Goal: Task Accomplishment & Management: Use online tool/utility

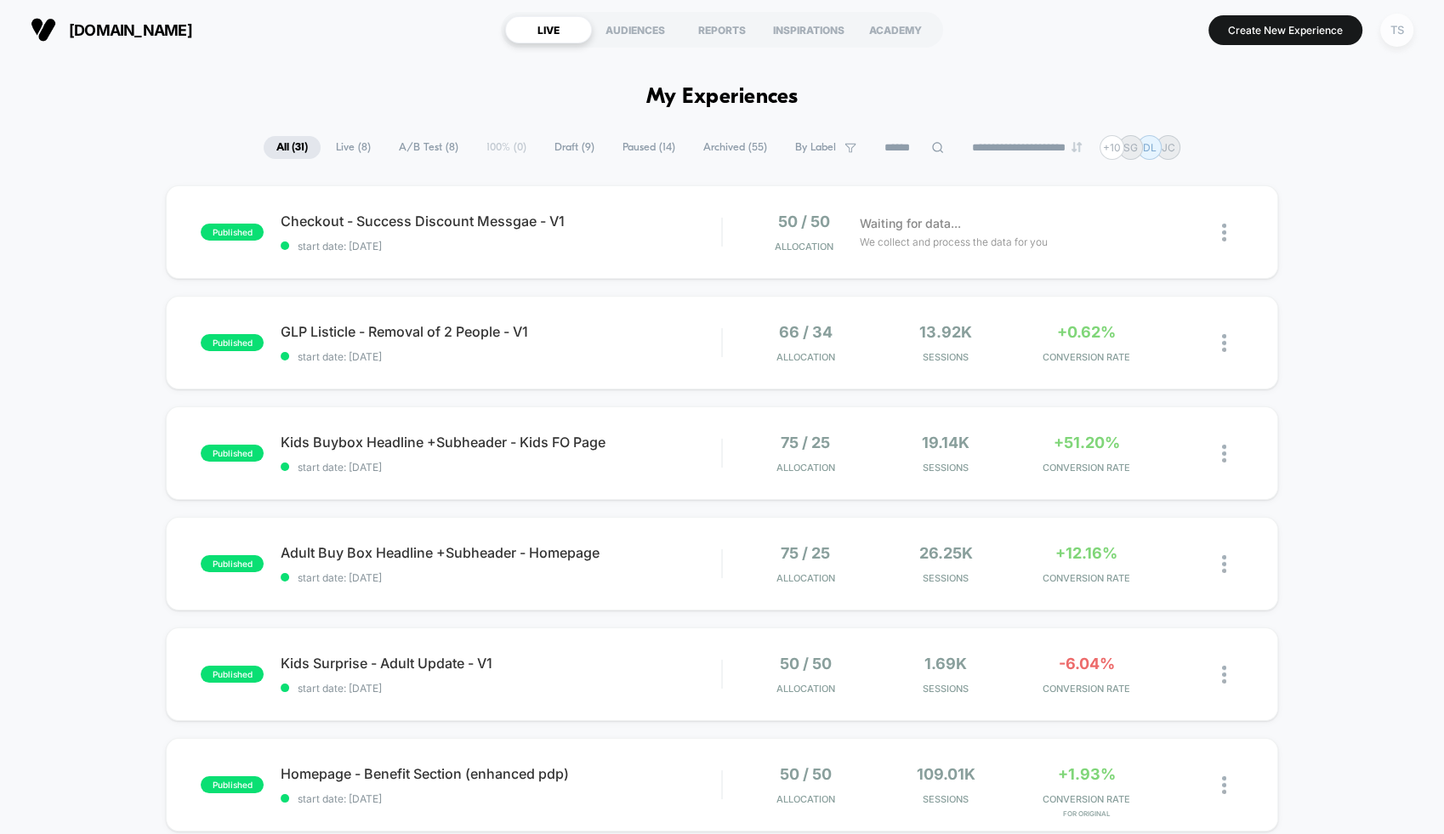
click at [1410, 33] on div "TS" at bounding box center [1396, 30] width 33 height 33
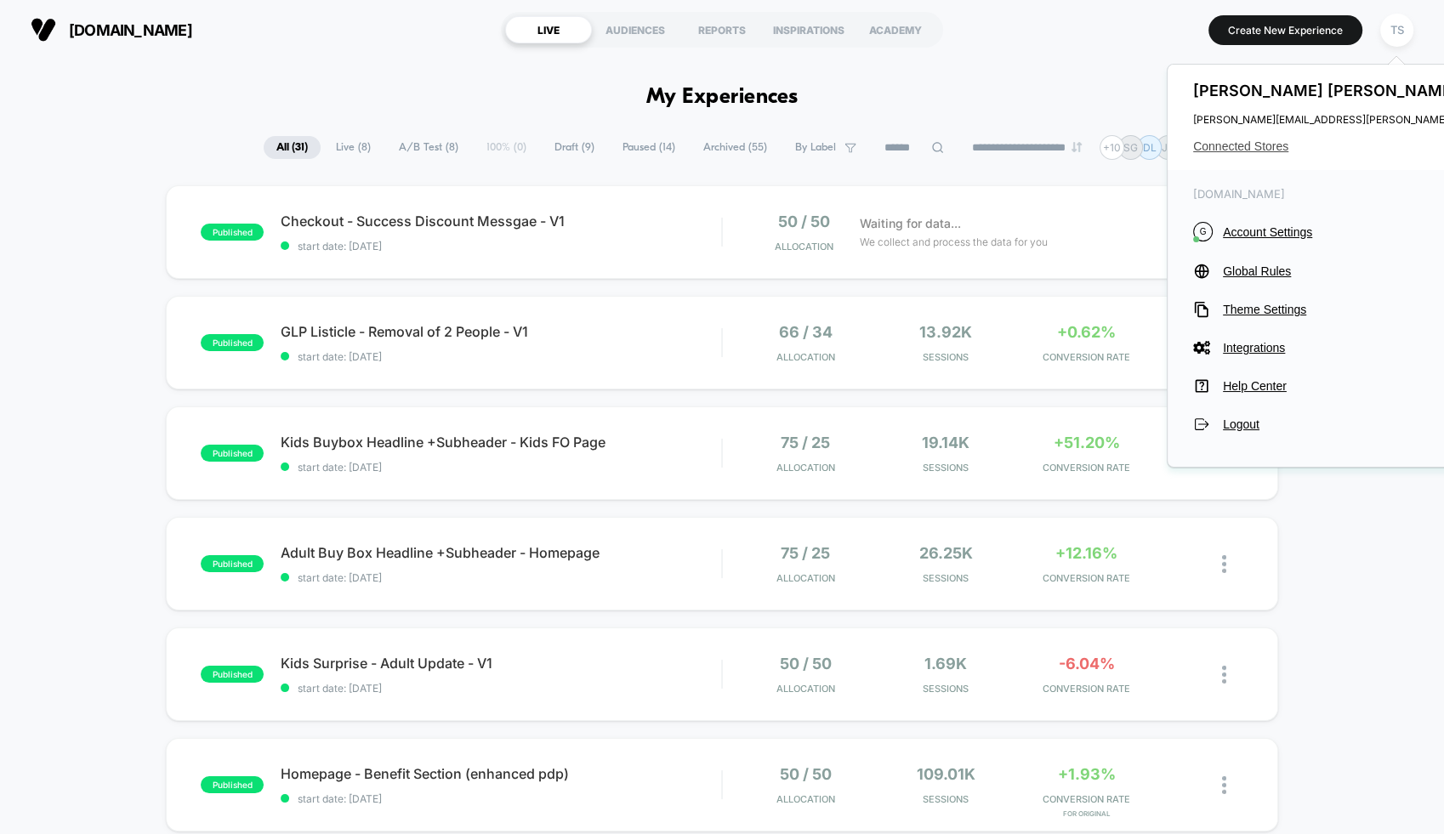
click at [1234, 141] on span "Connected Stores" at bounding box center [1362, 146] width 338 height 14
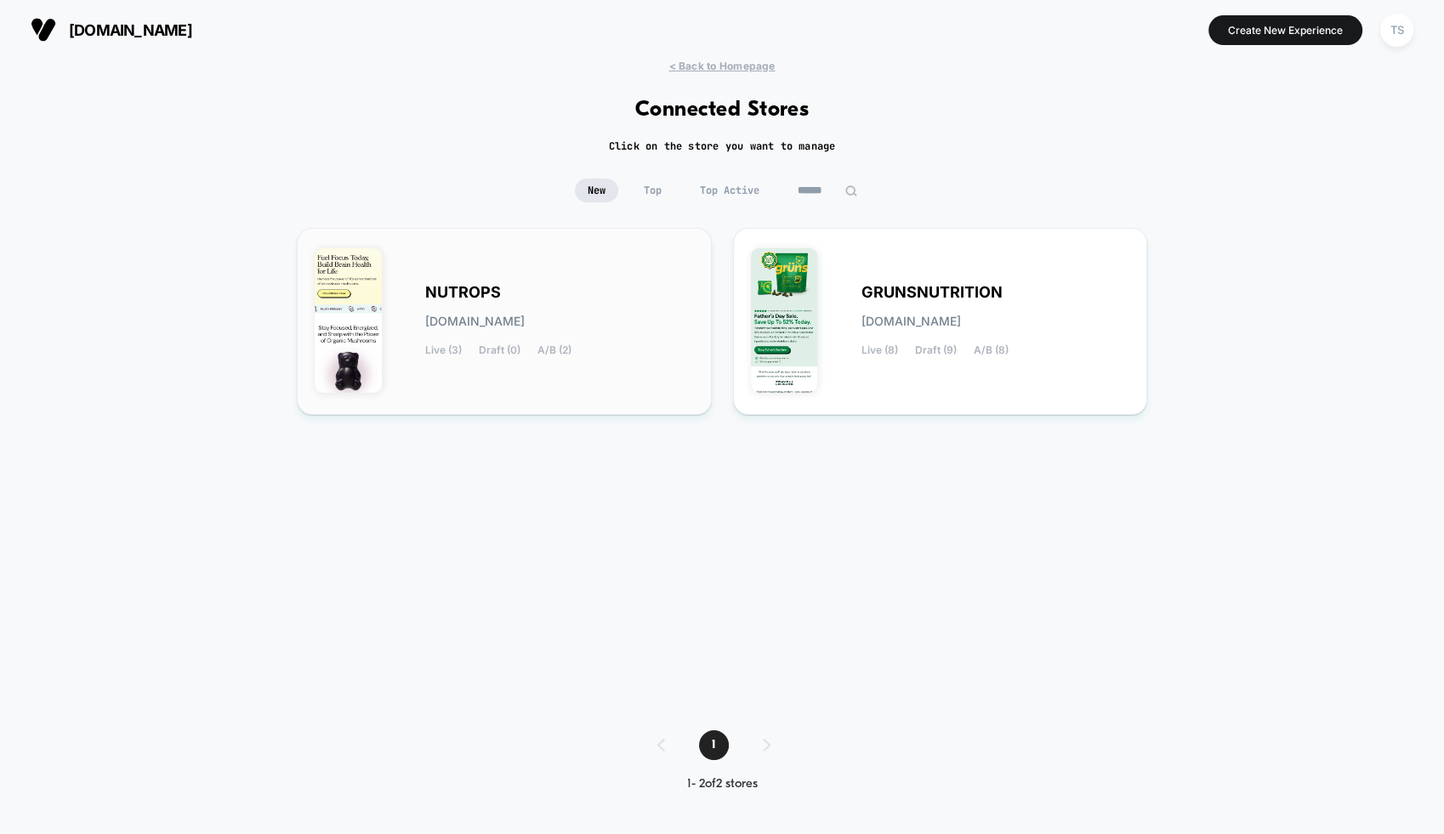
click at [608, 275] on div "NUTROPS [DOMAIN_NAME] Live (3) Draft (0) A/B (2)" at bounding box center [504, 321] width 379 height 151
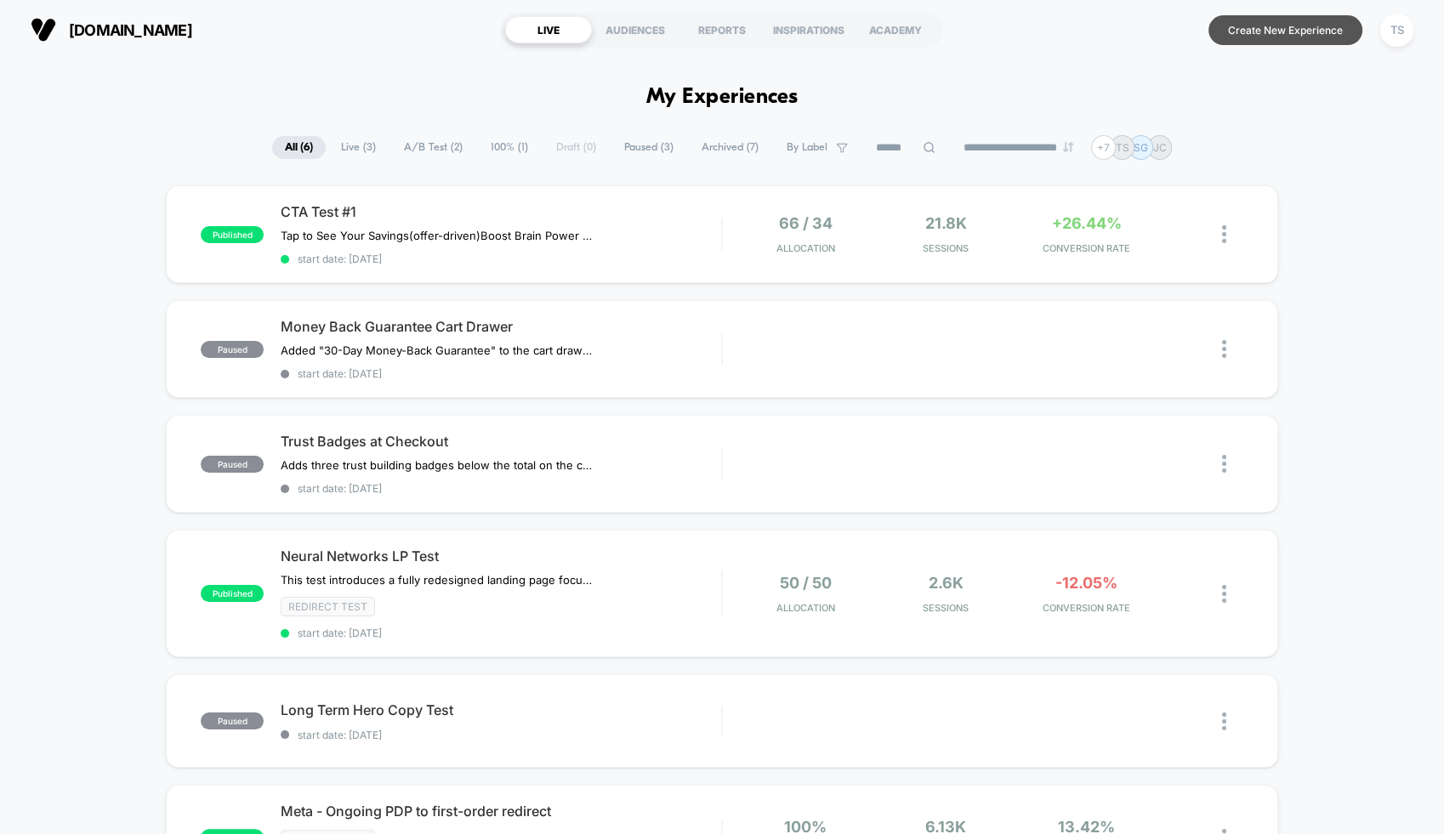
click at [1268, 33] on button "Create New Experience" at bounding box center [1285, 30] width 154 height 30
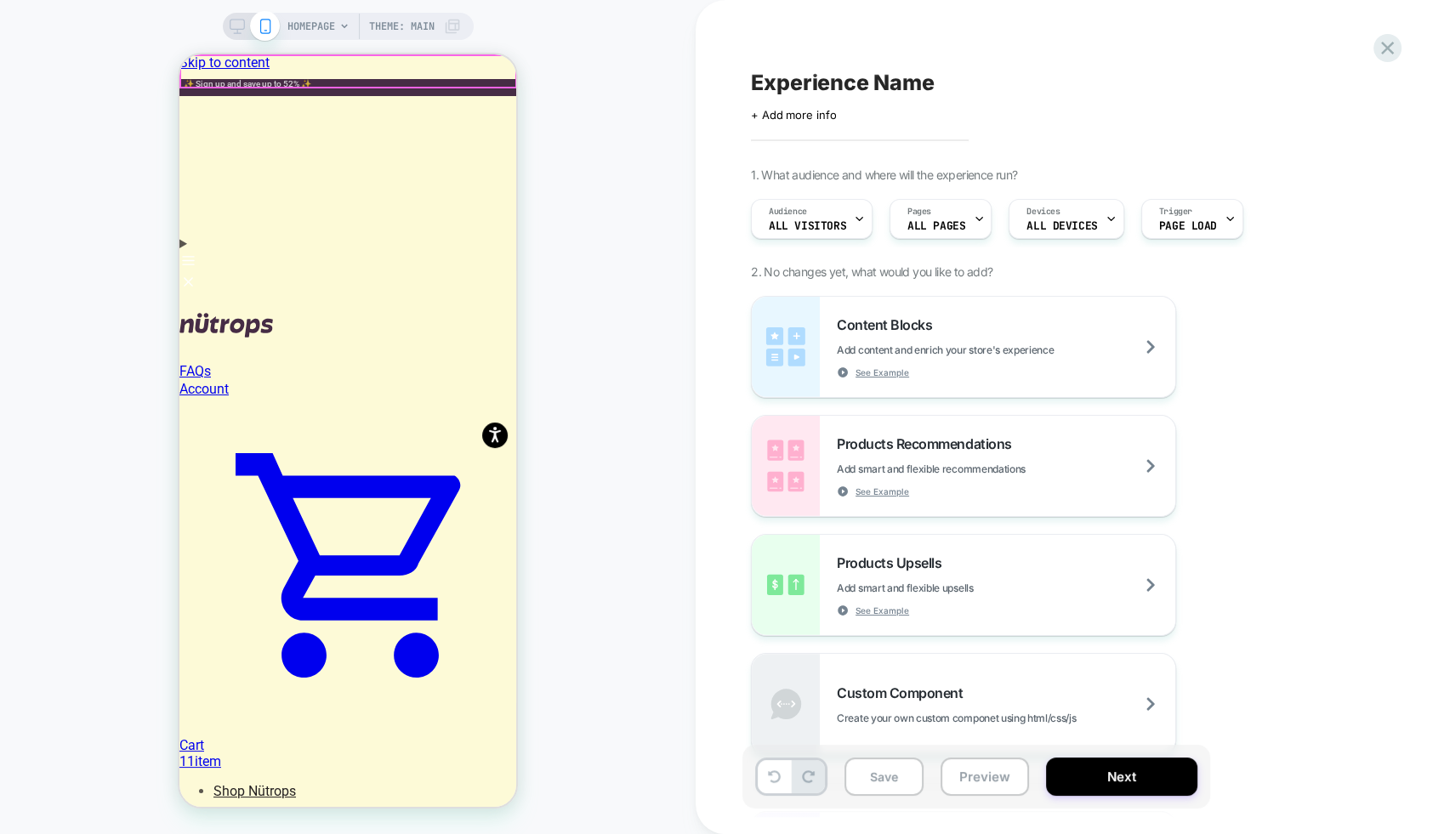
click at [328, 23] on span "HOMEPAGE" at bounding box center [311, 26] width 48 height 27
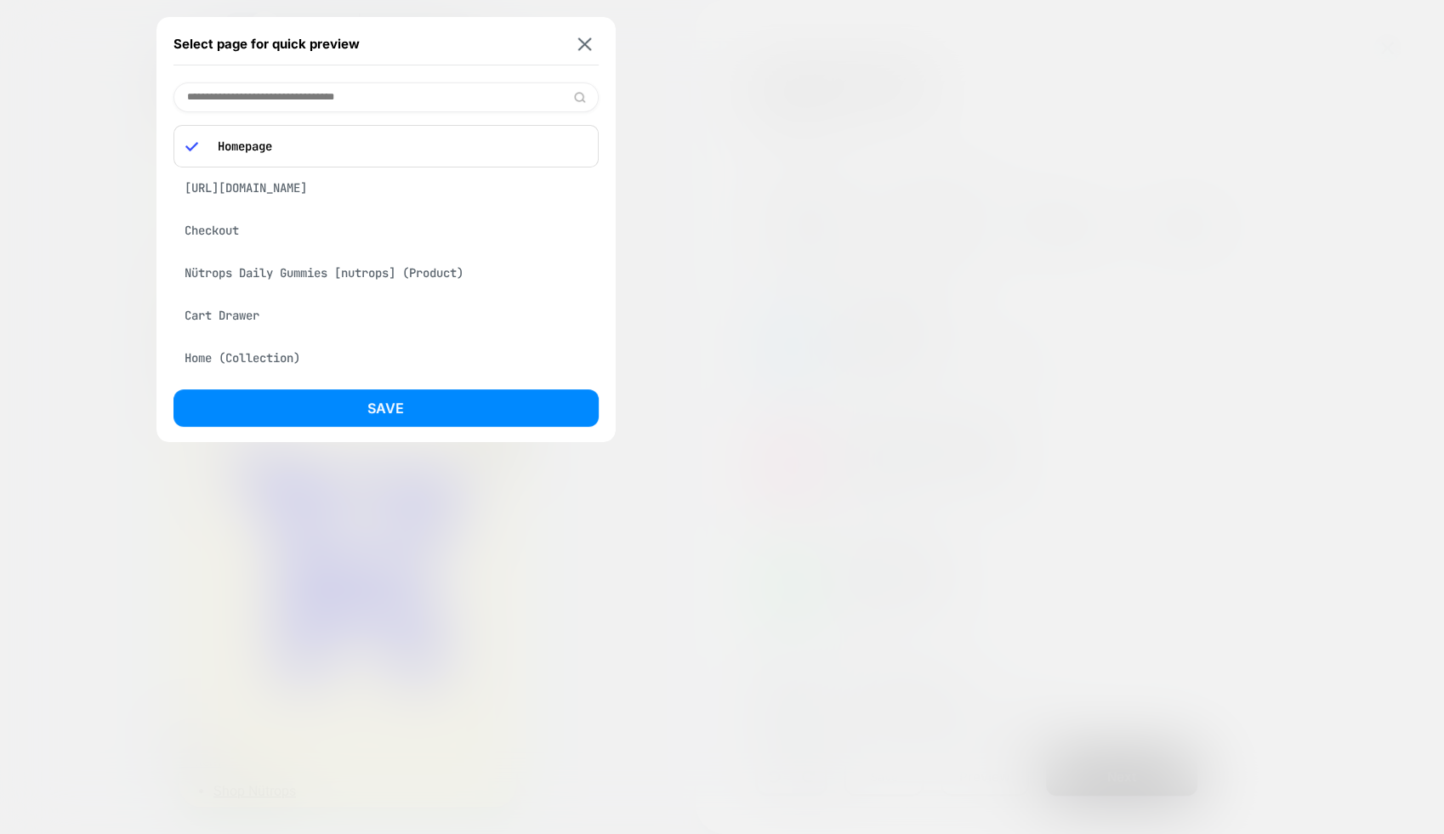
click at [280, 103] on input at bounding box center [385, 97] width 425 height 30
paste input "**********"
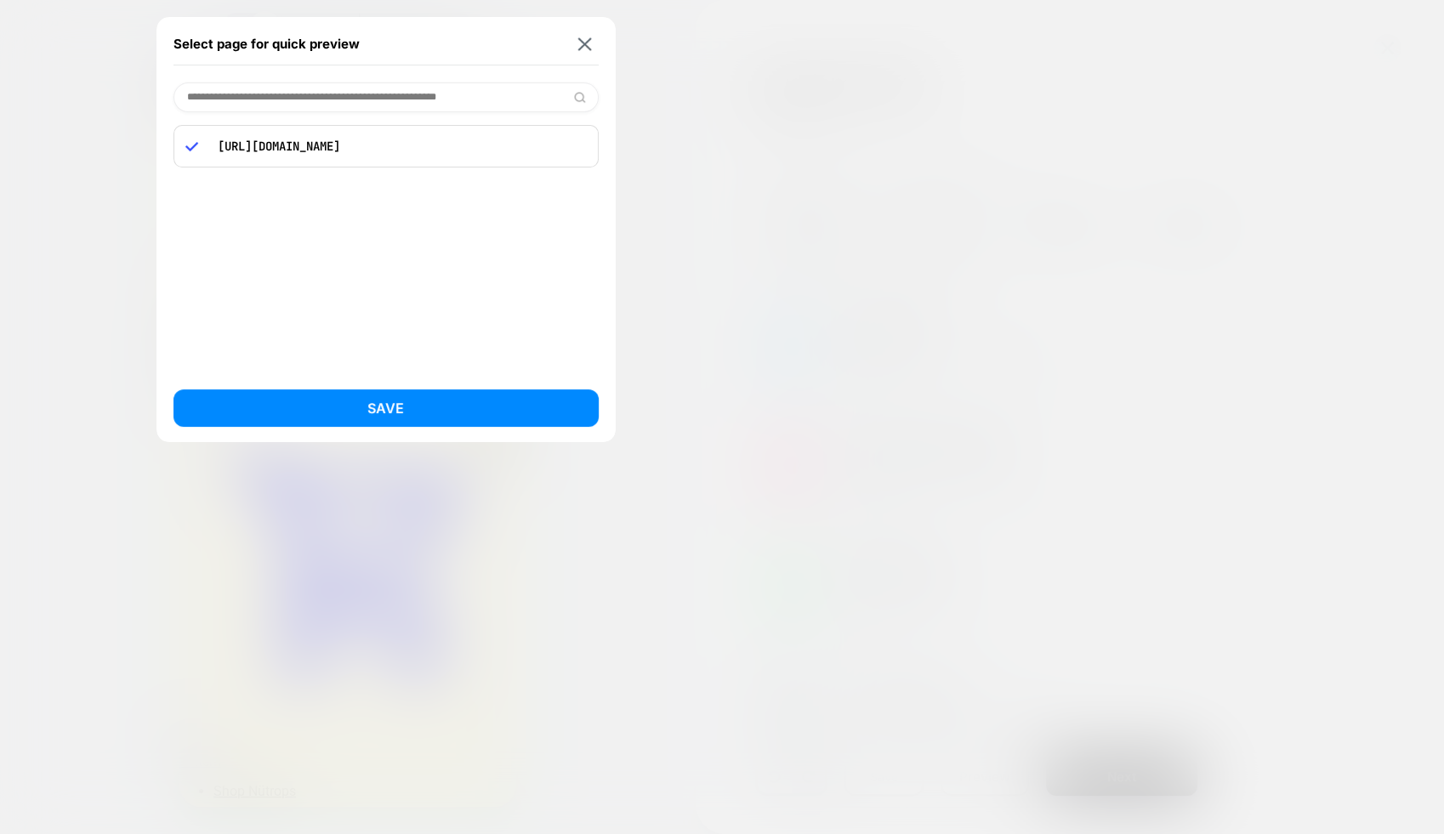
type input "**********"
click at [425, 140] on p "[URL][DOMAIN_NAME]" at bounding box center [397, 146] width 377 height 15
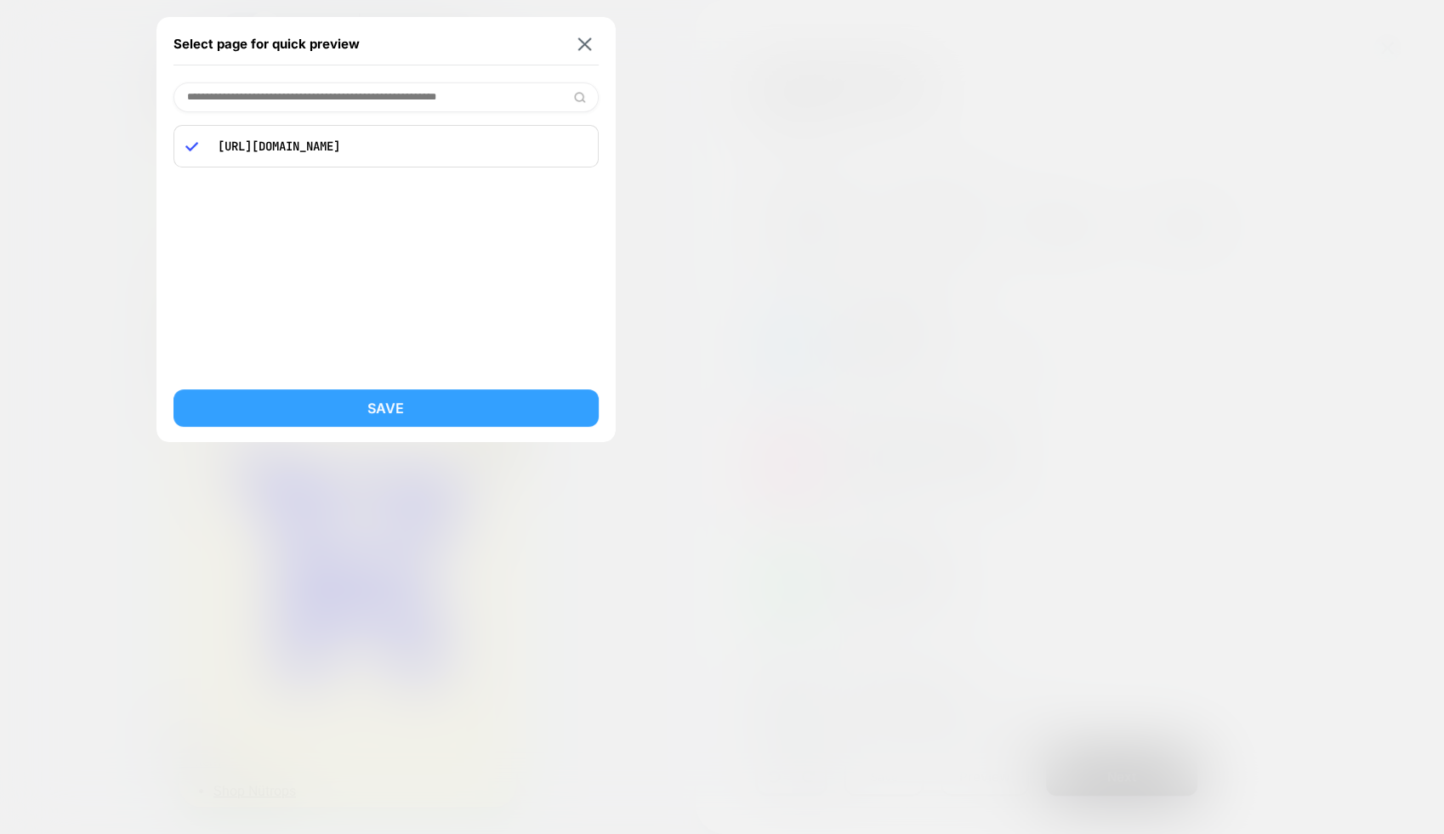
click at [453, 396] on button "Save" at bounding box center [385, 407] width 425 height 37
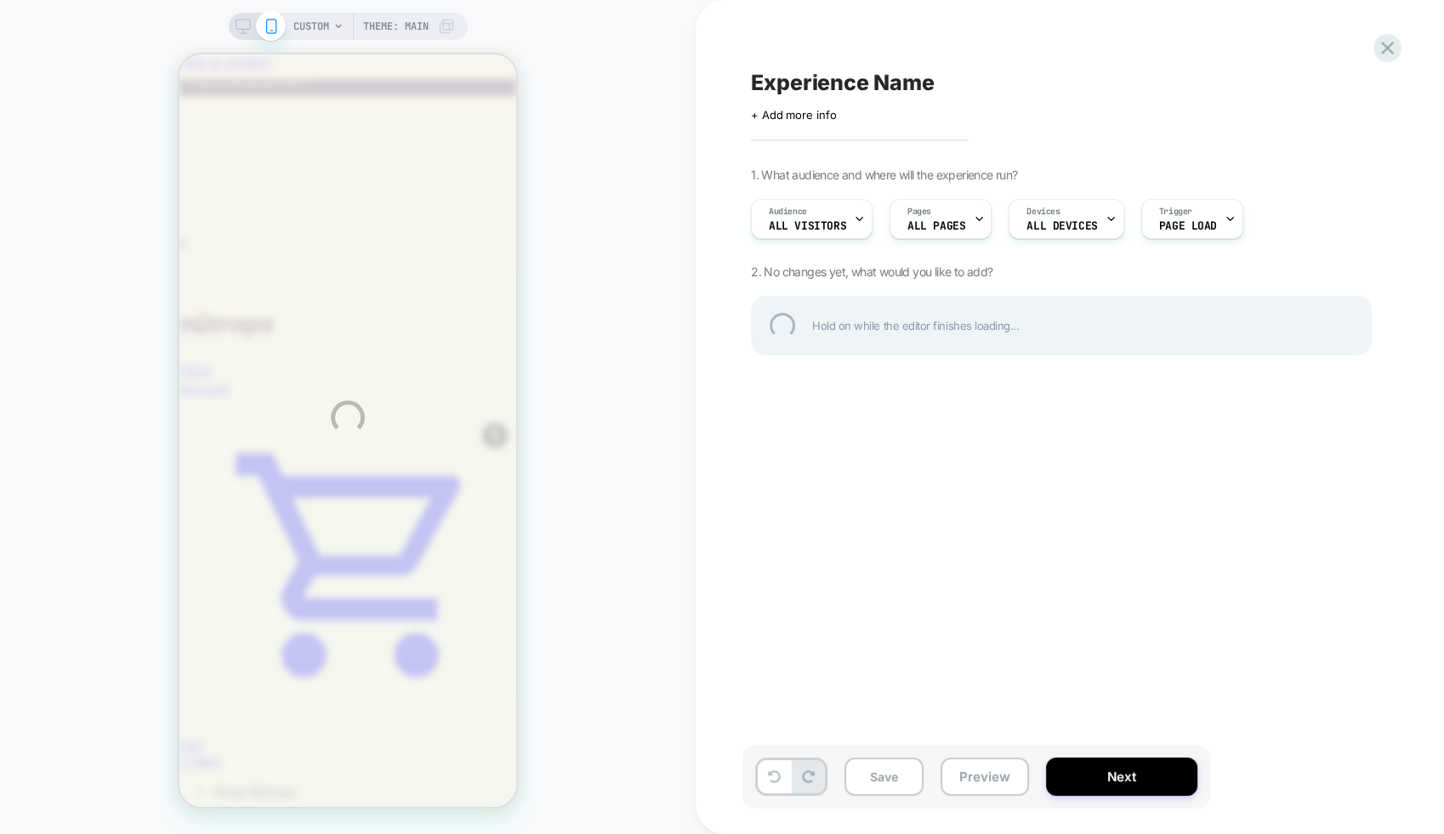
click at [241, 27] on div "CUSTOM Theme: MAIN Experience Name Click to edit experience details + Add more …" at bounding box center [722, 417] width 1444 height 834
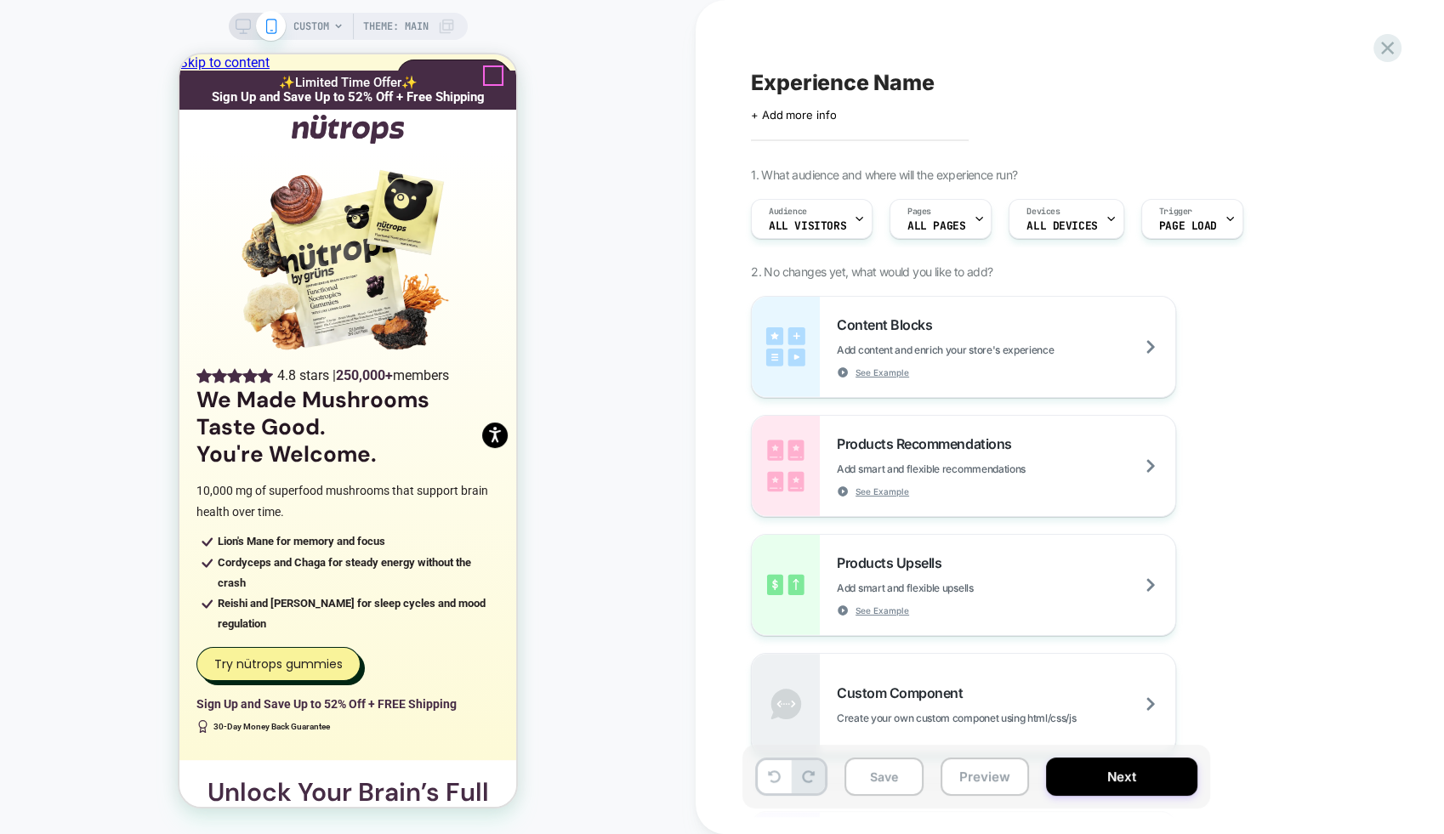
click at [973, 219] on icon at bounding box center [978, 218] width 11 height 11
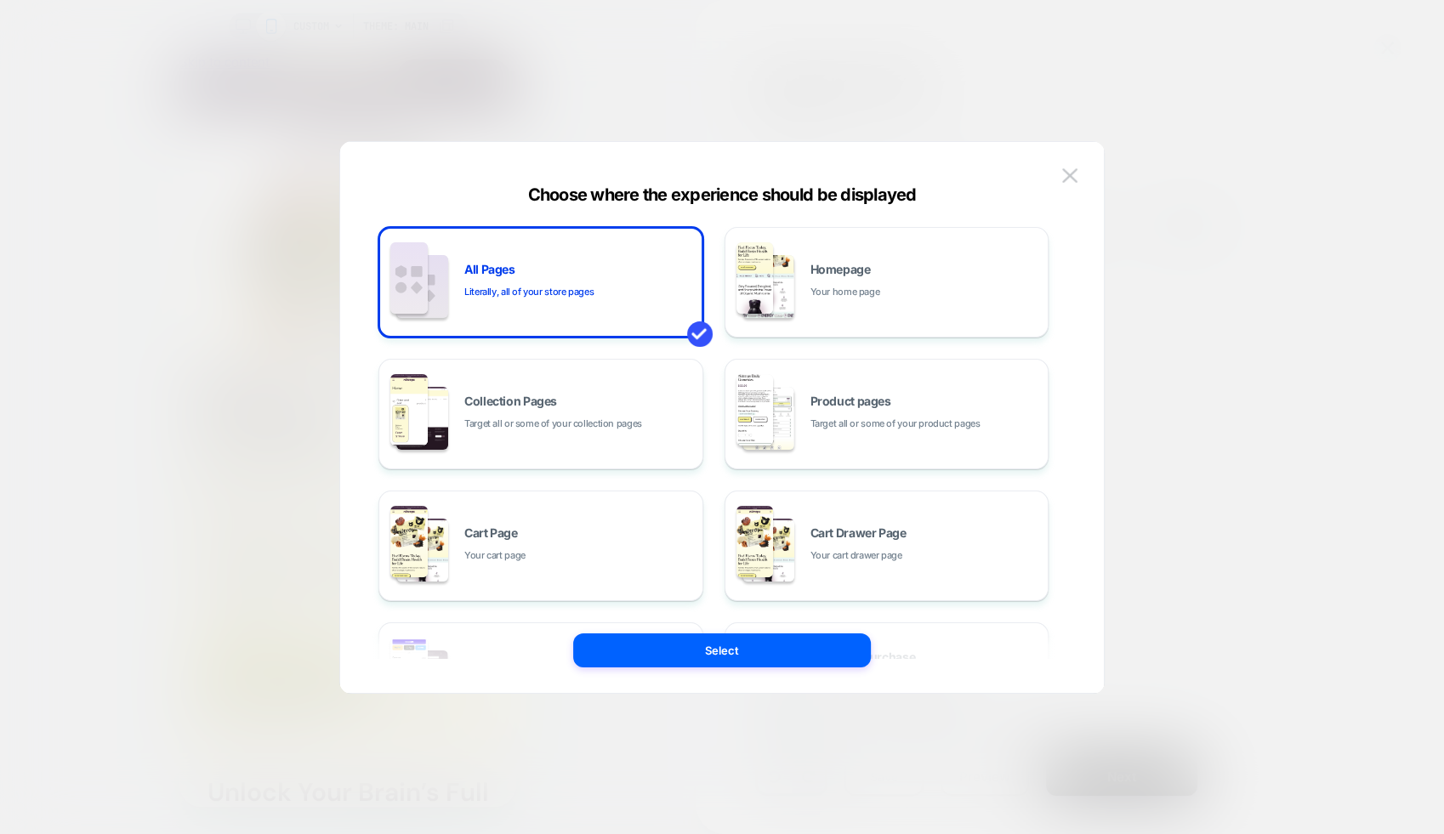
scroll to position [256, 0]
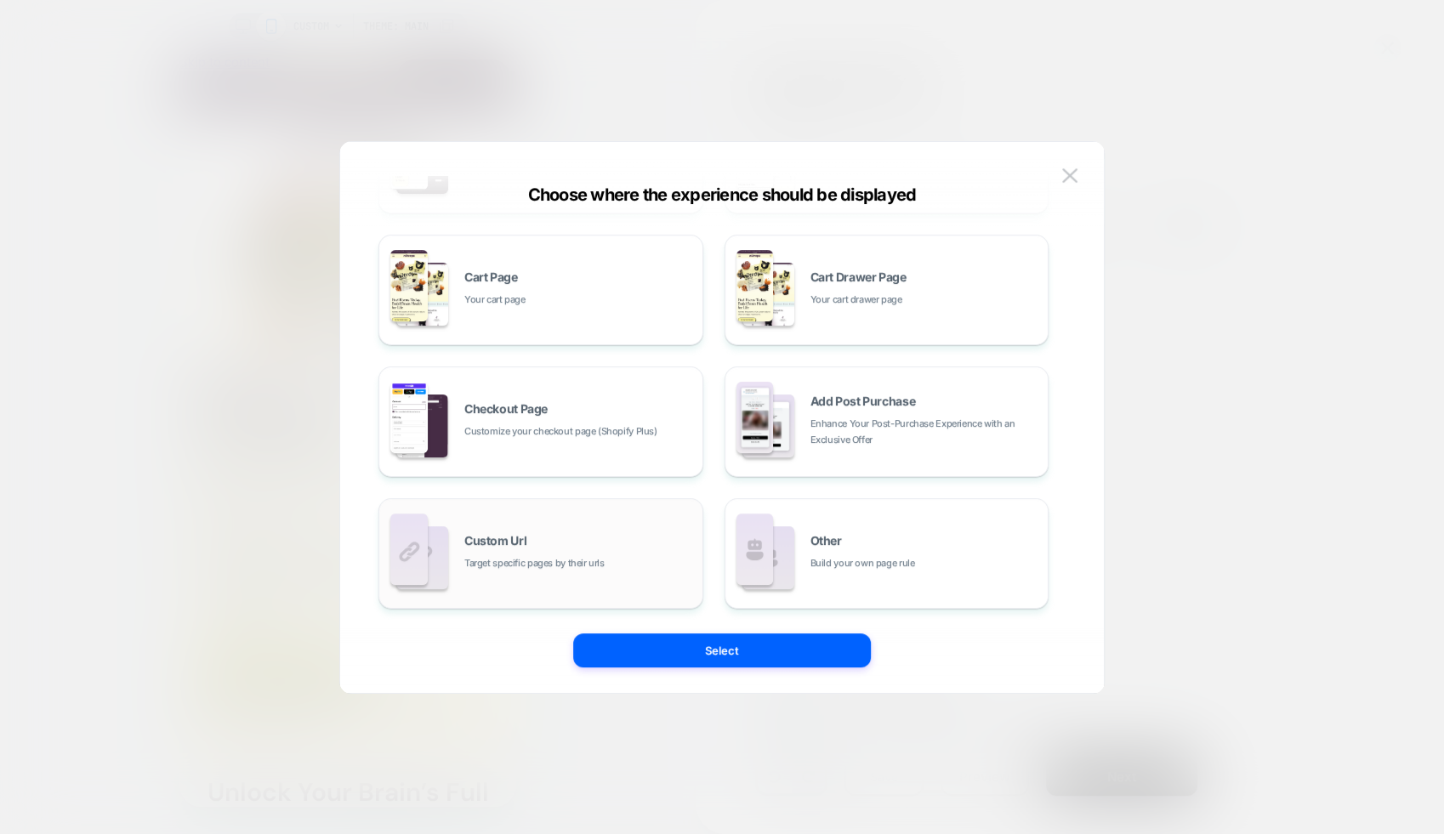
click at [593, 547] on div "Custom Url Target specific pages by their urls" at bounding box center [579, 553] width 230 height 37
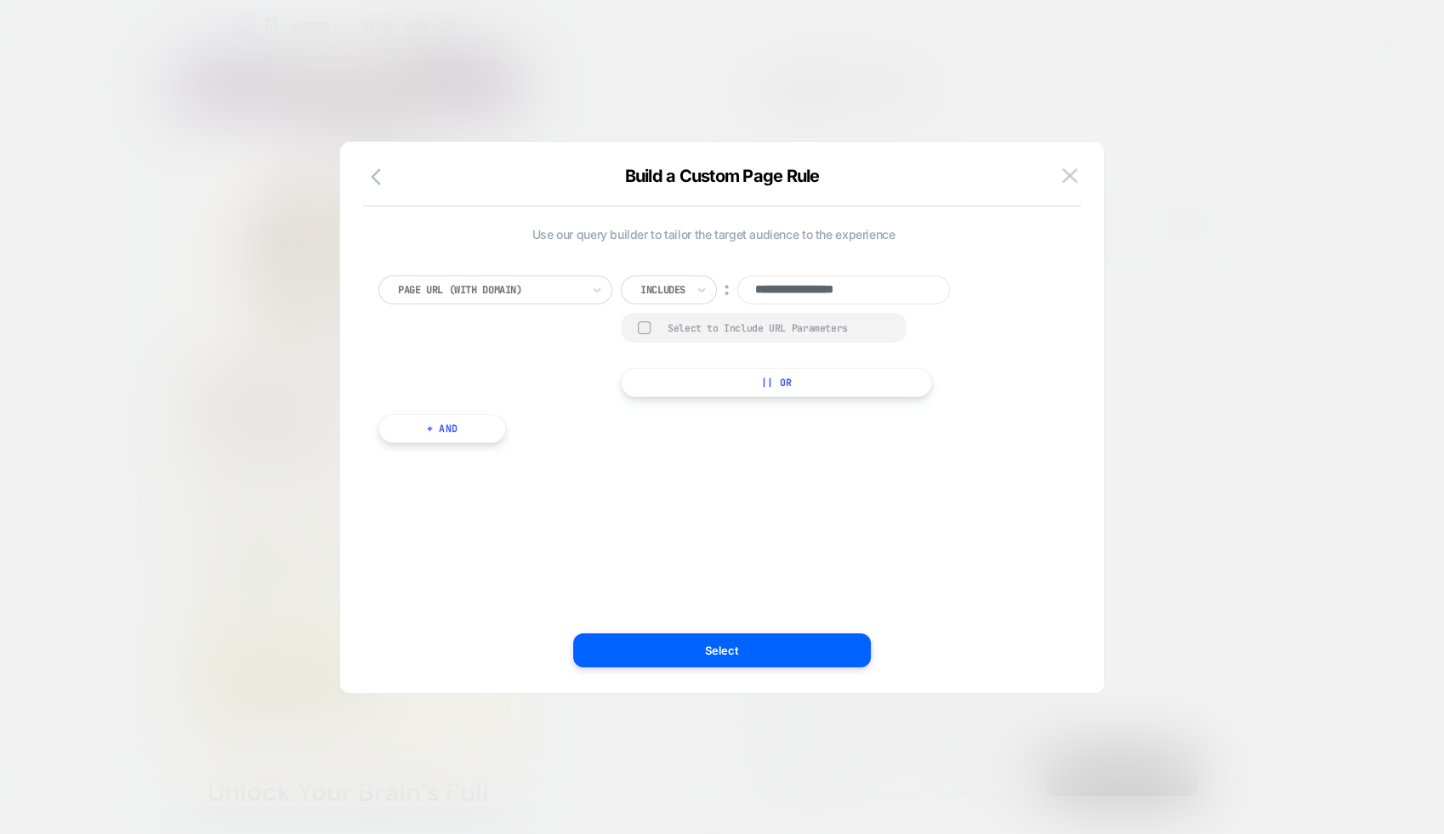
scroll to position [0, 0]
click at [859, 285] on input "**********" at bounding box center [843, 289] width 213 height 29
paste input "**********"
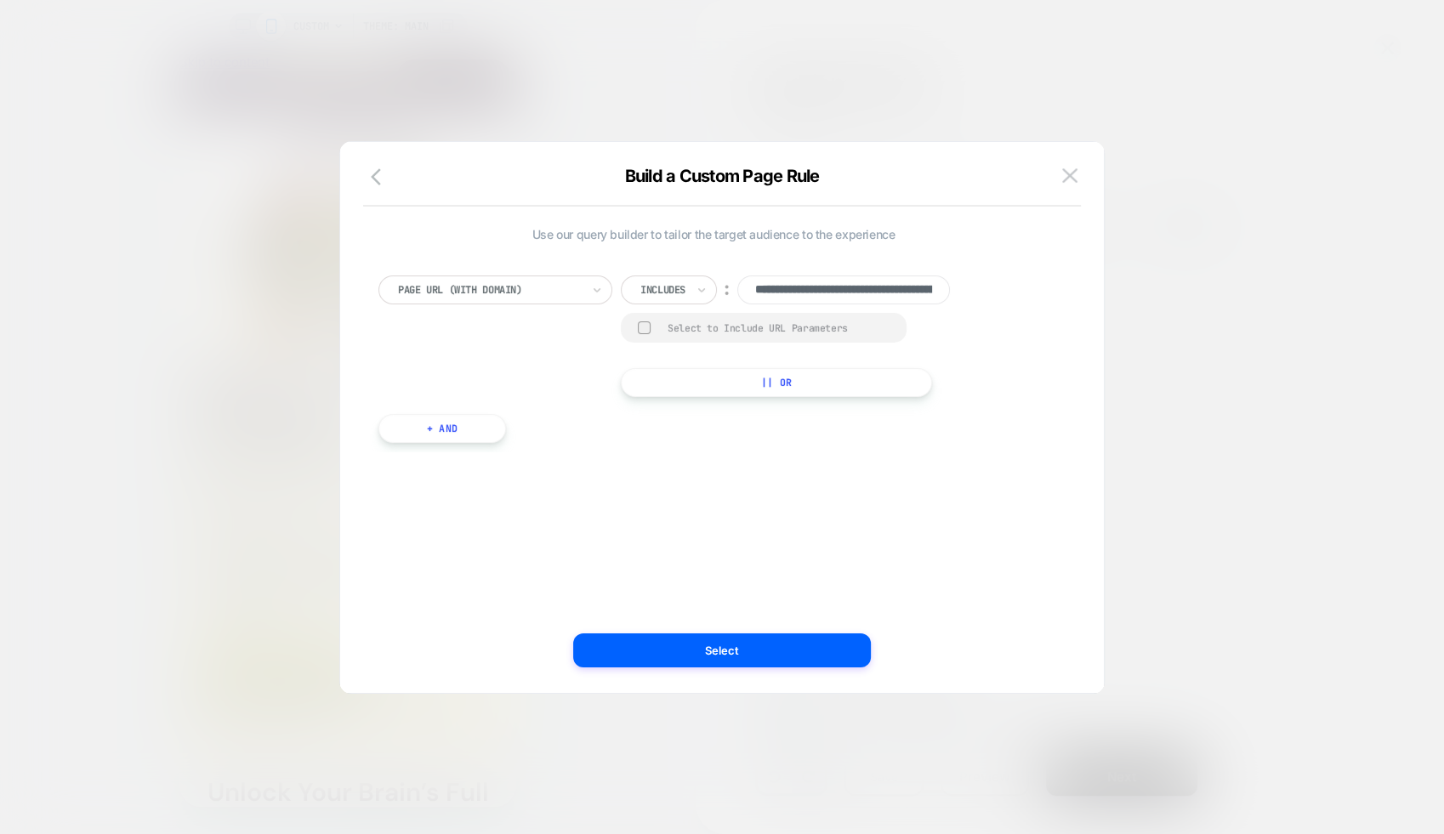
scroll to position [0, 244]
type input "**********"
click at [791, 636] on button "Select" at bounding box center [722, 650] width 298 height 34
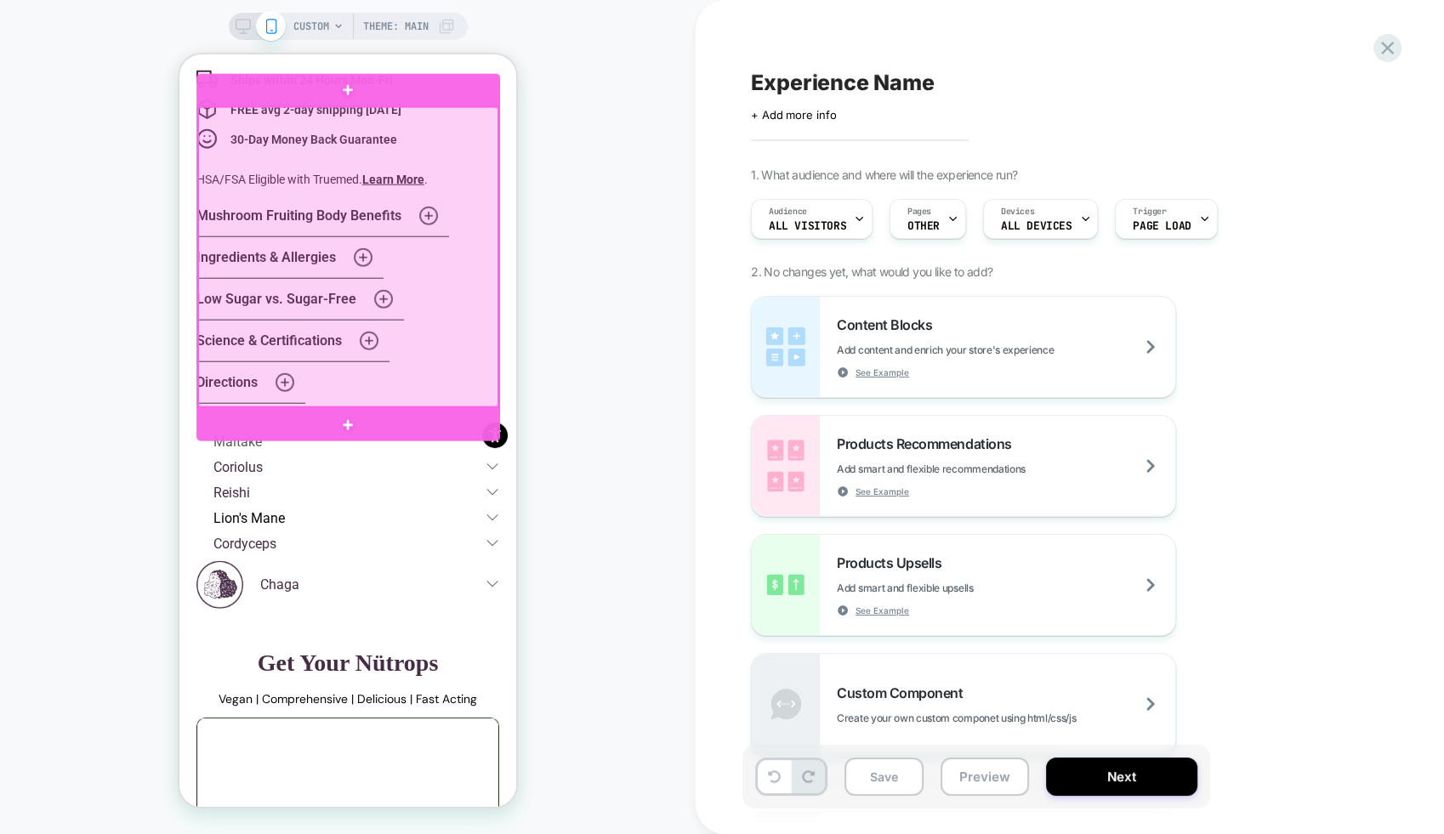
scroll to position [4601, 0]
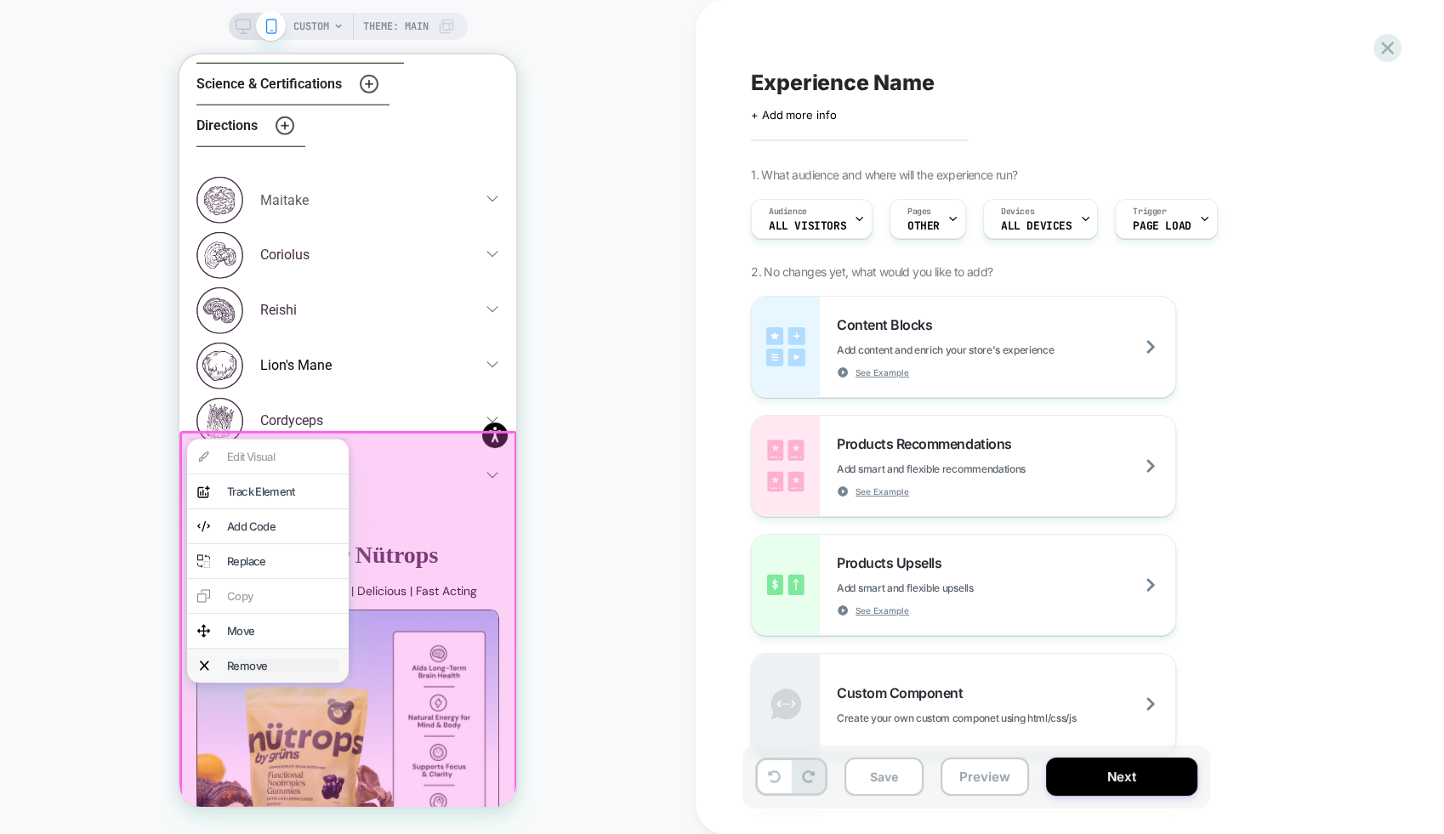
click at [270, 672] on div "Remove" at bounding box center [282, 666] width 111 height 14
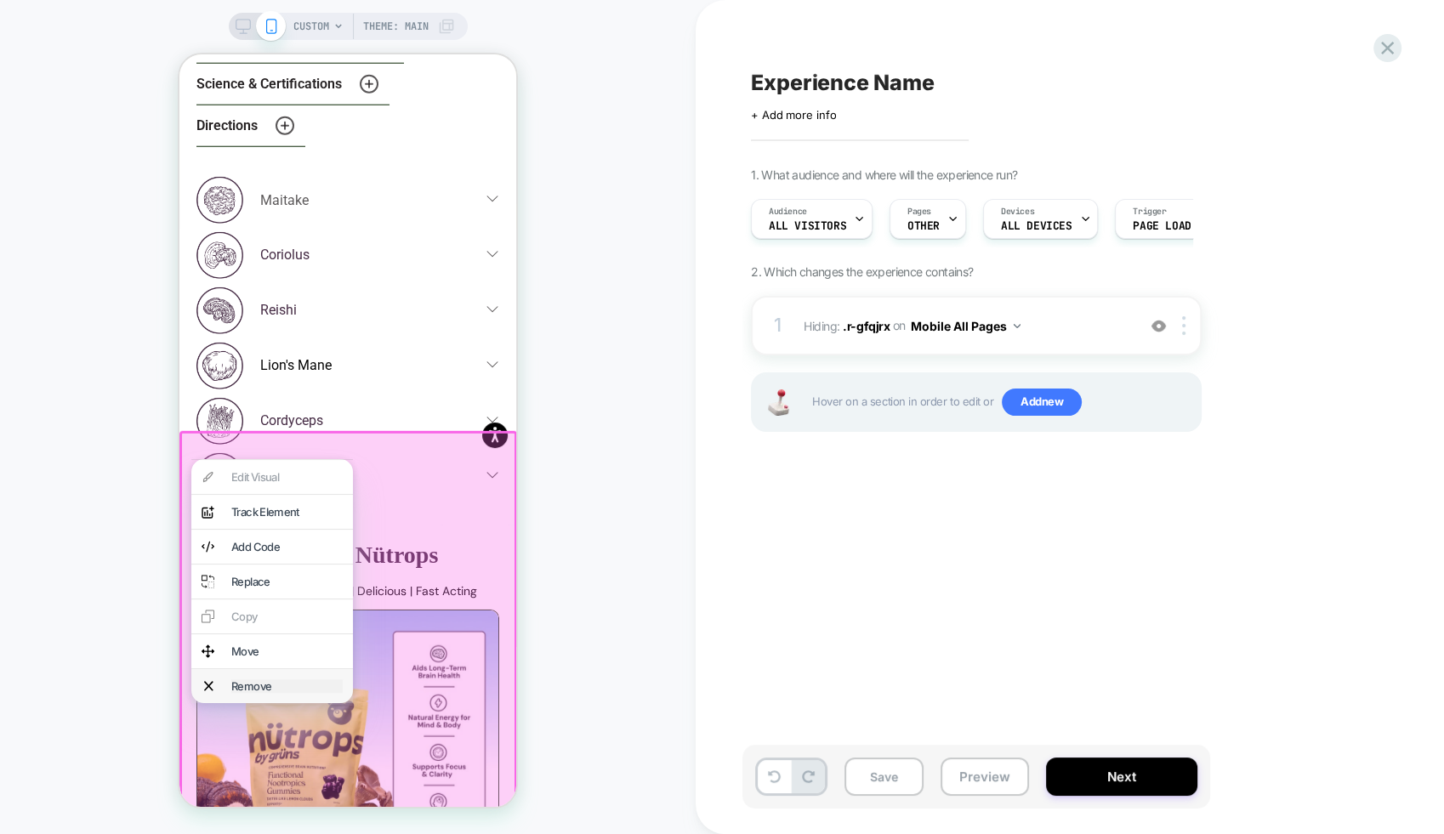
click at [302, 693] on div "Remove" at bounding box center [286, 686] width 111 height 14
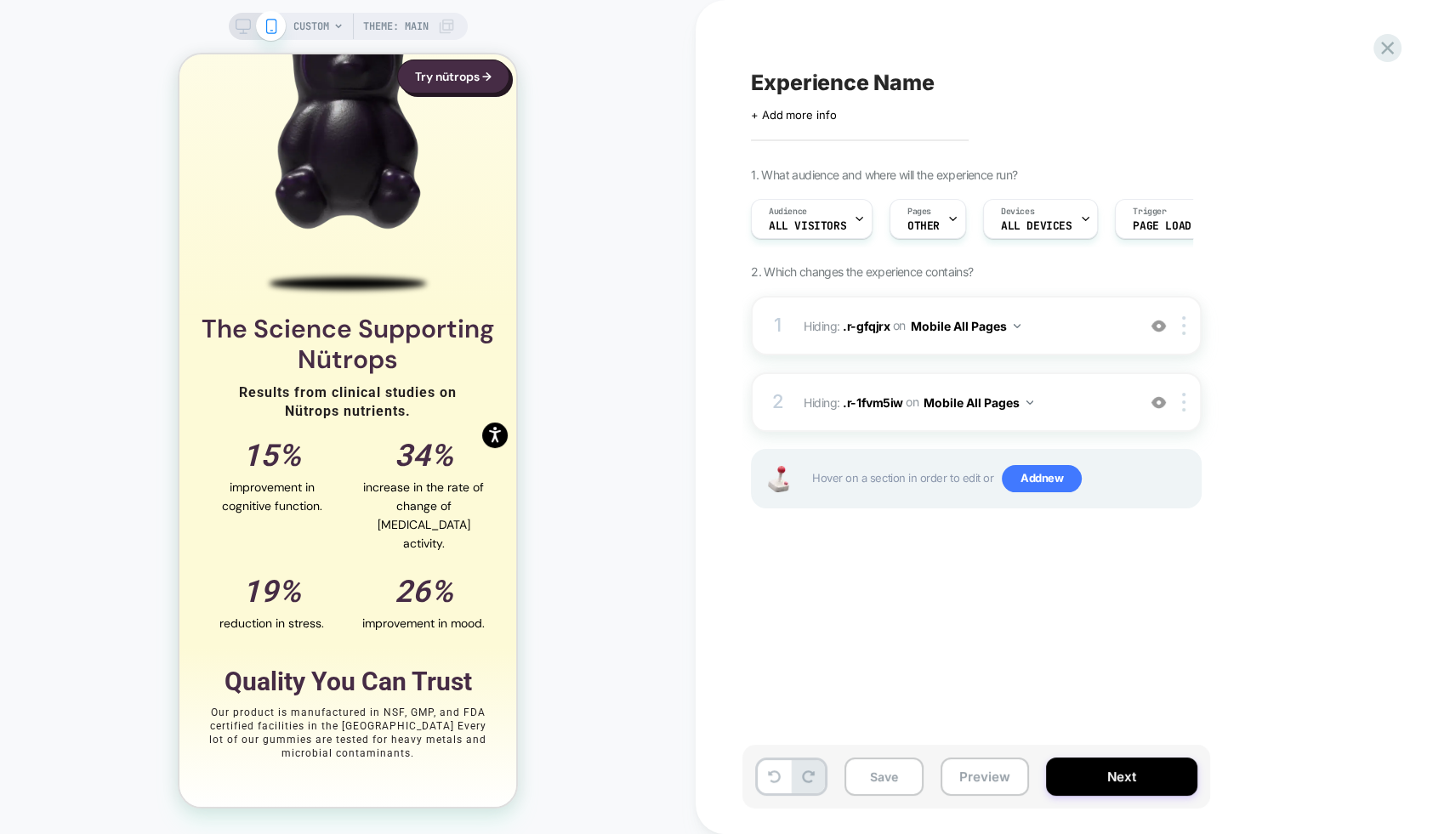
scroll to position [2684, 0]
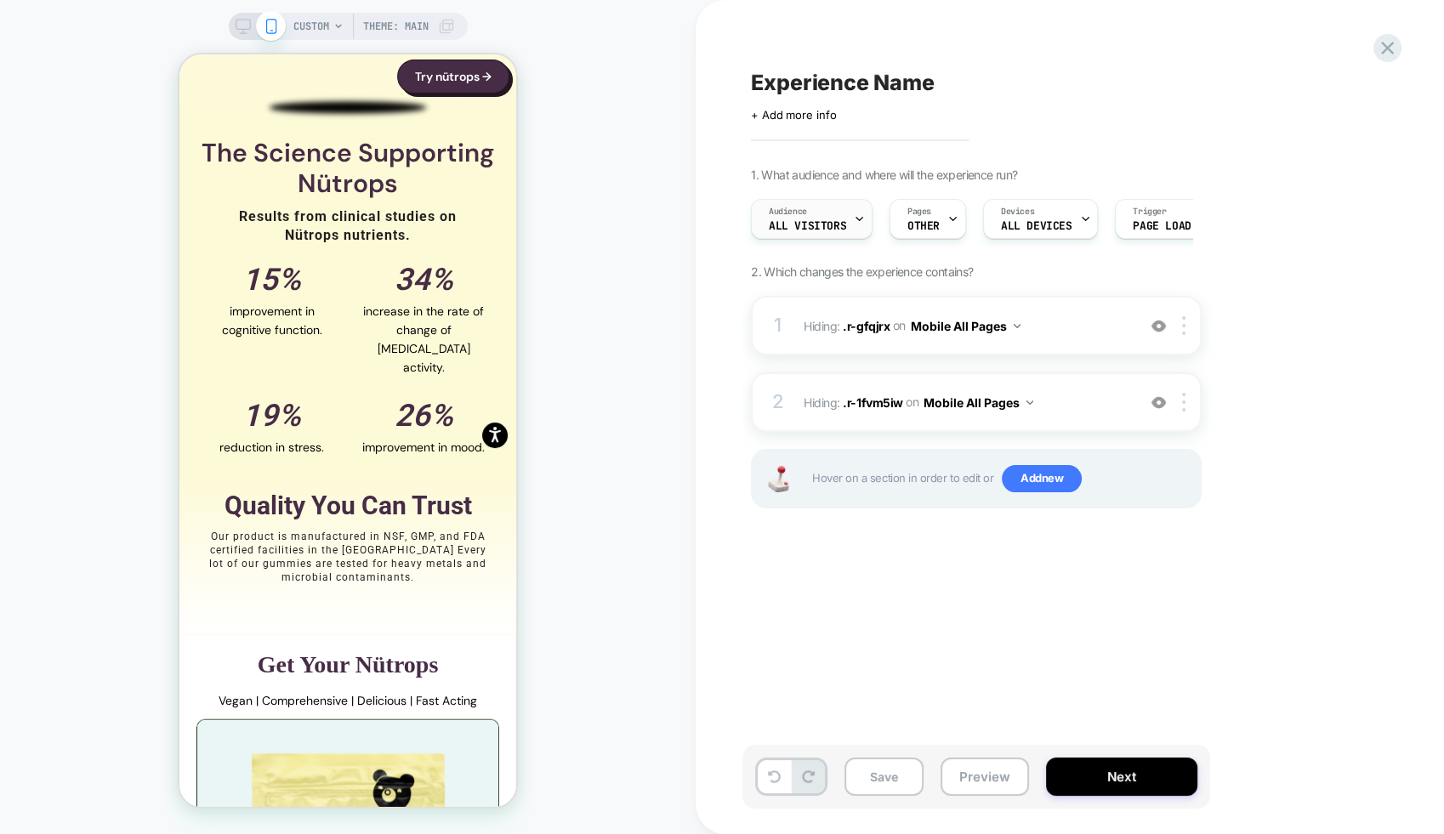
click at [821, 227] on span "All Visitors" at bounding box center [807, 226] width 77 height 12
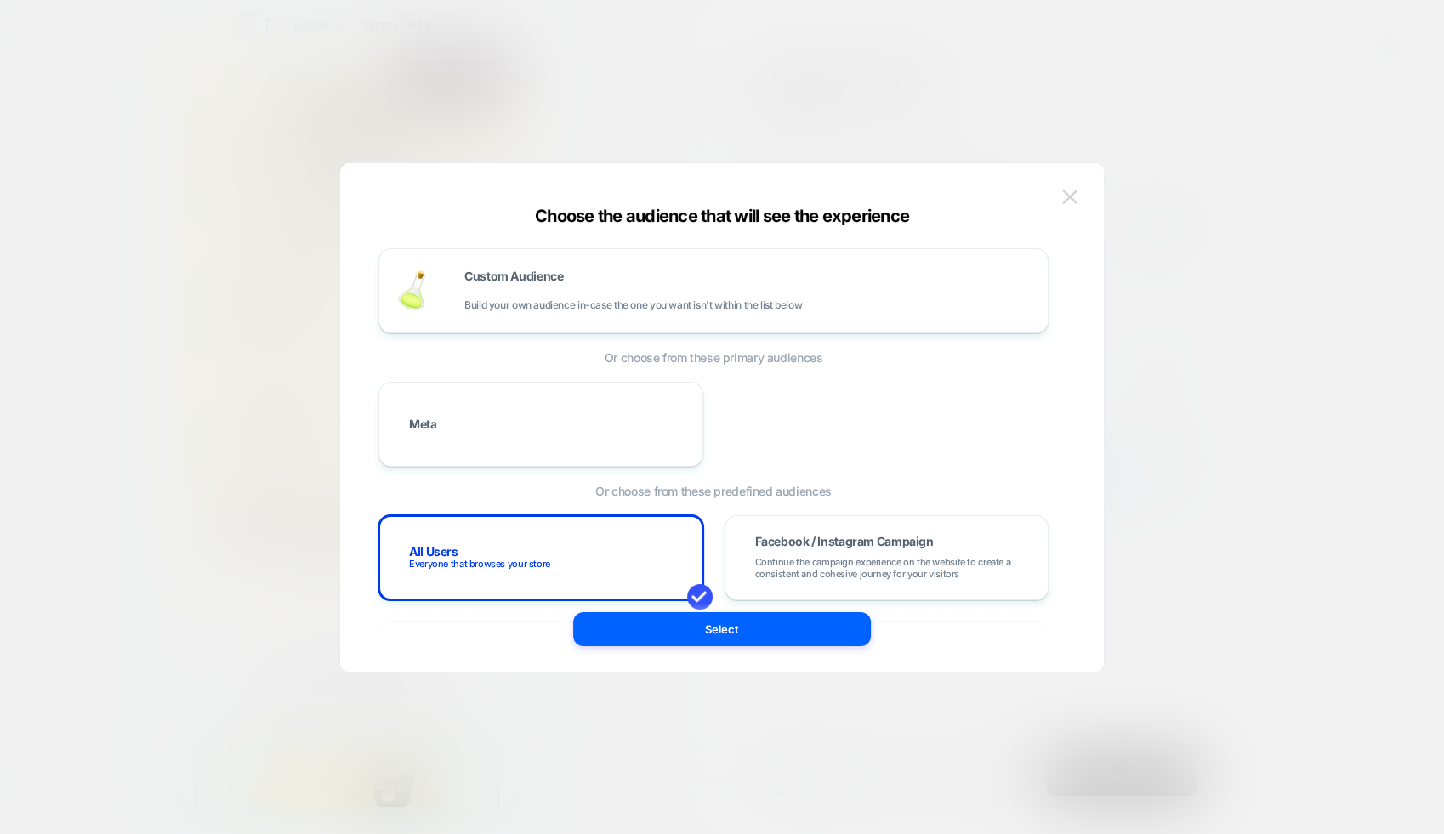
click at [1064, 190] on img at bounding box center [1069, 197] width 15 height 14
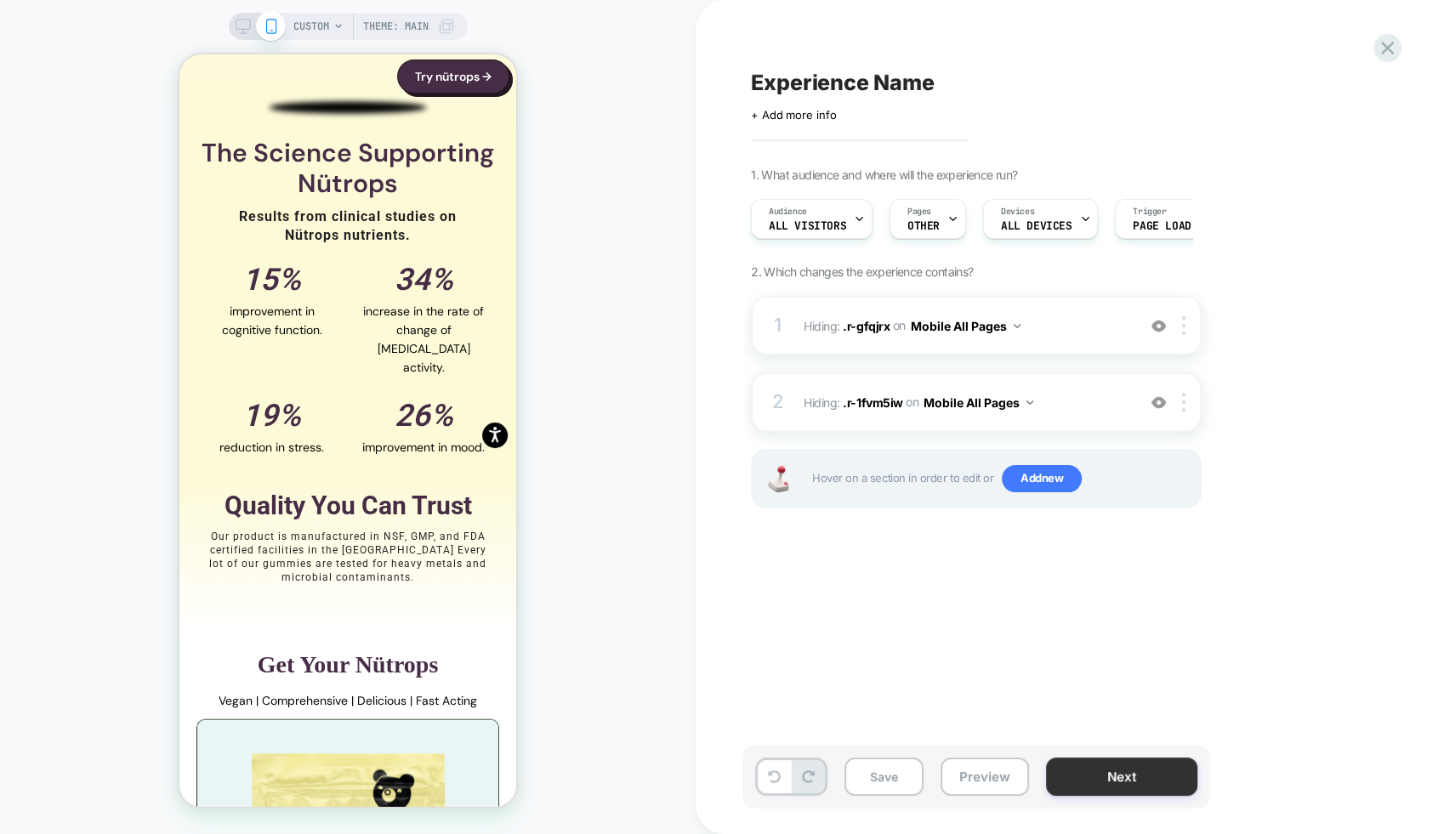
click at [1137, 769] on button "Next" at bounding box center [1121, 776] width 151 height 38
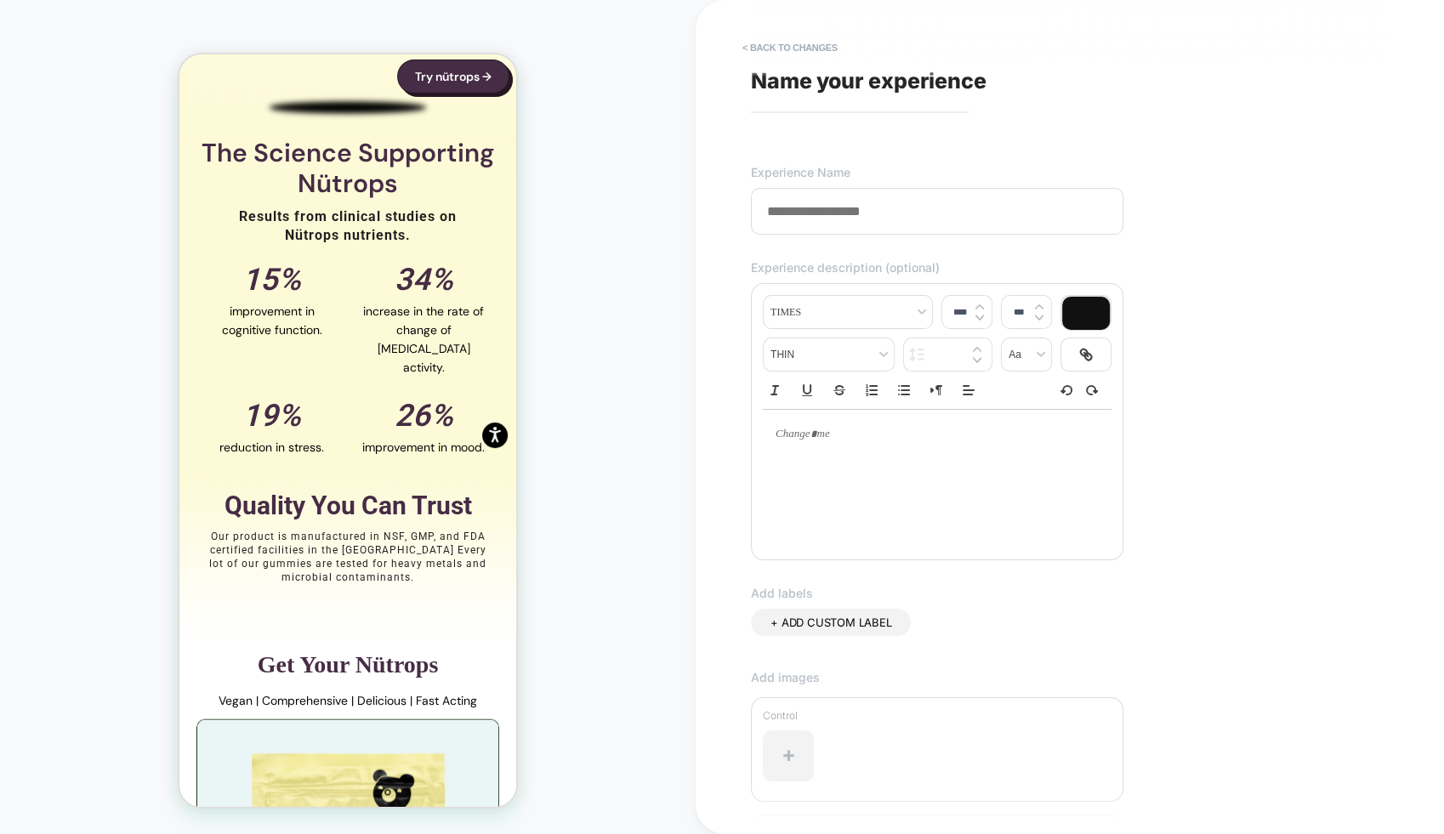
click at [887, 80] on span "Name your experience" at bounding box center [868, 81] width 235 height 26
click at [841, 230] on input at bounding box center [937, 211] width 372 height 47
click at [822, 211] on input "**********" at bounding box center [937, 211] width 372 height 47
type input "**********"
click at [735, 517] on div "**********" at bounding box center [1069, 417] width 748 height 834
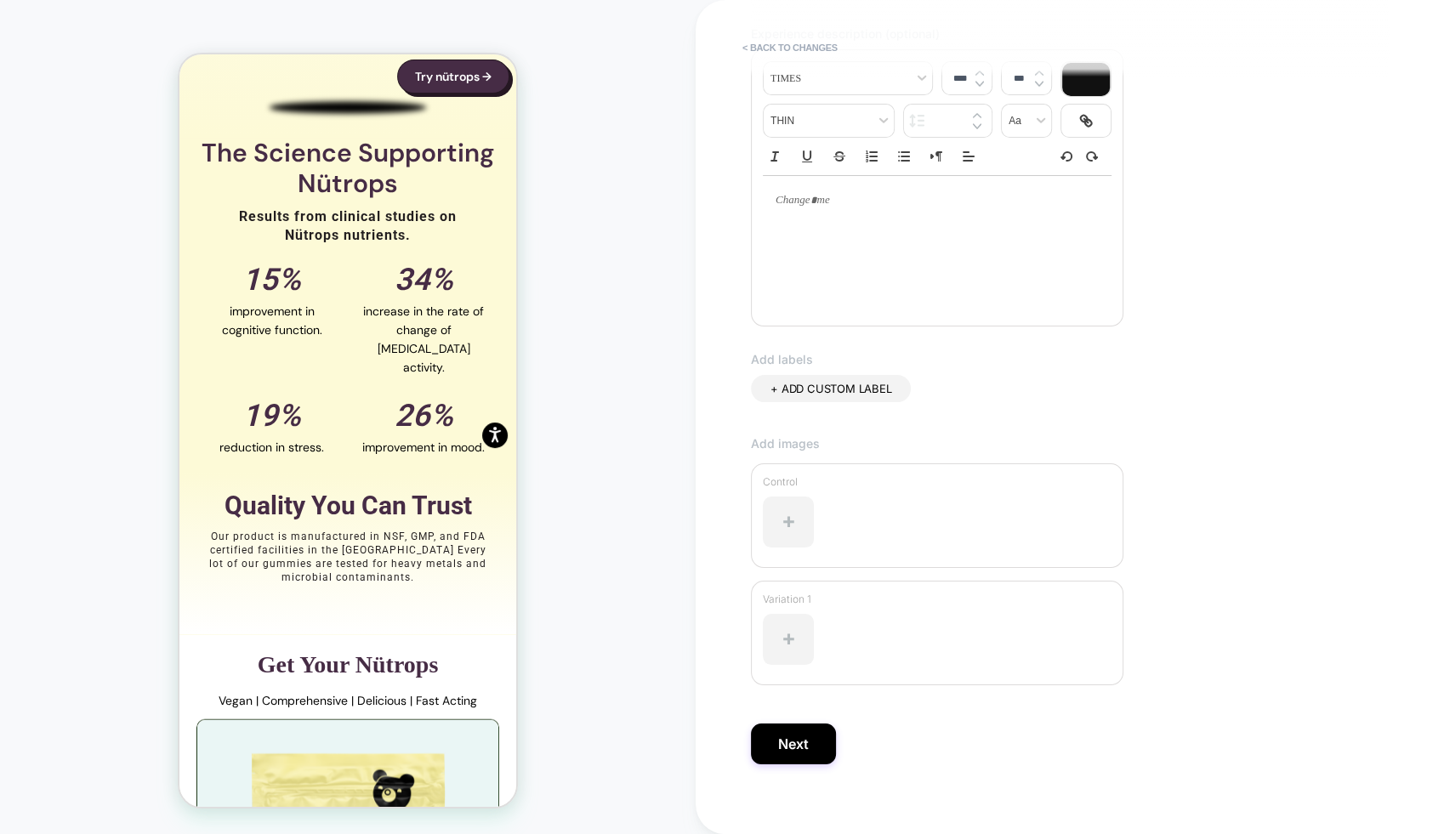
scroll to position [245, 0]
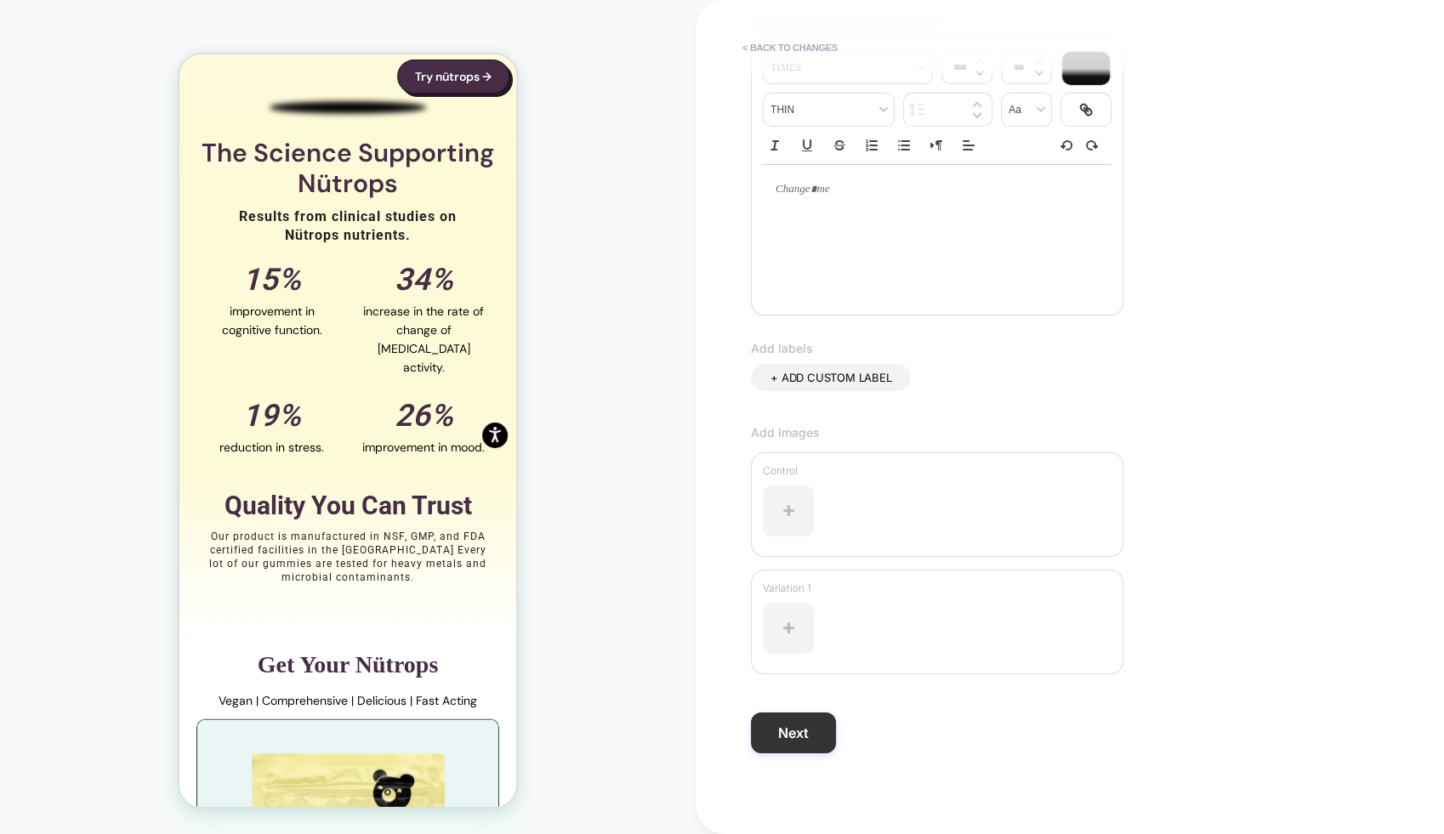
click at [811, 731] on button "Next" at bounding box center [793, 732] width 85 height 41
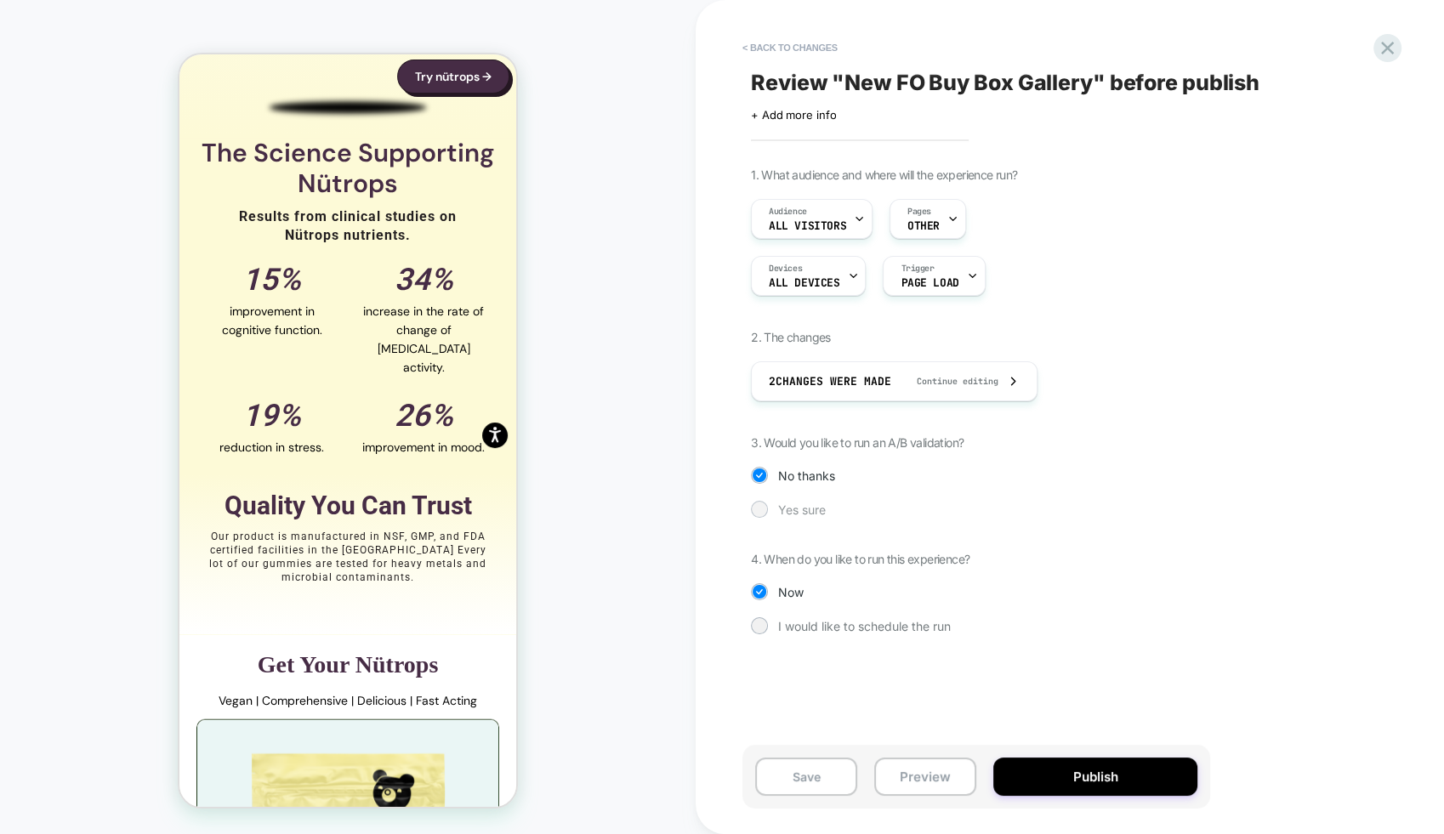
click at [795, 504] on span "Yes sure" at bounding box center [802, 509] width 48 height 14
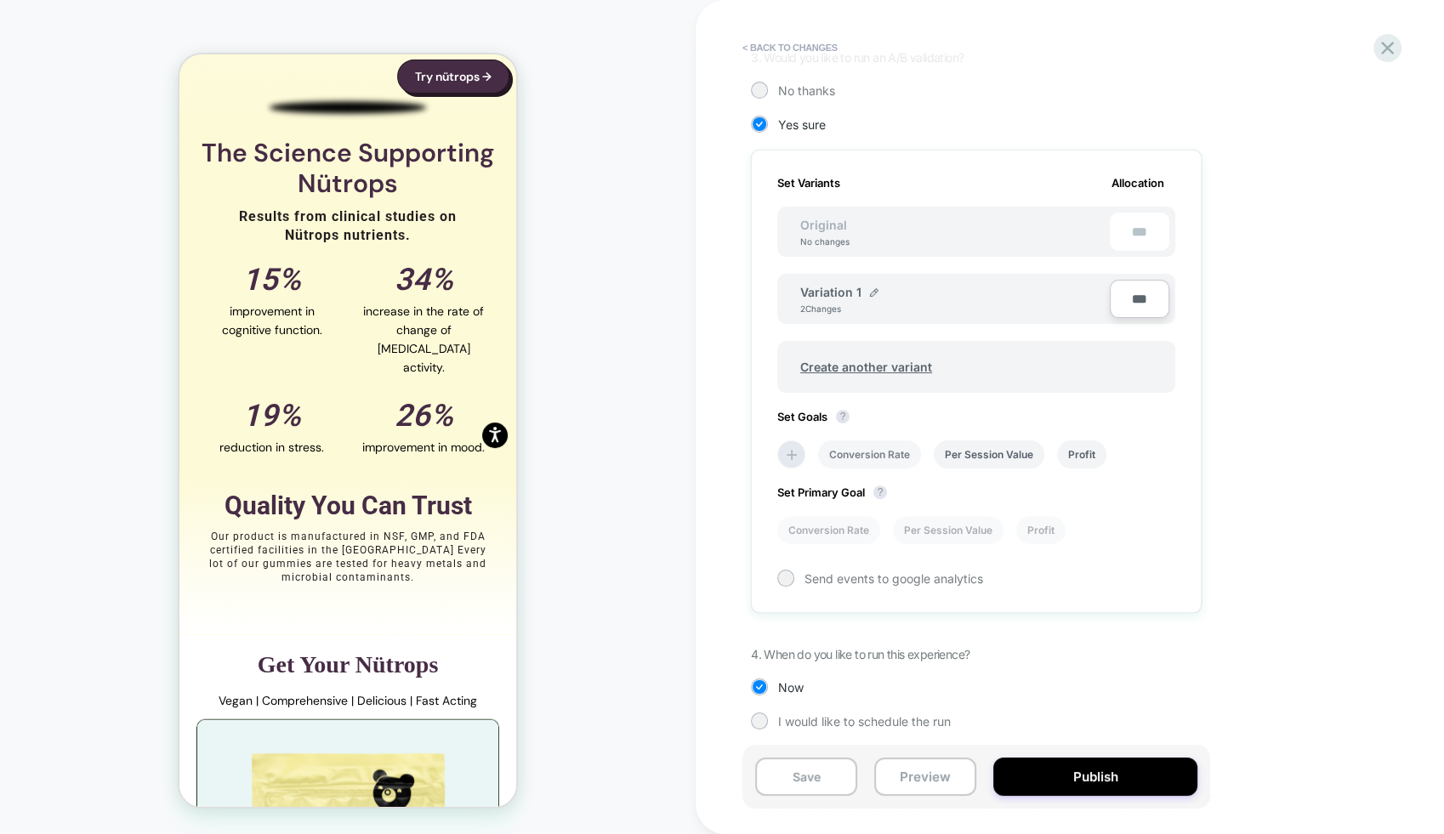
scroll to position [386, 0]
click at [870, 292] on img at bounding box center [874, 291] width 9 height 9
click at [854, 300] on input "**********" at bounding box center [861, 299] width 123 height 33
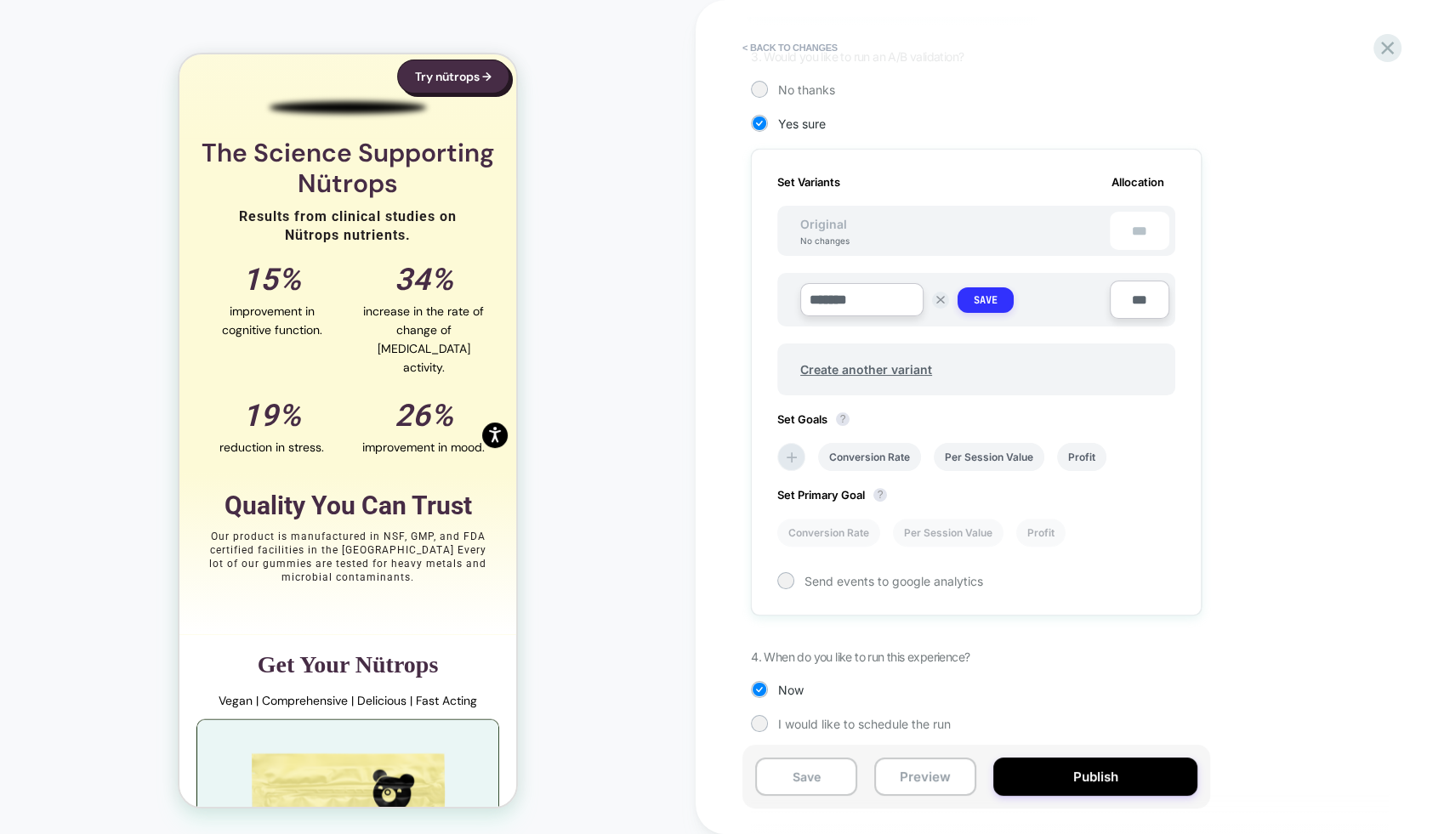
type input "*******"
click at [1006, 298] on button "Save" at bounding box center [985, 300] width 56 height 26
click at [900, 363] on span "Create another variant" at bounding box center [866, 366] width 166 height 40
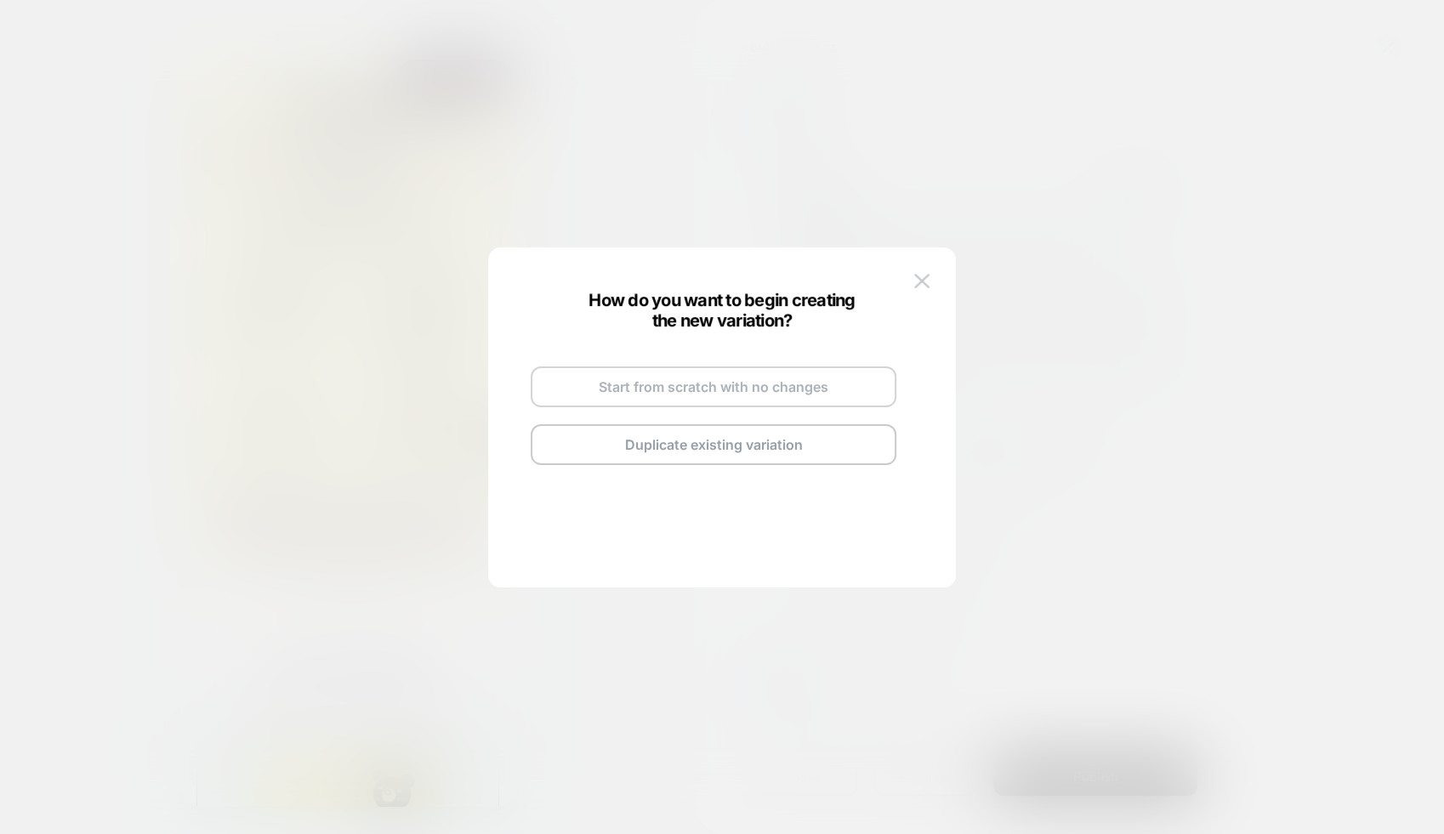
click at [810, 394] on button "Start from scratch with no changes" at bounding box center [713, 386] width 366 height 41
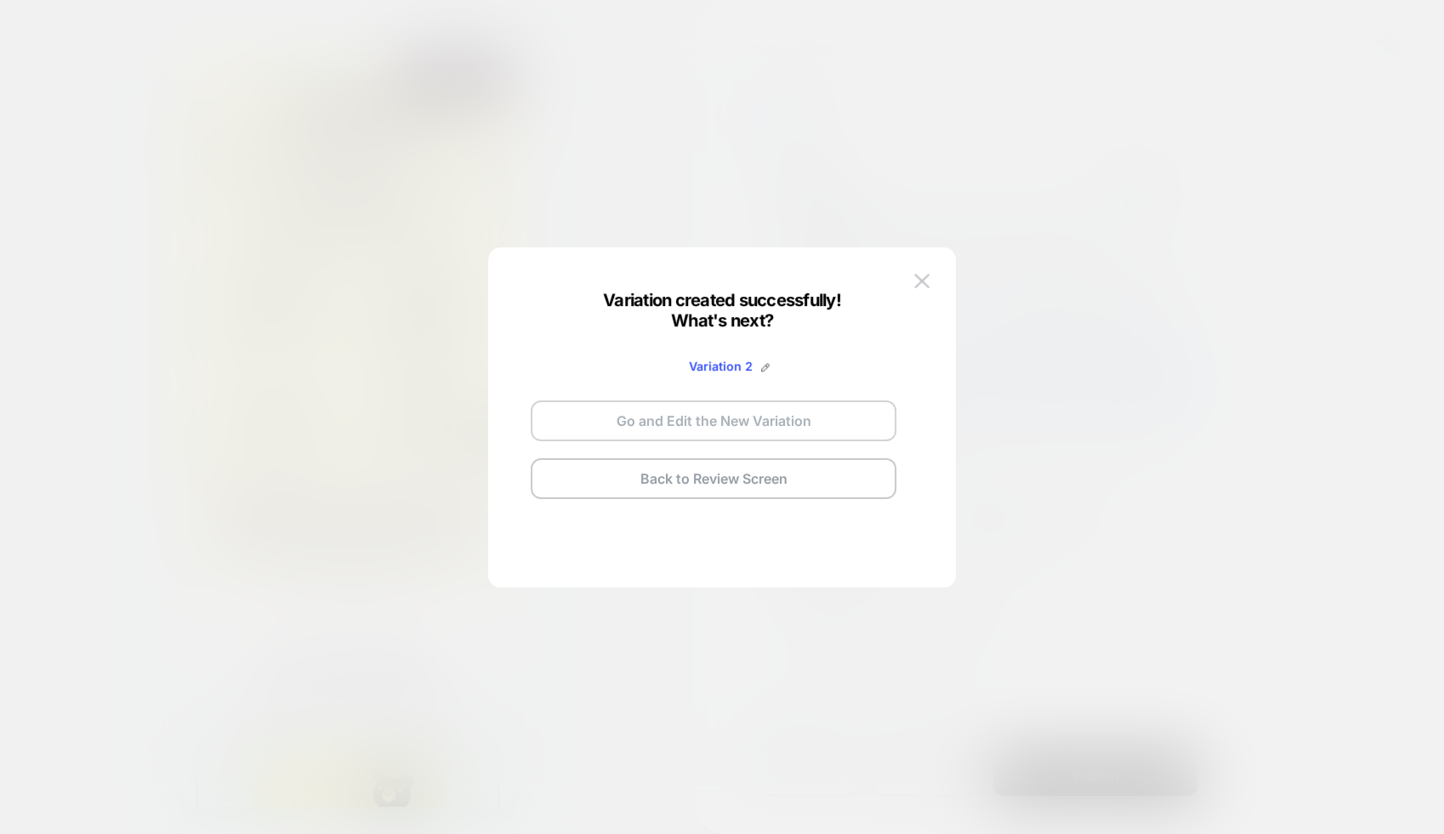
click at [816, 420] on button "Go and Edit the New Variation" at bounding box center [713, 420] width 366 height 41
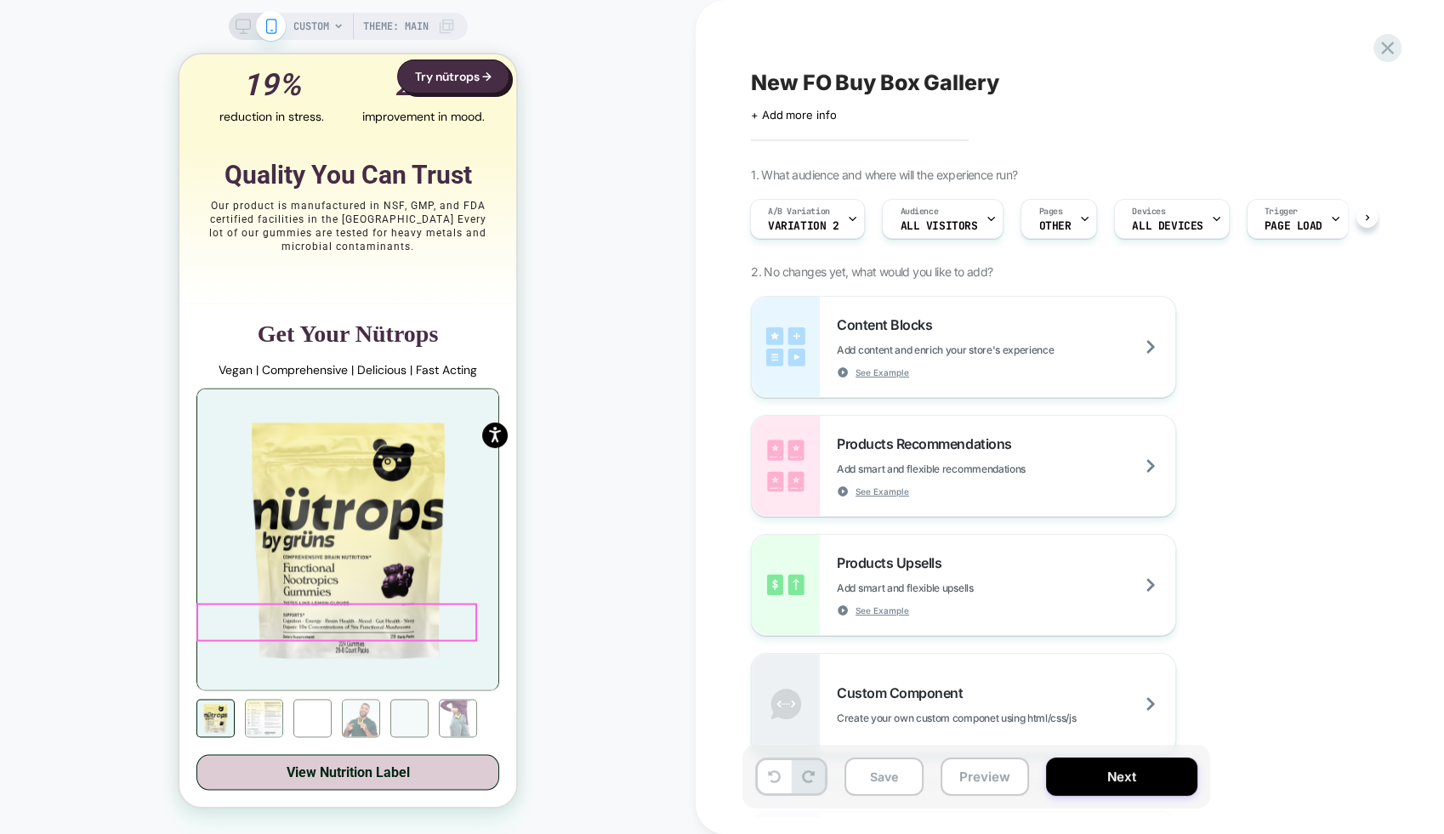
scroll to position [3009, 0]
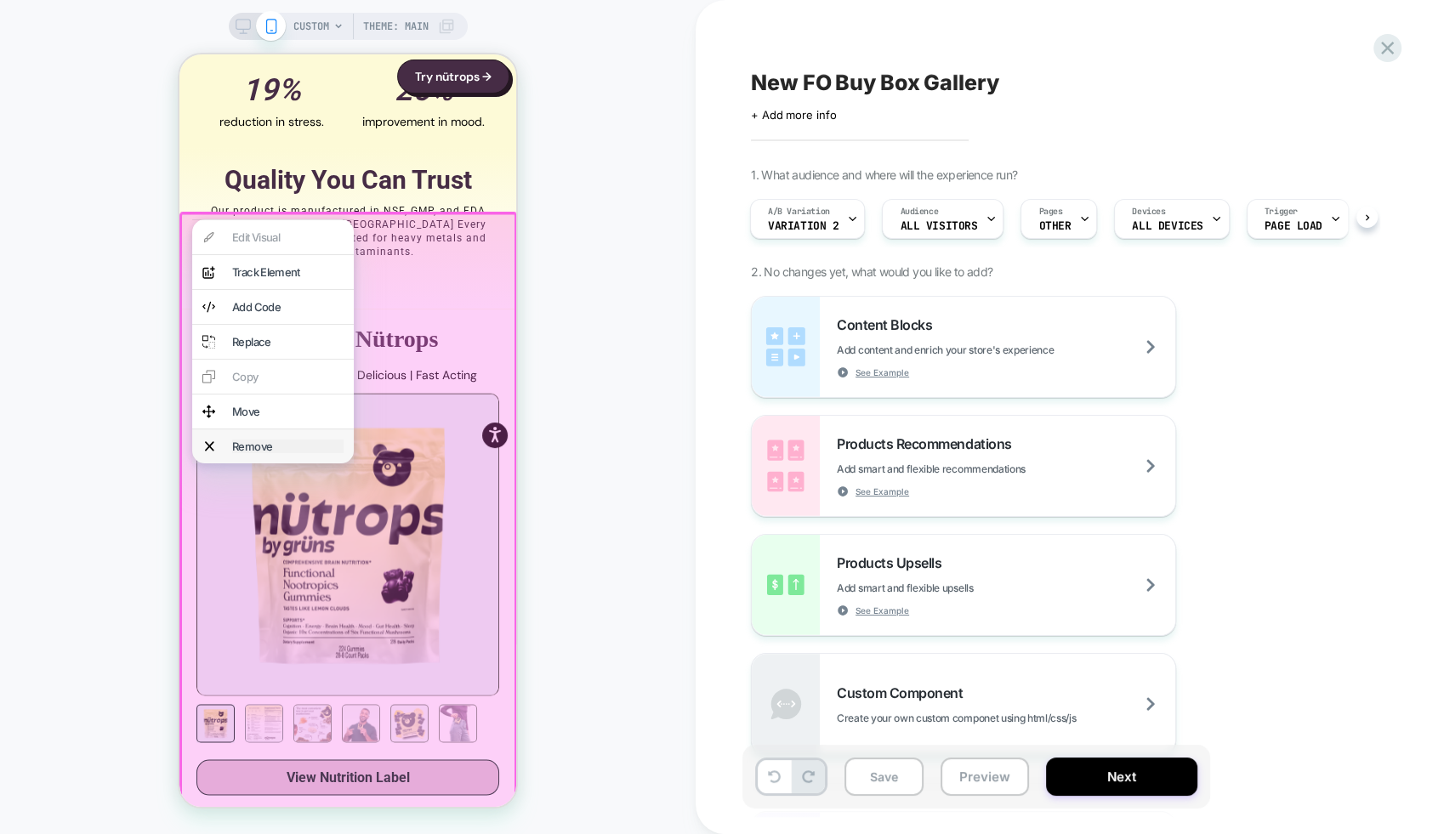
click at [275, 453] on div "Remove" at bounding box center [287, 447] width 111 height 14
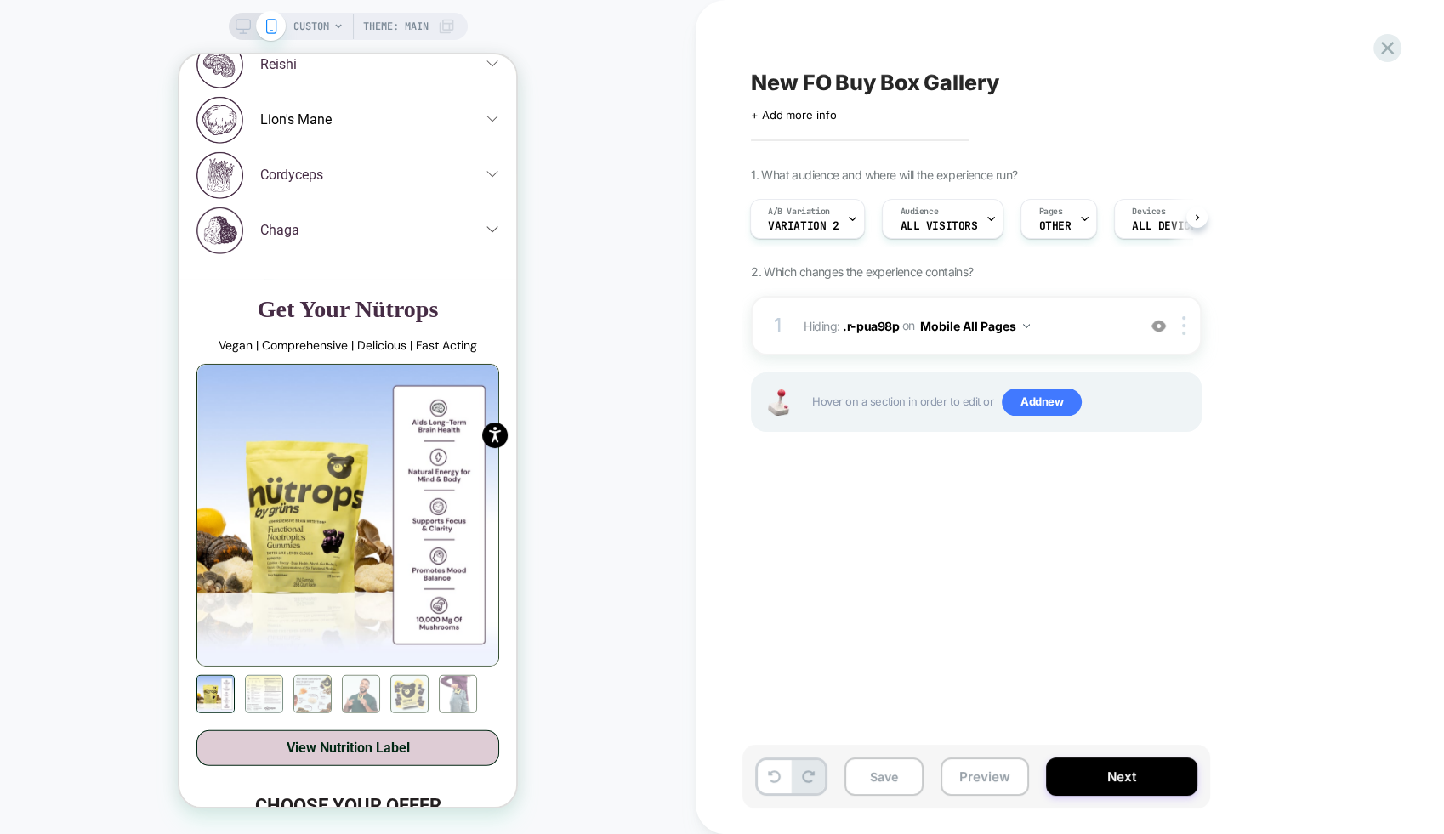
scroll to position [4839, 0]
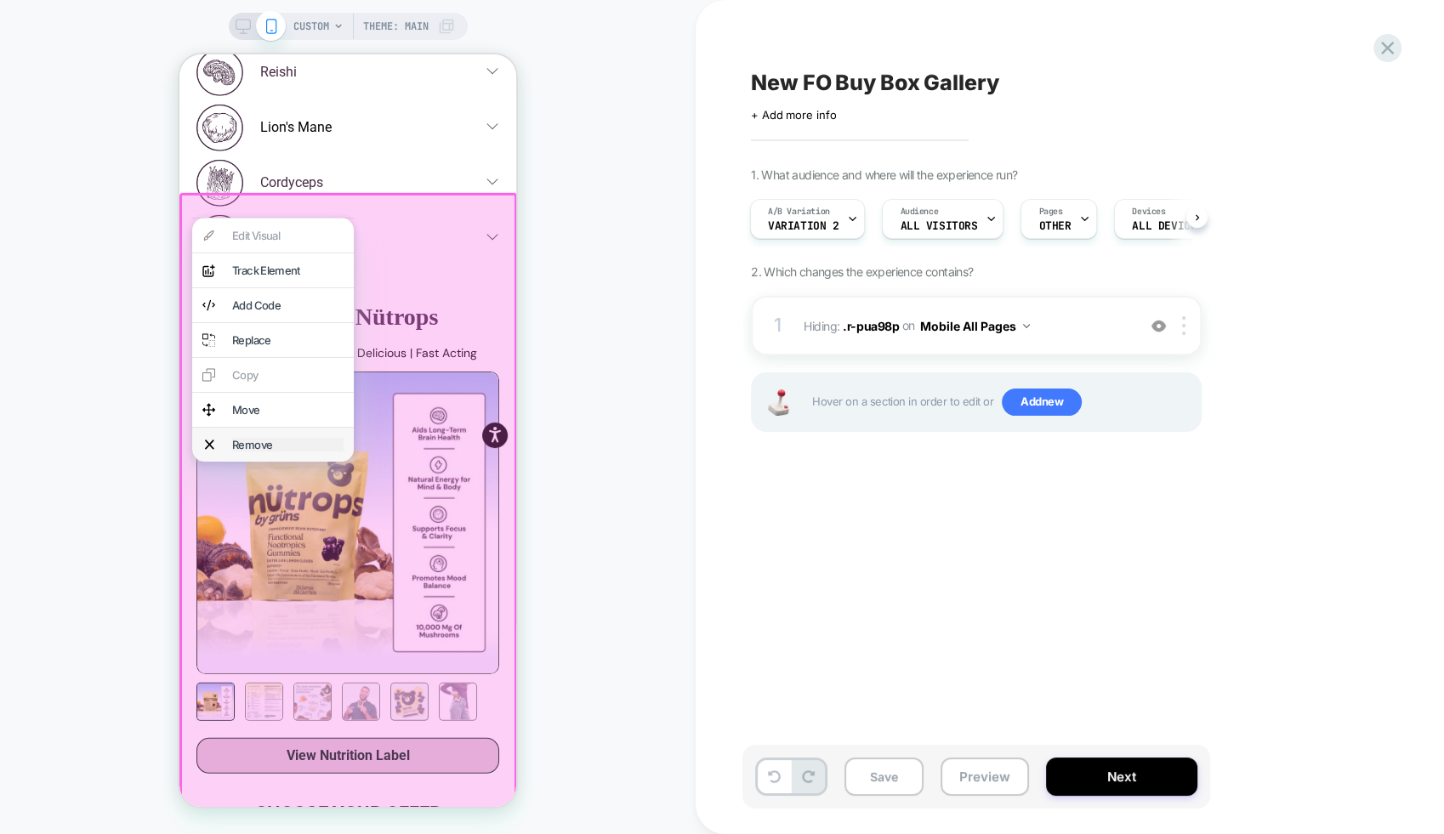
click at [280, 451] on div "Remove" at bounding box center [287, 445] width 111 height 14
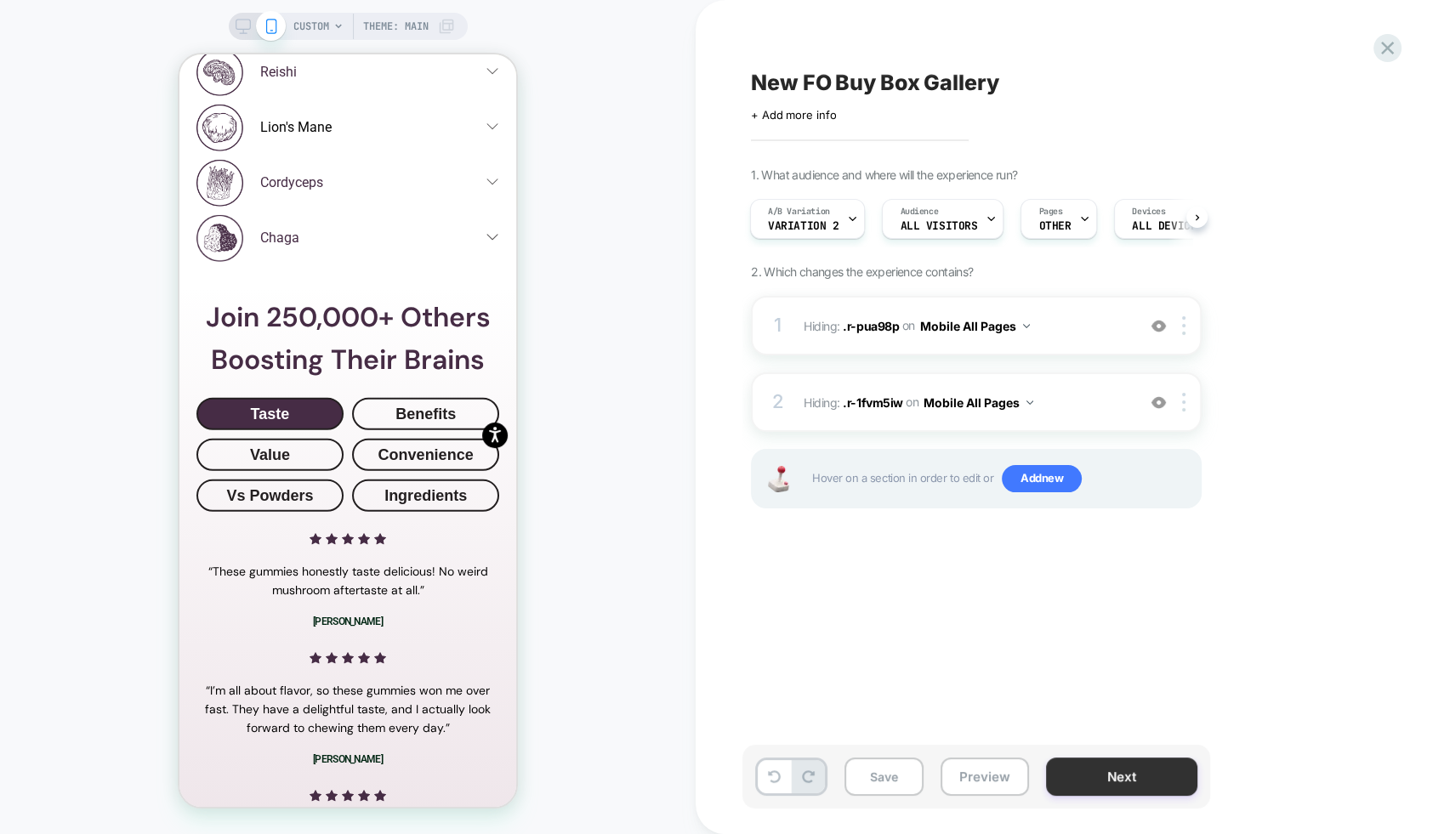
click at [1132, 768] on button "Next" at bounding box center [1121, 776] width 151 height 38
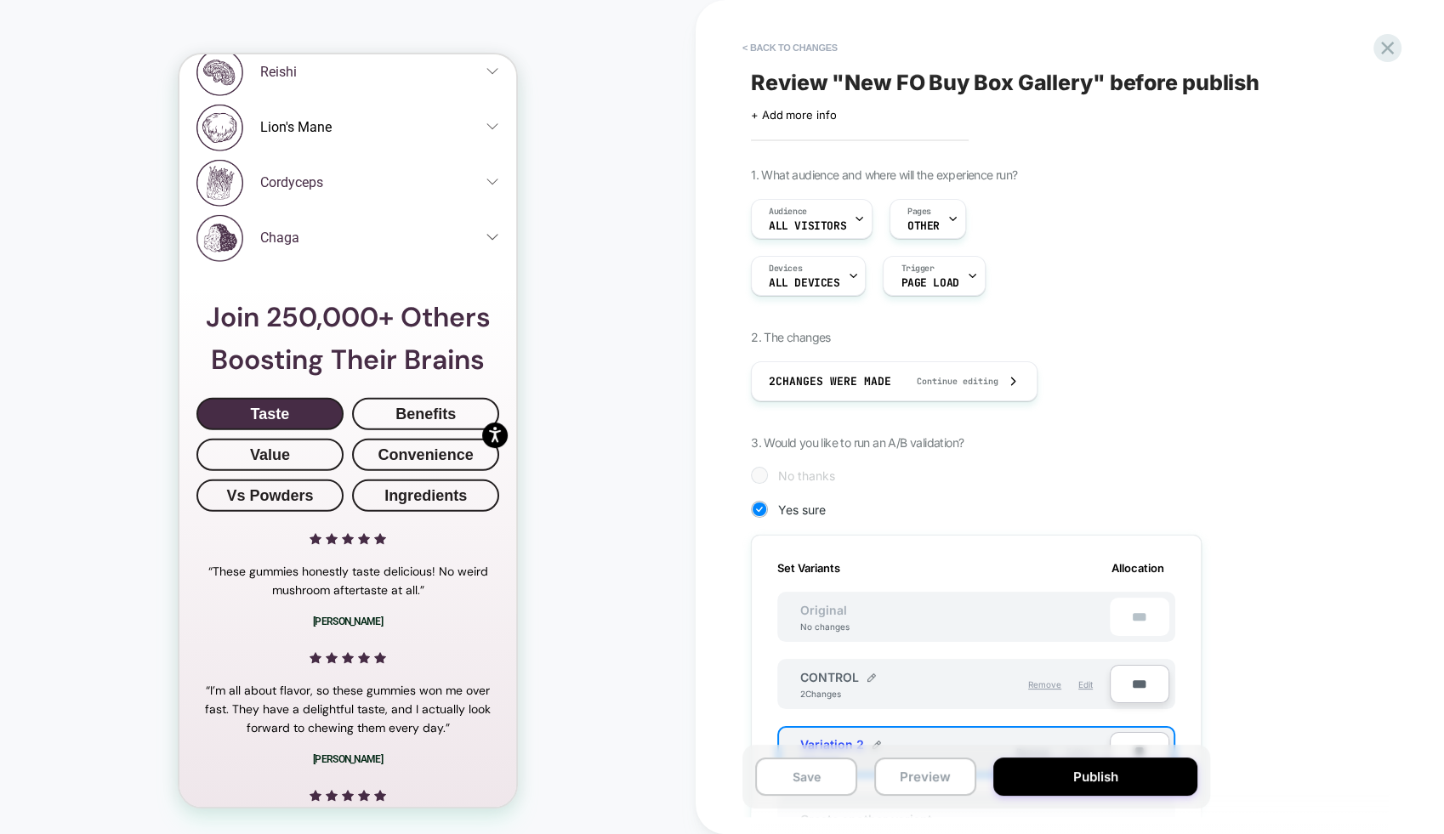
scroll to position [229, 0]
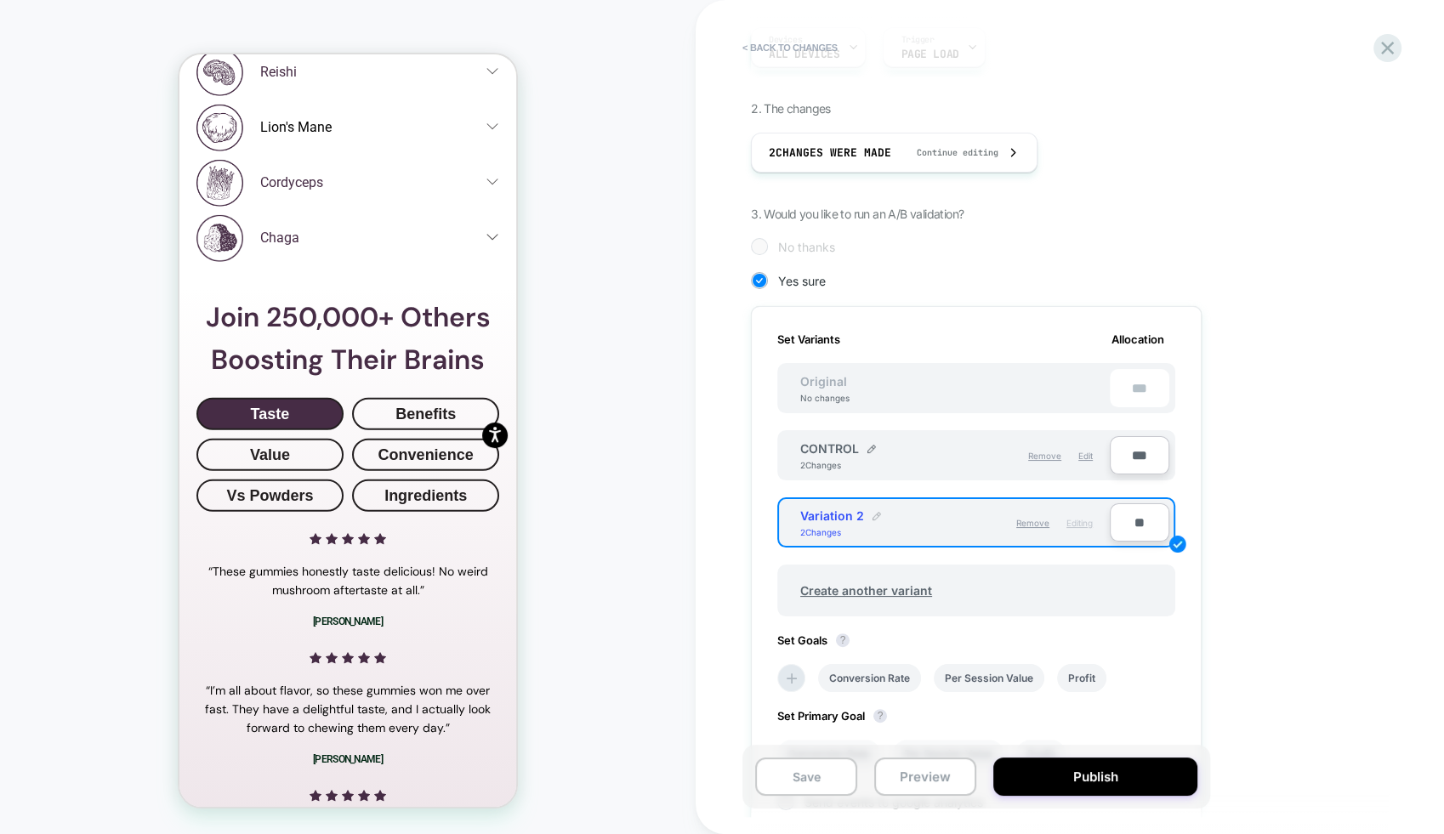
click at [873, 512] on img at bounding box center [876, 516] width 9 height 9
click at [855, 530] on input "**********" at bounding box center [861, 524] width 123 height 33
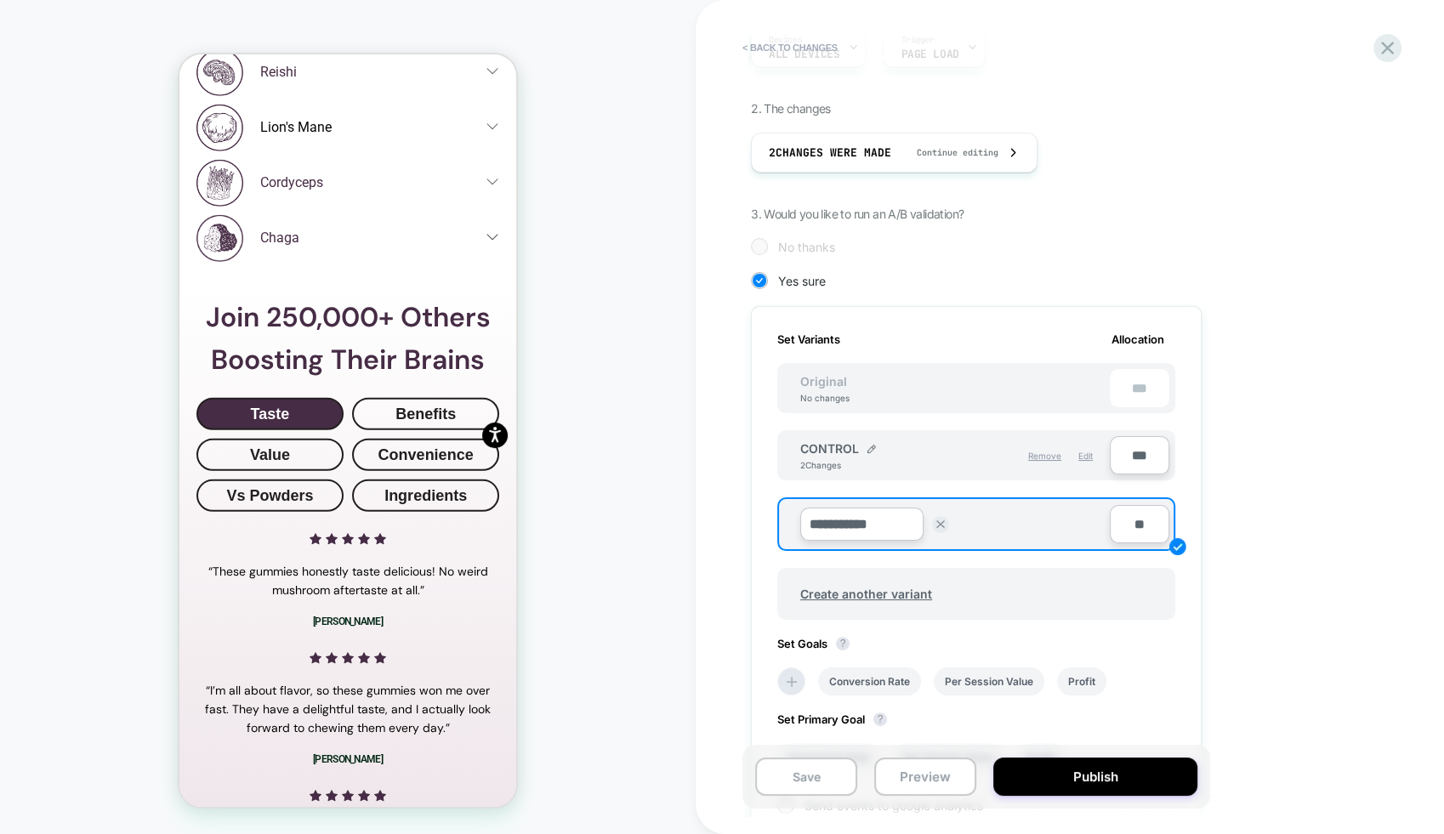
click at [855, 530] on input "**********" at bounding box center [861, 524] width 123 height 33
type input "**********"
click at [989, 519] on strong "Save" at bounding box center [985, 525] width 24 height 14
click at [899, 586] on span "Create another variant" at bounding box center [866, 590] width 166 height 40
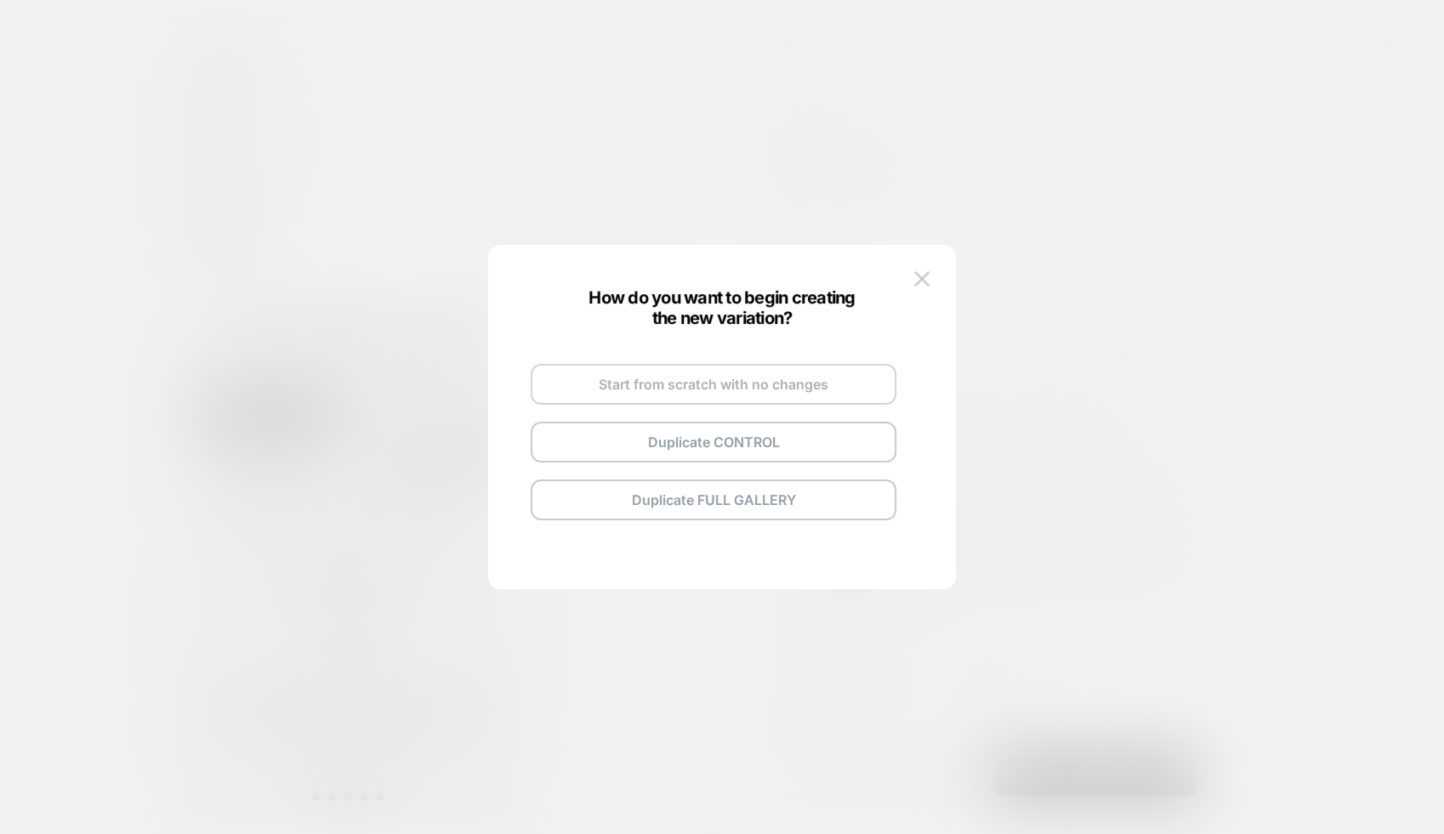
click at [750, 384] on button "Start from scratch with no changes" at bounding box center [713, 384] width 366 height 41
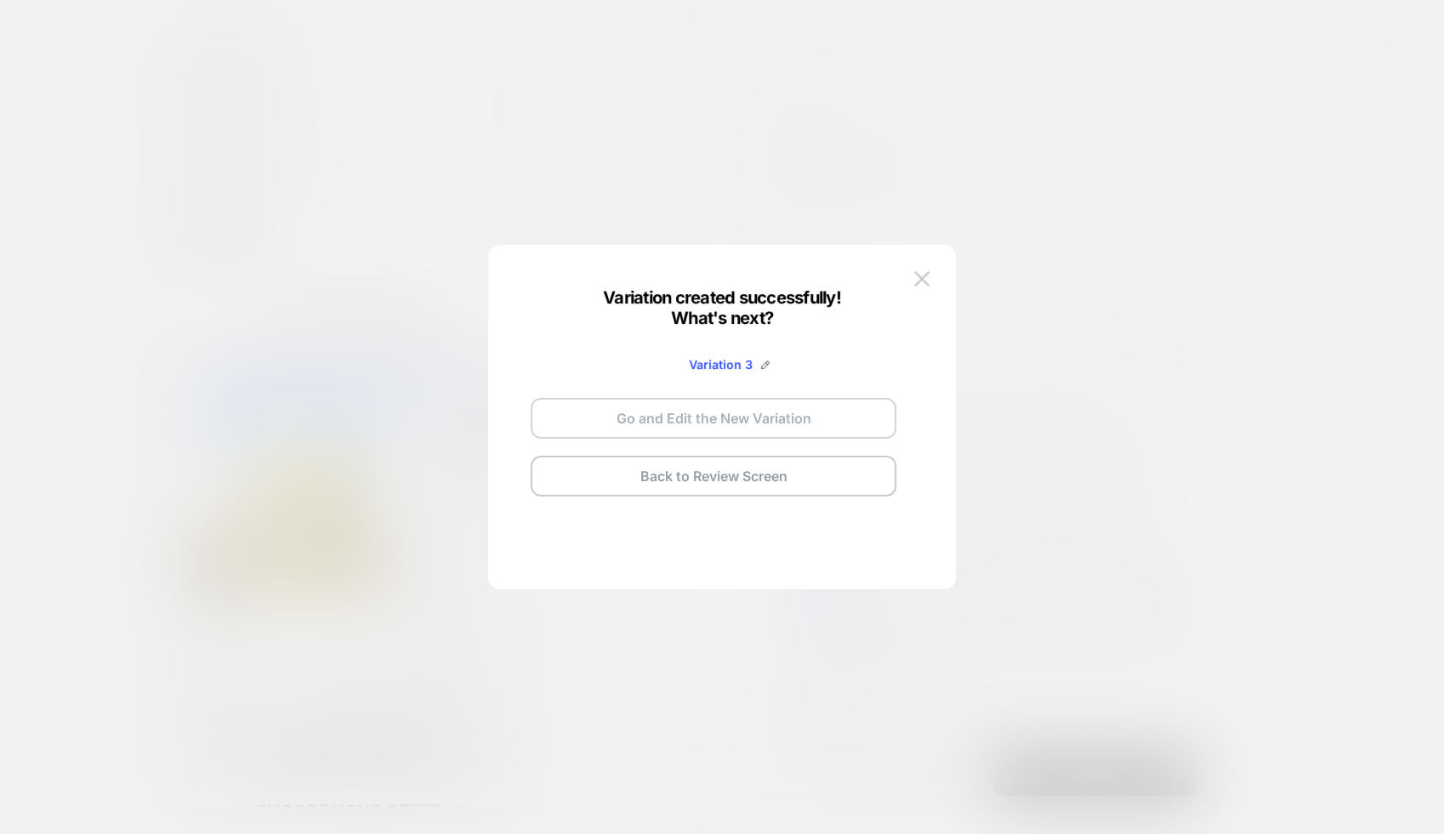
click at [750, 423] on button "Go and Edit the New Variation" at bounding box center [713, 418] width 366 height 41
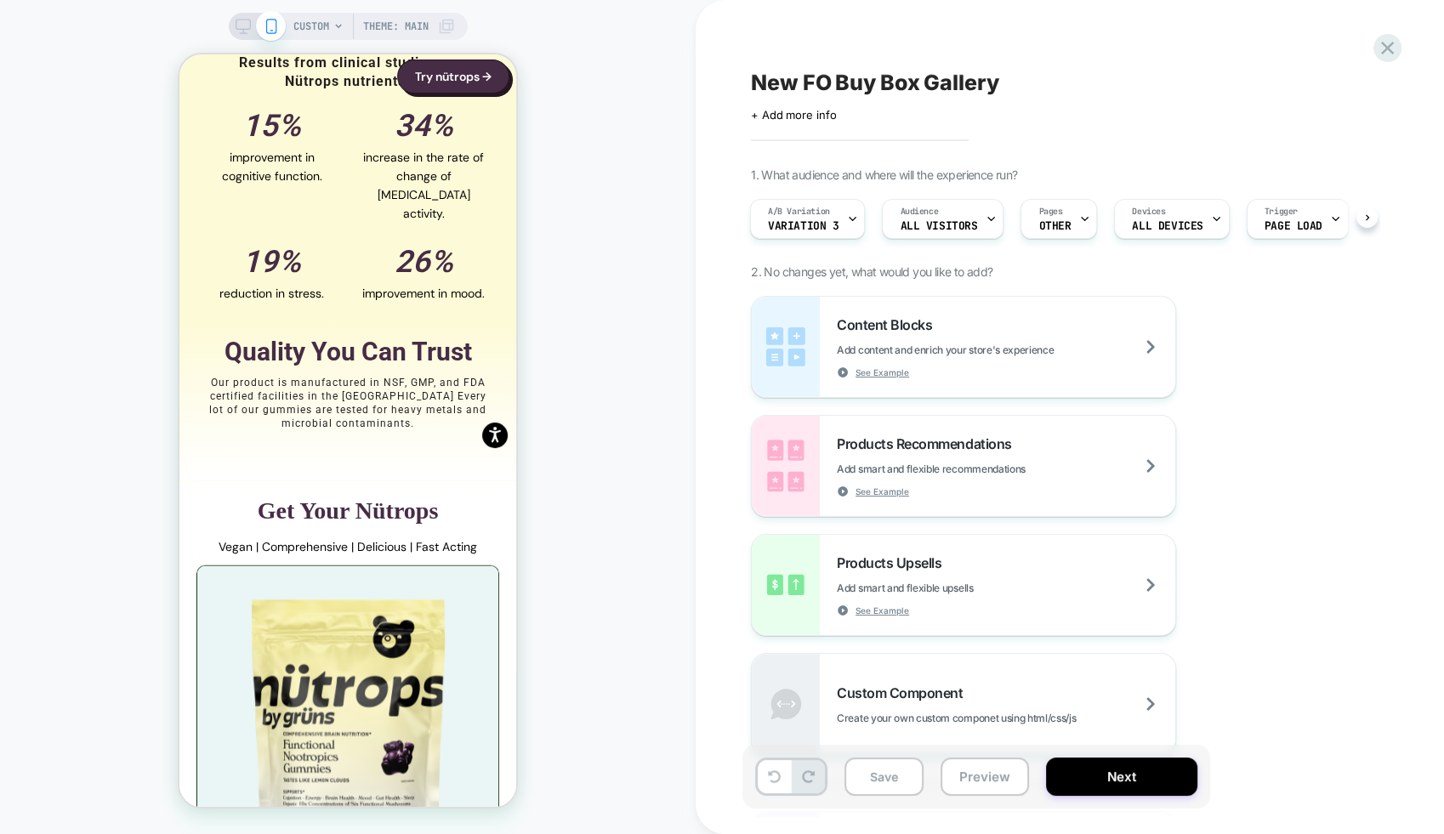
scroll to position [2838, 0]
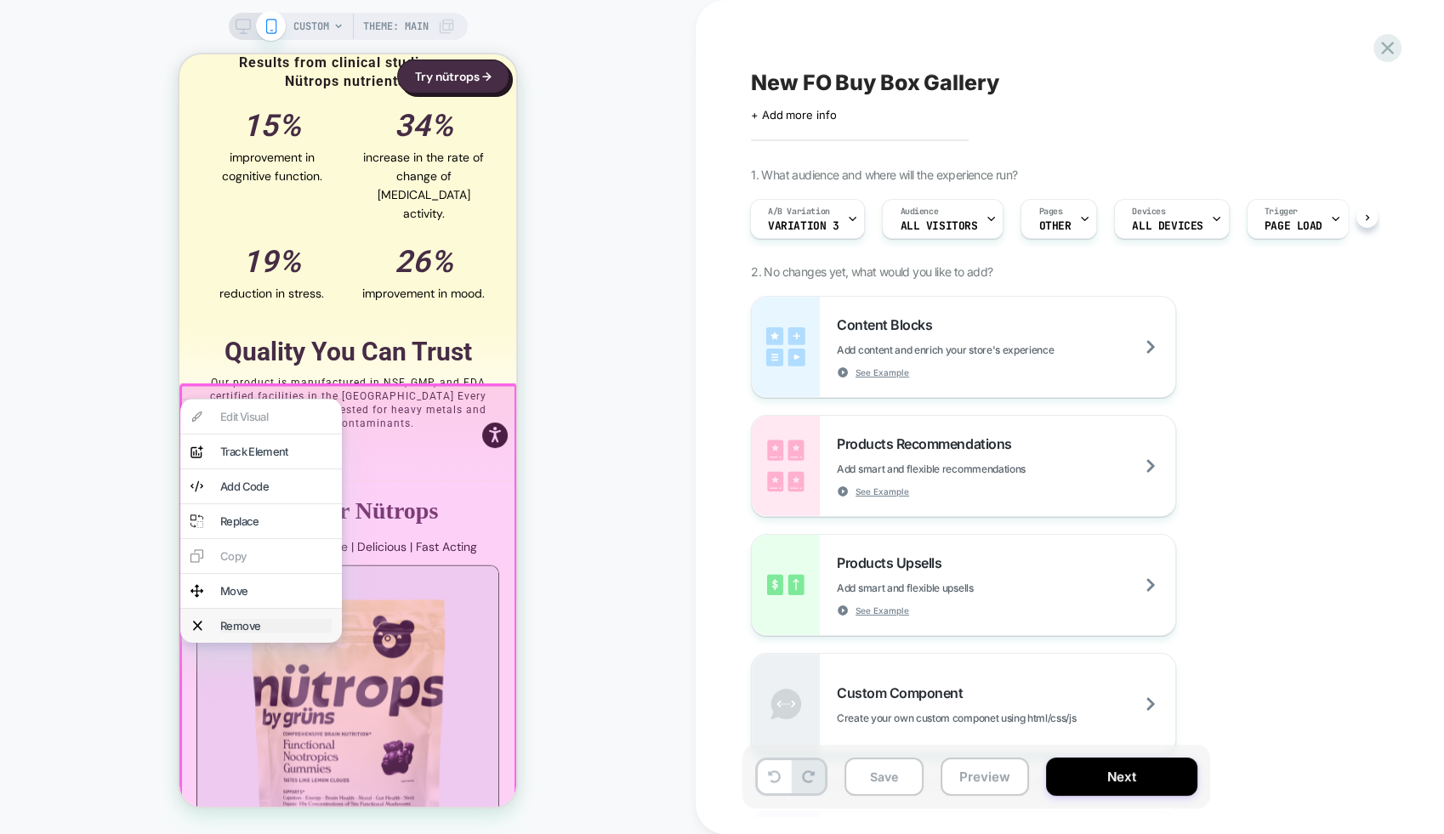
click at [242, 633] on div "Remove" at bounding box center [275, 626] width 111 height 14
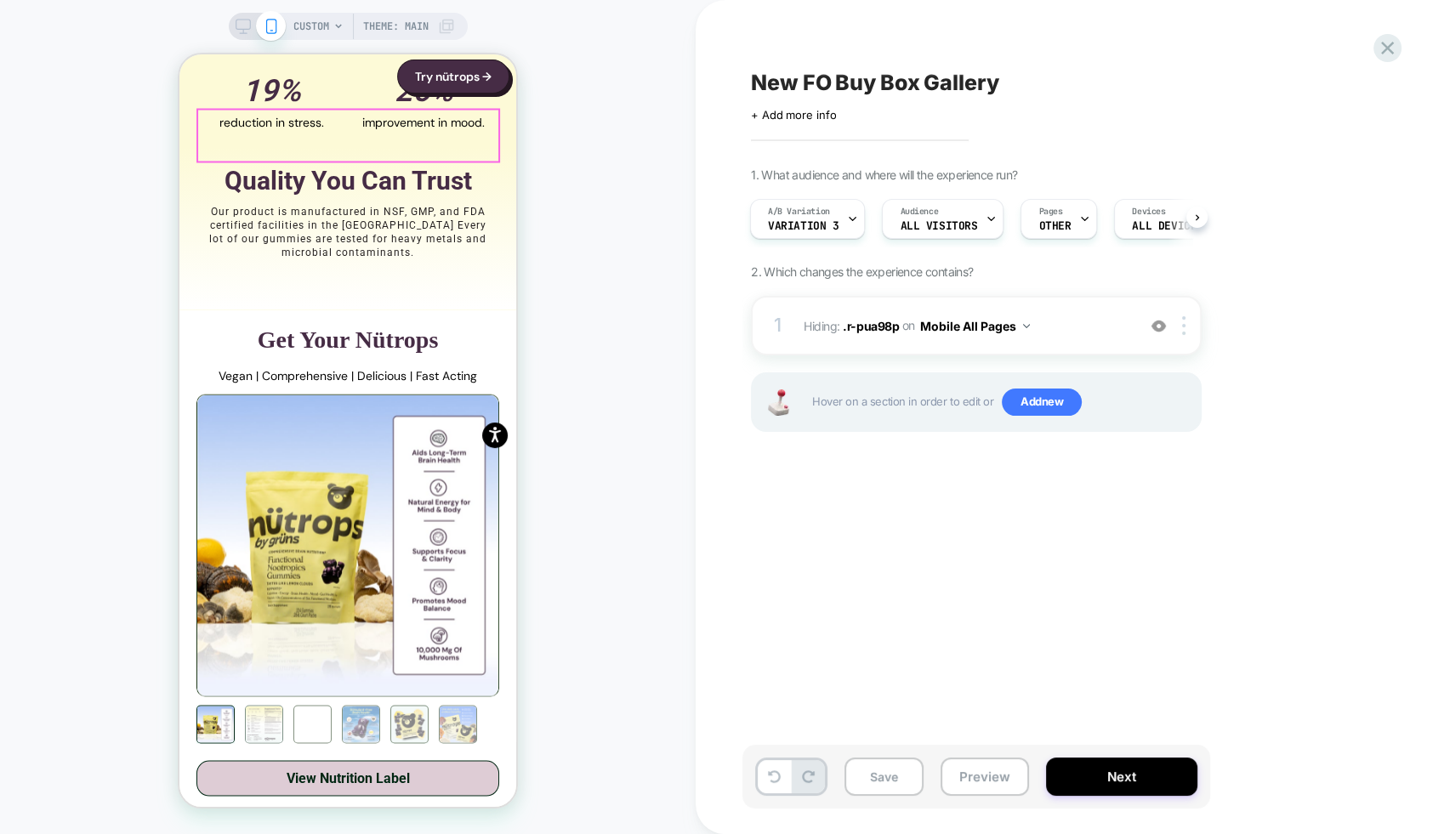
scroll to position [3134, 0]
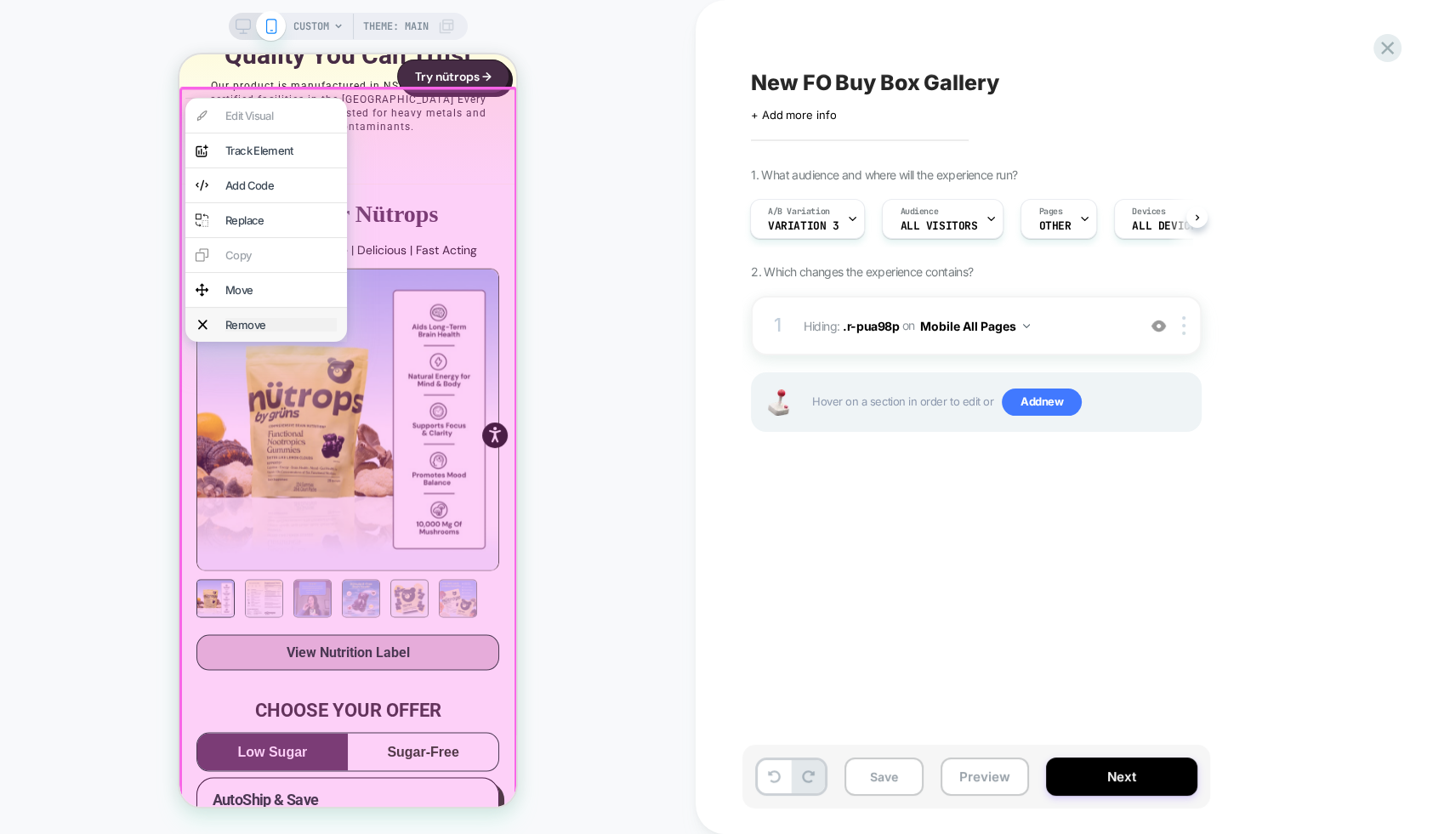
click at [245, 332] on div "Remove" at bounding box center [280, 325] width 111 height 14
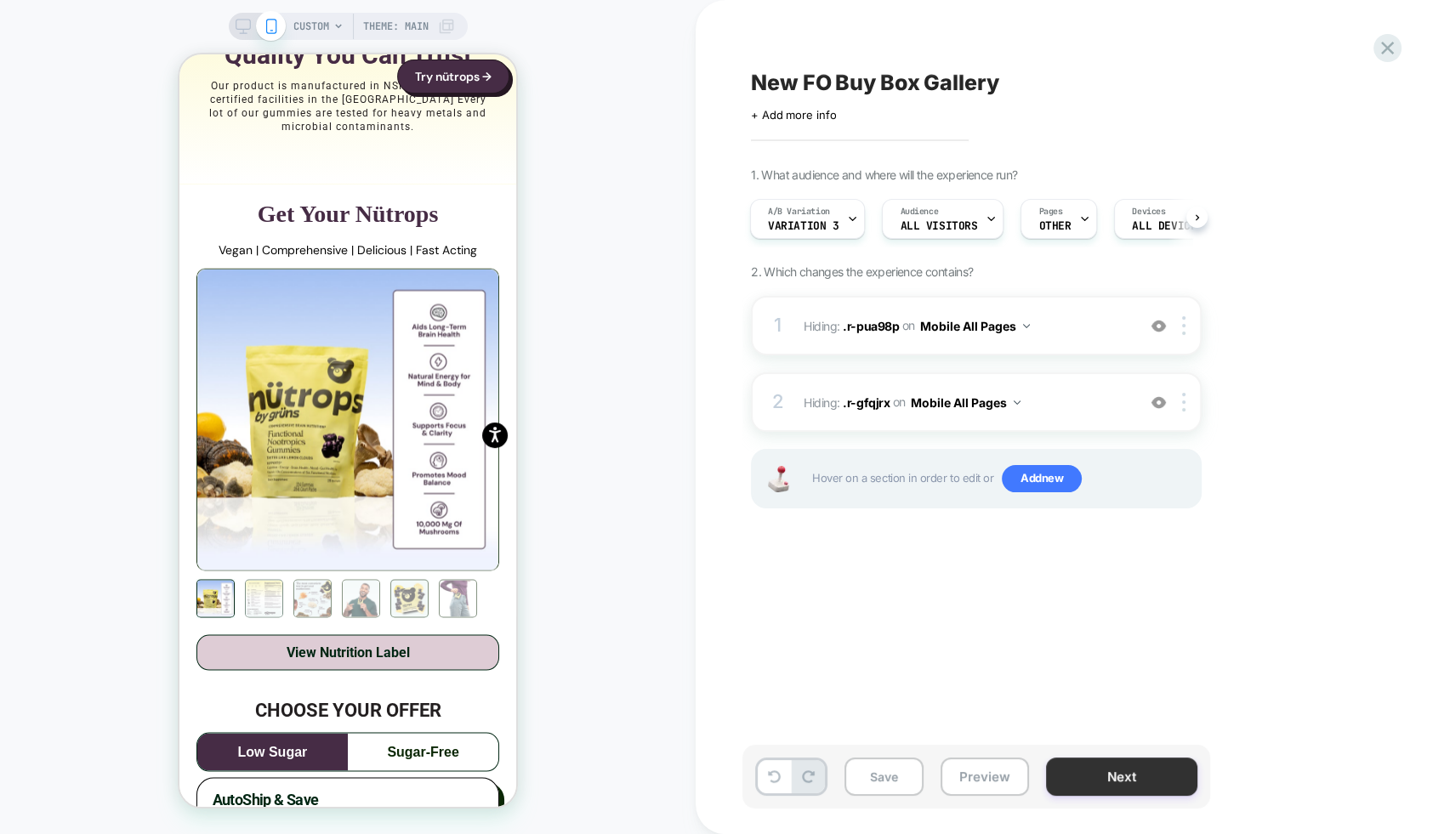
click at [1126, 769] on button "Next" at bounding box center [1121, 776] width 151 height 38
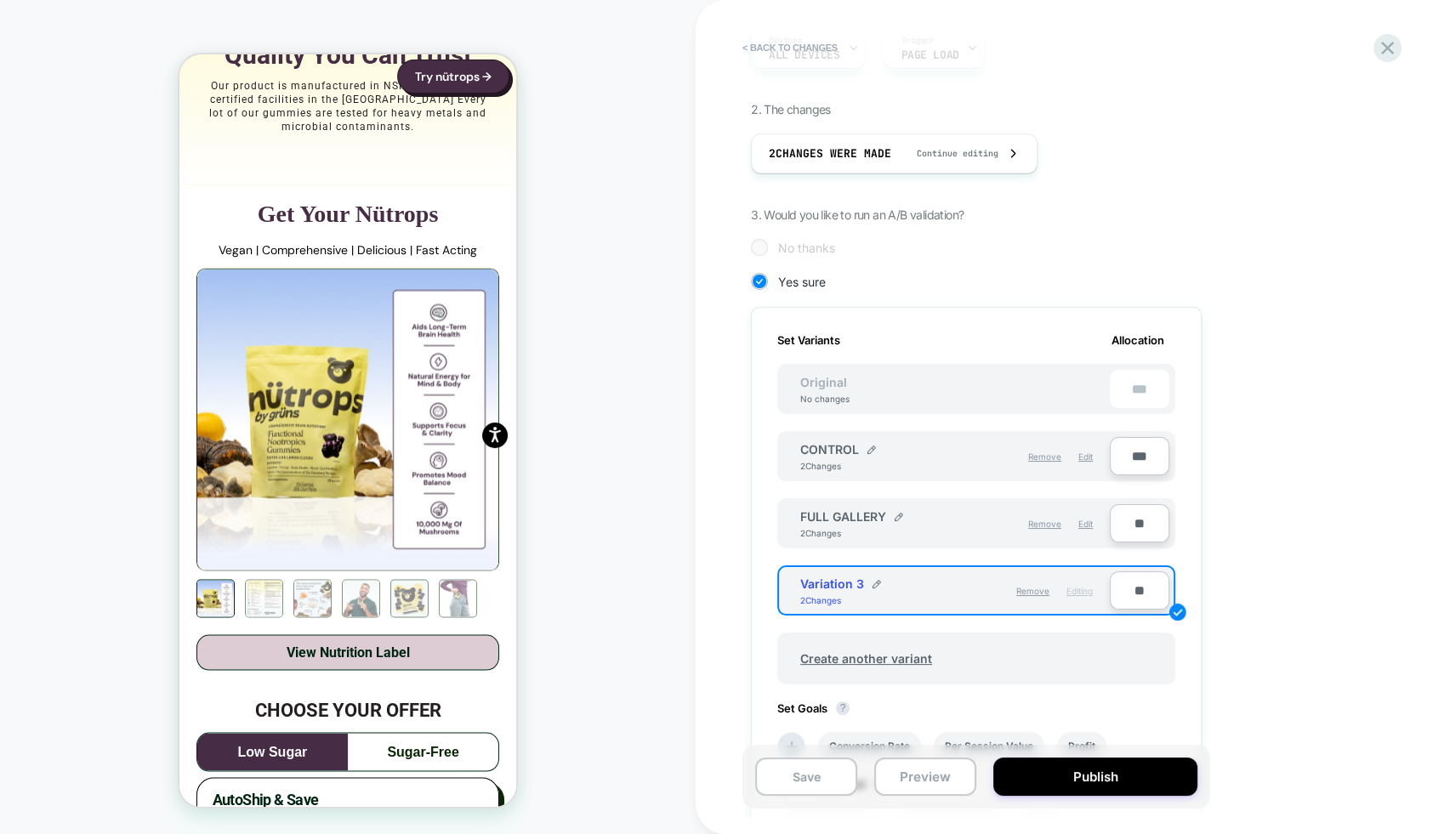
scroll to position [519, 0]
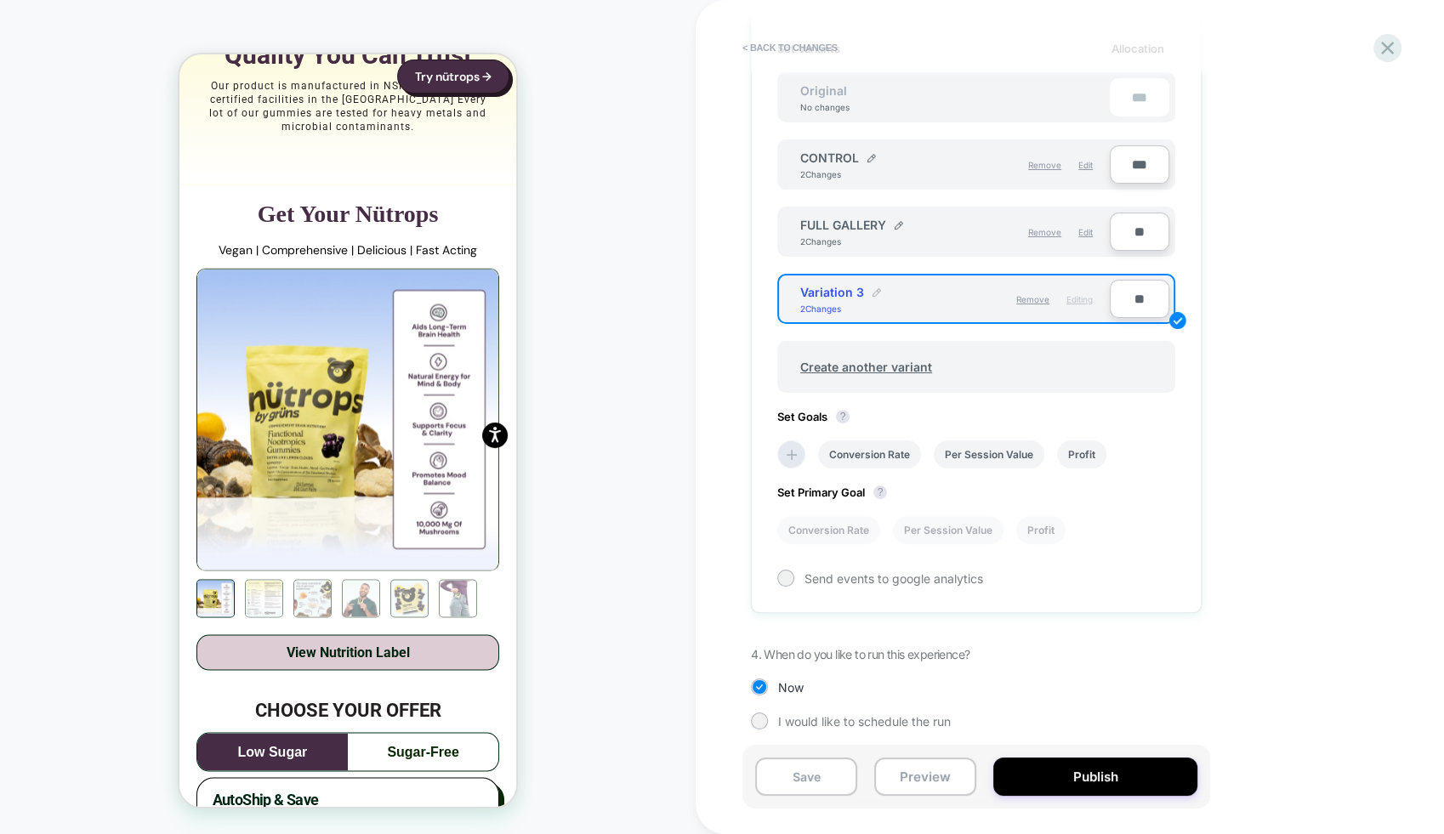
click at [872, 288] on img at bounding box center [876, 292] width 9 height 9
click at [871, 284] on input "**********" at bounding box center [861, 300] width 123 height 33
click at [899, 293] on input "**********" at bounding box center [861, 300] width 123 height 33
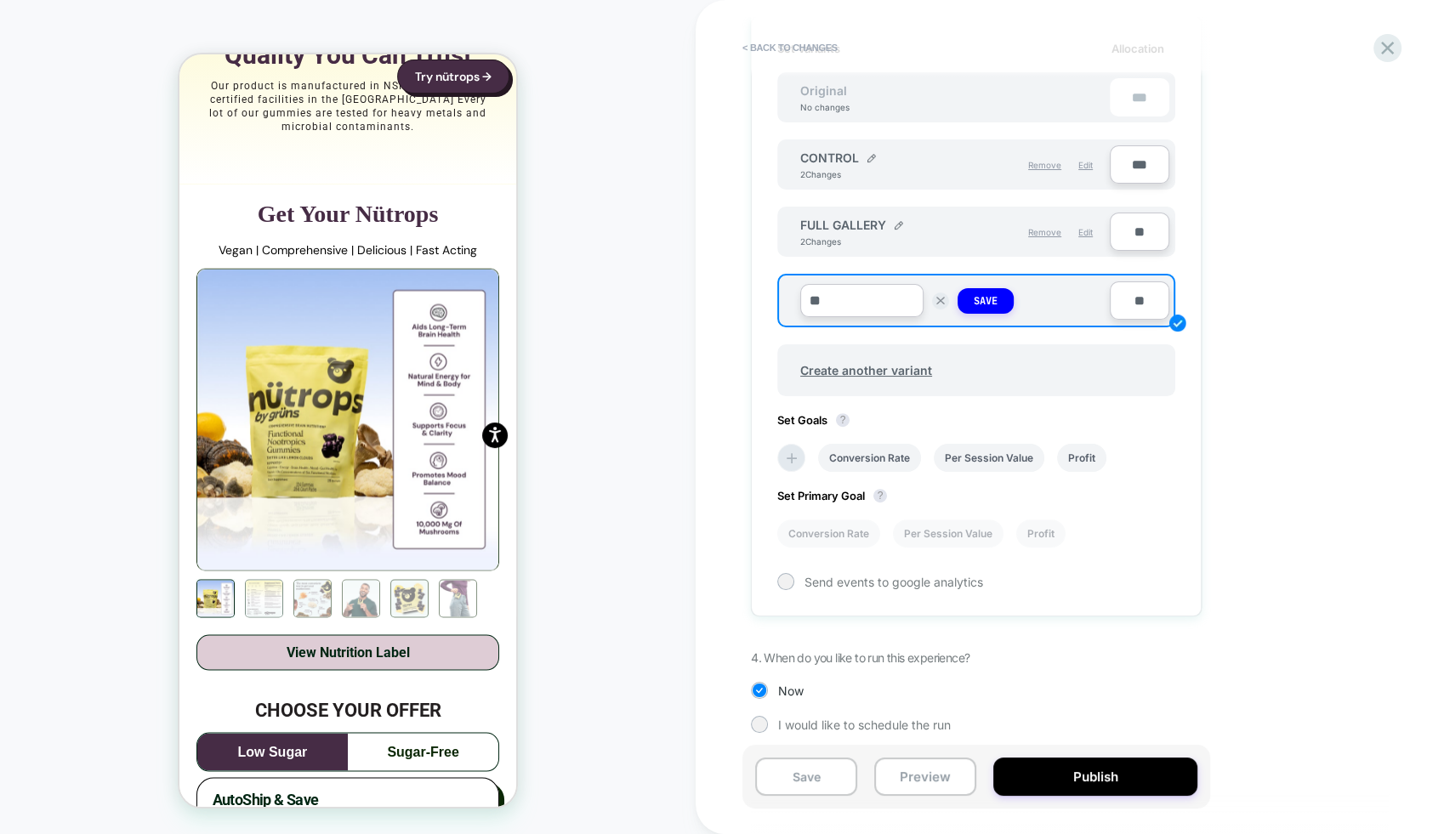
type input "*"
click at [814, 300] on input "**********" at bounding box center [861, 300] width 123 height 33
click at [804, 297] on input "**********" at bounding box center [861, 300] width 123 height 33
click at [824, 303] on input "**********" at bounding box center [861, 300] width 123 height 33
type input "**********"
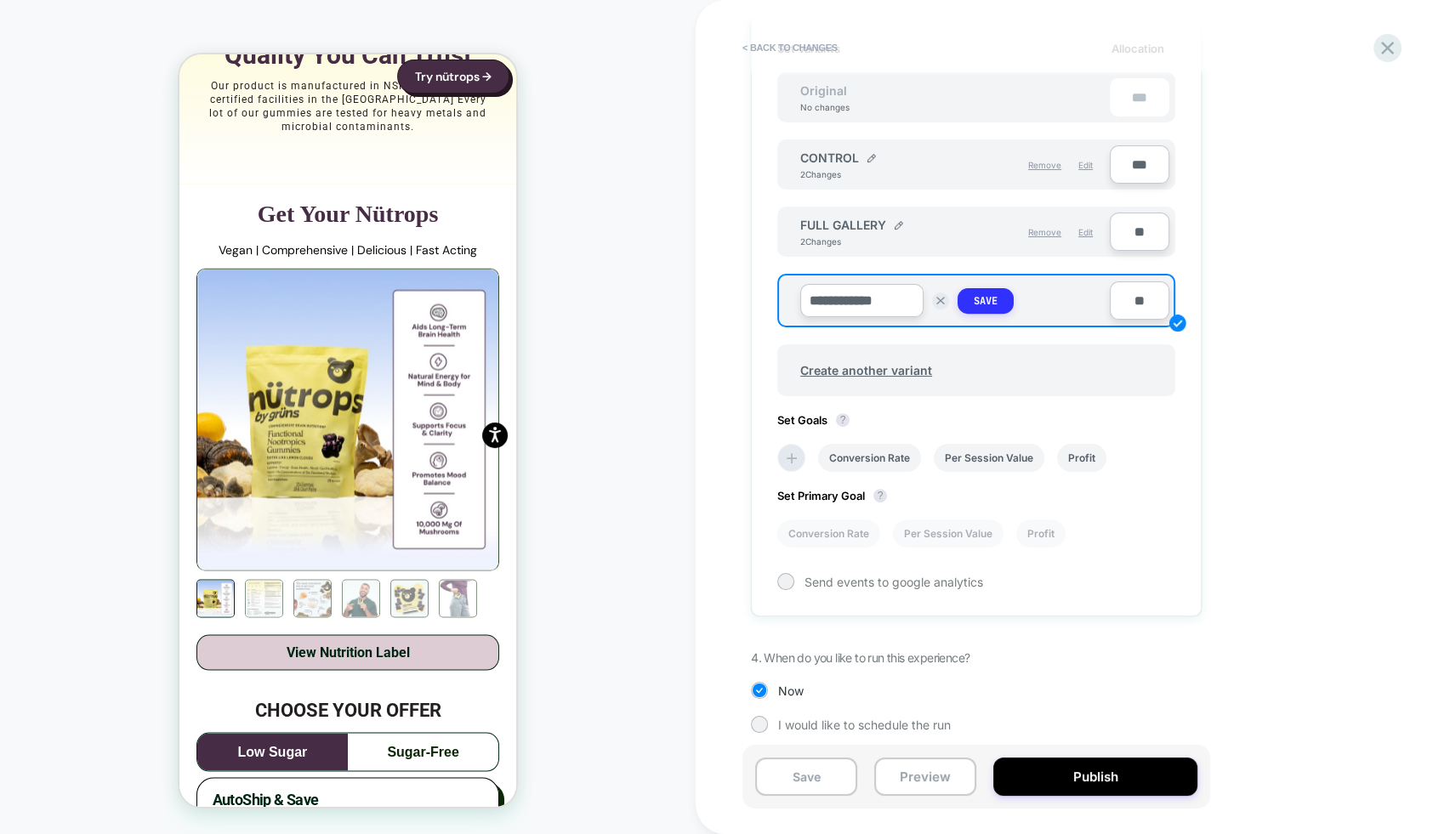
click at [998, 298] on button "Save" at bounding box center [985, 301] width 56 height 26
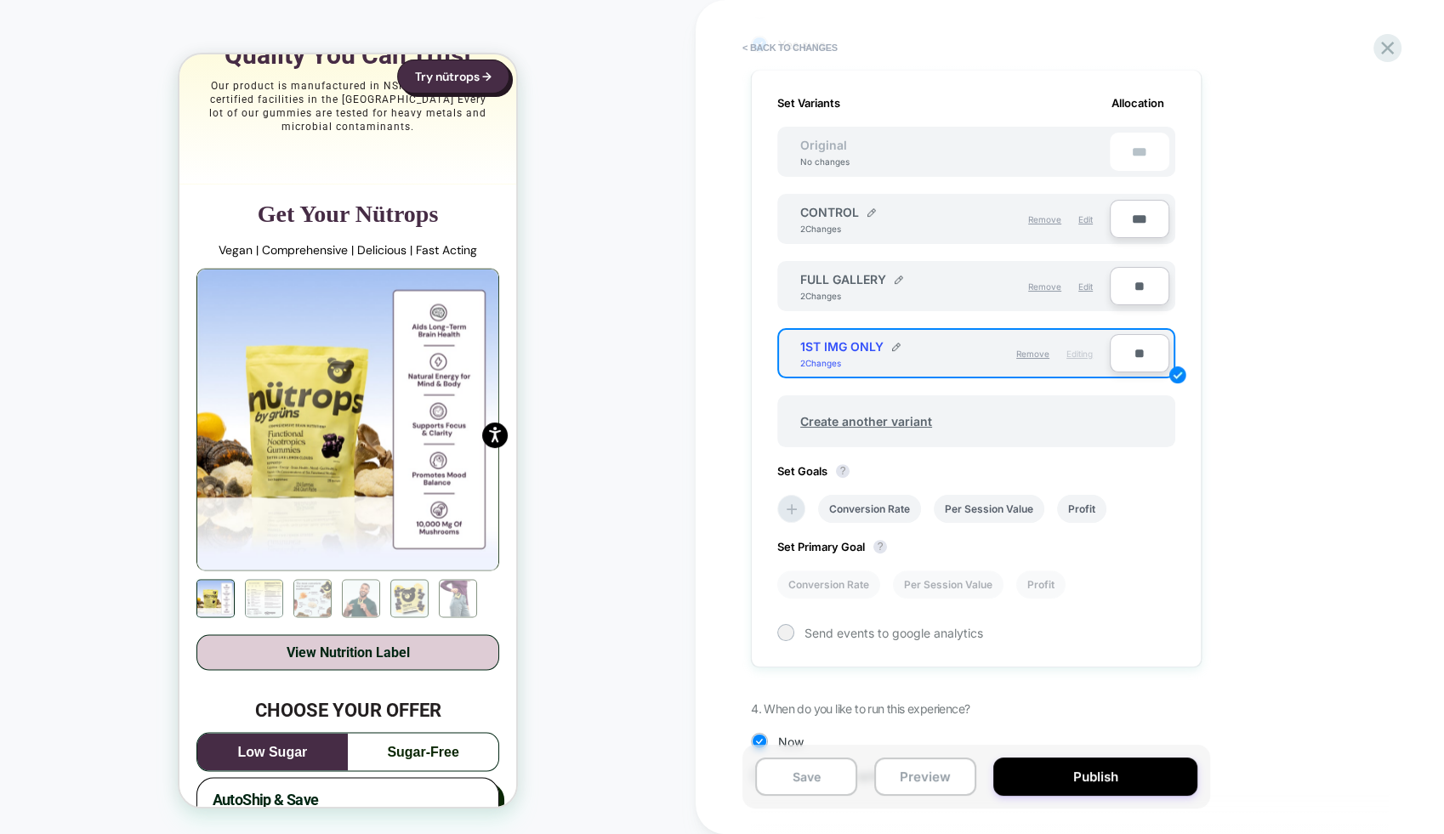
scroll to position [408, 0]
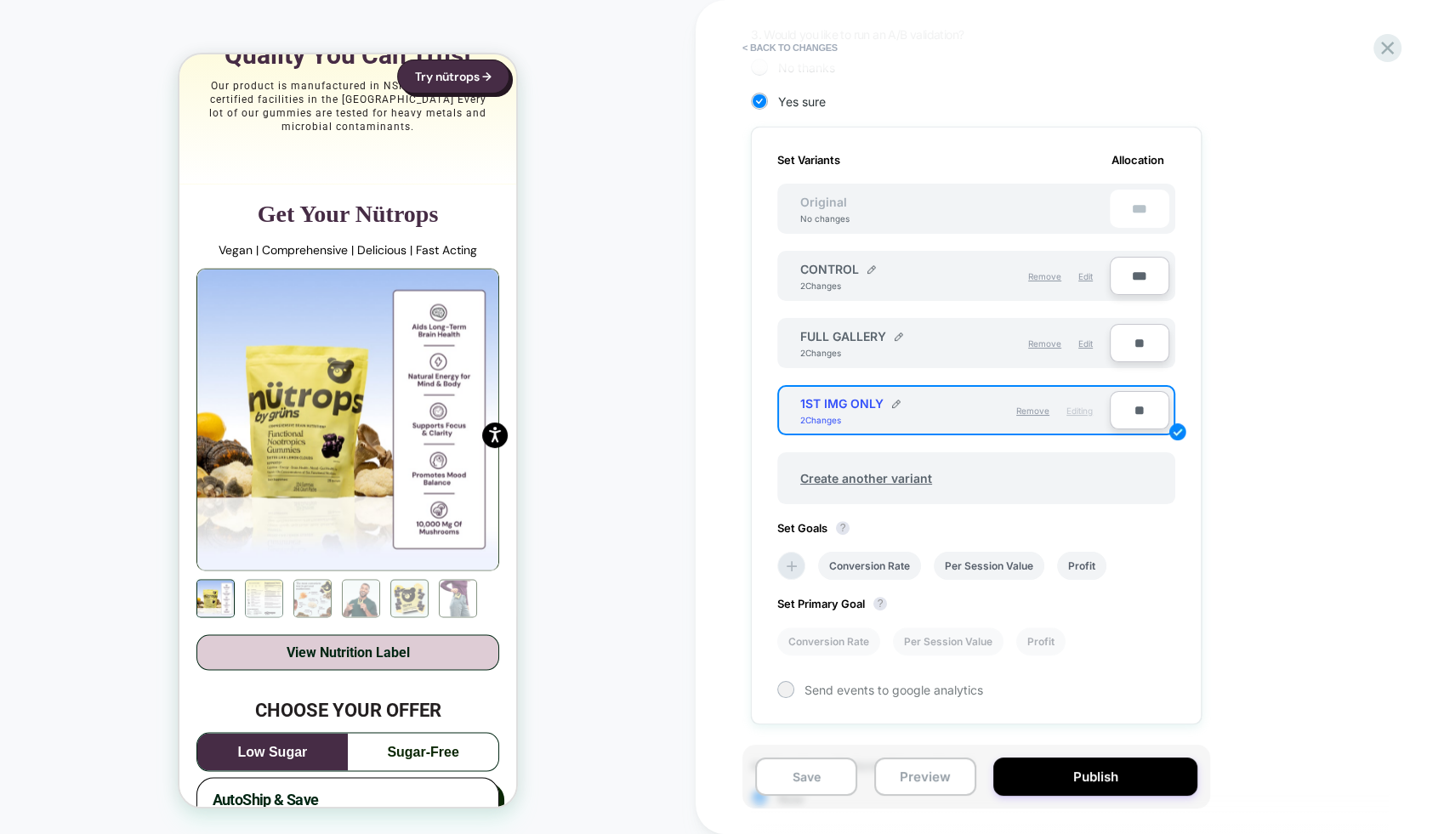
click at [1138, 275] on input "***" at bounding box center [1139, 276] width 60 height 38
type input "***"
type input "**"
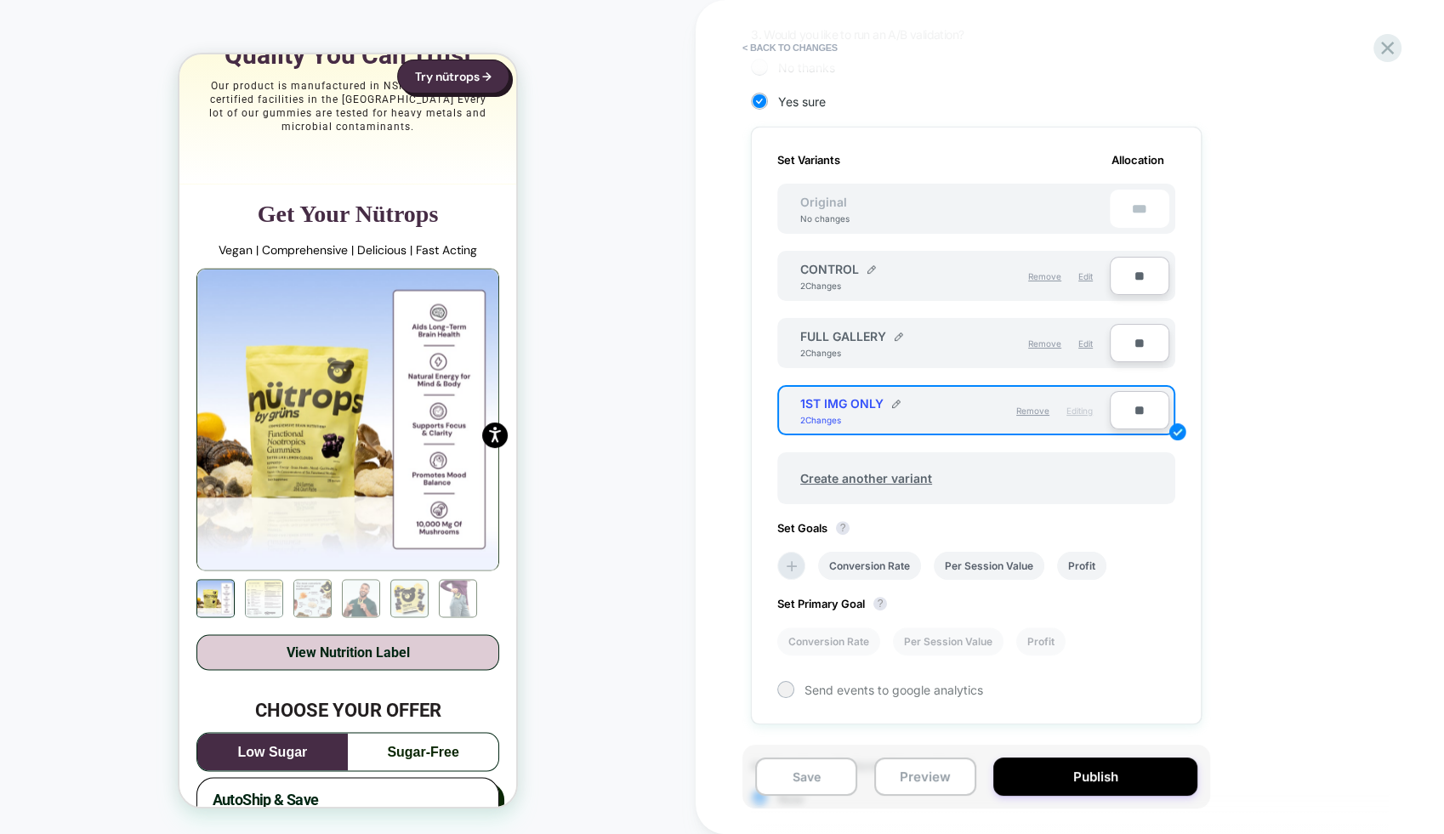
type input "***"
click at [1145, 337] on input "**" at bounding box center [1139, 343] width 60 height 38
type input "***"
type input "**"
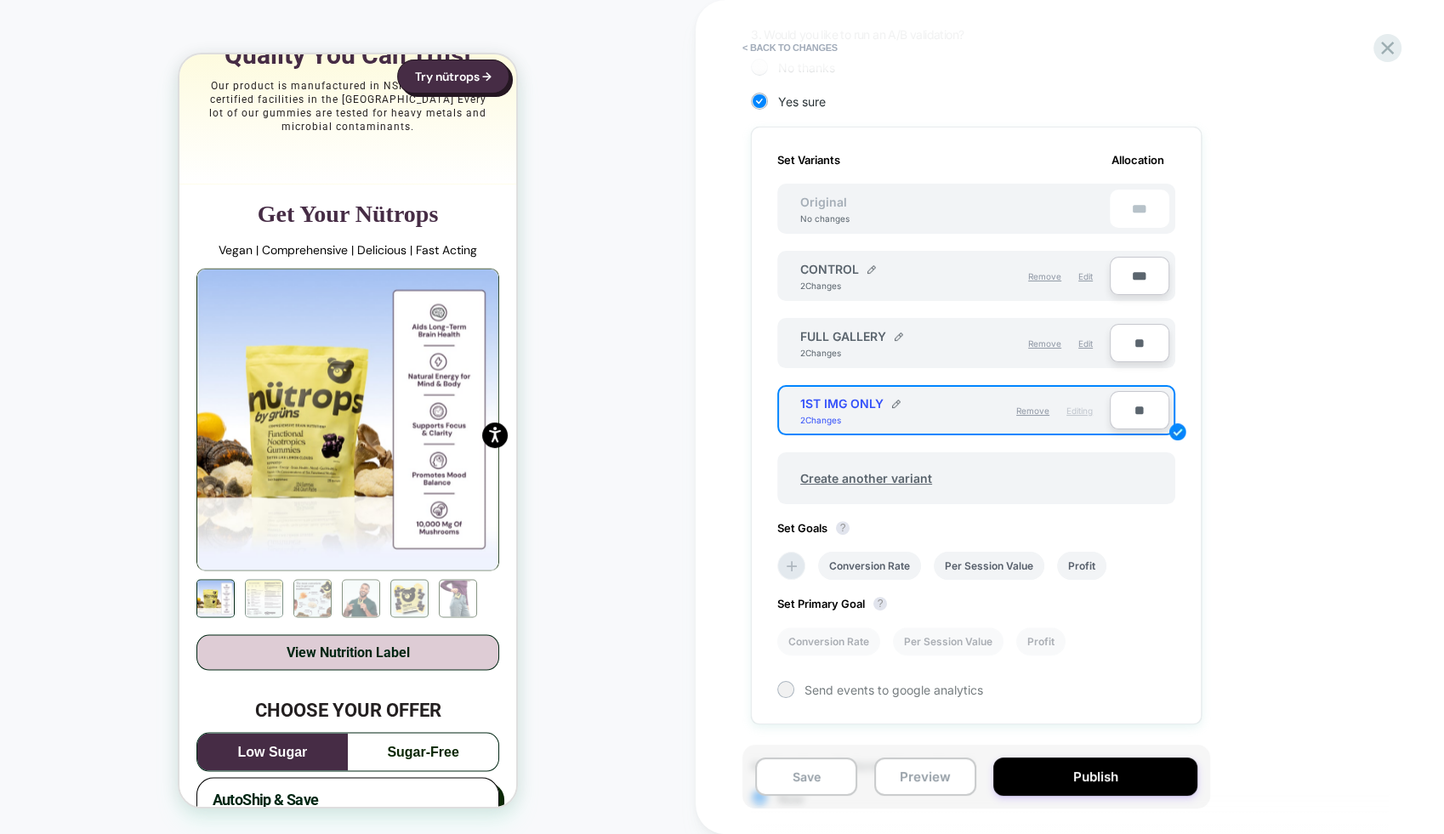
type input "***"
click at [1134, 411] on input "**" at bounding box center [1139, 410] width 60 height 38
type input "***"
type input "**"
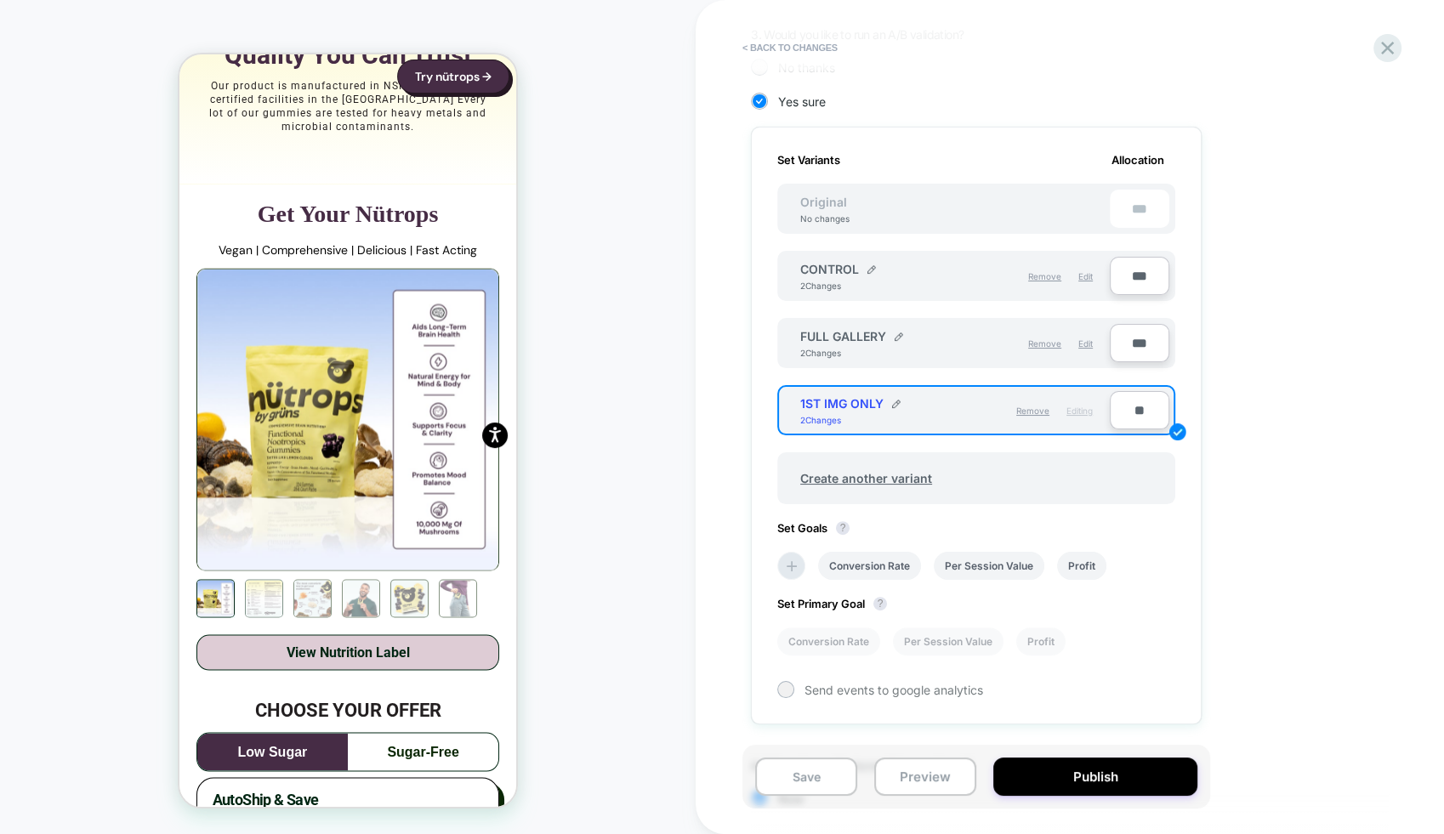
type input "**"
type input "***"
click at [1230, 396] on div "1. What audience and where will the experience run? Audience All Visitors Pages…" at bounding box center [1061, 312] width 621 height 1107
click at [1336, 462] on div "1. What audience and where will the experience run? Audience All Visitors Pages…" at bounding box center [1061, 312] width 621 height 1107
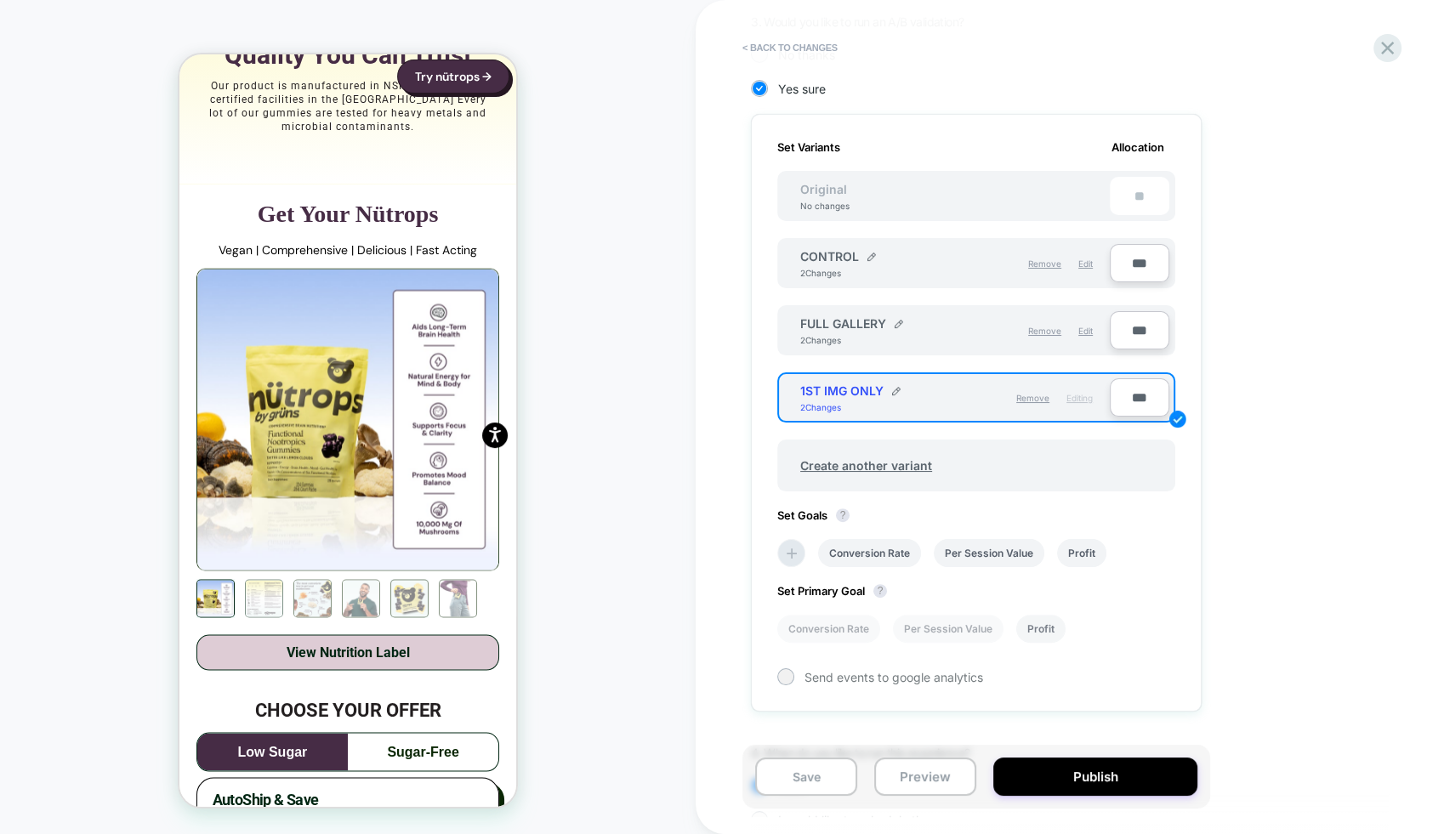
scroll to position [446, 0]
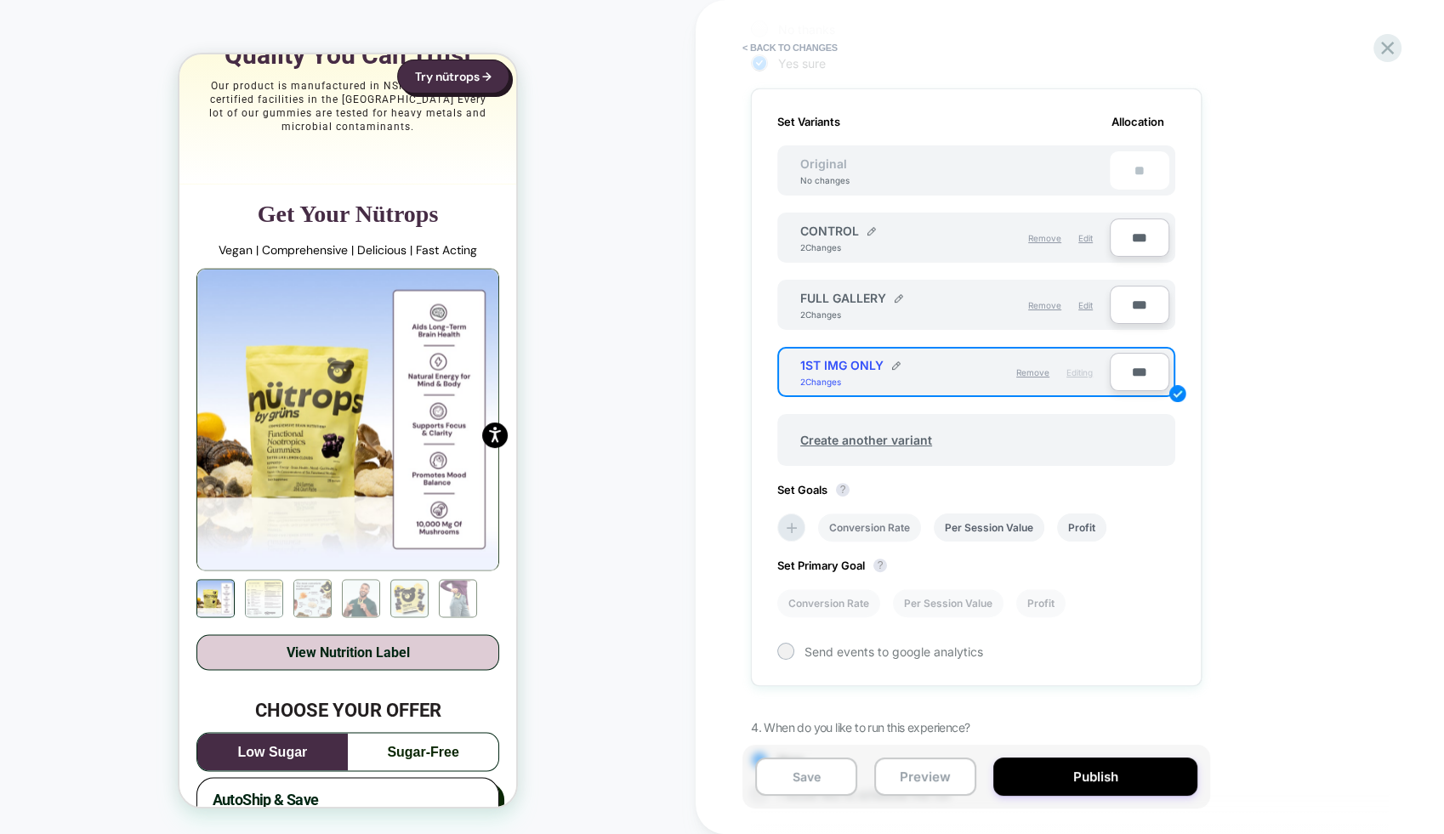
click at [888, 519] on li "Conversion Rate" at bounding box center [869, 527] width 103 height 28
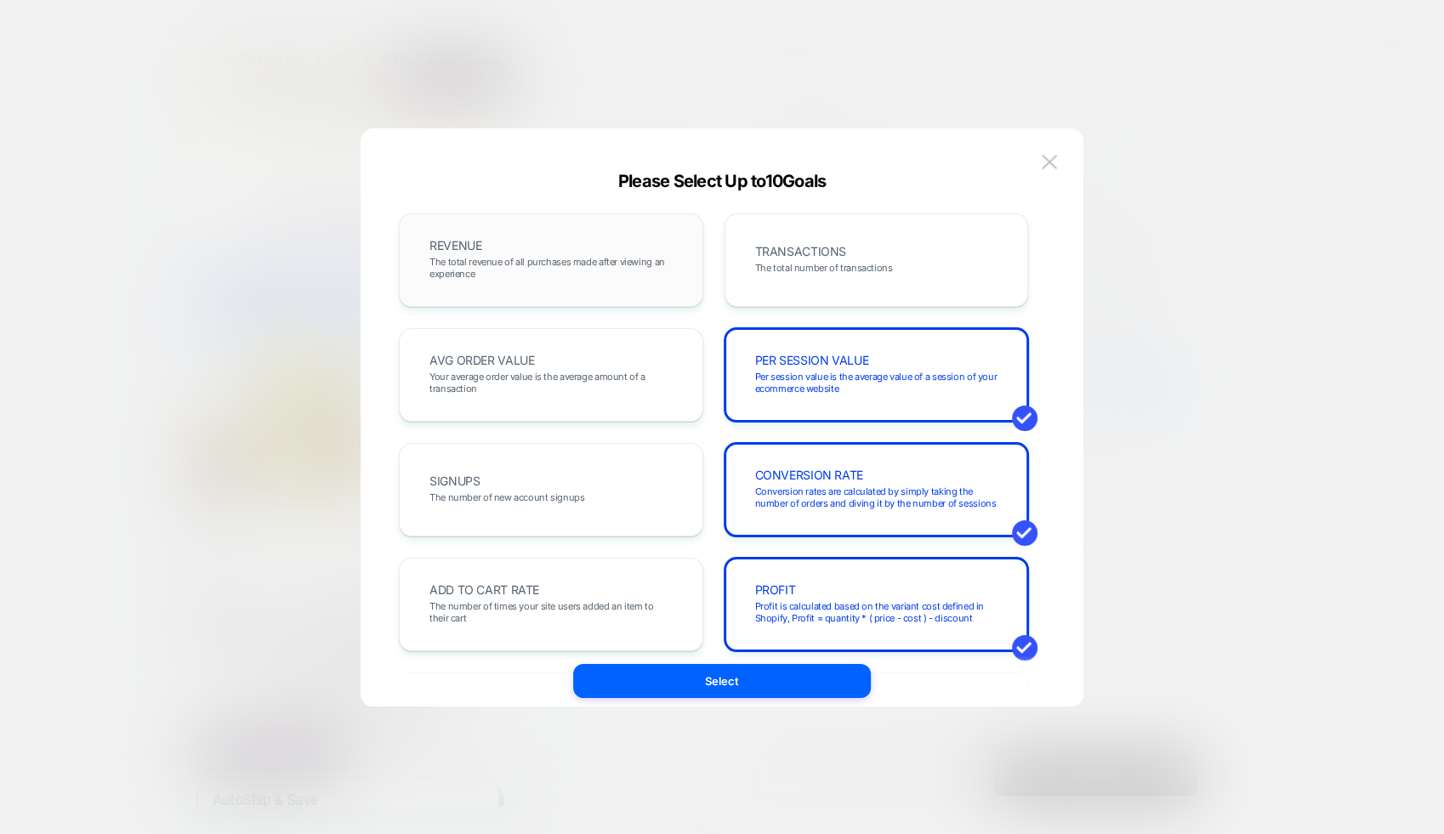
click at [513, 267] on span "The total revenue of all purchases made after viewing an experience" at bounding box center [550, 268] width 243 height 24
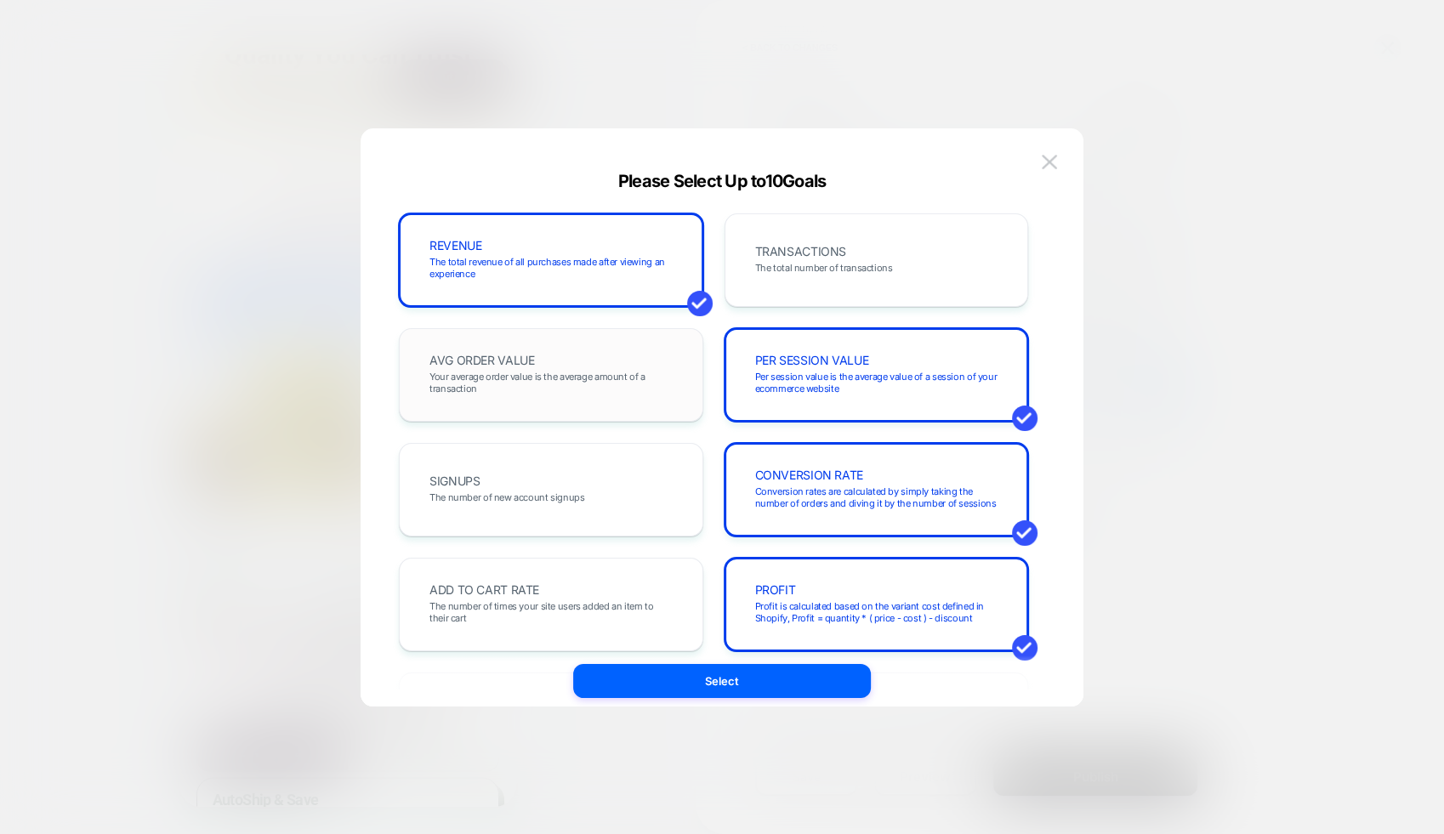
click at [587, 376] on span "Your average order value is the average amount of a transaction" at bounding box center [550, 383] width 243 height 24
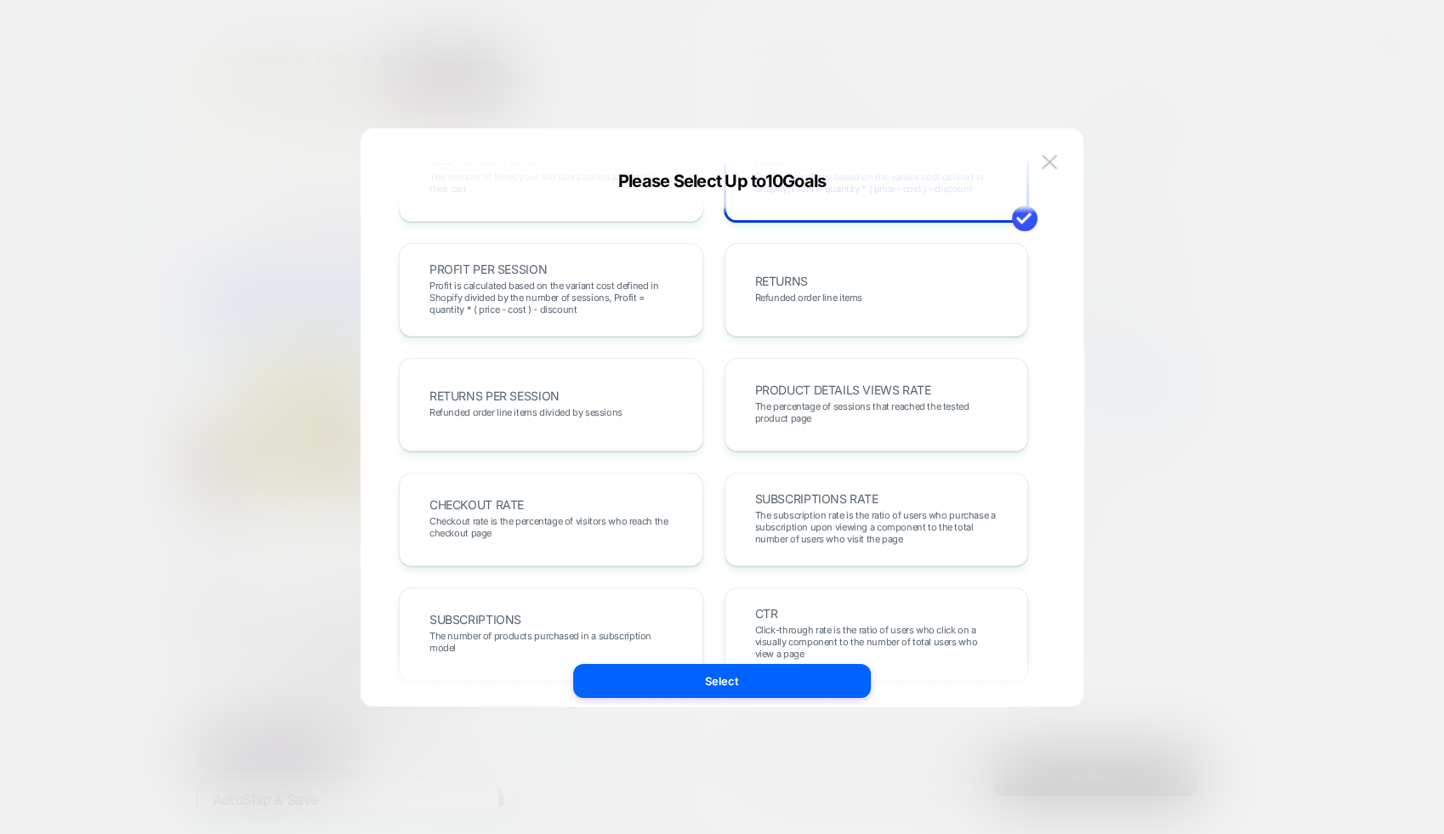
scroll to position [542, 0]
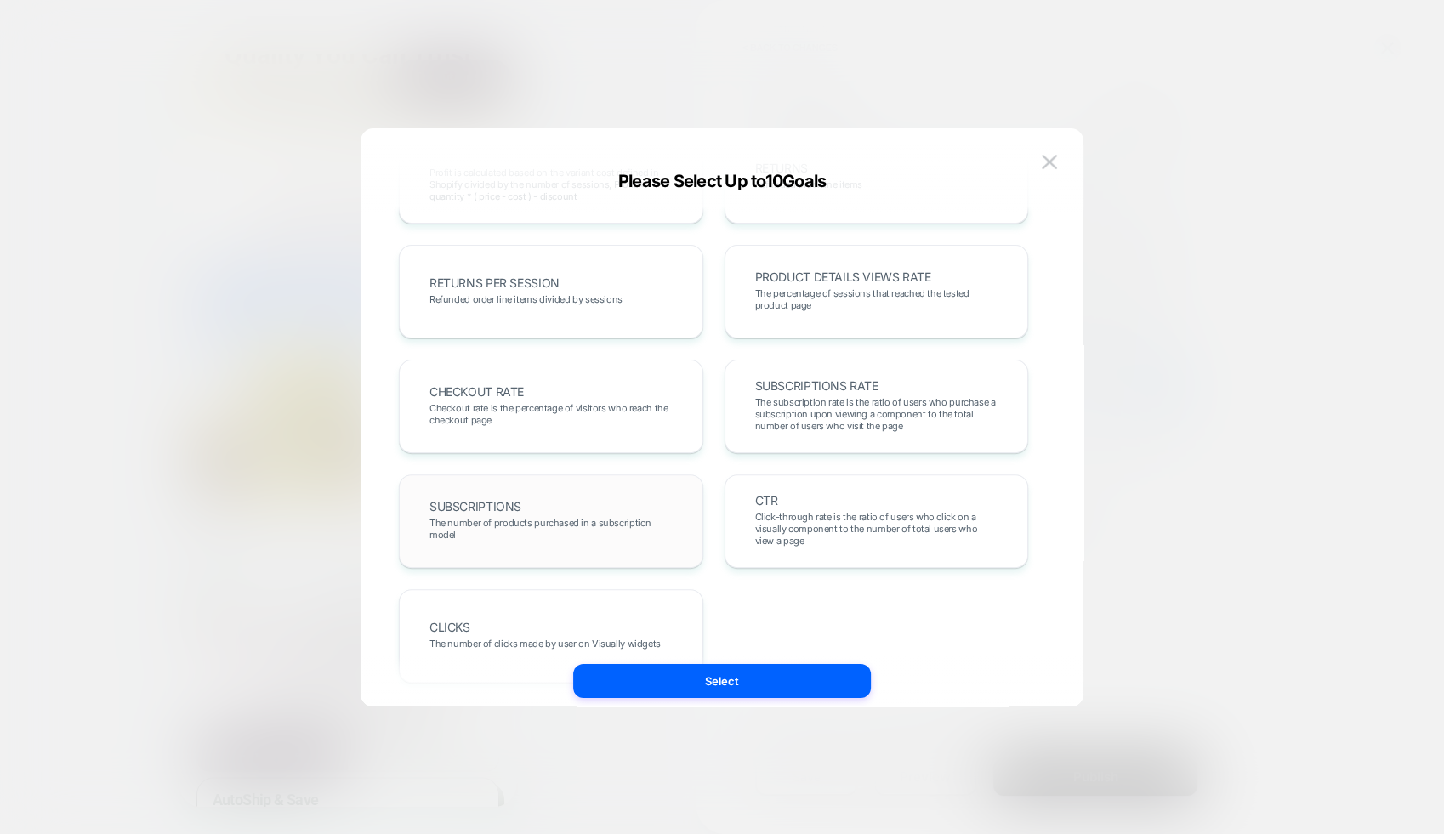
click at [601, 542] on div "SUBSCRIPTIONS The number of products purchased in a subscription model" at bounding box center [551, 521] width 269 height 58
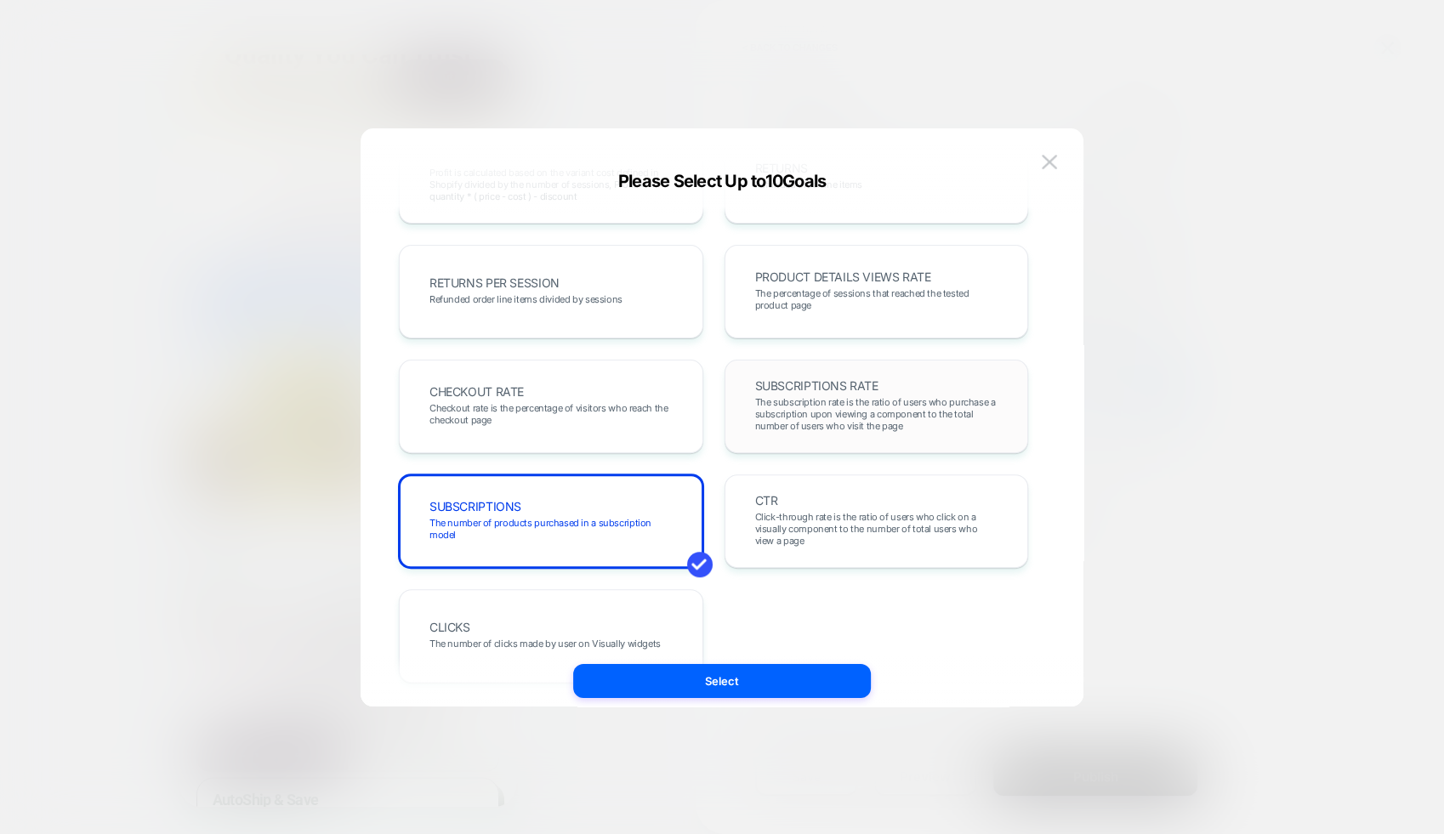
click at [831, 441] on div "SUBSCRIPTIONS RATE The subscription rate is the ratio of users who purchase a s…" at bounding box center [876, 407] width 304 height 94
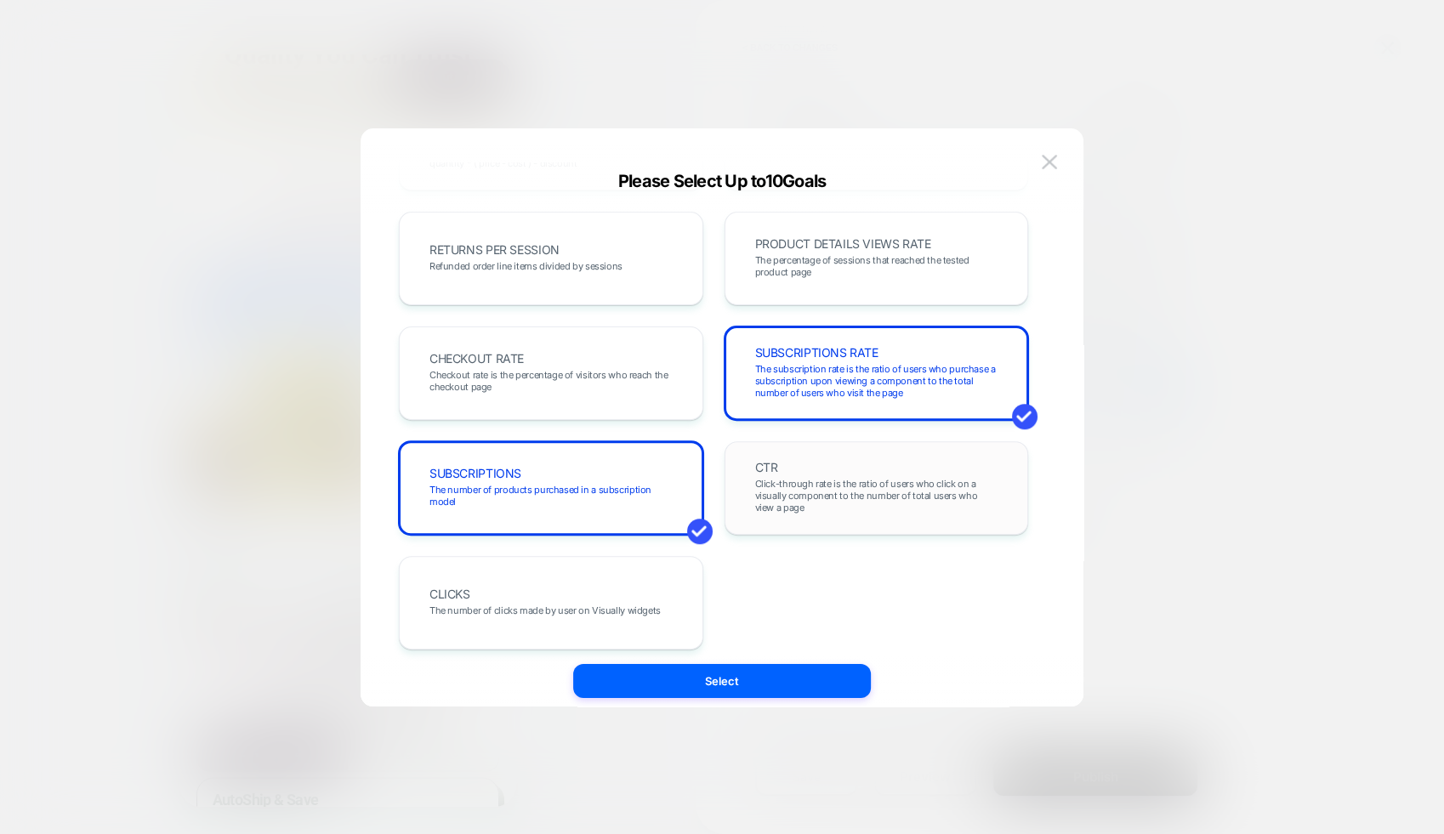
scroll to position [587, 0]
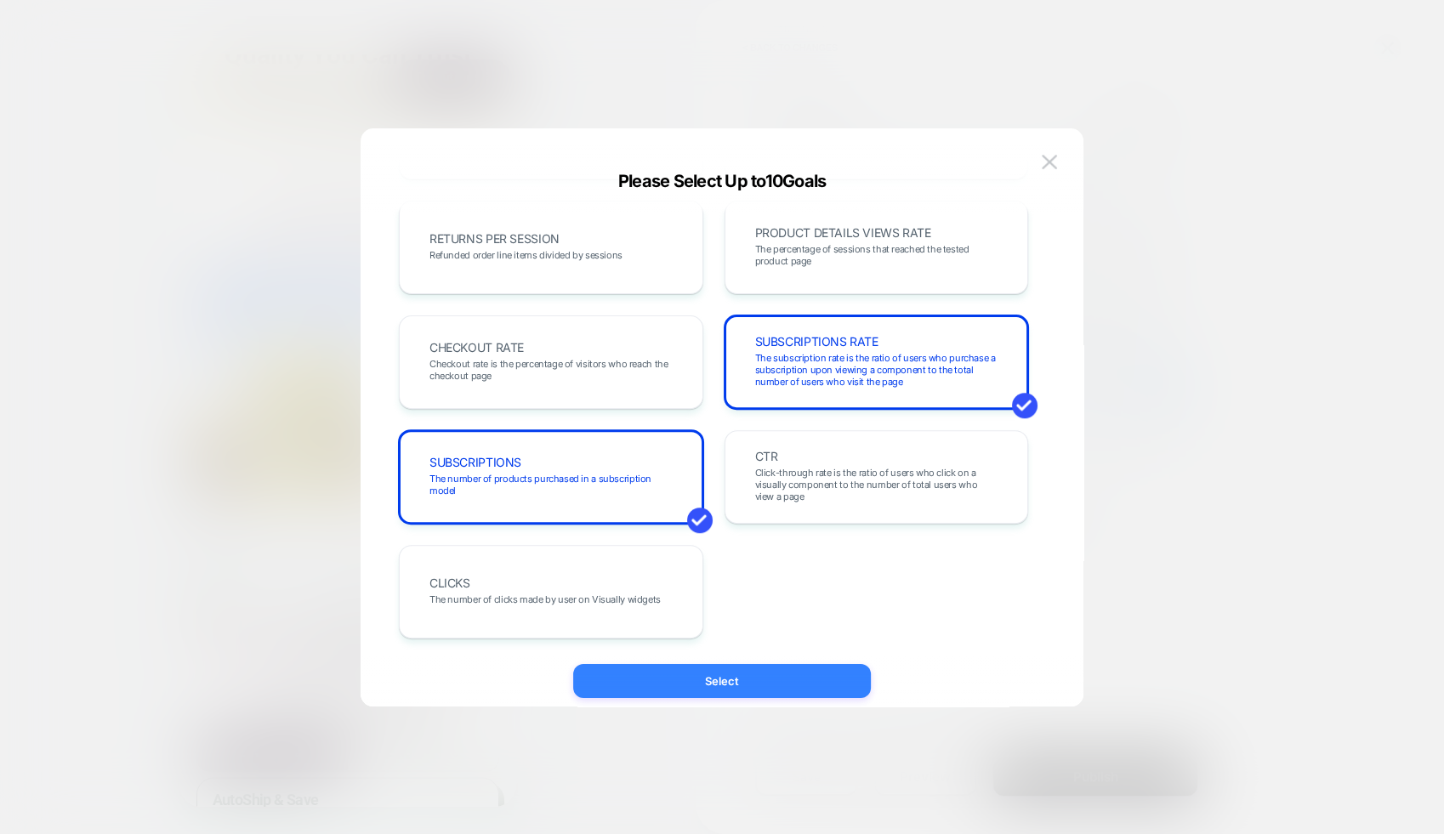
click at [821, 673] on button "Select" at bounding box center [722, 681] width 298 height 34
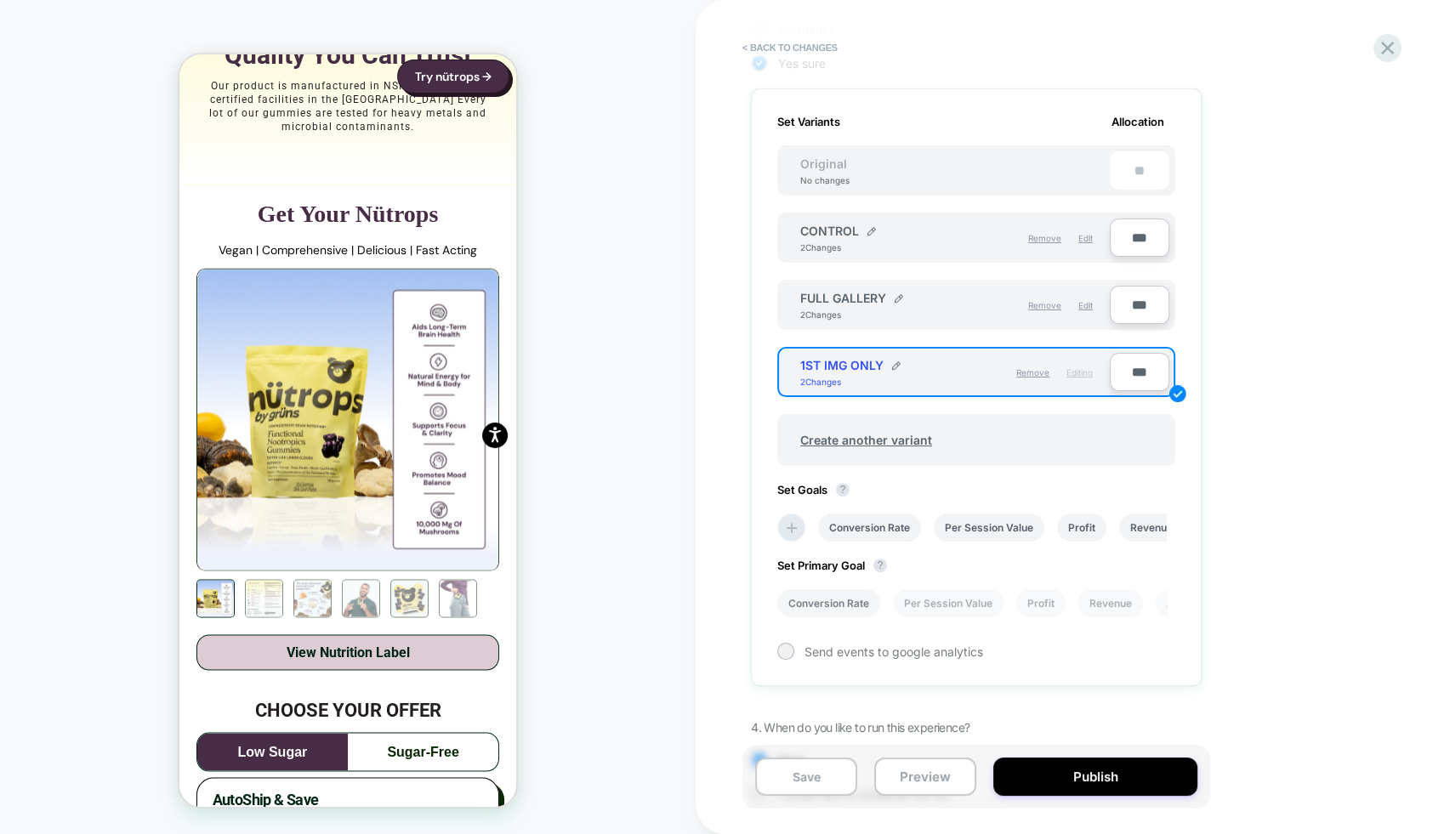
click at [825, 602] on li "Conversion Rate" at bounding box center [828, 603] width 103 height 28
click at [805, 650] on span "Send events to google analytics" at bounding box center [893, 651] width 179 height 14
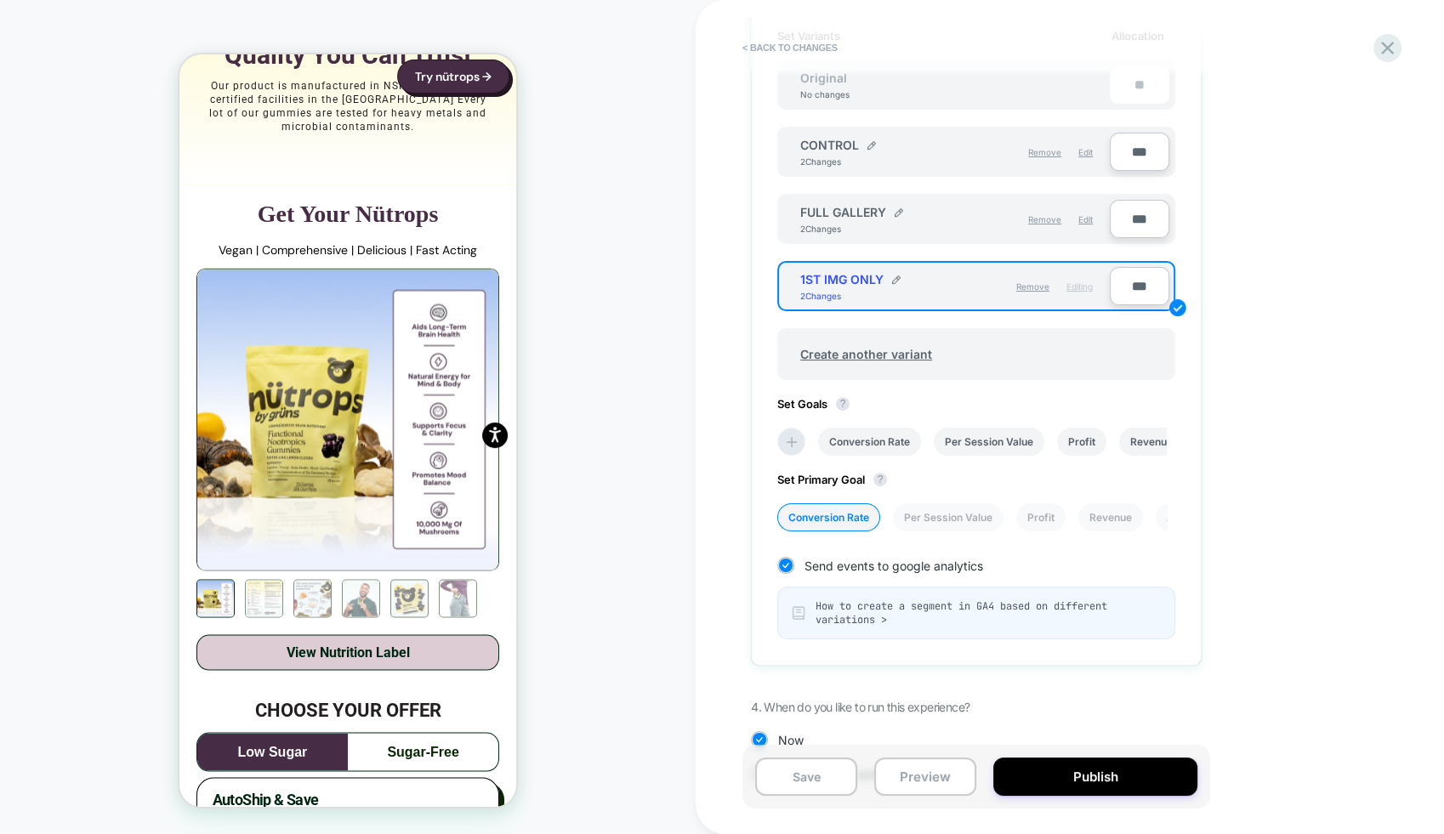
scroll to position [583, 0]
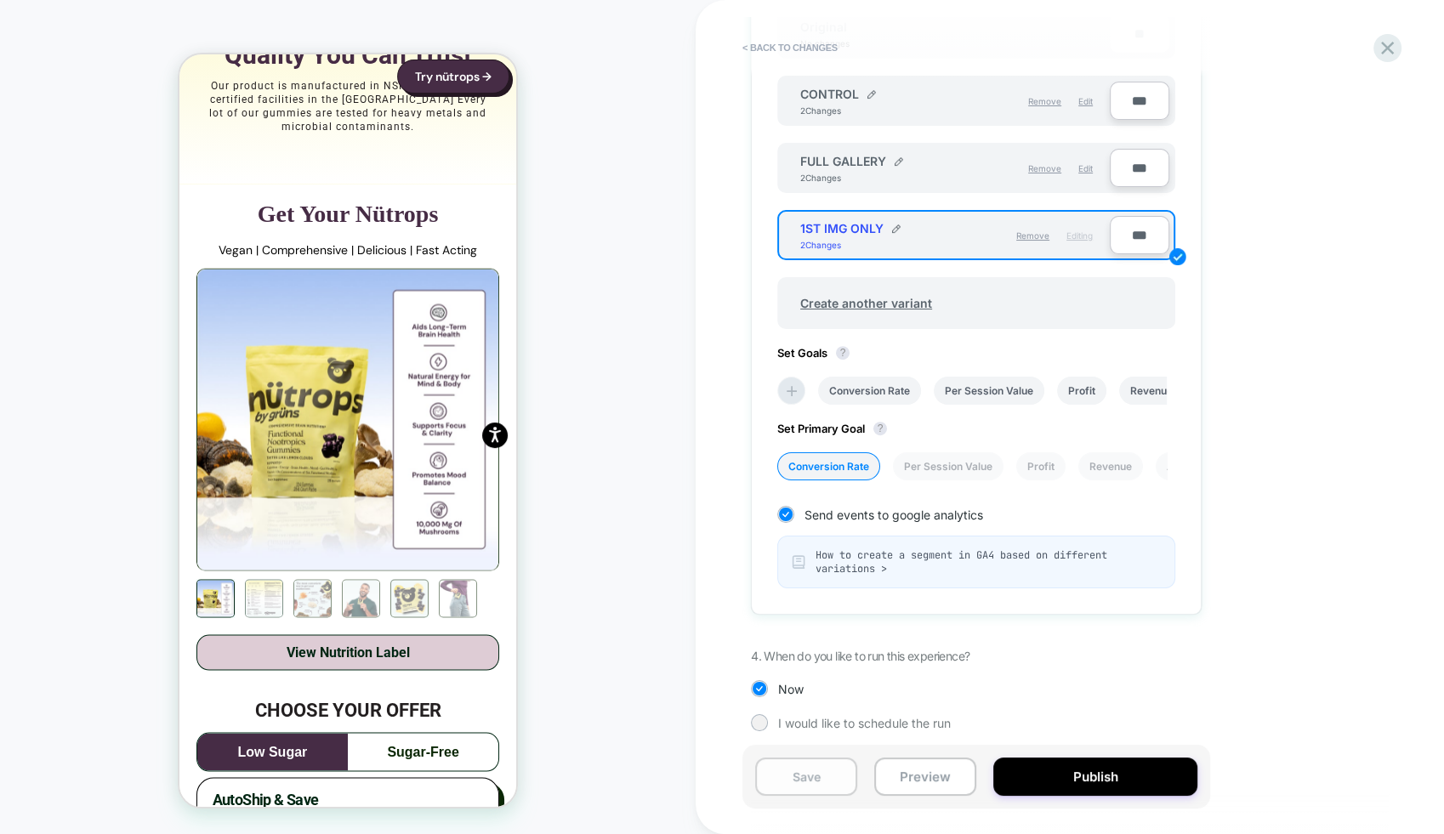
click at [814, 769] on button "Save" at bounding box center [806, 776] width 102 height 38
click at [941, 774] on button "Preview" at bounding box center [925, 776] width 102 height 38
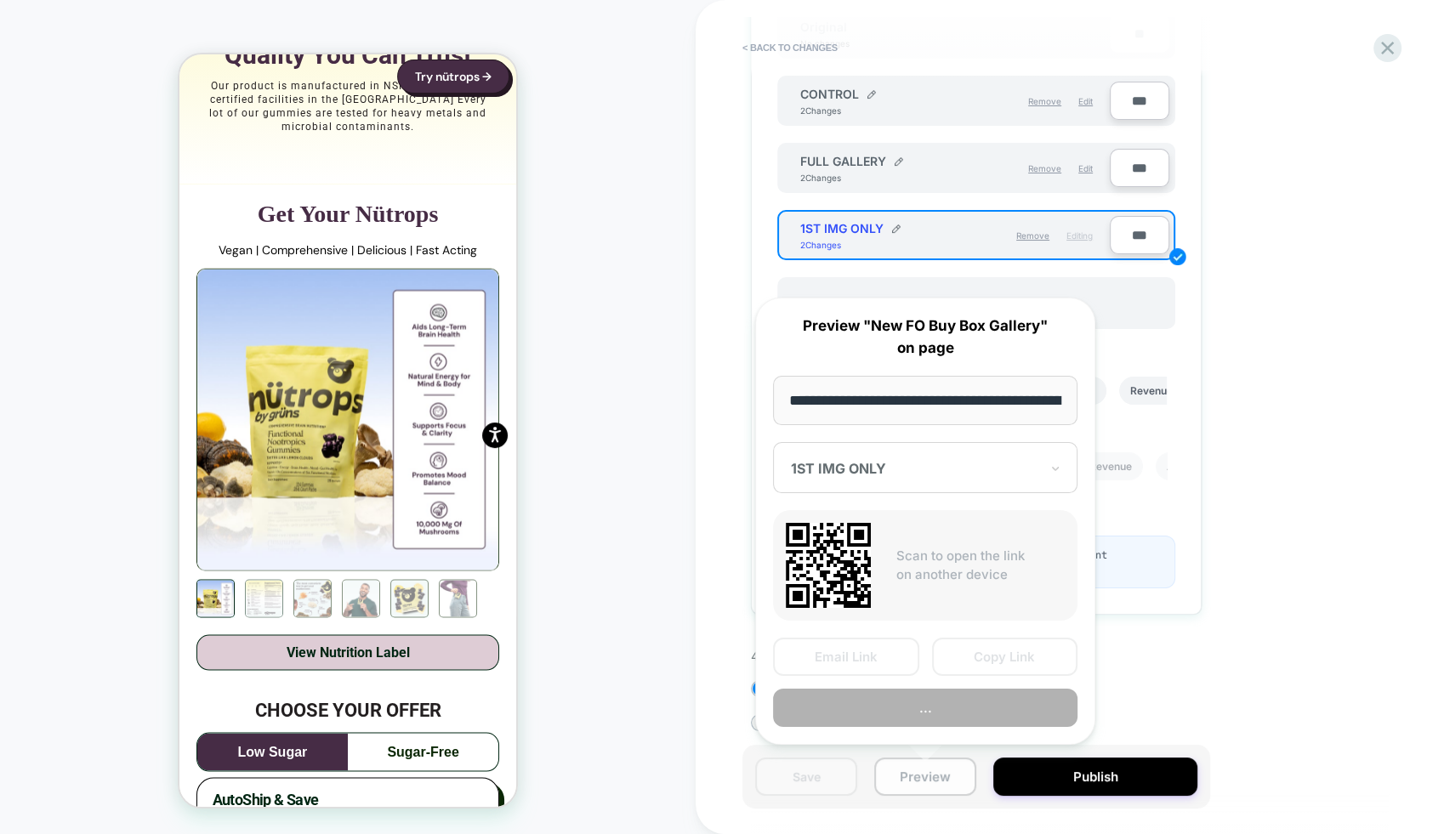
scroll to position [0, 277]
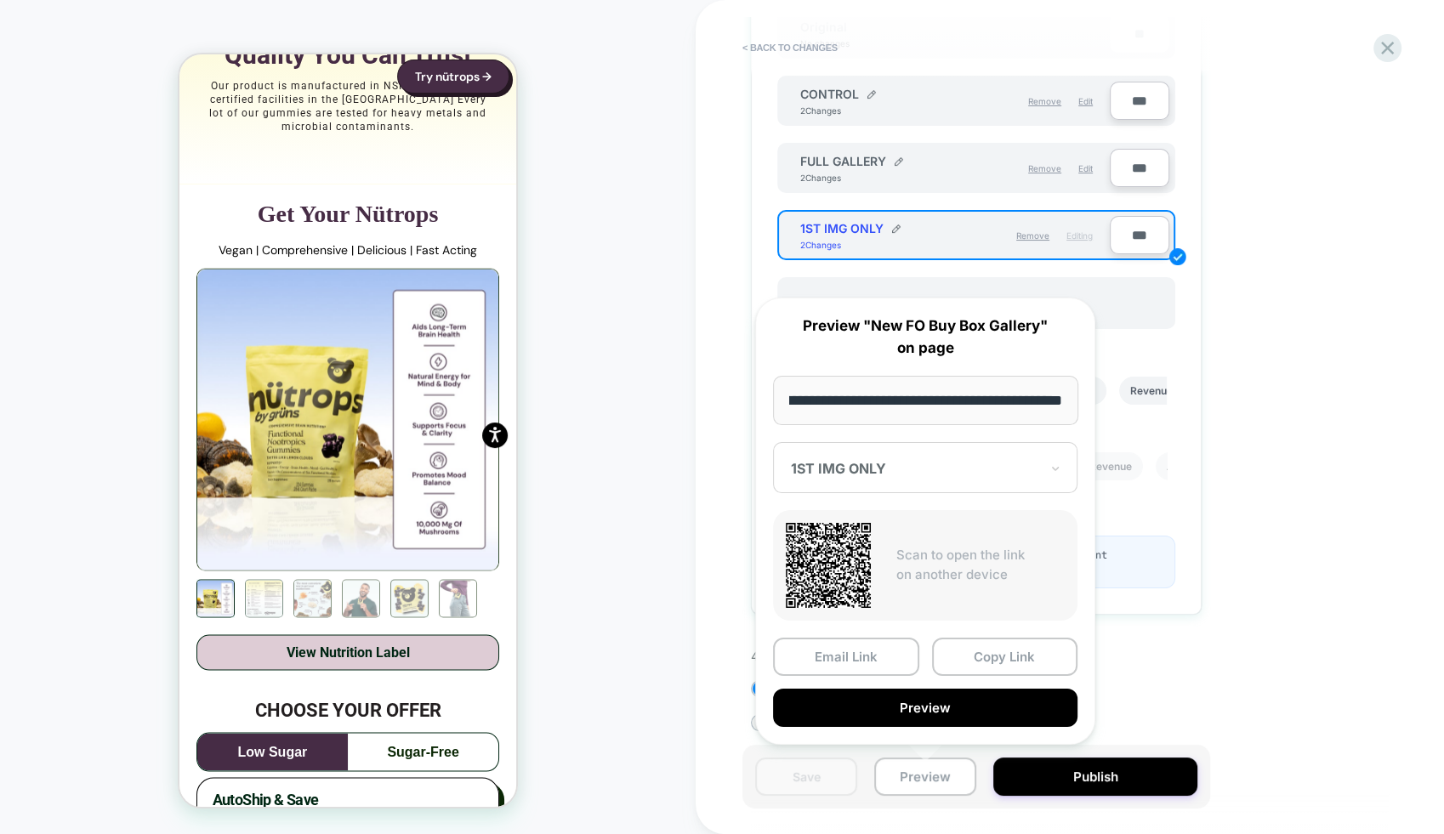
click at [912, 484] on div "1ST IMG ONLY" at bounding box center [925, 467] width 304 height 51
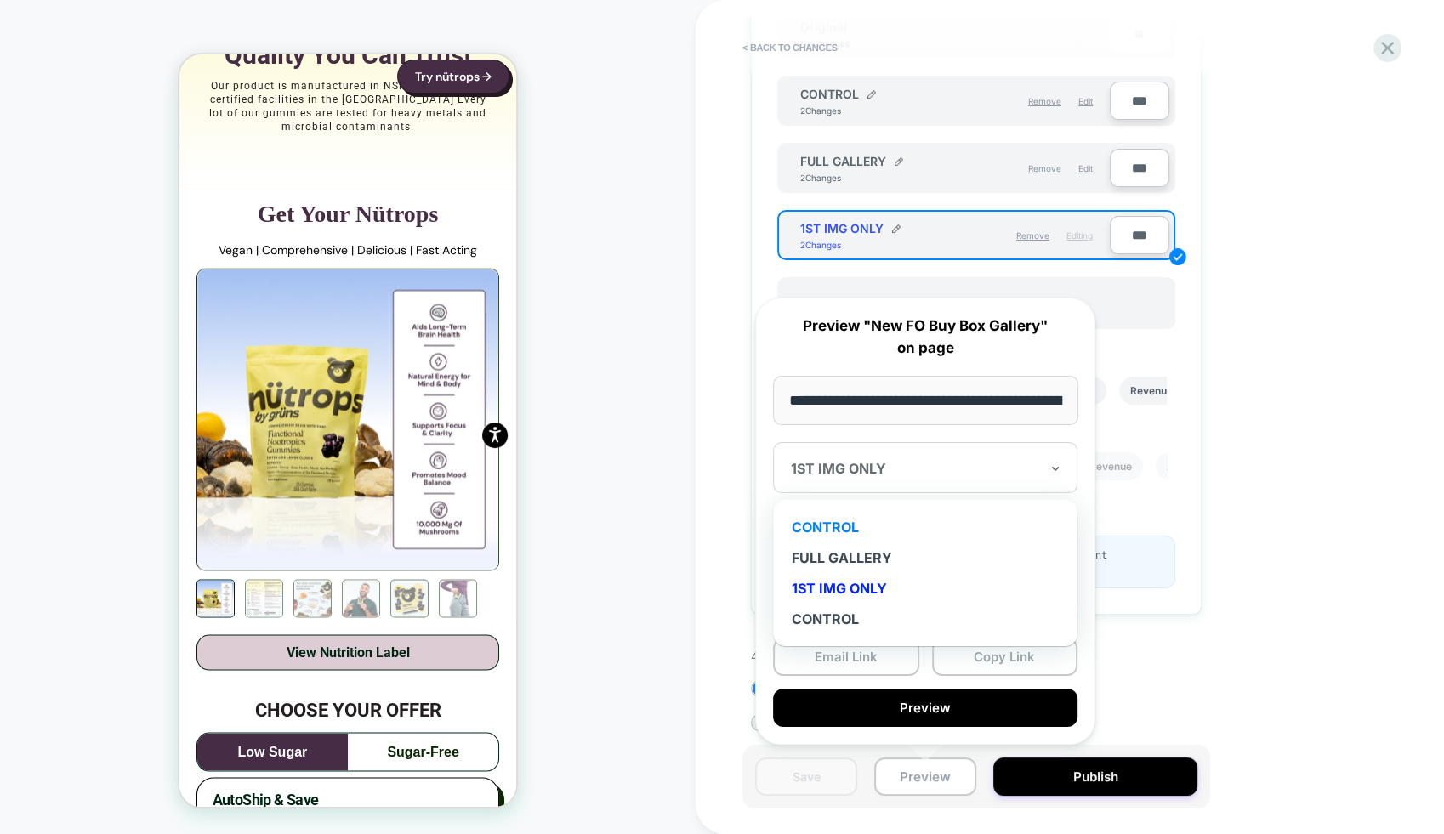
click at [926, 527] on div "CONTROL" at bounding box center [924, 527] width 287 height 31
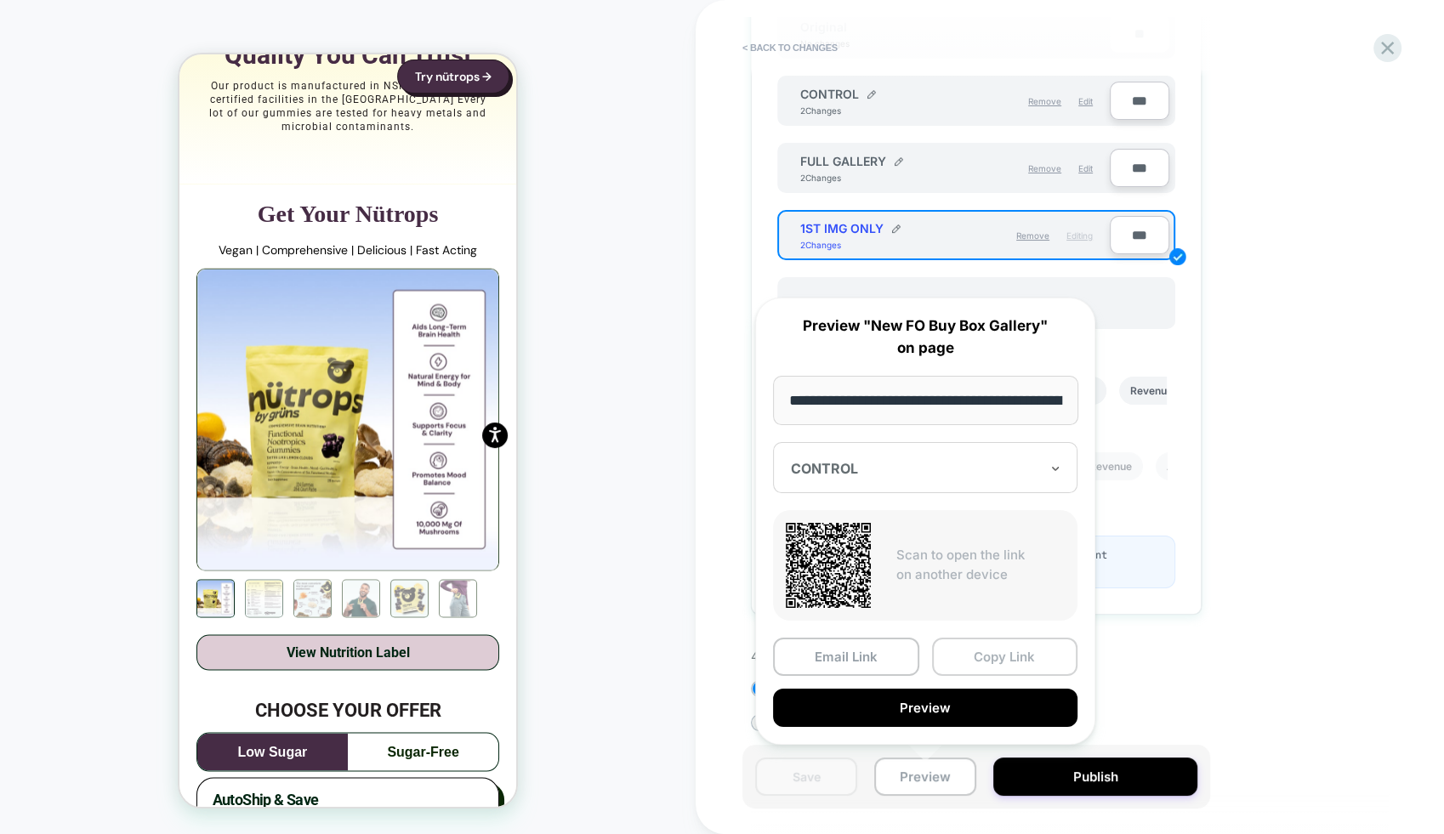
click at [1012, 657] on button "Copy Link" at bounding box center [1005, 657] width 146 height 38
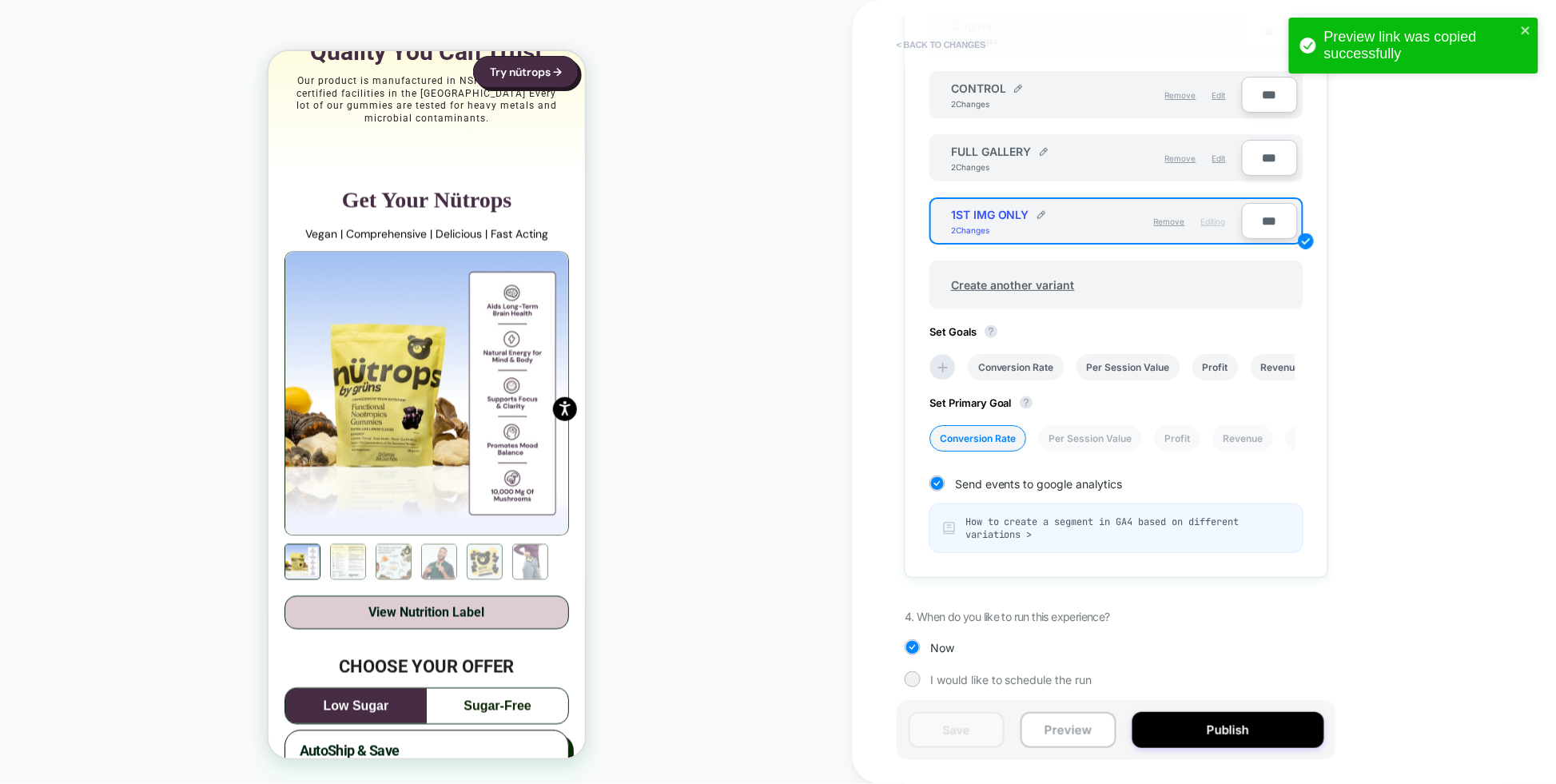
scroll to position [546, 0]
click at [1061, 733] on button "Preview" at bounding box center [1069, 729] width 96 height 36
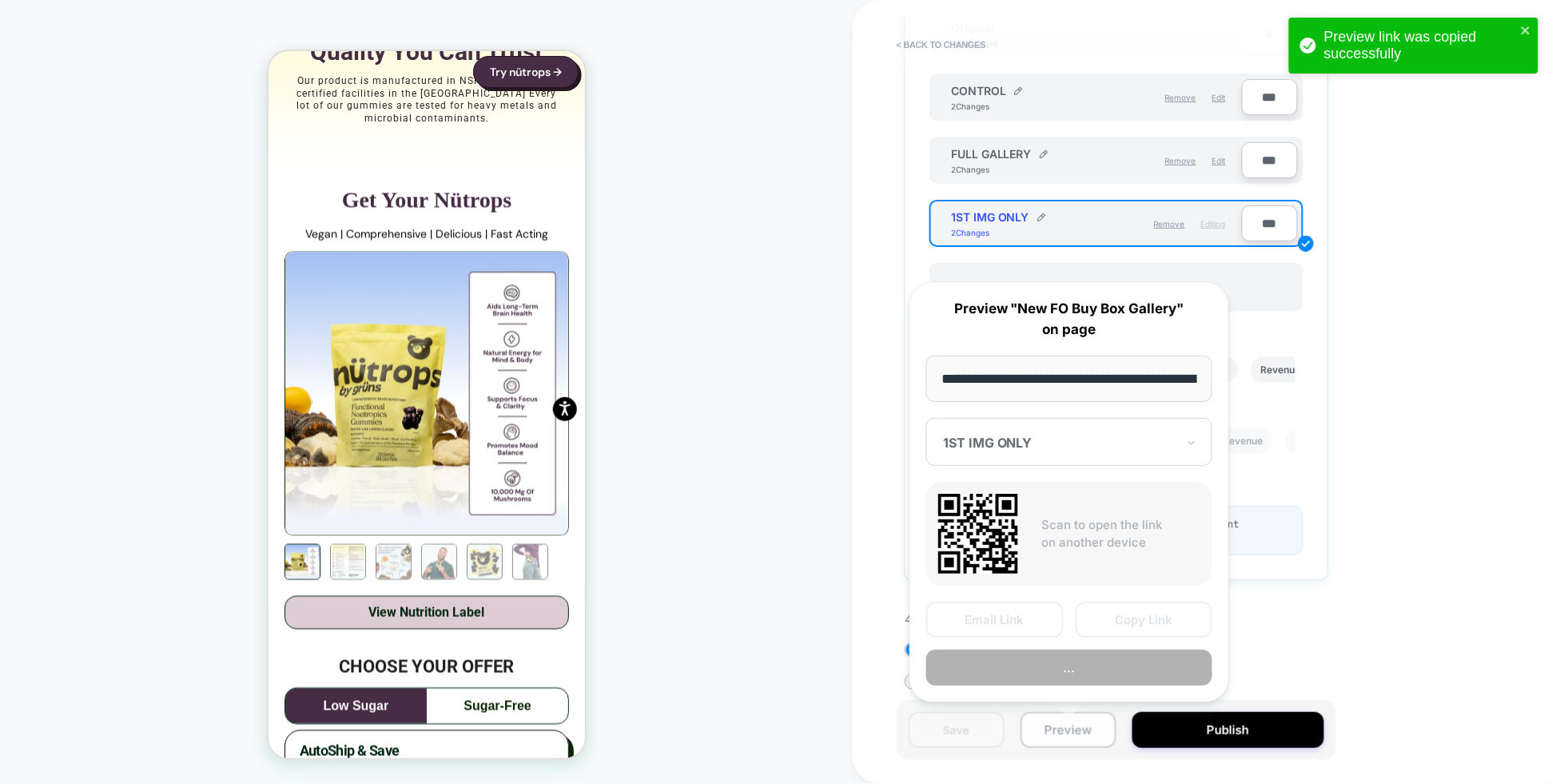
scroll to position [0, 261]
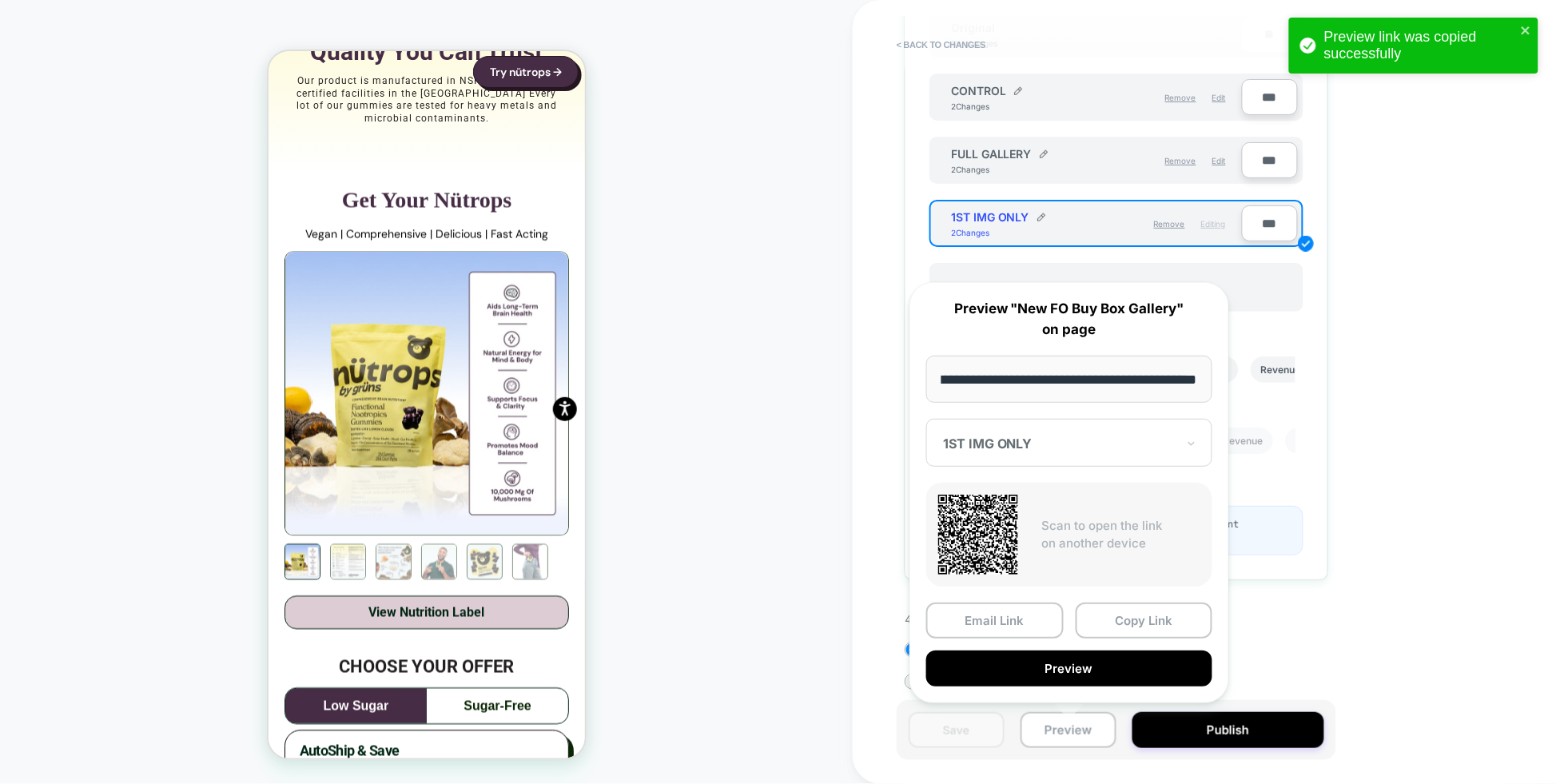
click at [1052, 447] on div at bounding box center [1060, 443] width 233 height 16
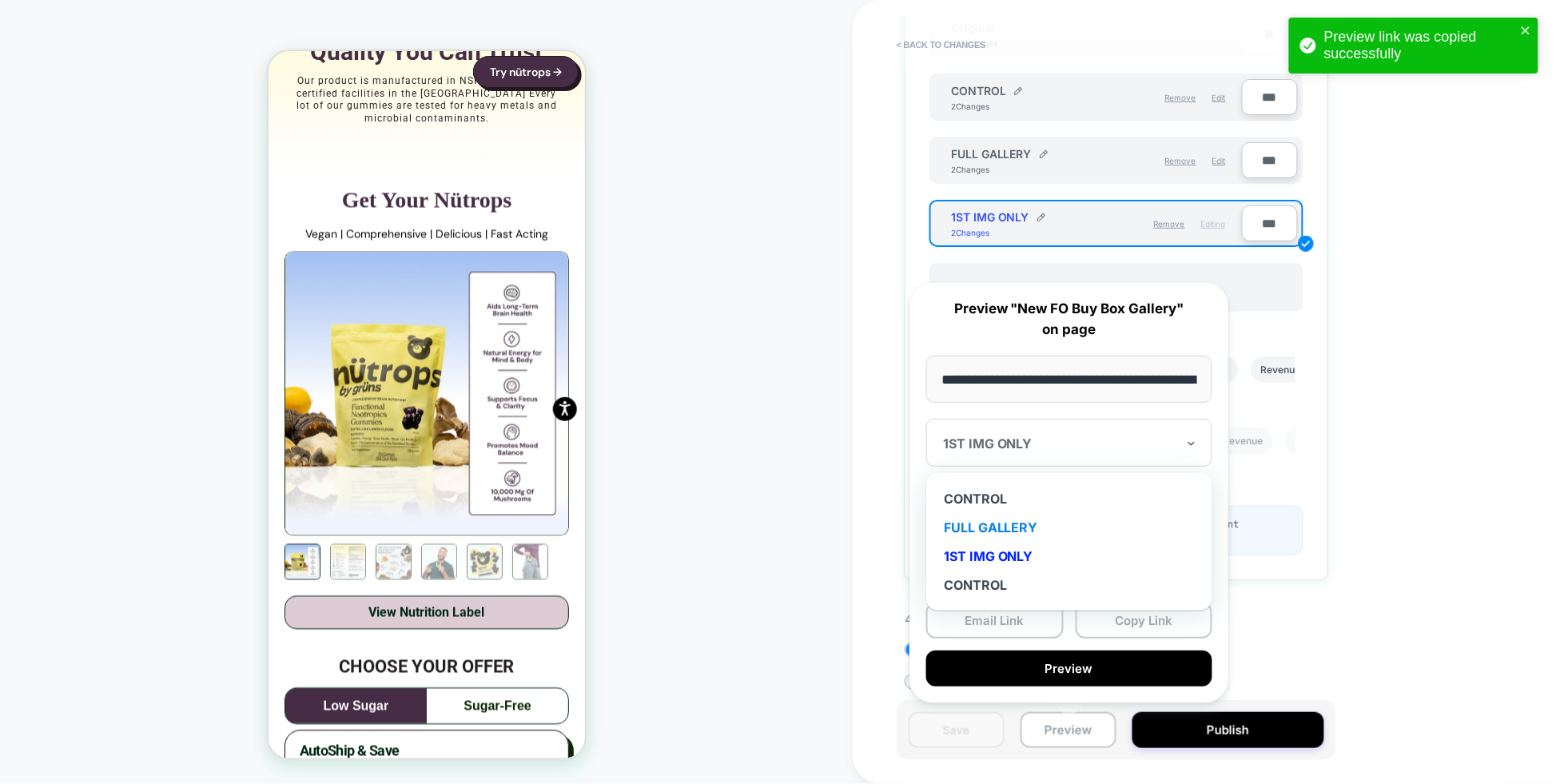
click at [1031, 525] on div "FULL GALLERY" at bounding box center [1069, 527] width 270 height 29
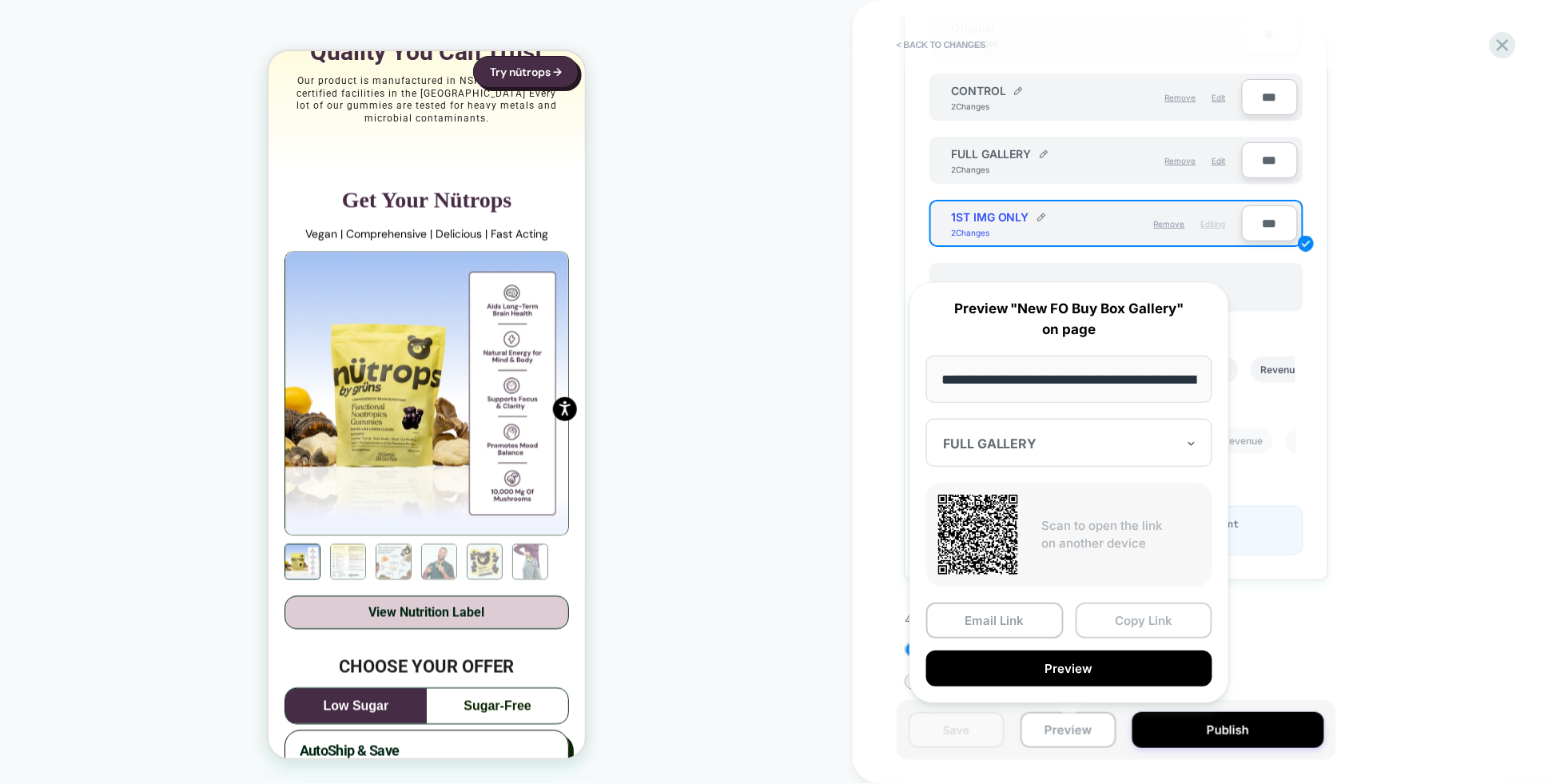
click at [1155, 619] on button "Copy Link" at bounding box center [1144, 620] width 137 height 36
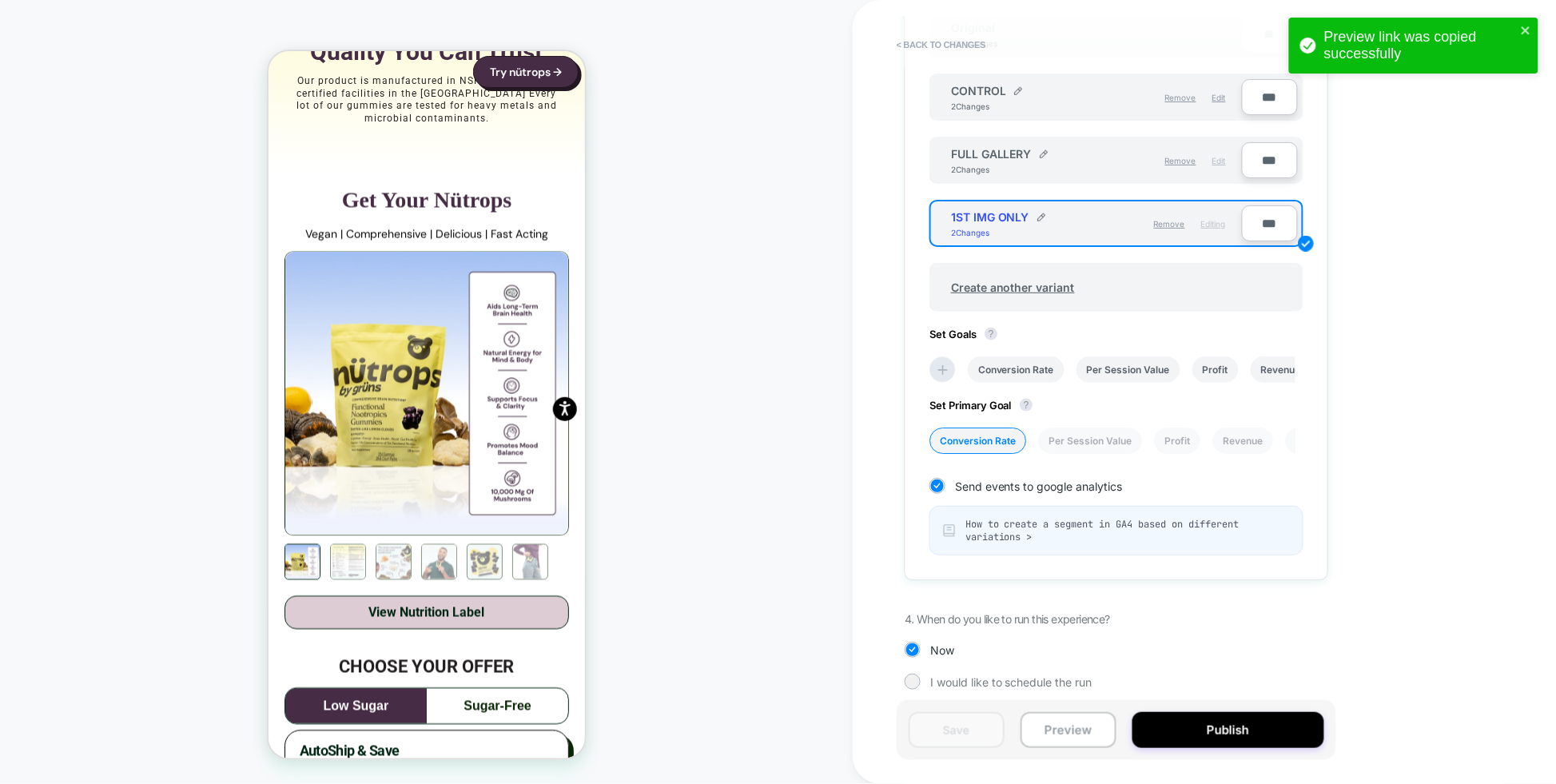
click at [1218, 161] on div "Edit" at bounding box center [1219, 160] width 13 height 27
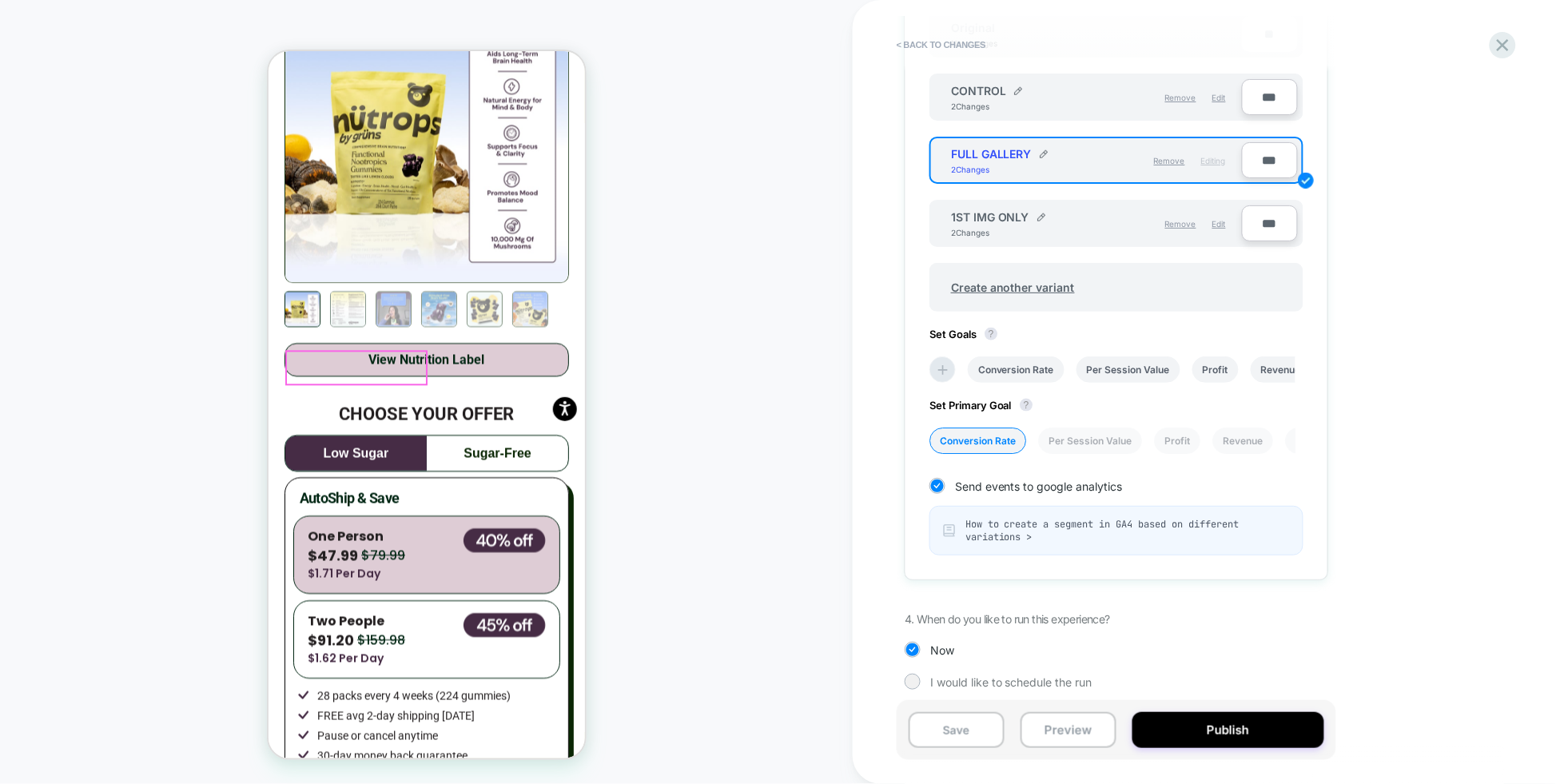
scroll to position [2689, 0]
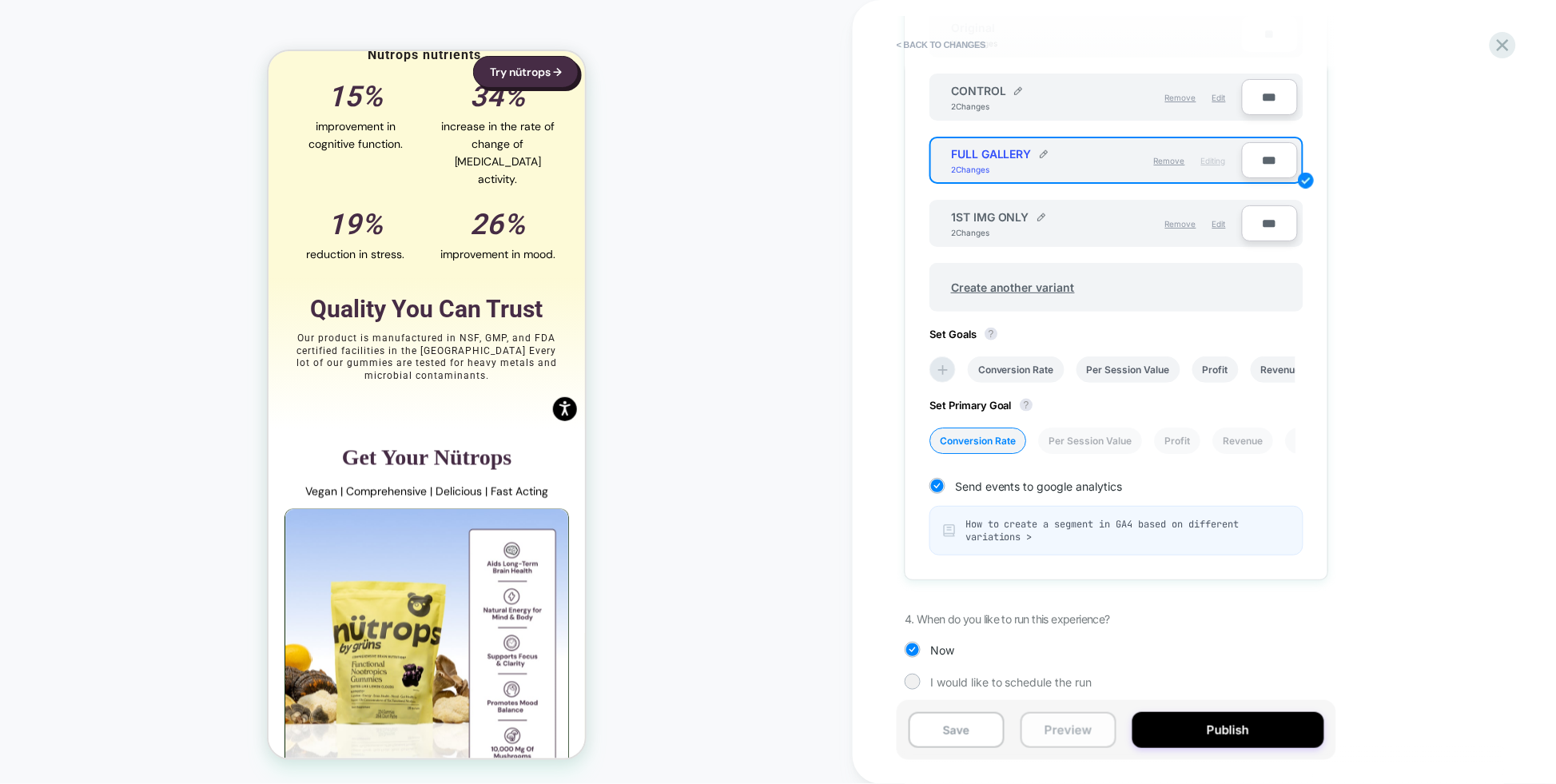
click at [1085, 734] on button "Preview" at bounding box center [1069, 729] width 96 height 36
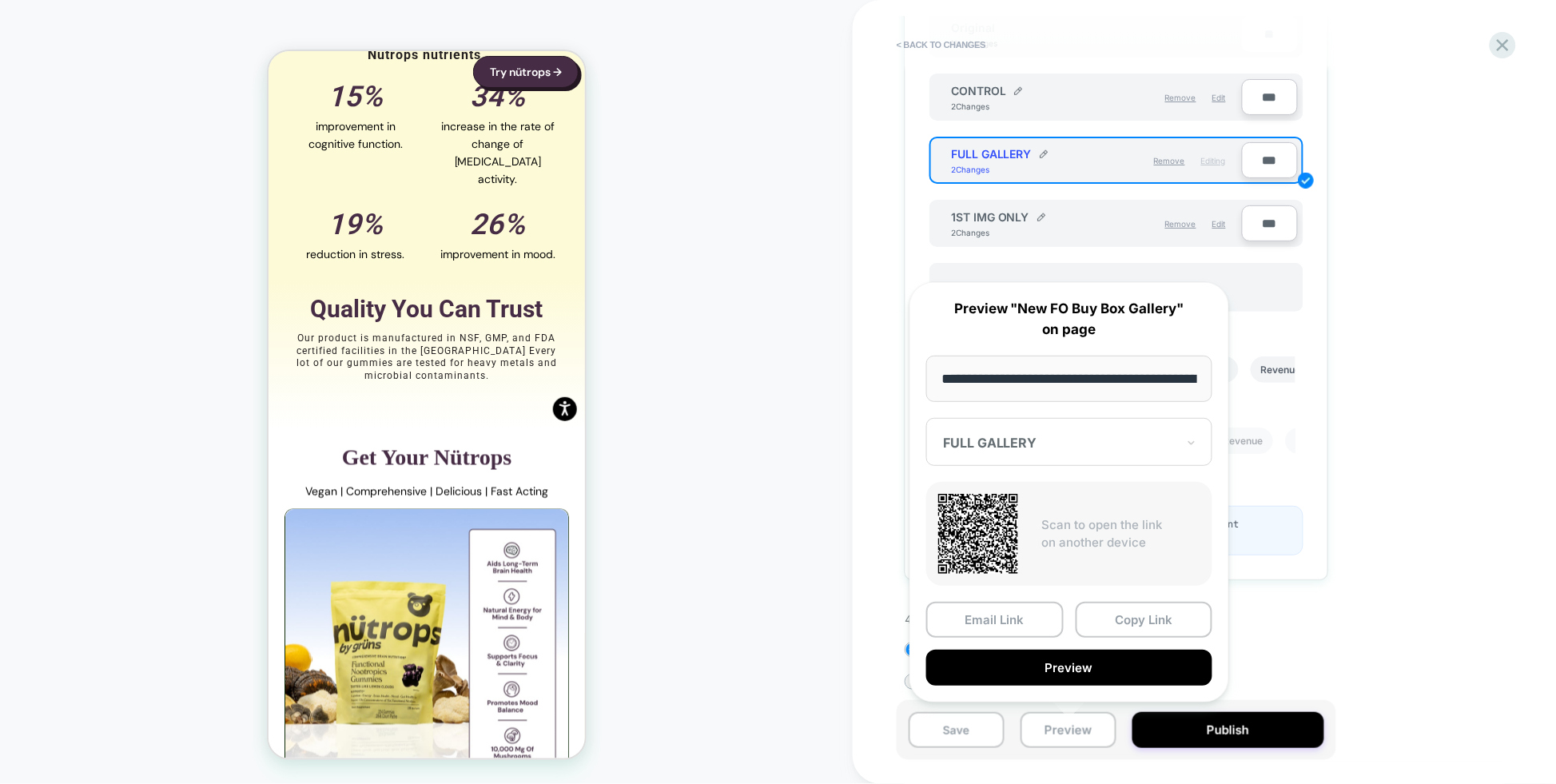
scroll to position [0, 261]
click at [1099, 456] on div "FULL GALLERY" at bounding box center [1069, 442] width 286 height 48
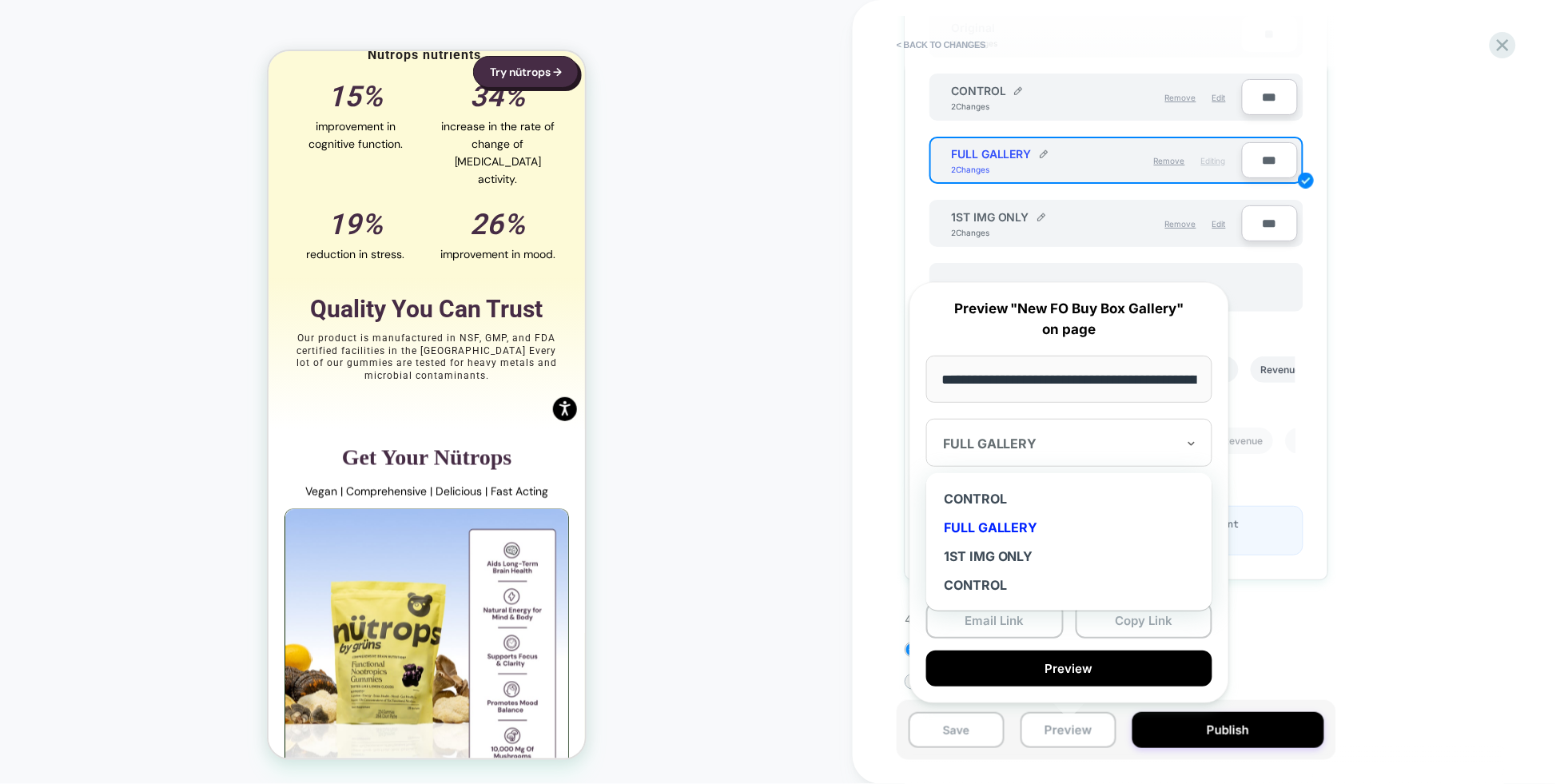
click at [1062, 532] on div "FULL GALLERY" at bounding box center [1069, 527] width 270 height 29
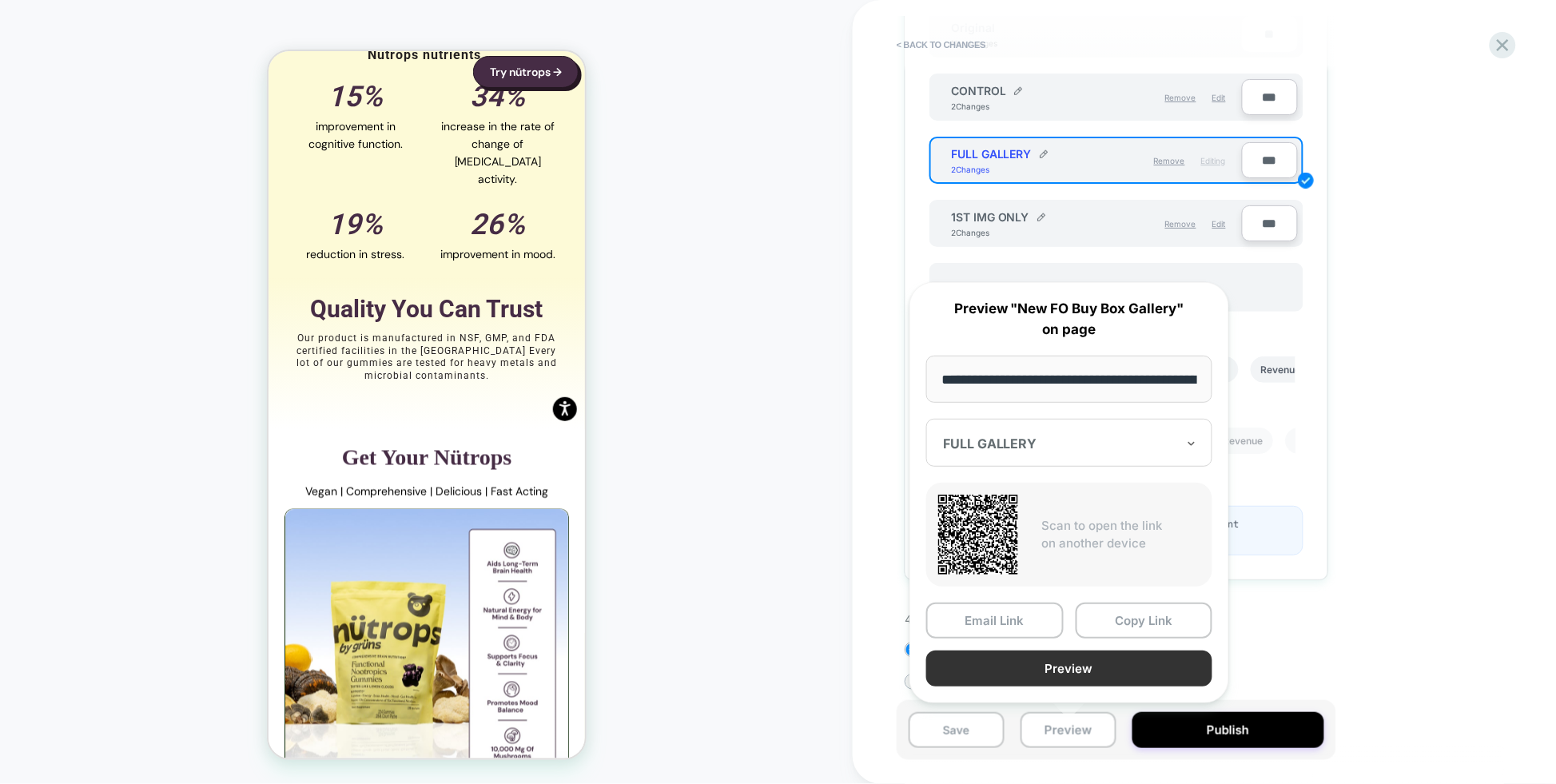
click at [1077, 668] on button "Preview" at bounding box center [1069, 668] width 286 height 36
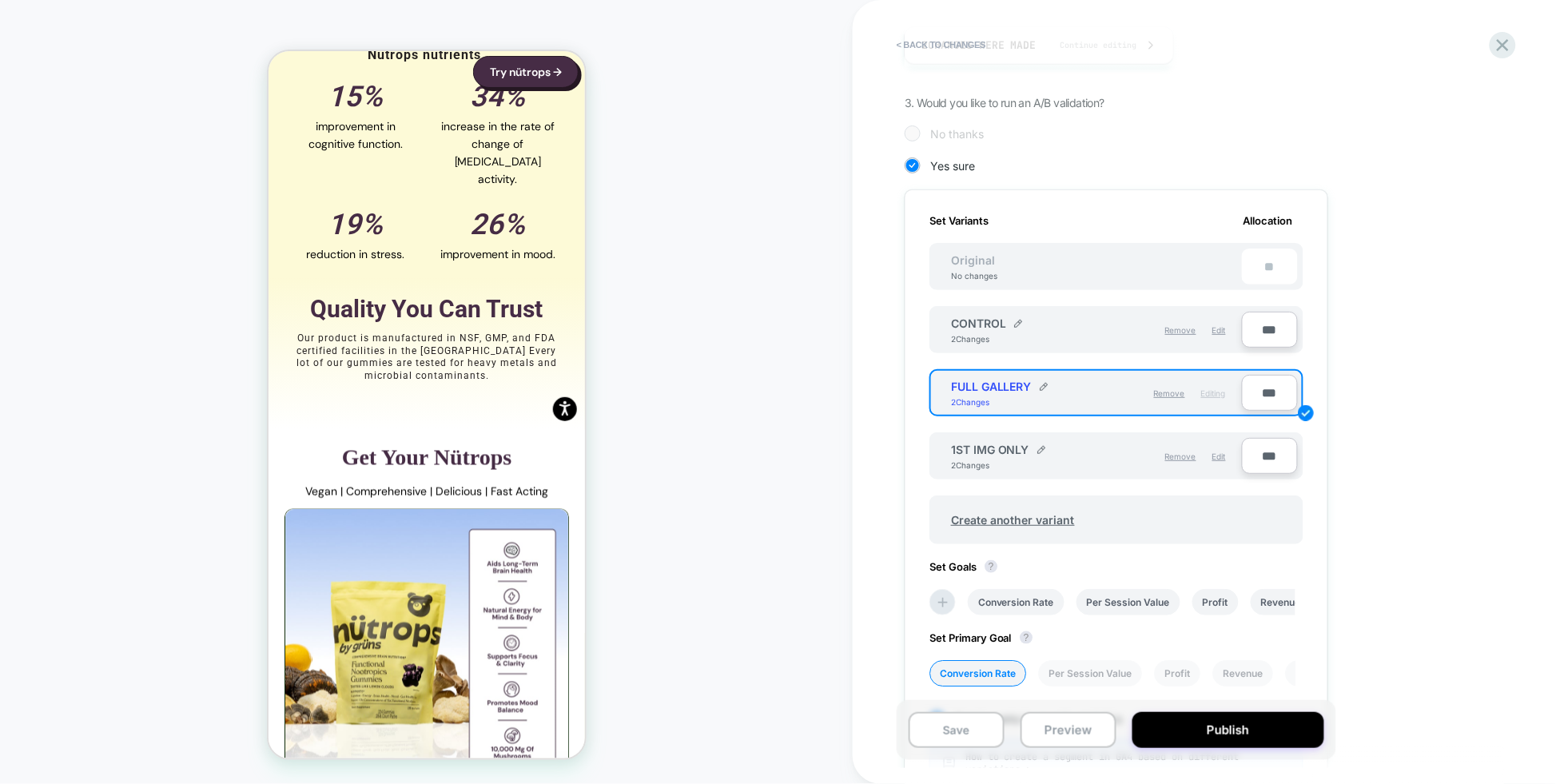
scroll to position [308, 0]
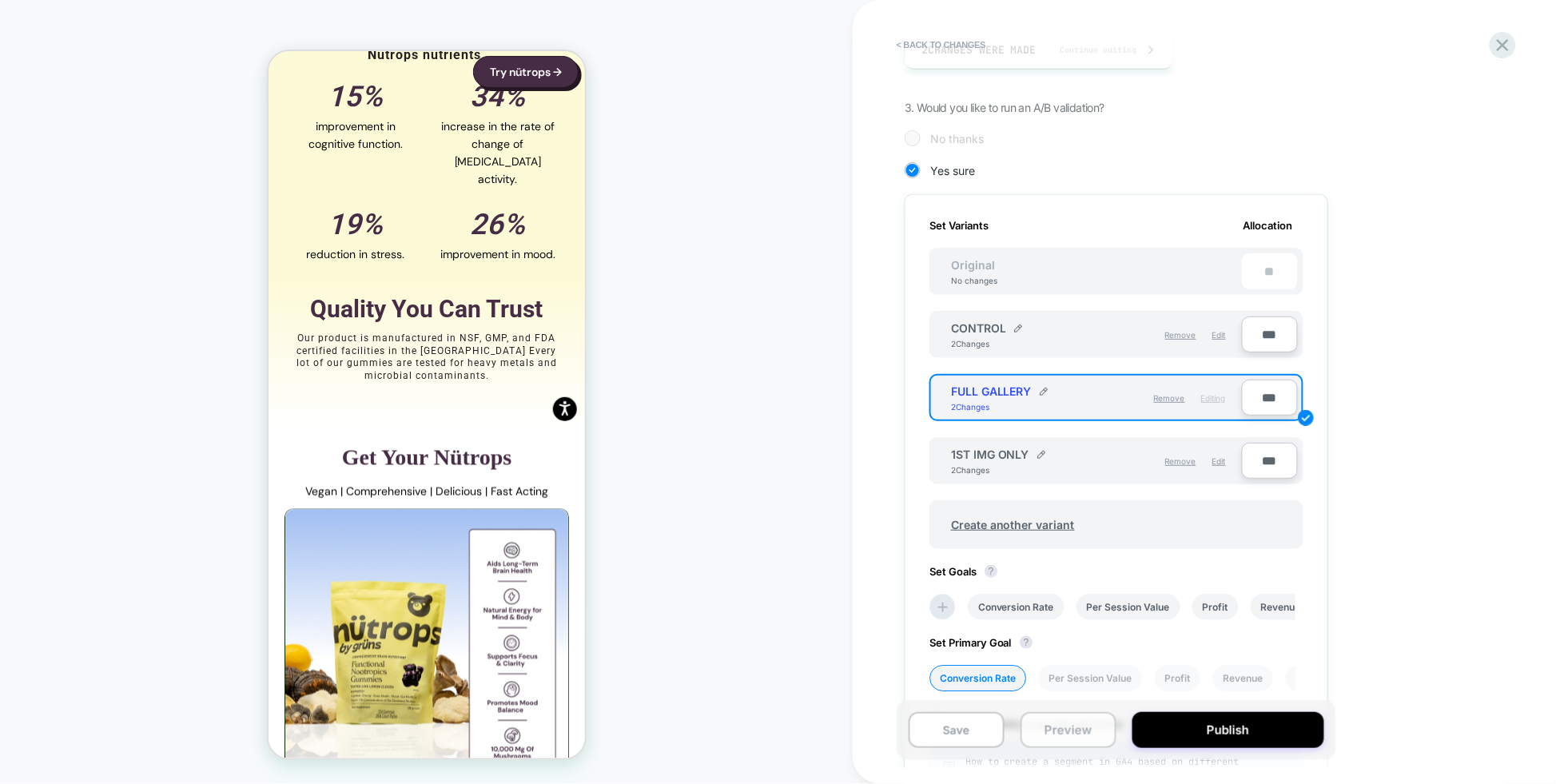
click at [1072, 736] on button "Preview" at bounding box center [1069, 729] width 96 height 36
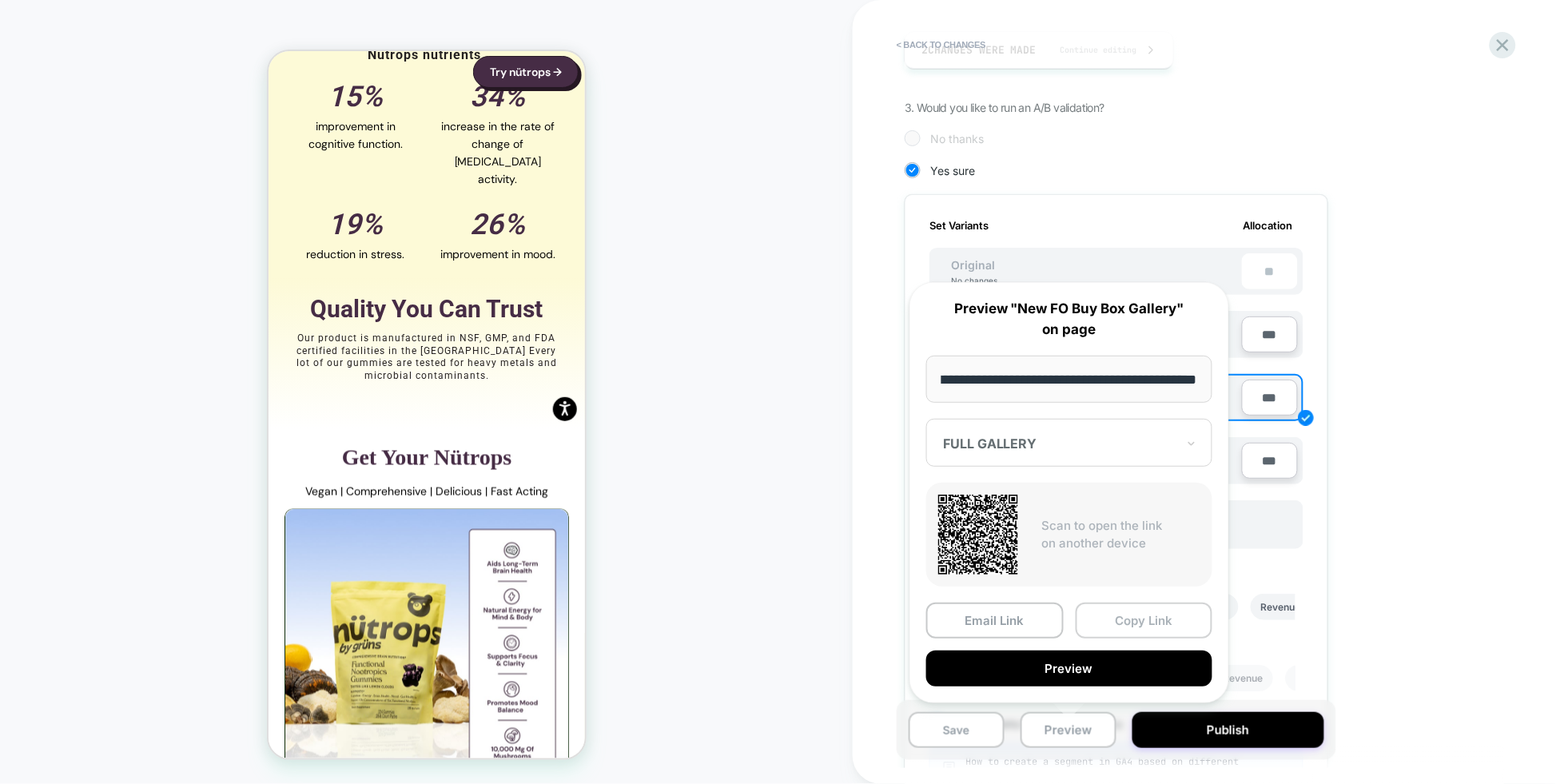
scroll to position [0, 0]
click at [1155, 619] on button "Copy Link" at bounding box center [1144, 620] width 137 height 36
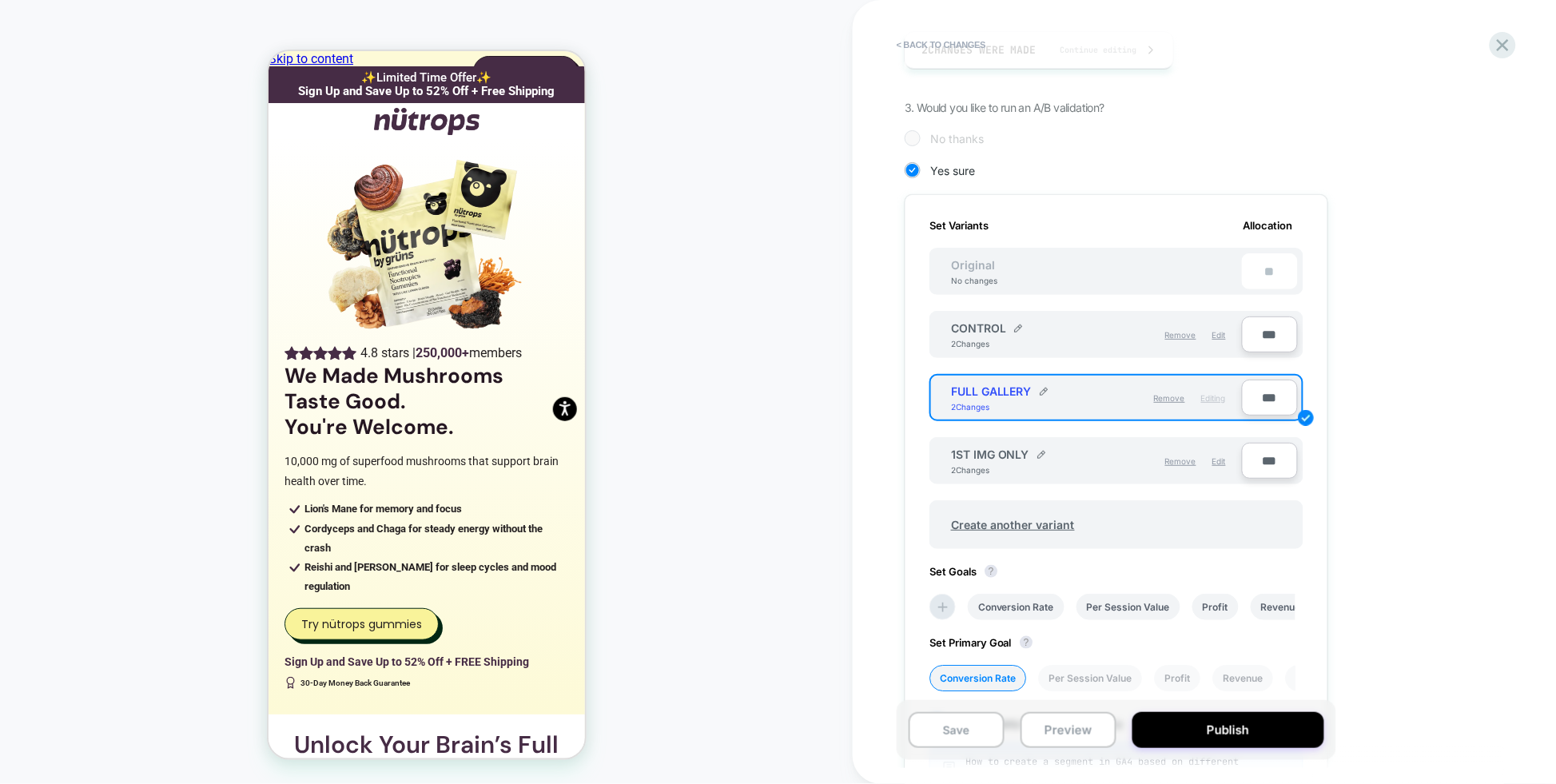
click at [696, 297] on div "CUSTOM Theme: MAIN" at bounding box center [426, 392] width 853 height 752
click at [964, 43] on button "< Back to changes" at bounding box center [941, 44] width 105 height 25
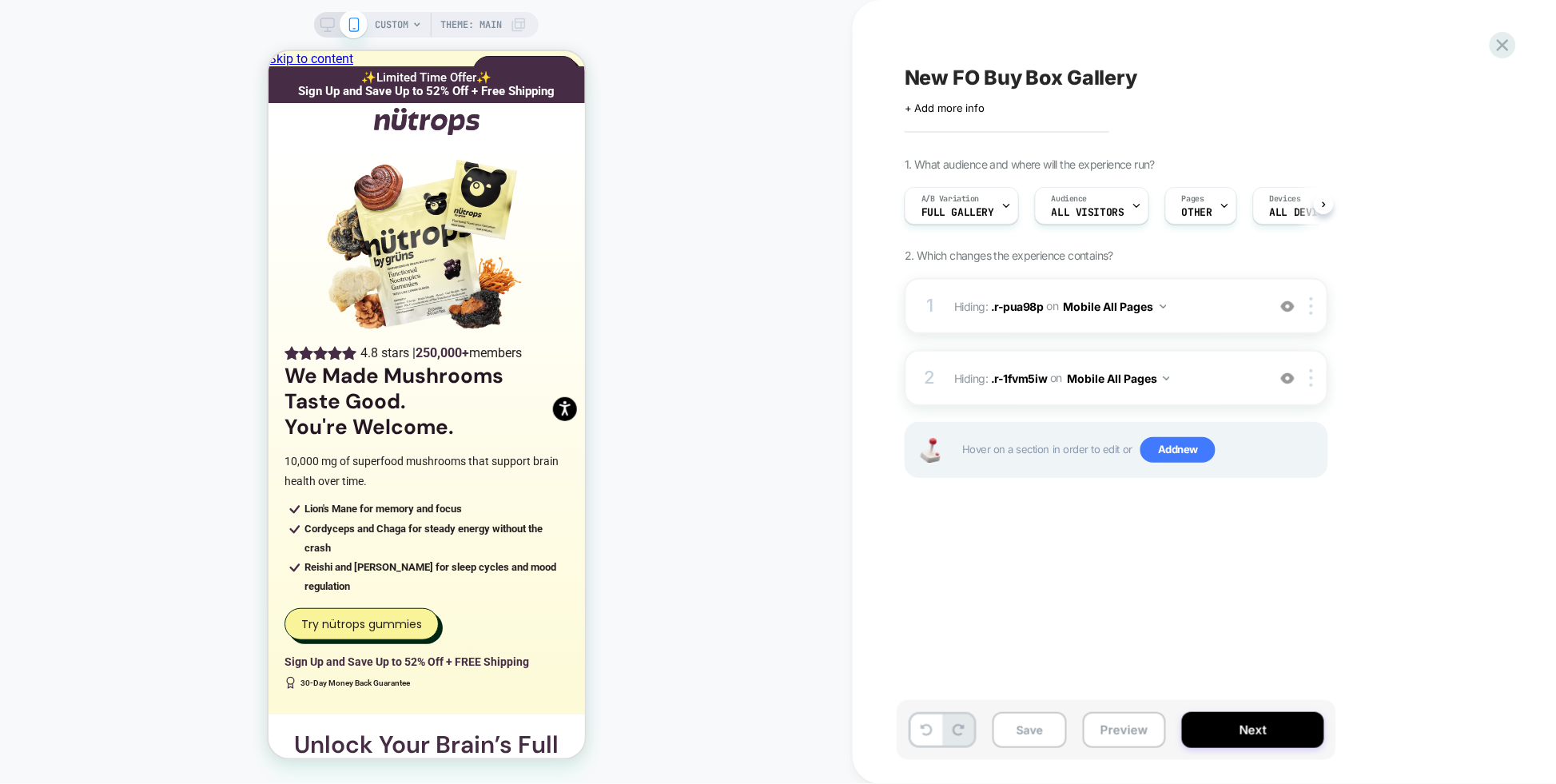
scroll to position [0, 1]
click at [322, 24] on rect at bounding box center [328, 23] width 13 height 8
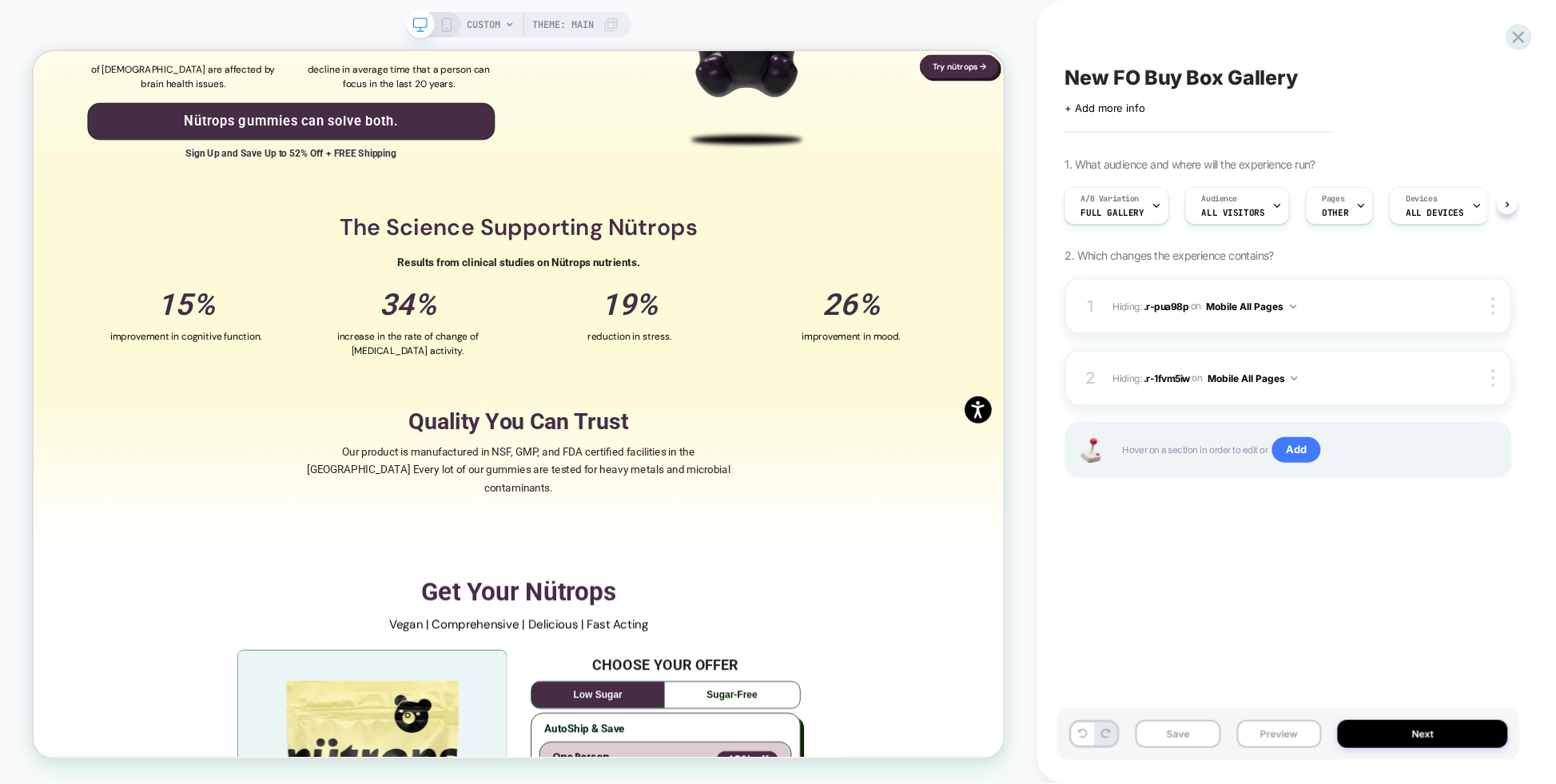
scroll to position [2467, 0]
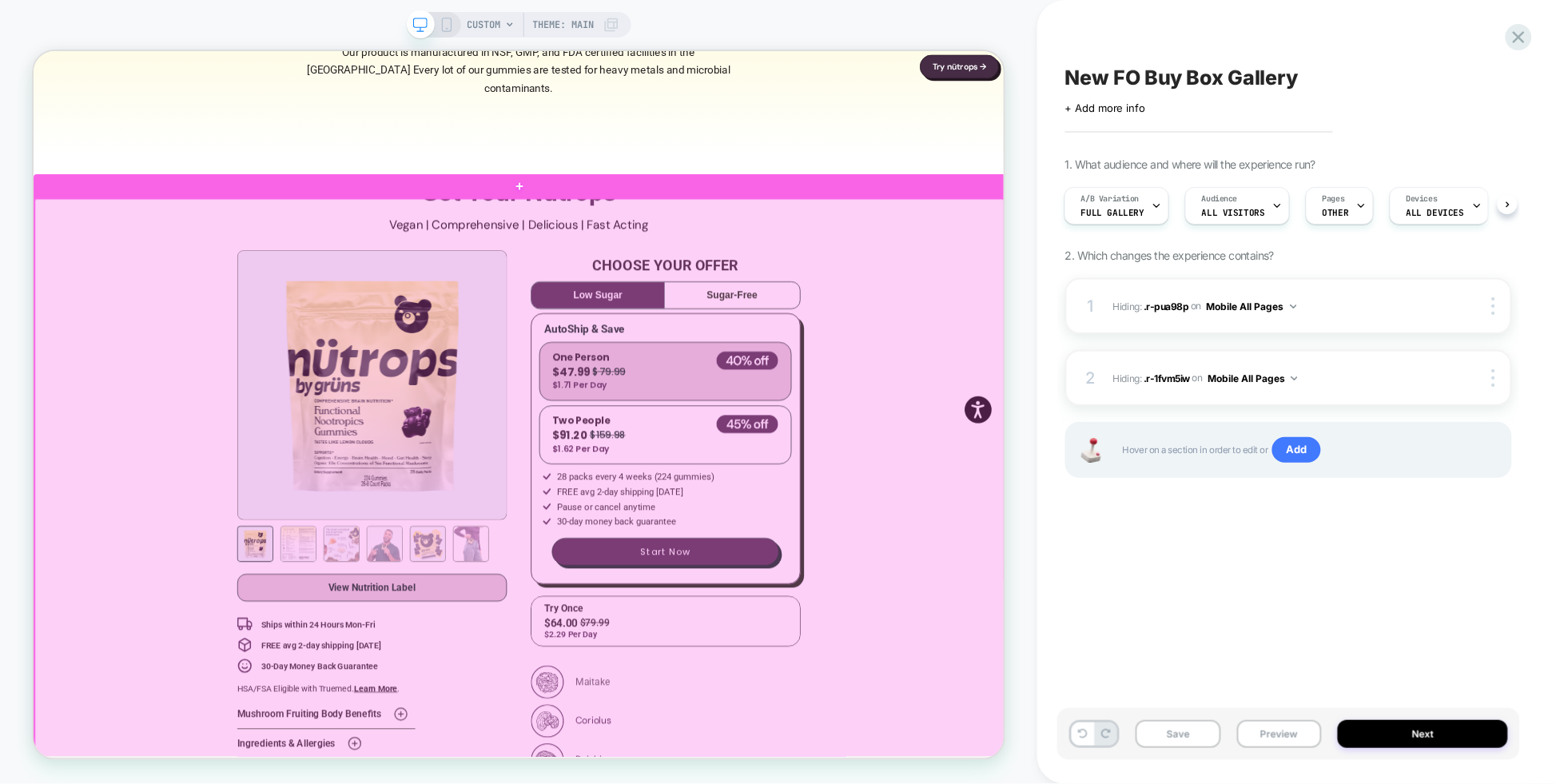
click at [143, 350] on div at bounding box center [682, 683] width 1294 height 871
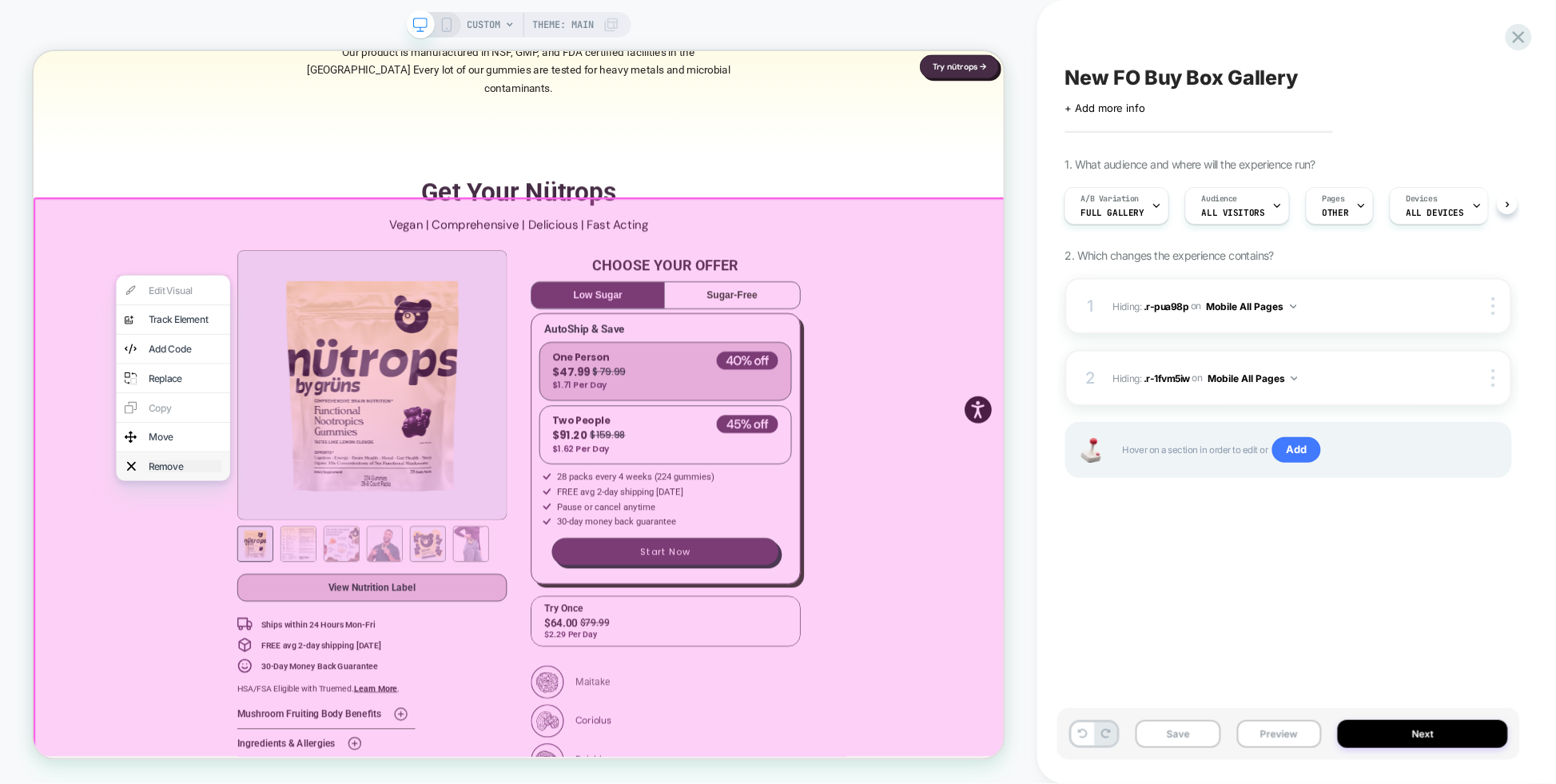
click at [217, 612] on div "Remove" at bounding box center [235, 604] width 98 height 16
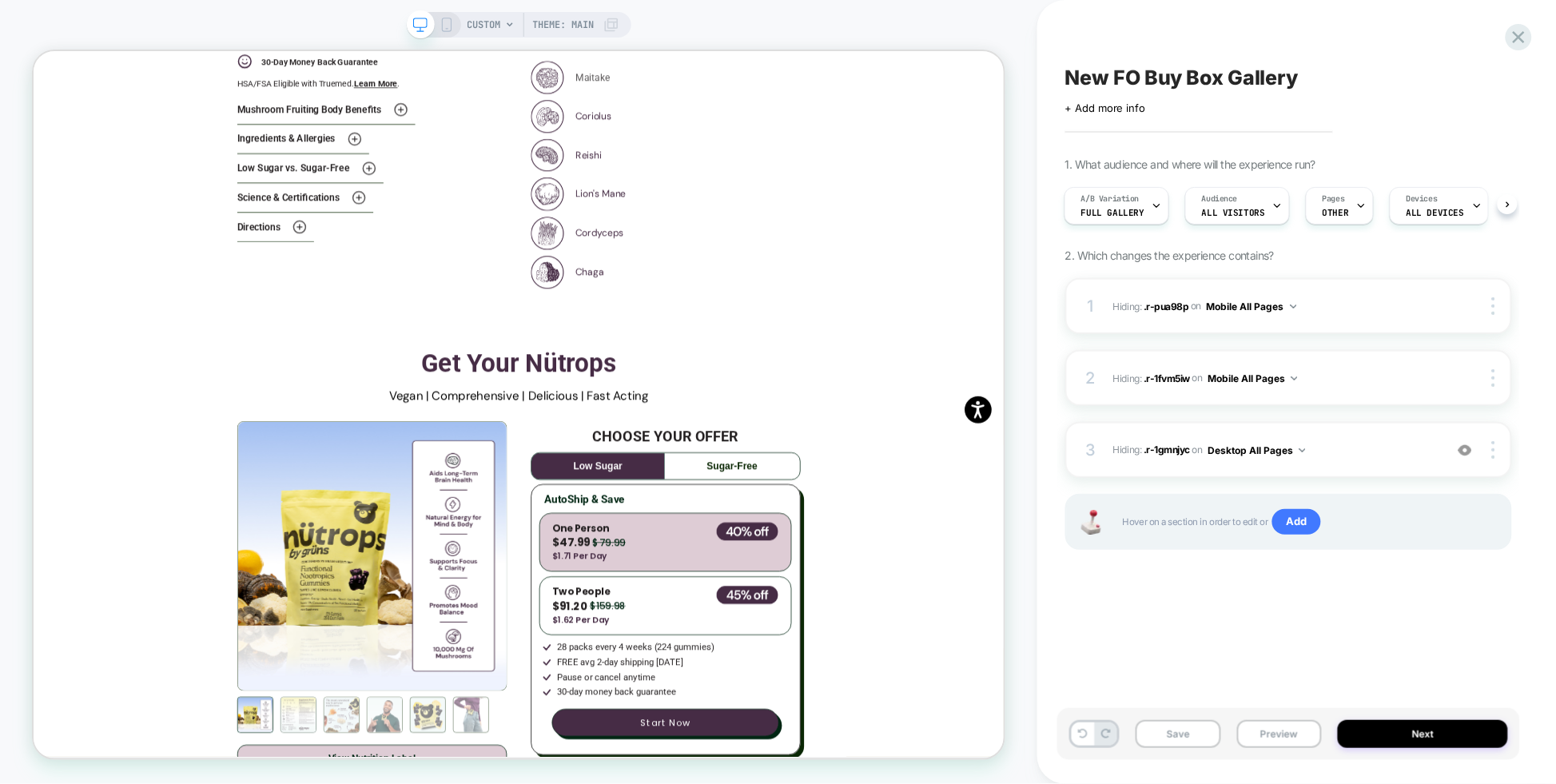
scroll to position [3624, 0]
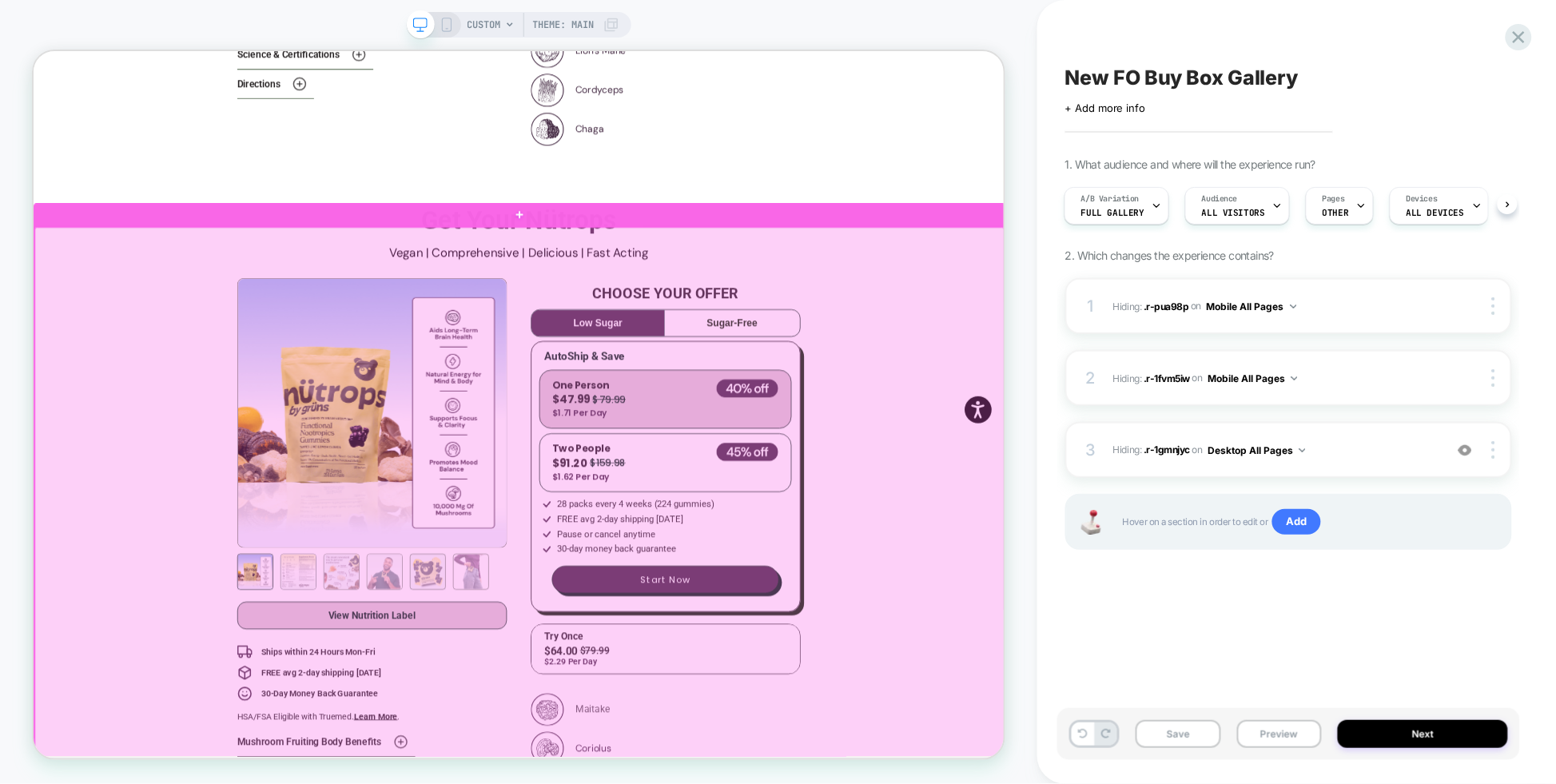
click at [146, 424] on div at bounding box center [682, 721] width 1294 height 871
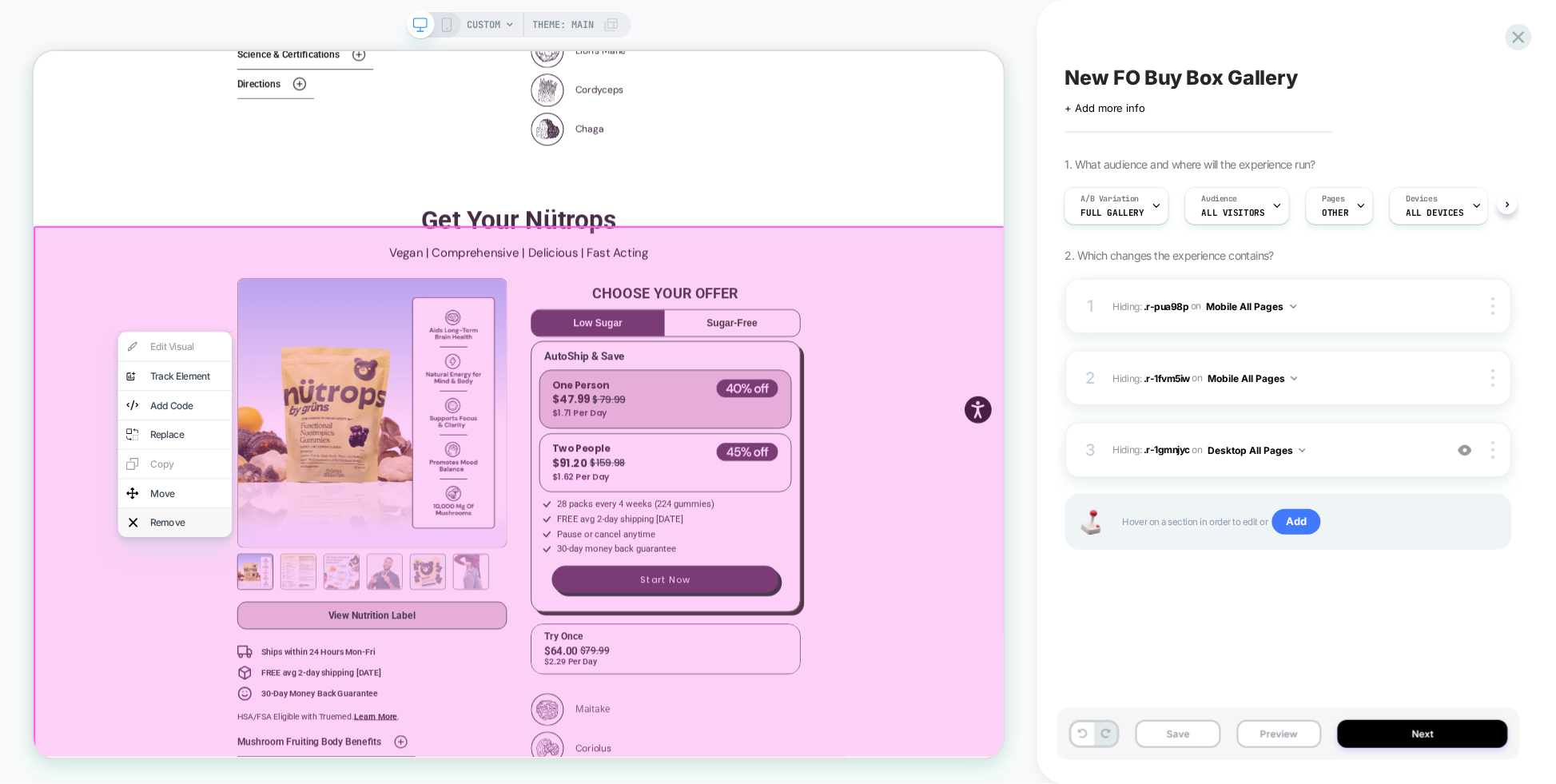
click at [214, 698] on div "Remove" at bounding box center [222, 679] width 152 height 39
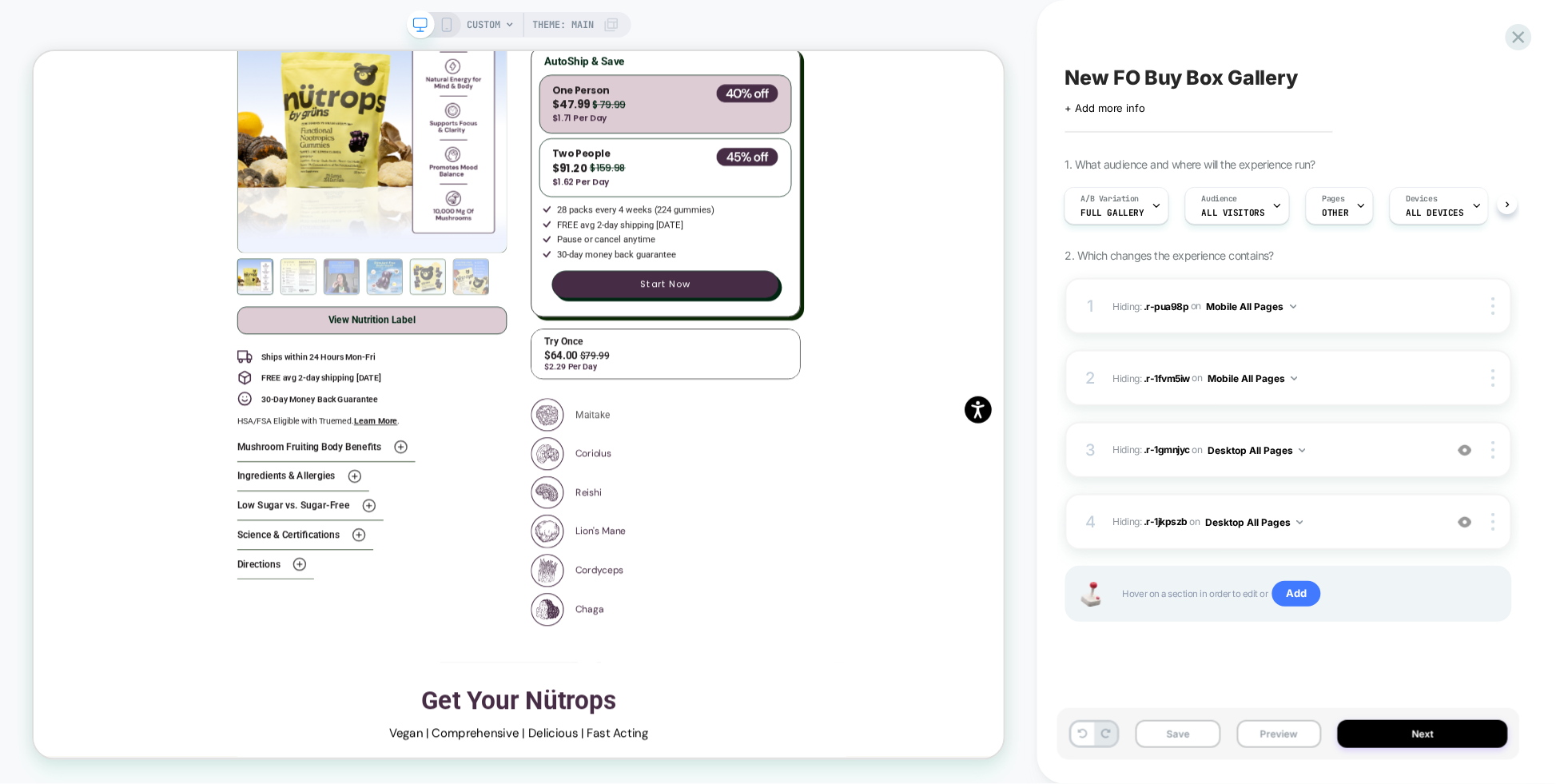
scroll to position [3578, 0]
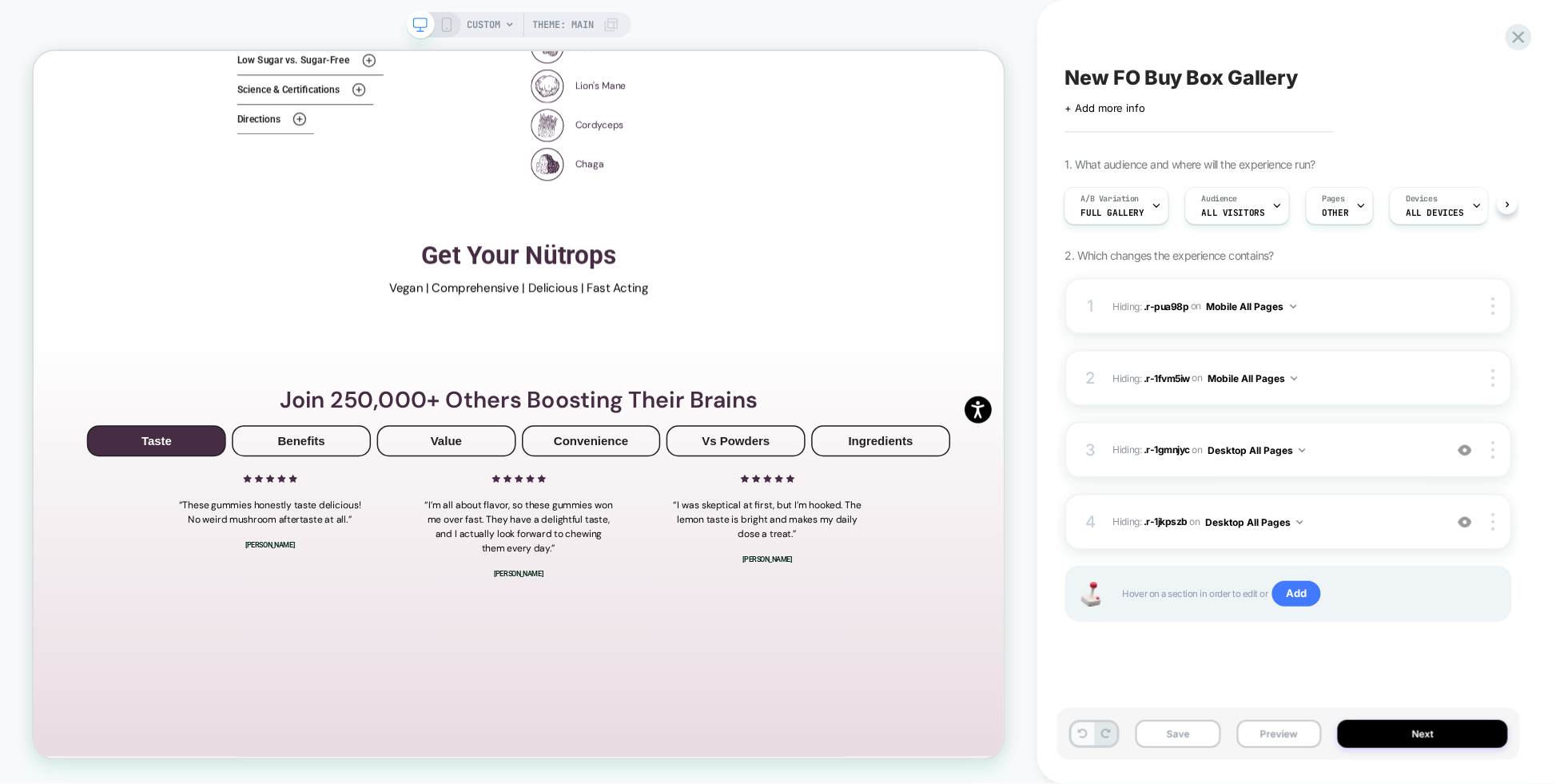
click at [1085, 734] on icon at bounding box center [1083, 733] width 9 height 9
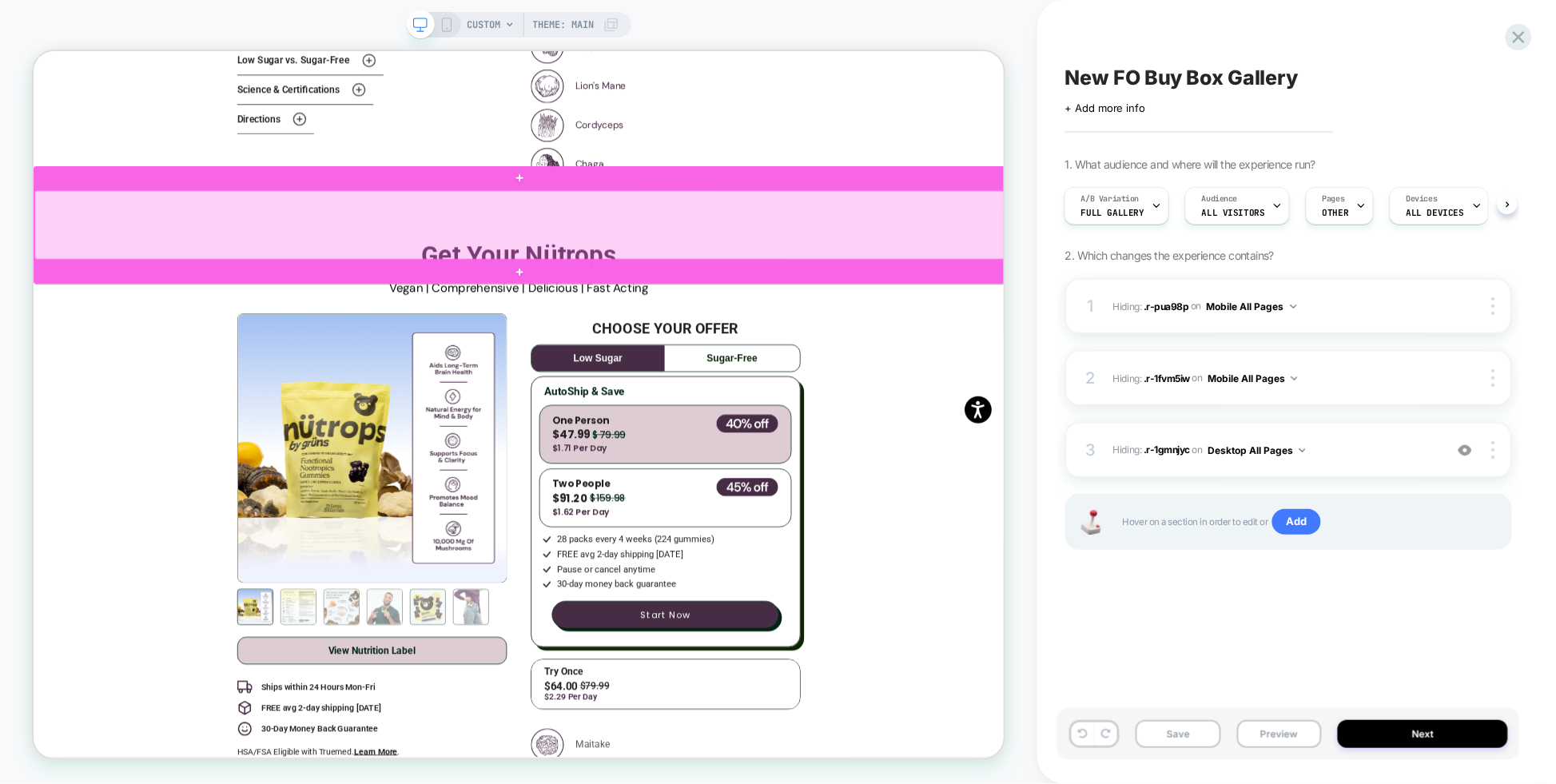
click at [144, 281] on div at bounding box center [682, 282] width 1294 height 92
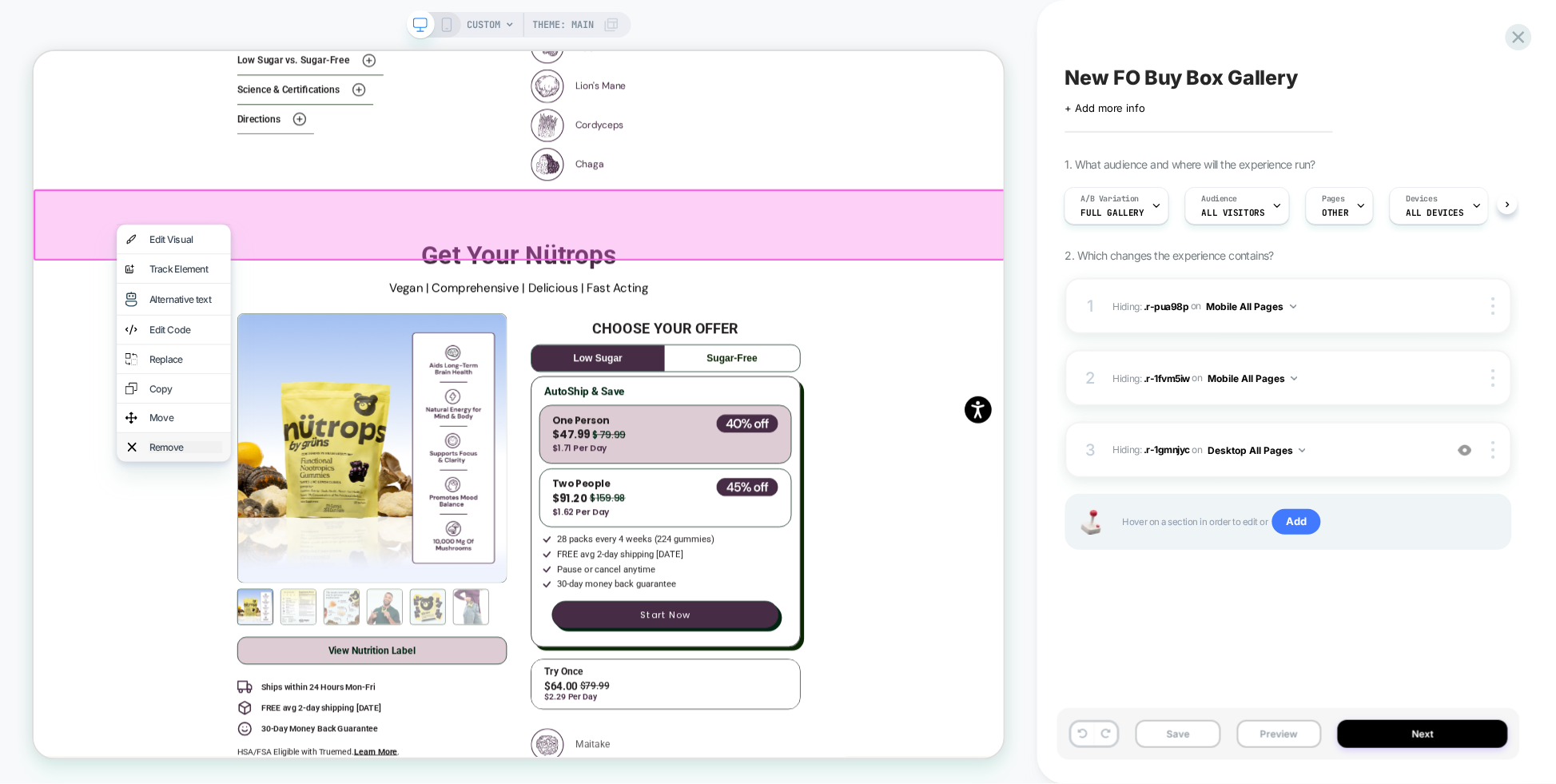
click at [238, 587] on div "Remove" at bounding box center [236, 578] width 98 height 16
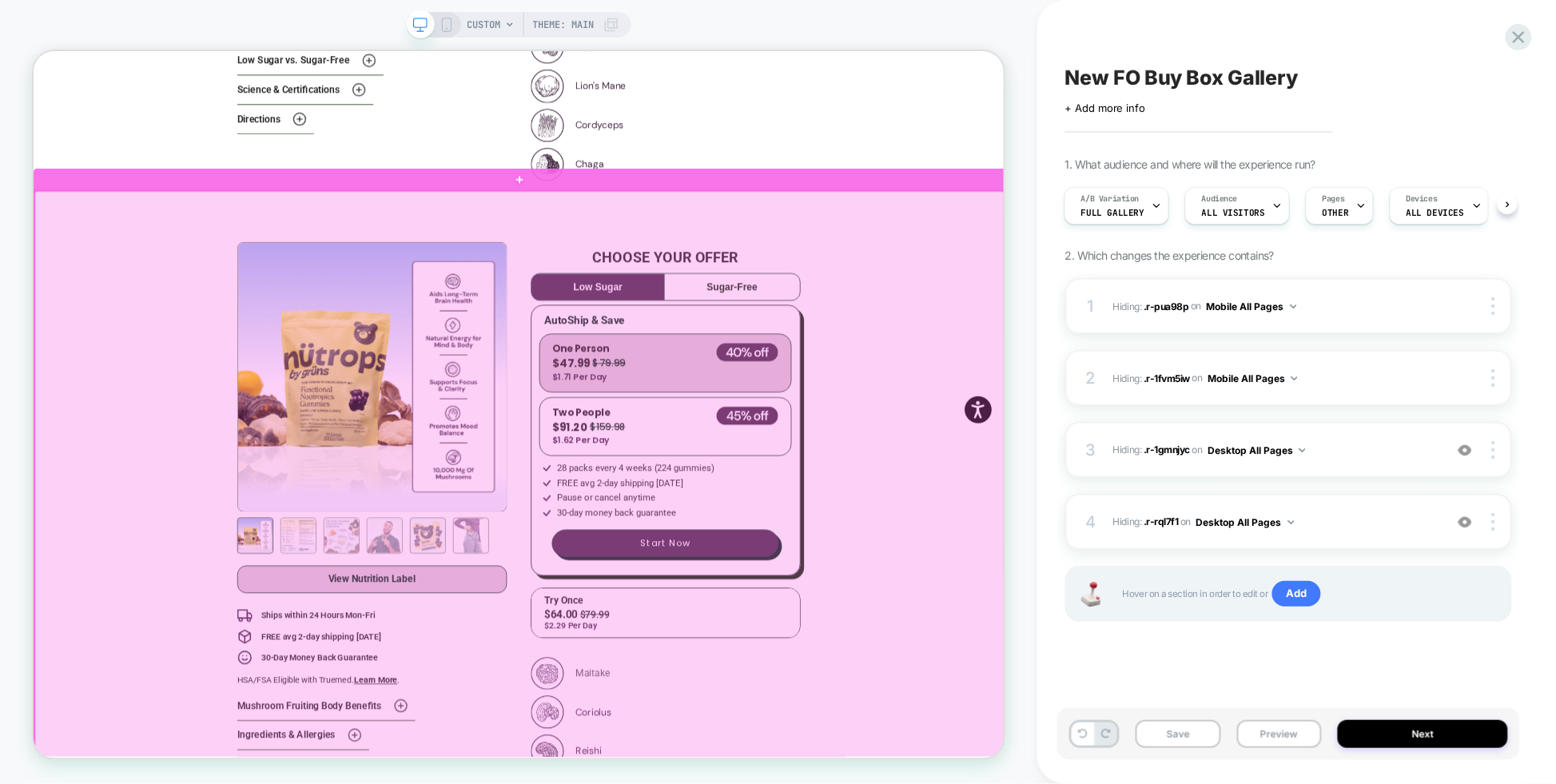
click at [144, 299] on div at bounding box center [682, 672] width 1294 height 871
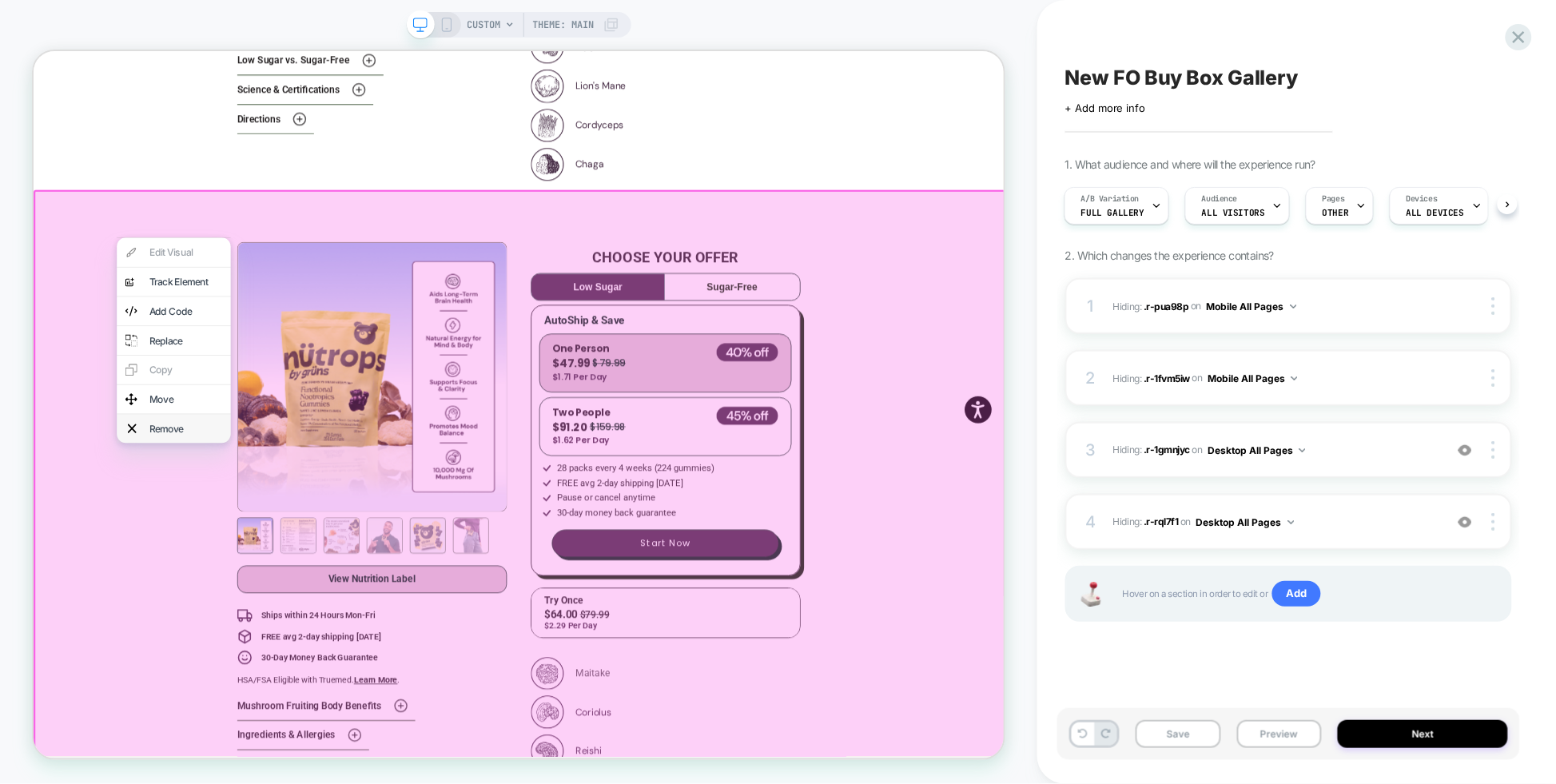
click at [228, 573] on div "Remove" at bounding box center [220, 554] width 152 height 39
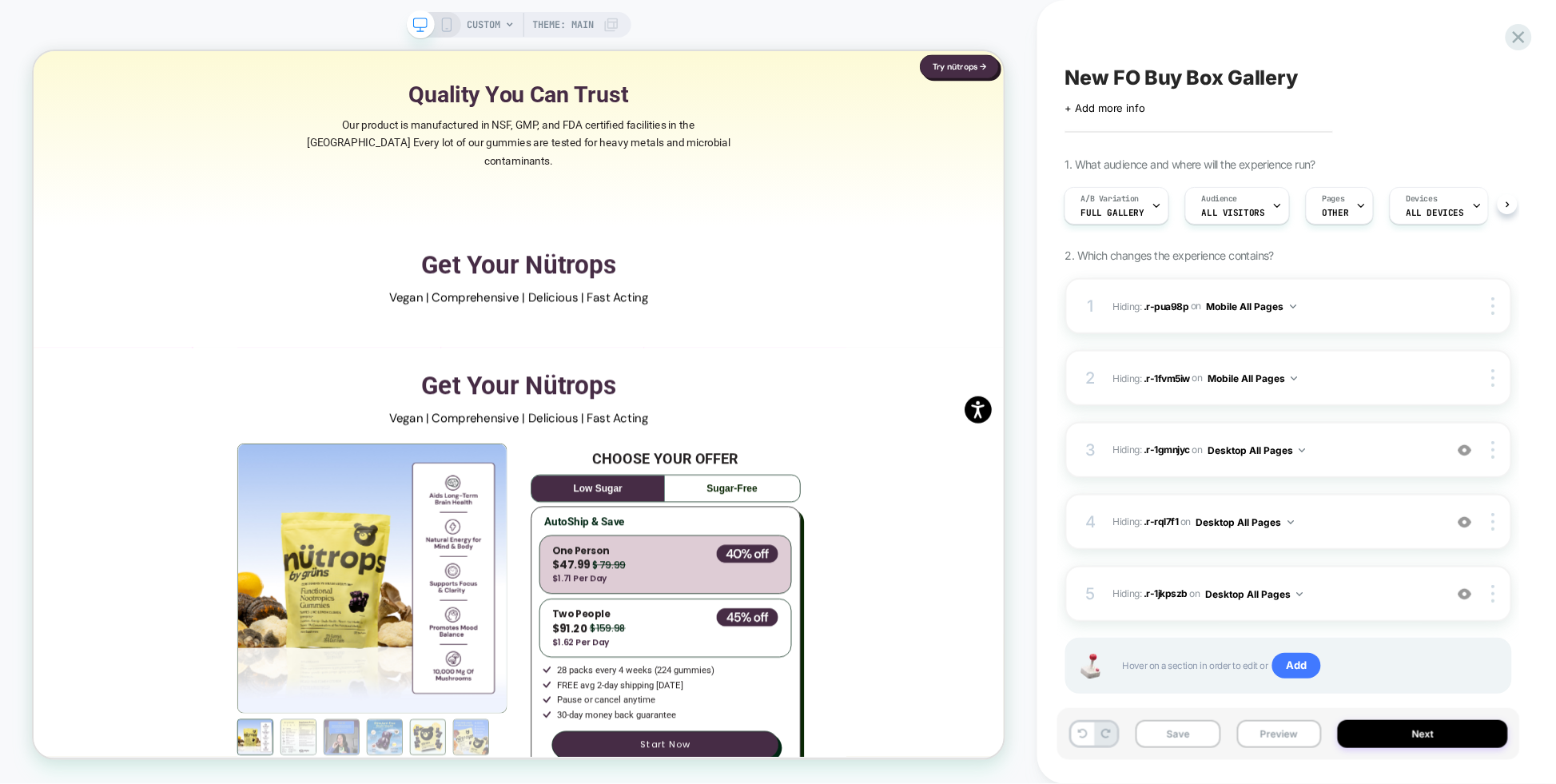
scroll to position [2366, 0]
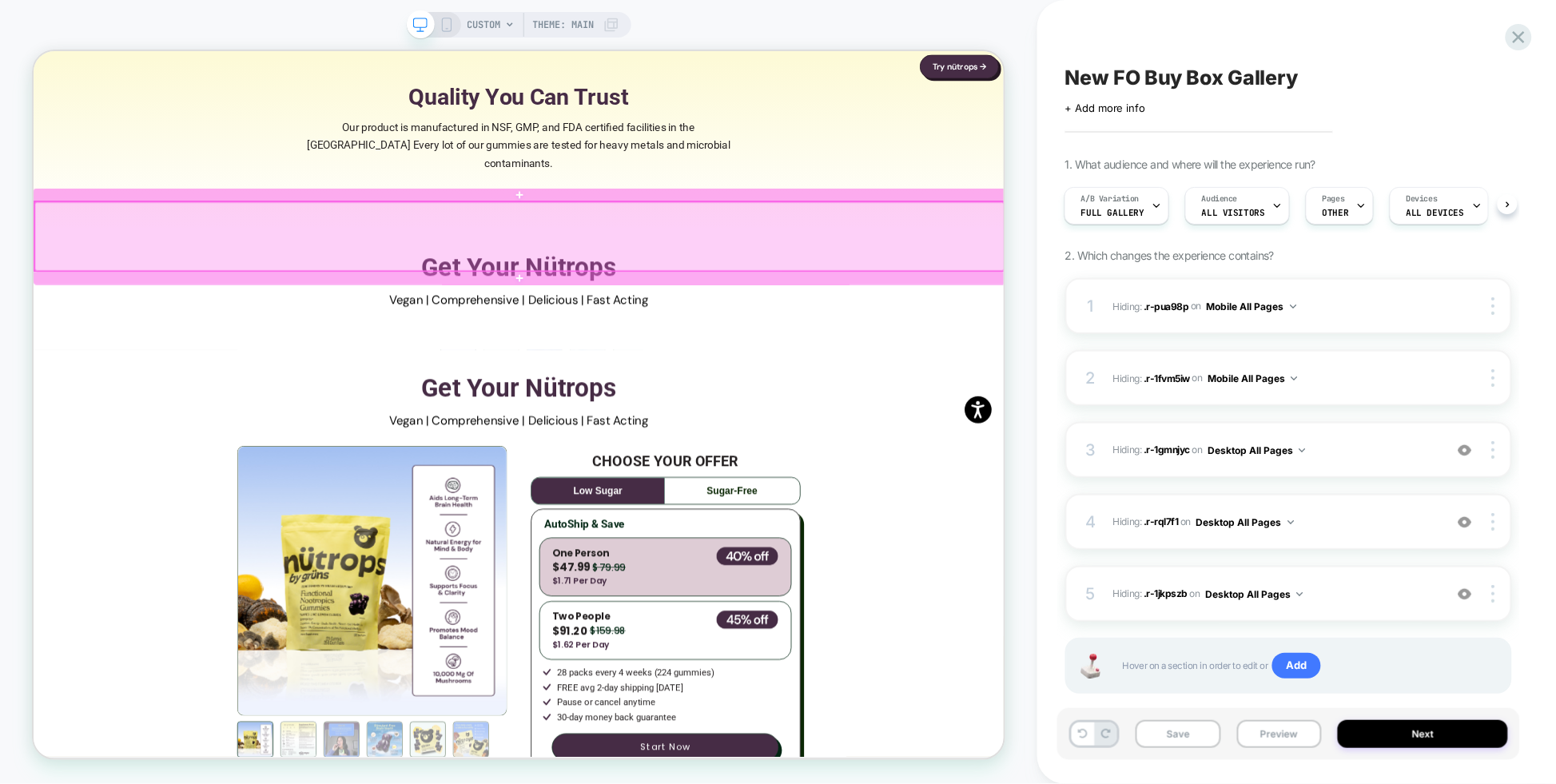
click at [227, 296] on div at bounding box center [682, 298] width 1294 height 92
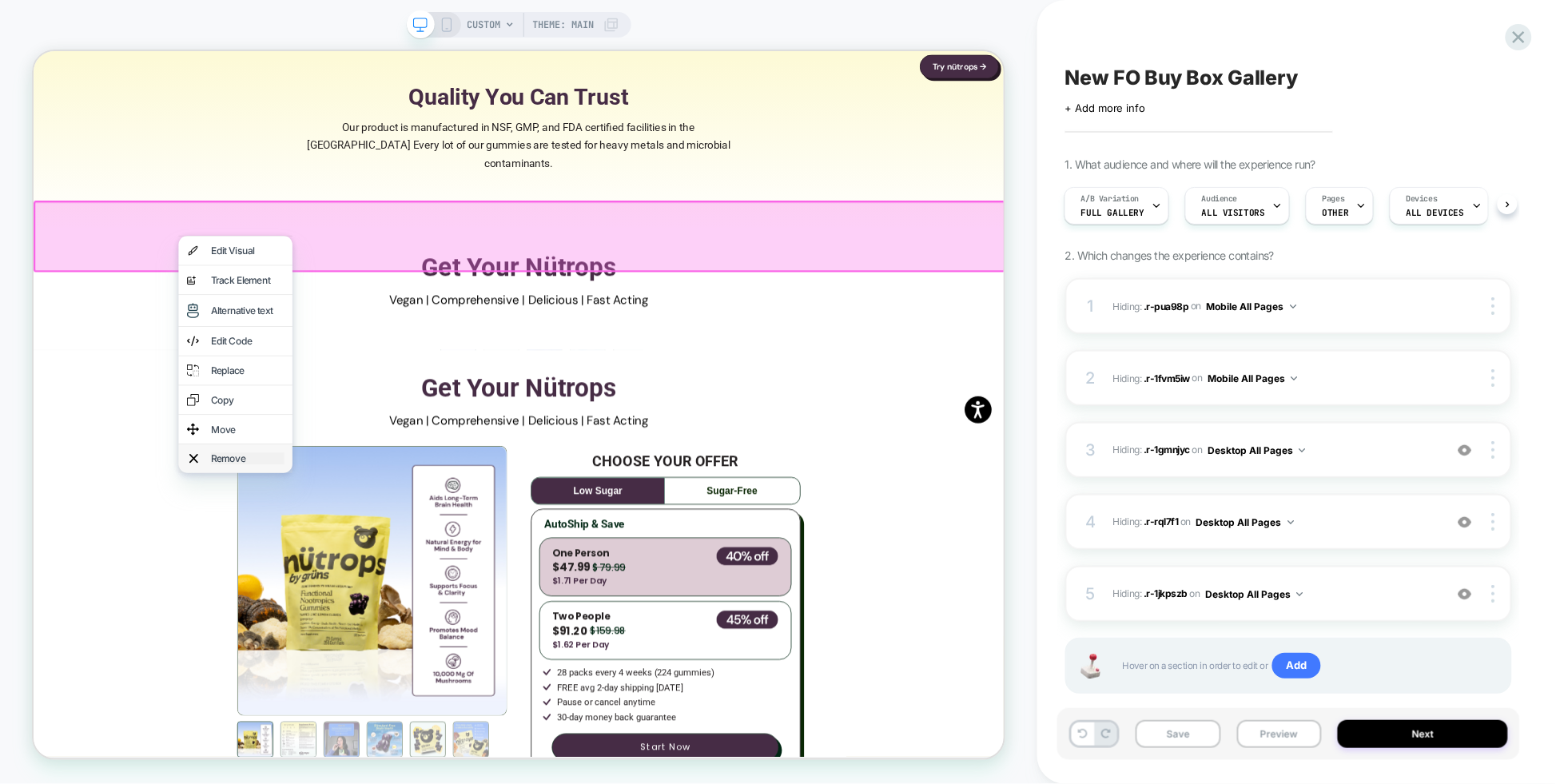
click at [328, 602] on div "Remove" at bounding box center [318, 593] width 98 height 16
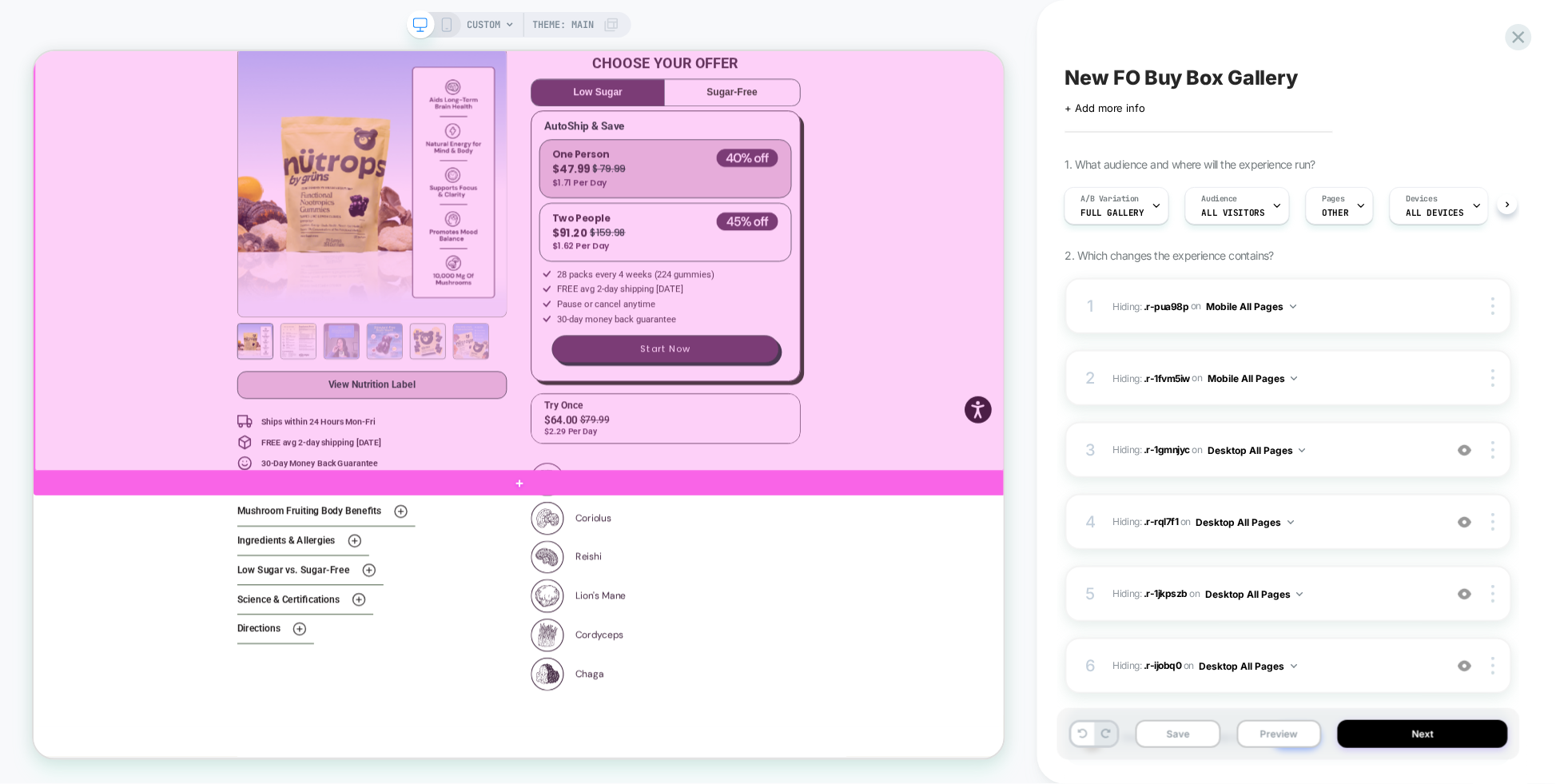
scroll to position [4181, 0]
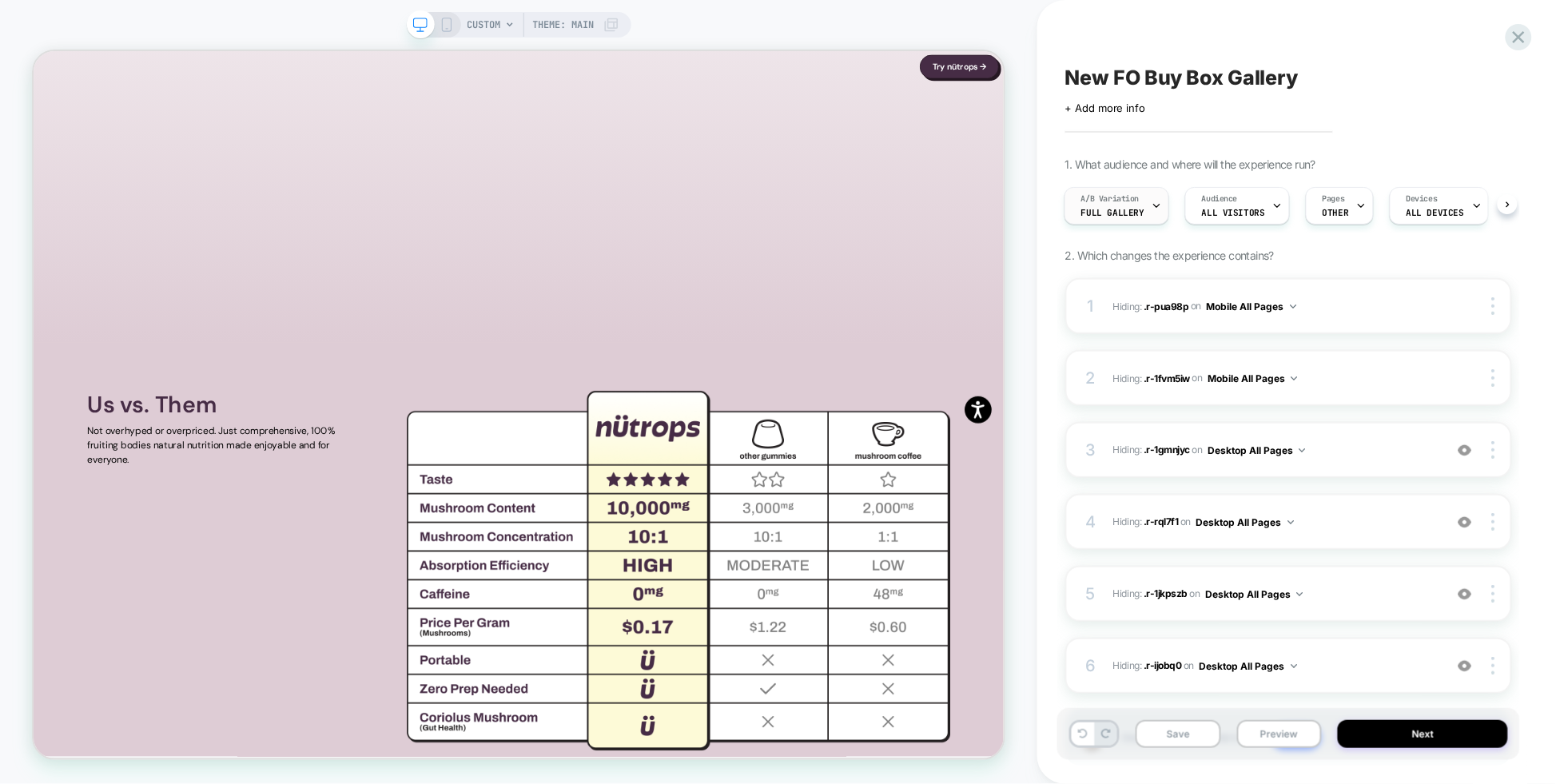
click at [1114, 205] on div "A/B Variation FULL GALLERY" at bounding box center [1112, 206] width 95 height 36
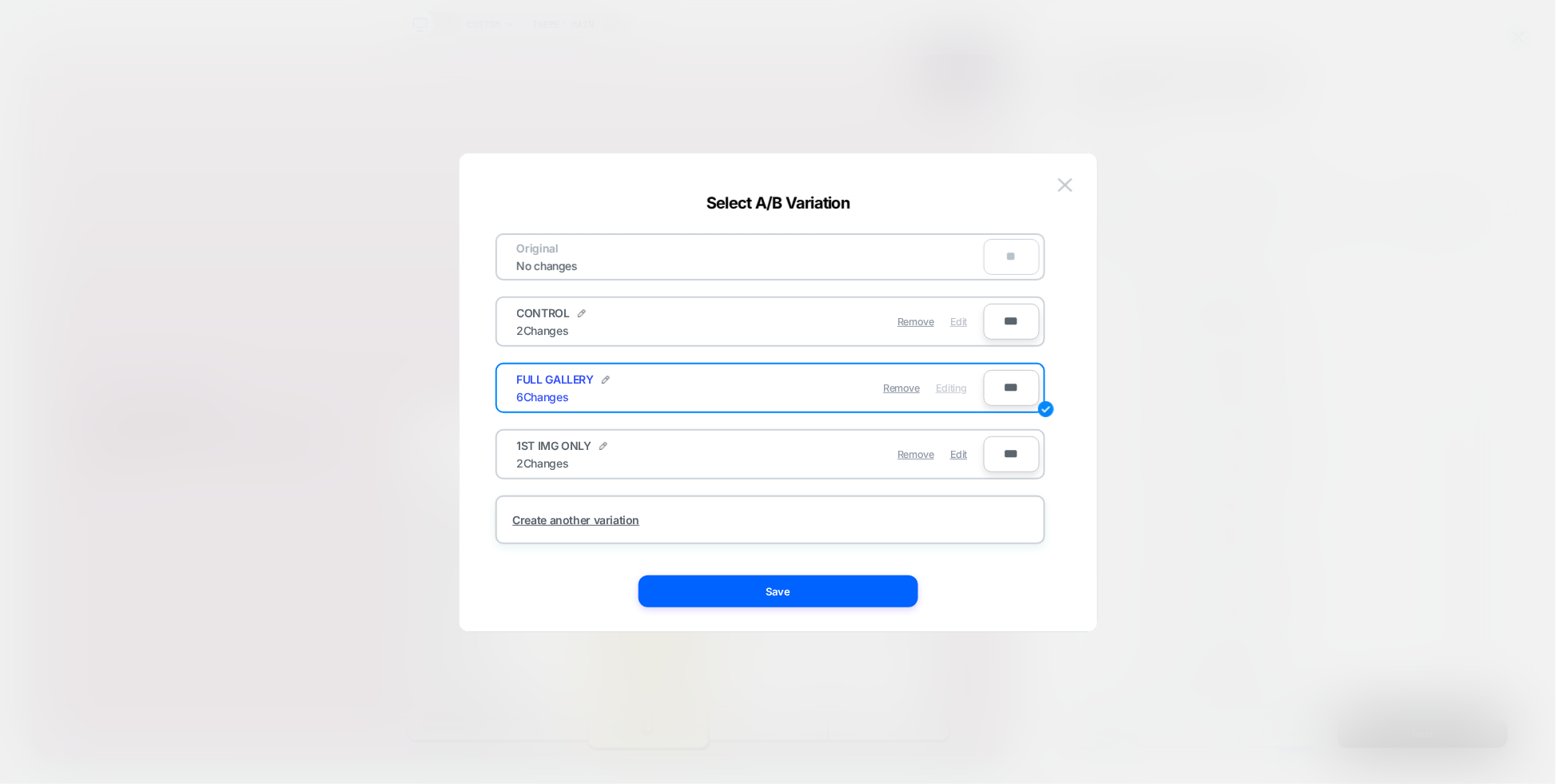
click at [957, 318] on span "Edit" at bounding box center [959, 321] width 17 height 12
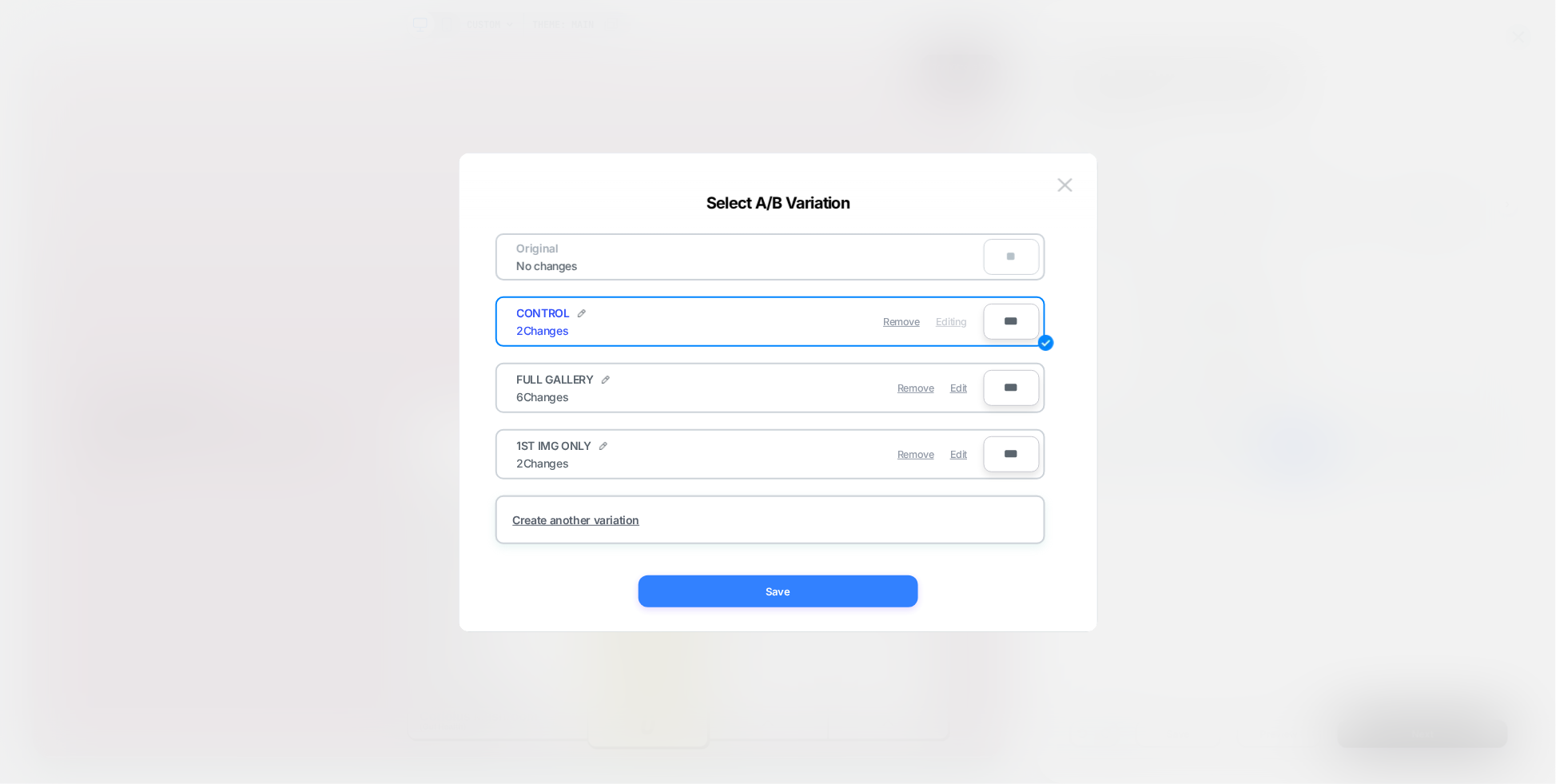
click at [803, 599] on button "Save" at bounding box center [778, 591] width 280 height 32
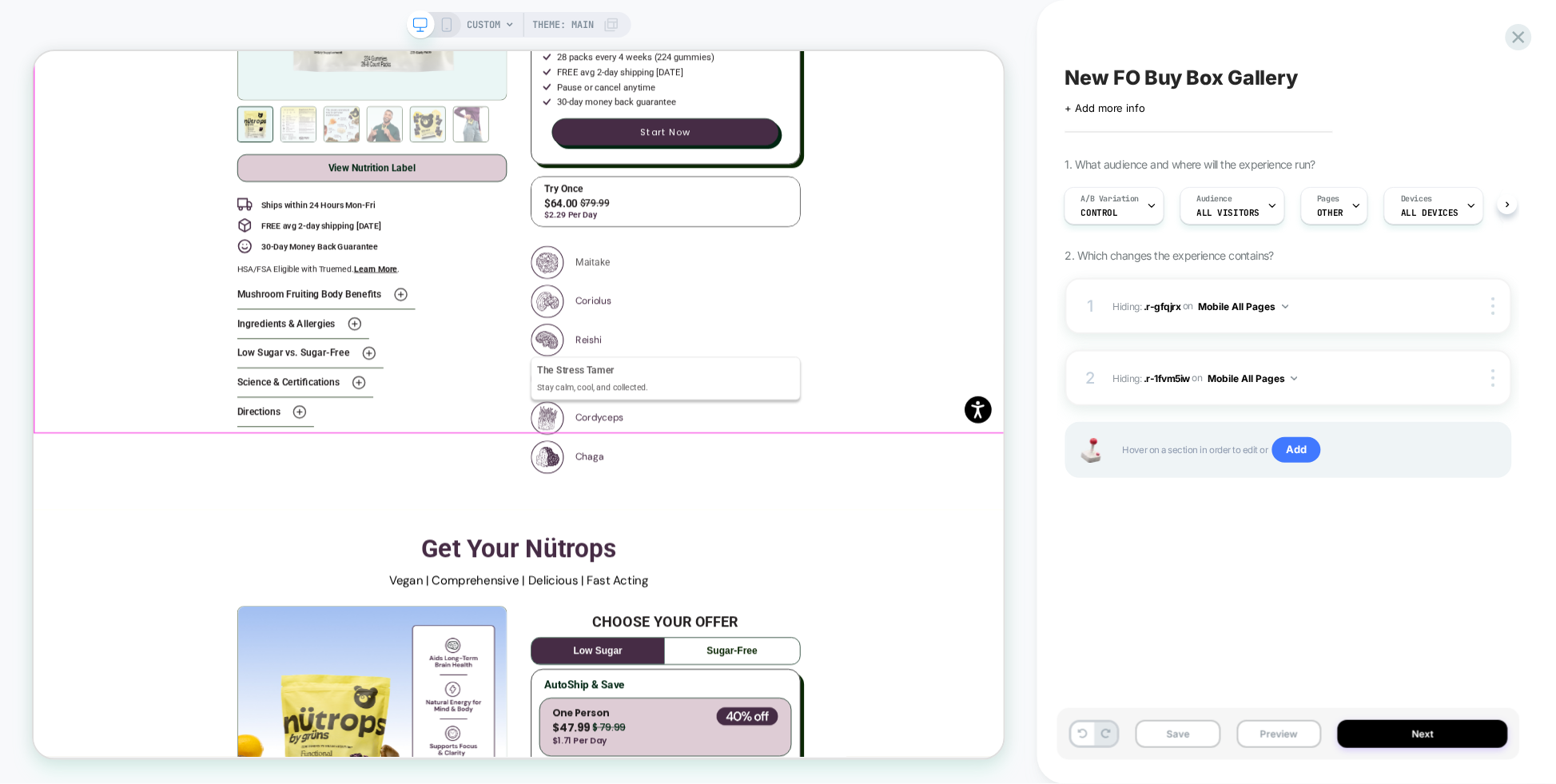
scroll to position [3448, 0]
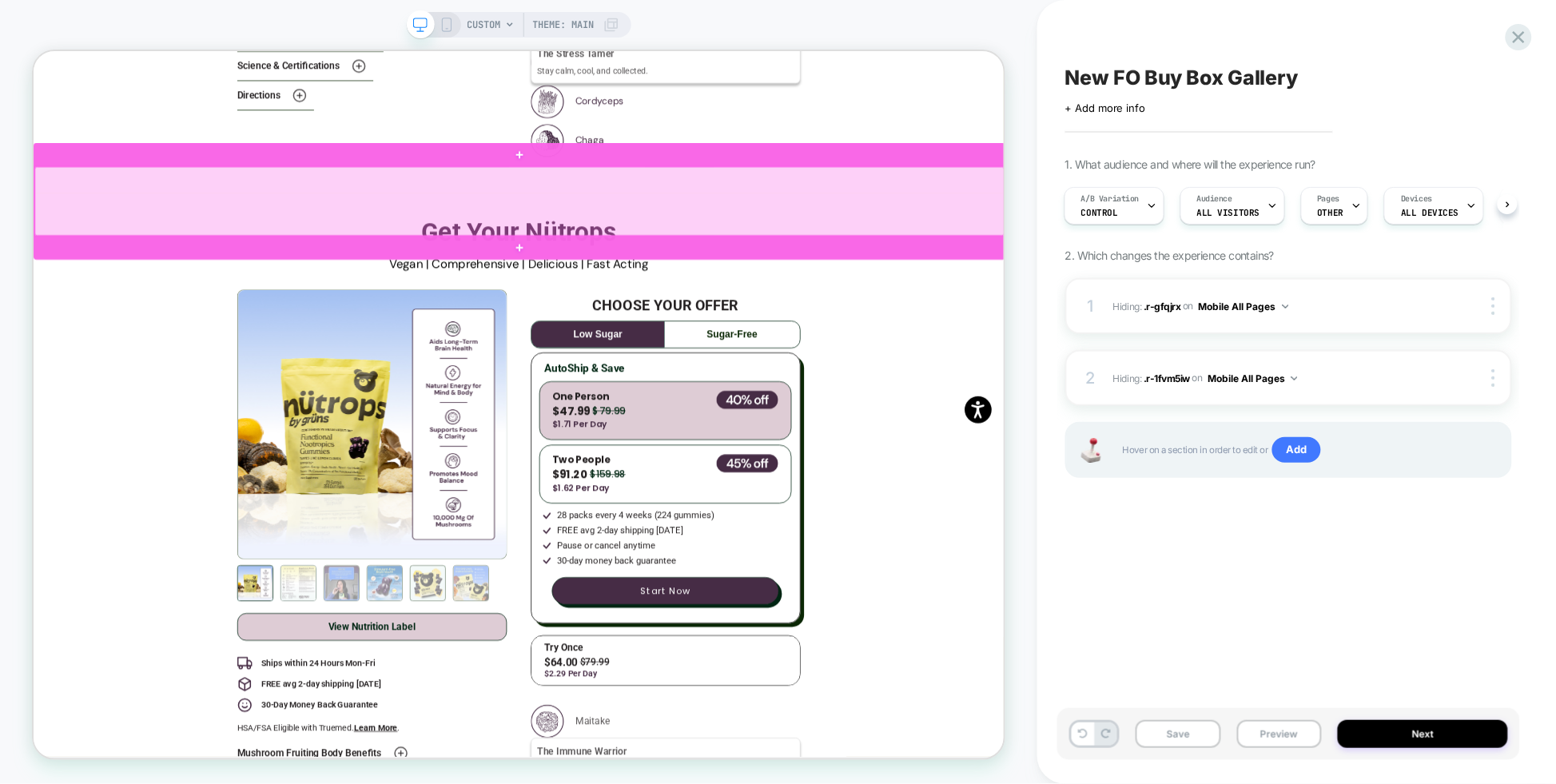
click at [151, 253] on div at bounding box center [682, 251] width 1294 height 92
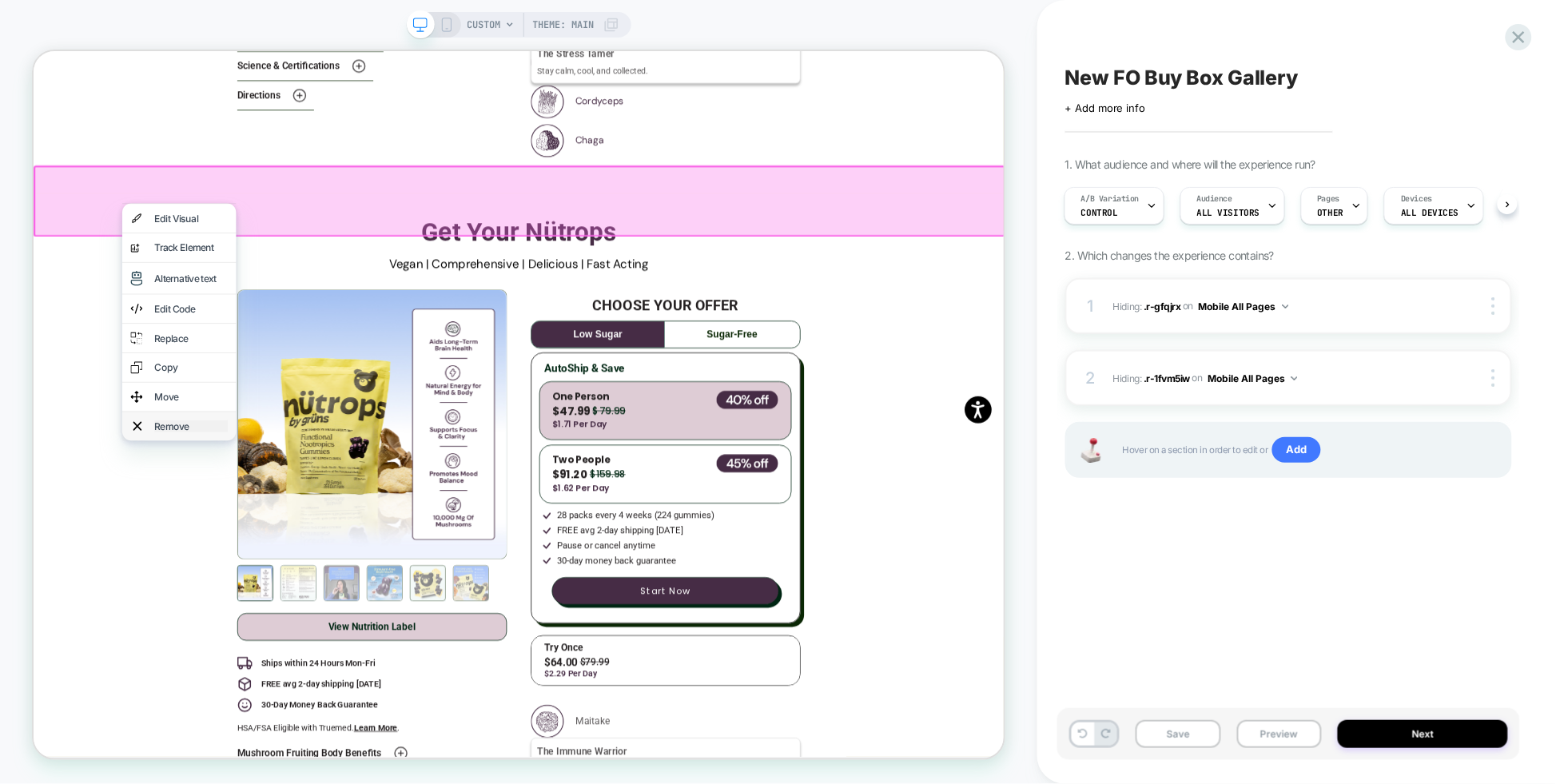
click at [212, 558] on div "Remove" at bounding box center [244, 550] width 98 height 16
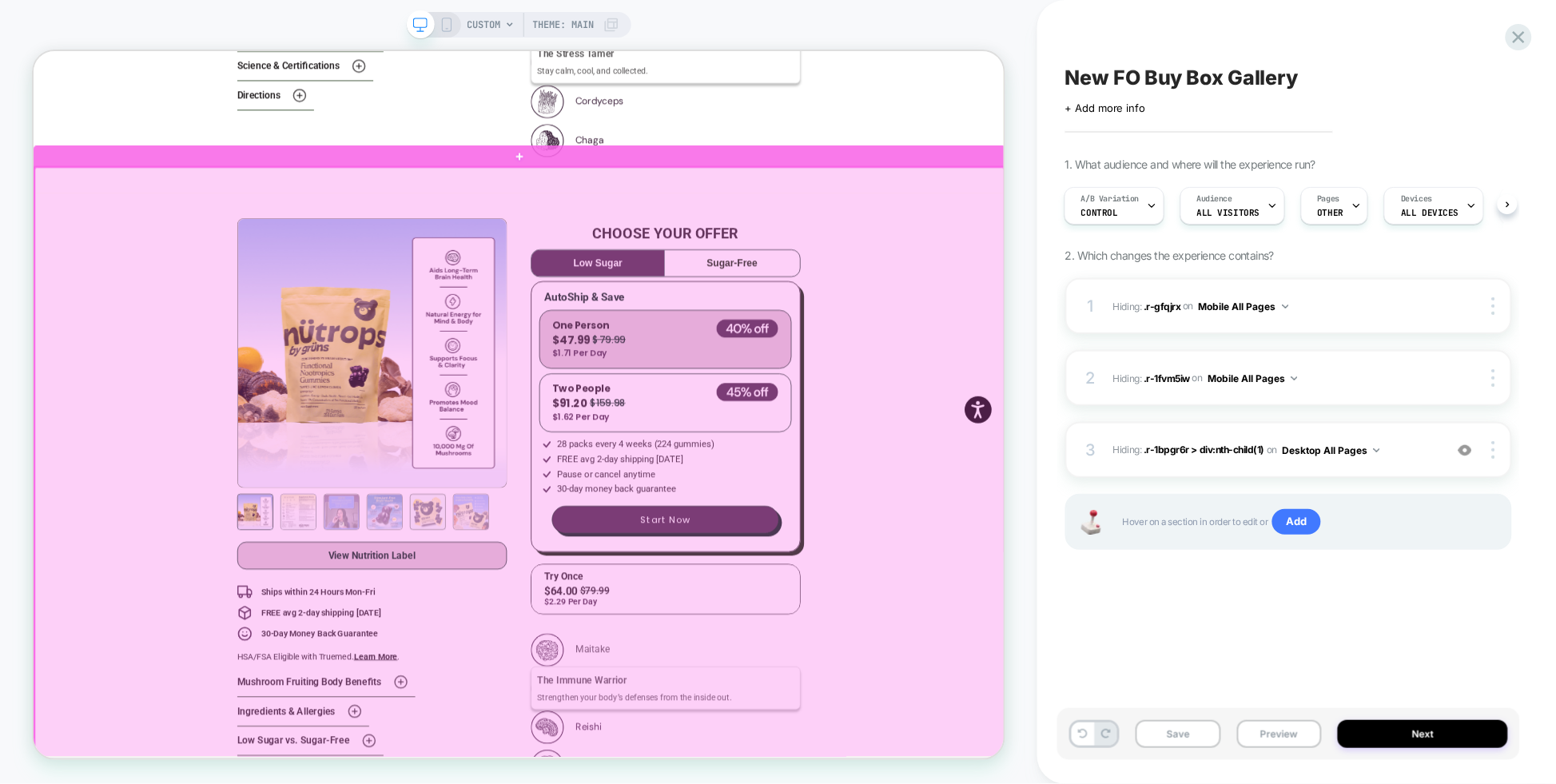
click at [121, 261] on div at bounding box center [682, 640] width 1294 height 871
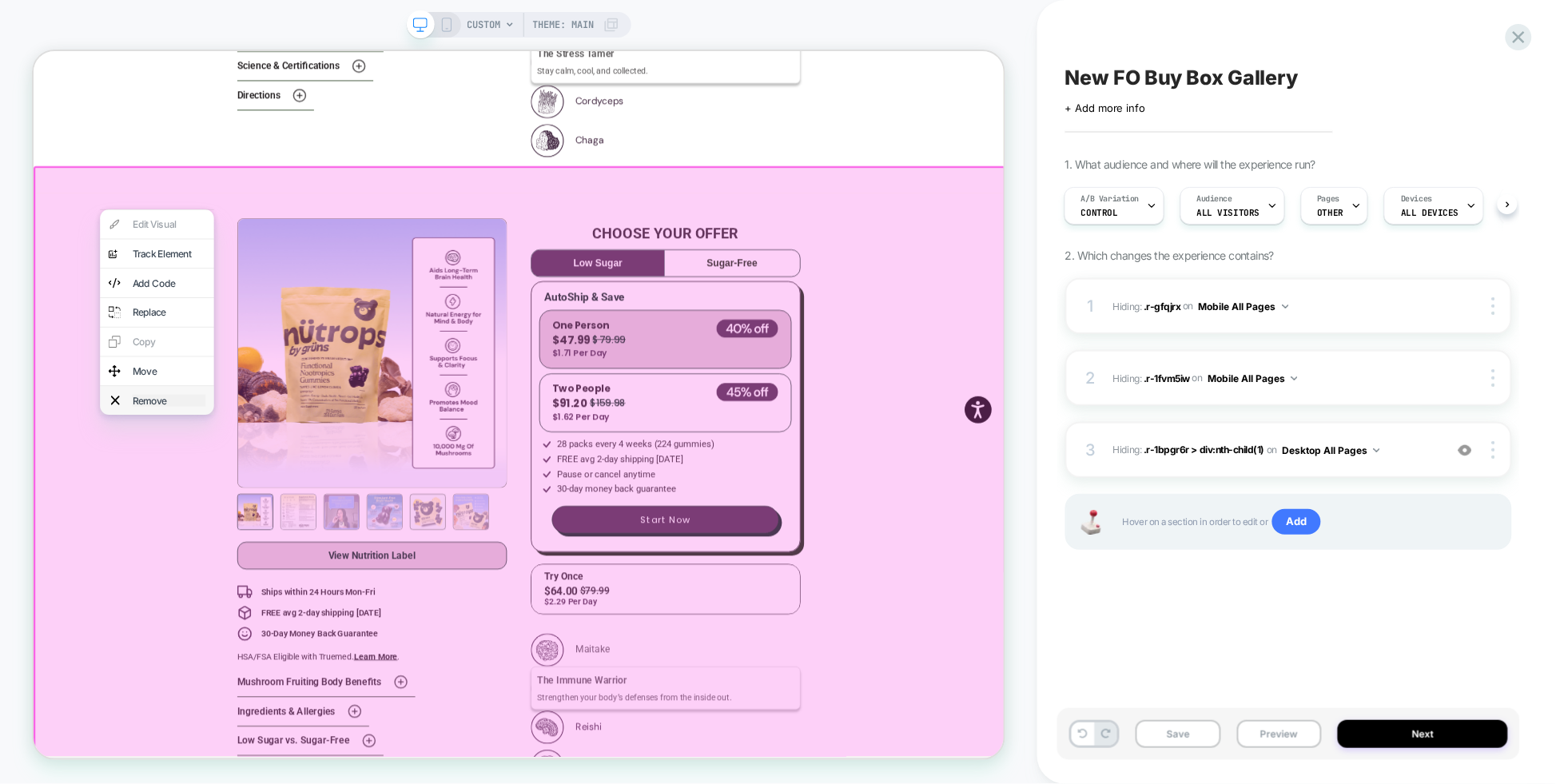
click at [213, 525] on div "Remove" at bounding box center [213, 516] width 98 height 16
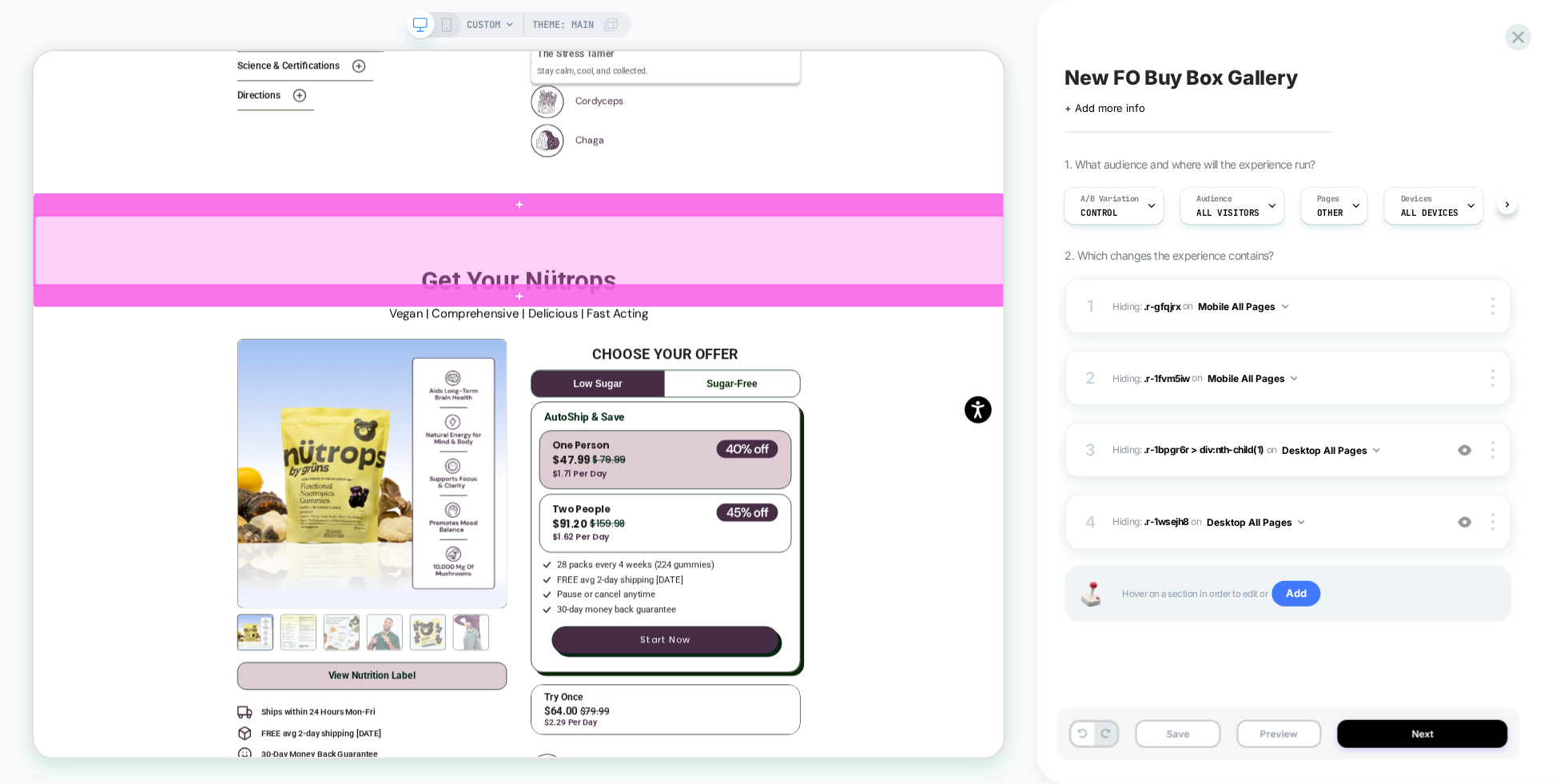
click at [166, 314] on div at bounding box center [682, 316] width 1294 height 92
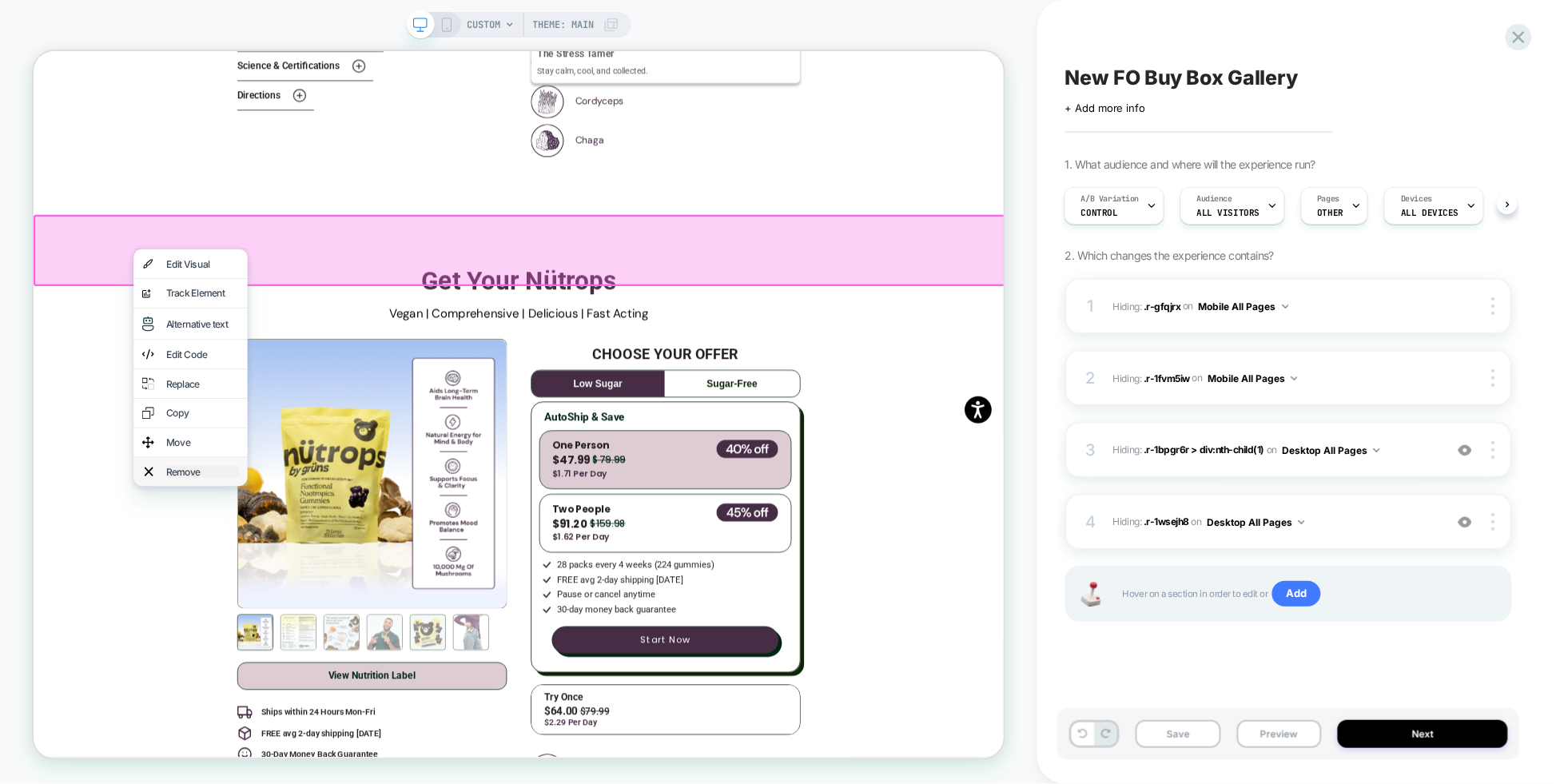
click at [244, 619] on div "Remove" at bounding box center [259, 611] width 98 height 16
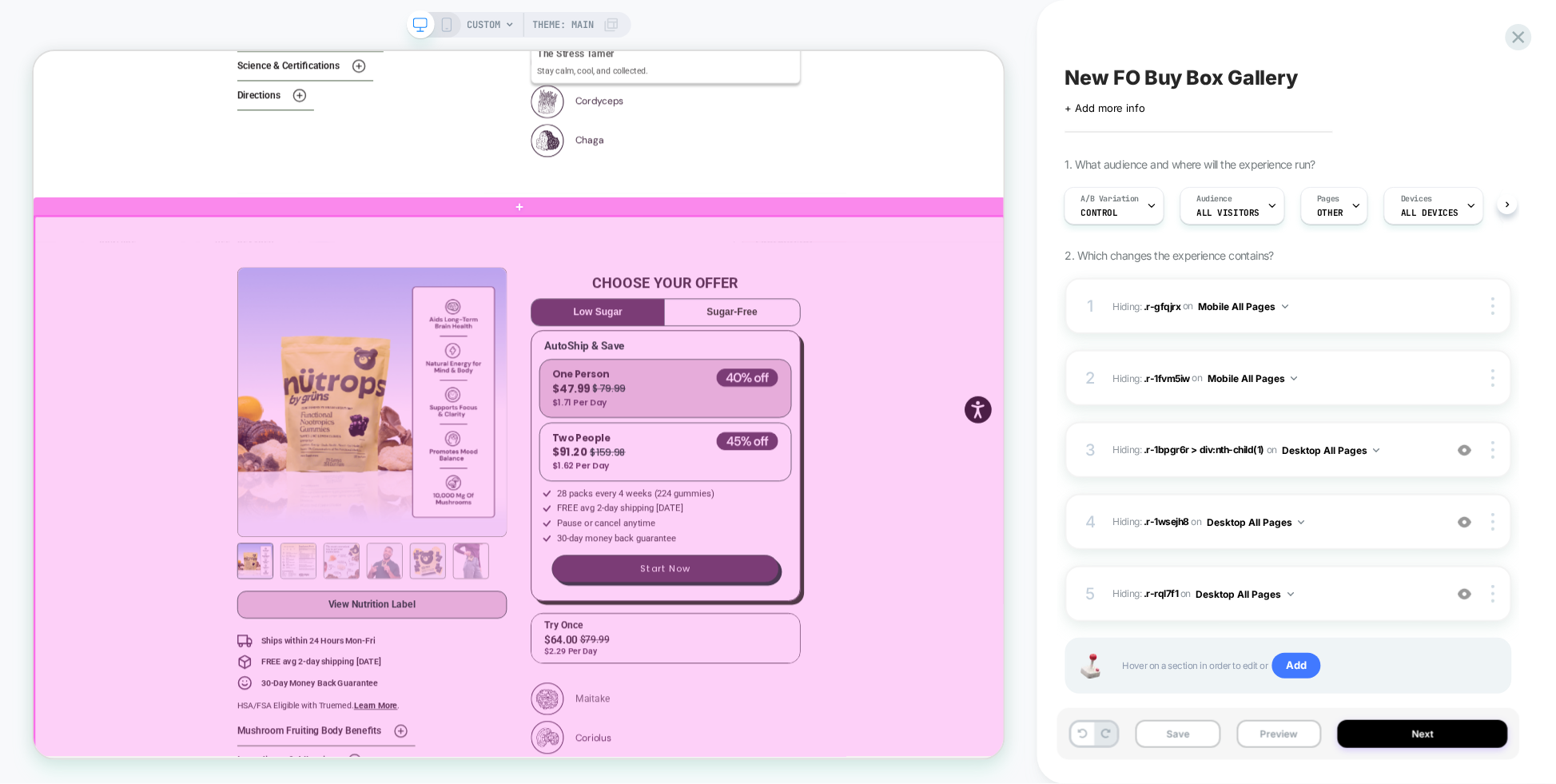
click at [131, 374] on div at bounding box center [682, 706] width 1294 height 871
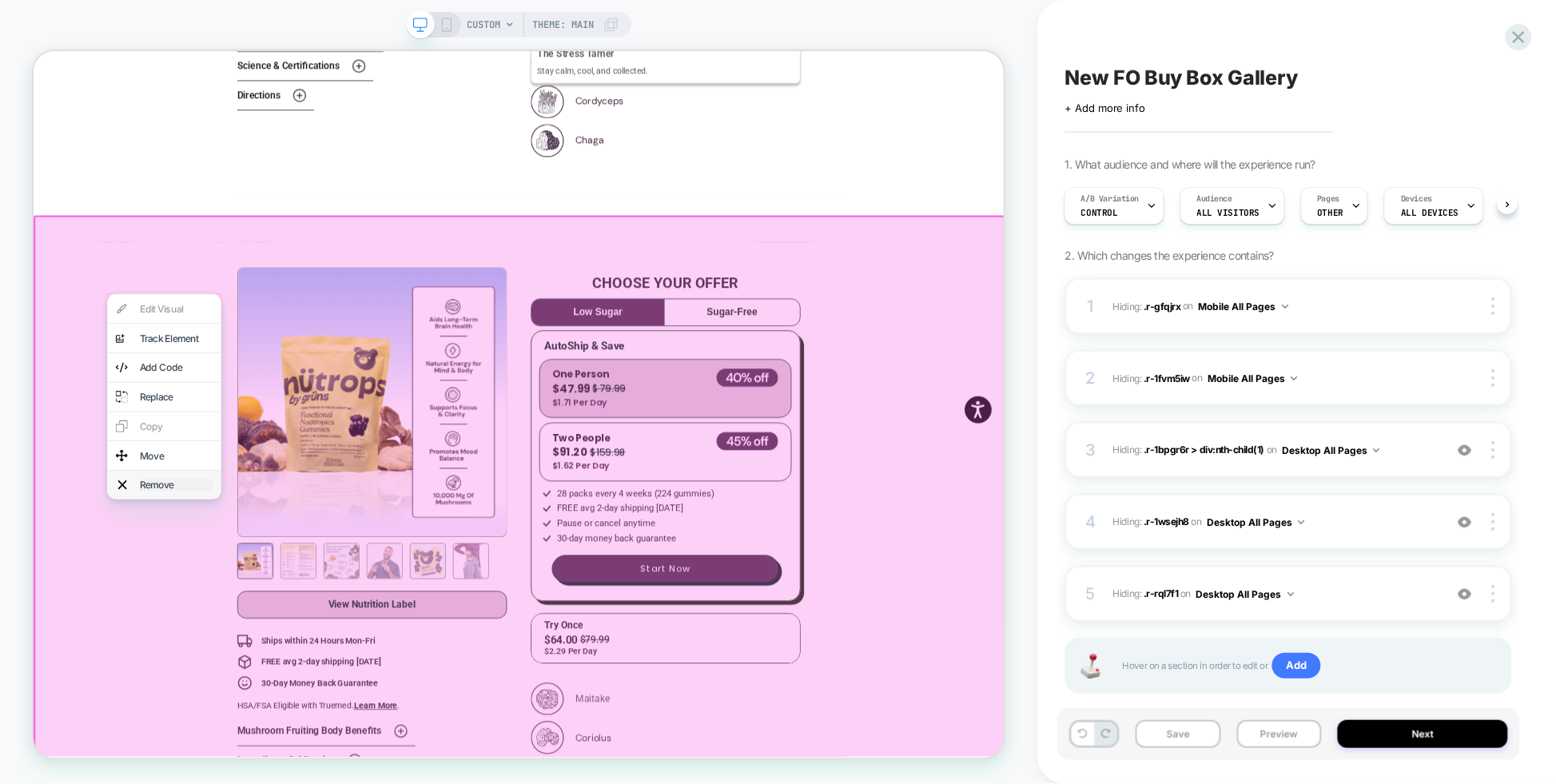
click at [205, 637] on div "Remove" at bounding box center [223, 629] width 98 height 16
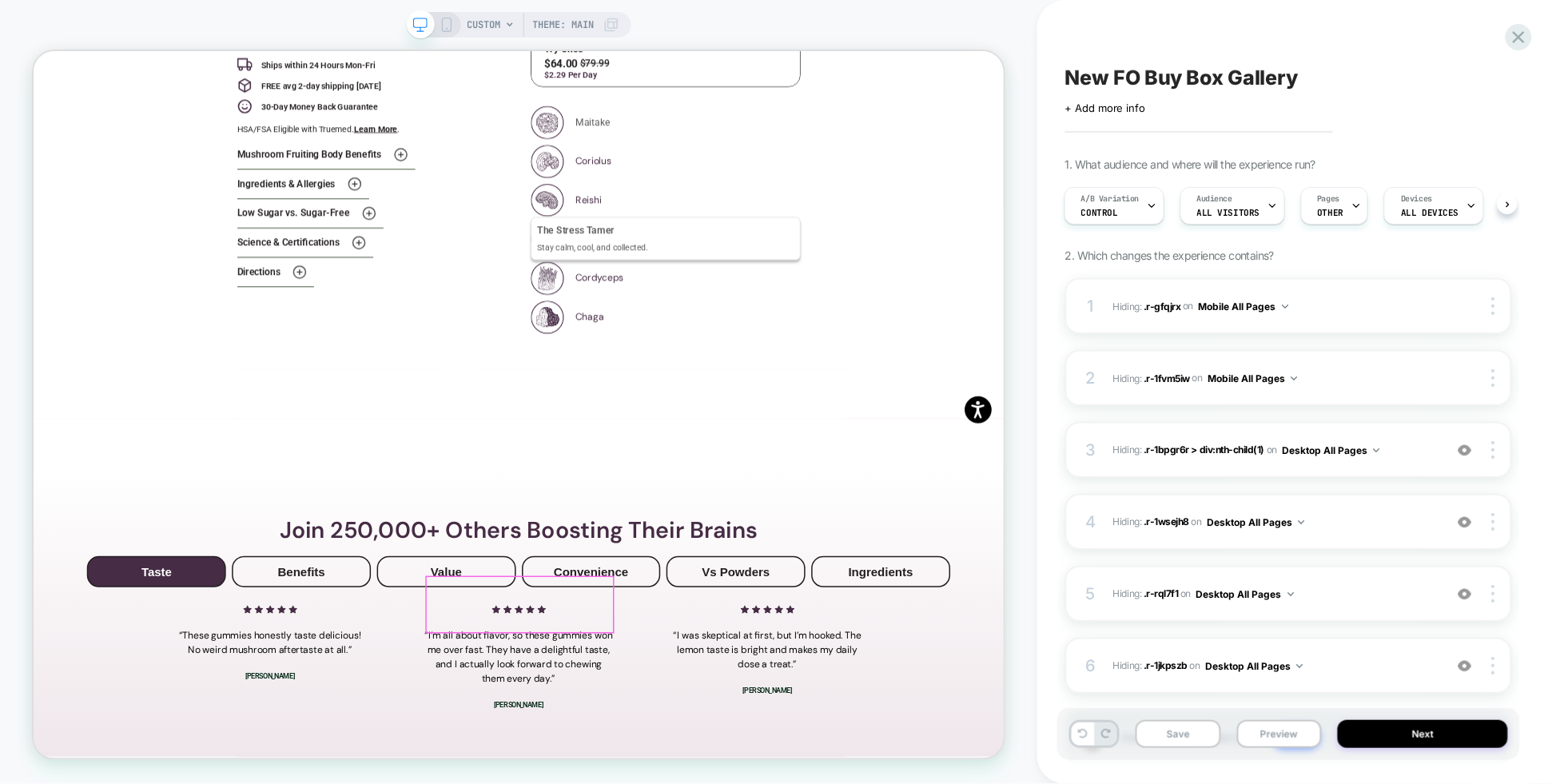
scroll to position [3058, 0]
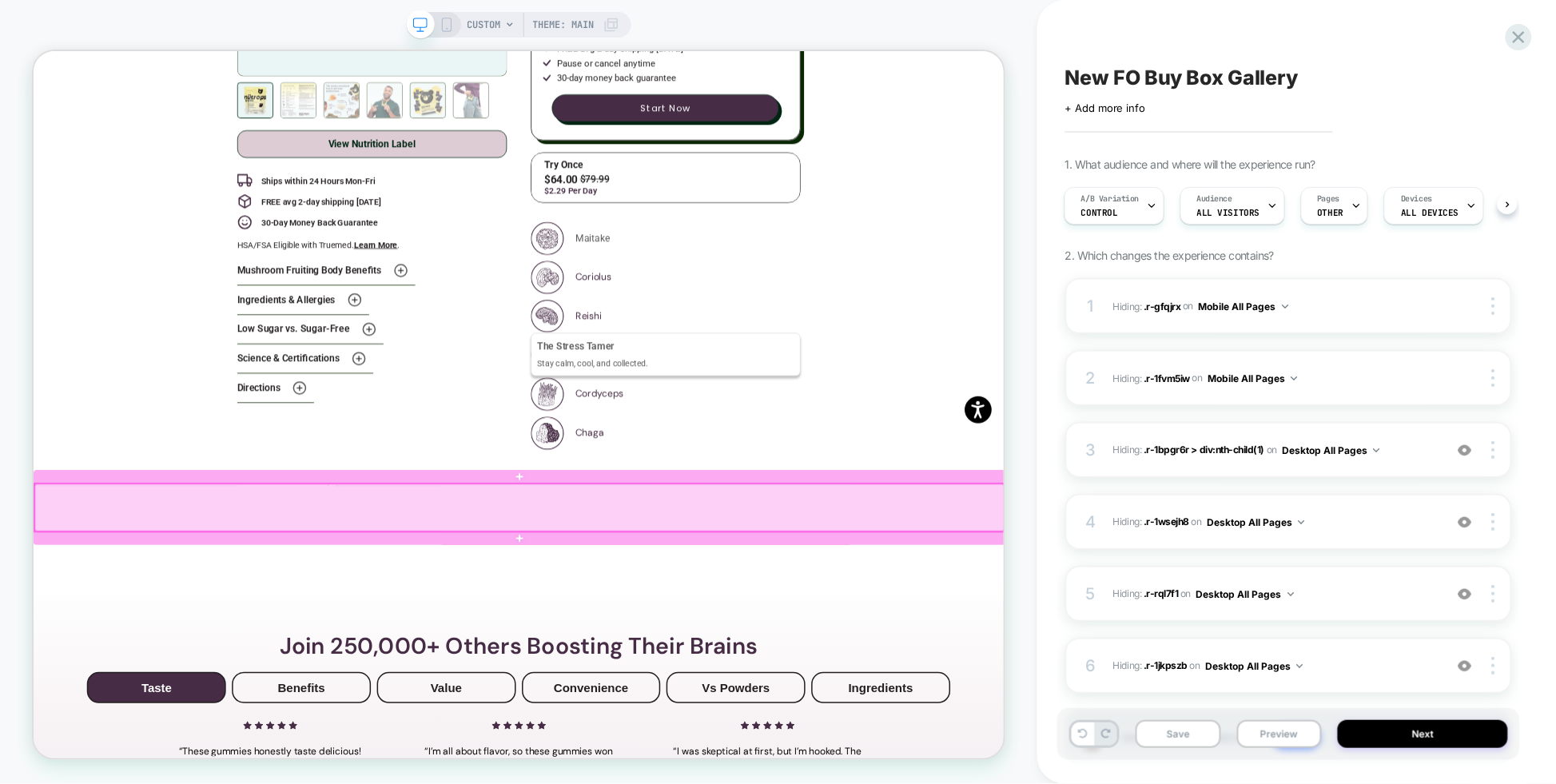
click at [645, 652] on div at bounding box center [682, 658] width 1294 height 62
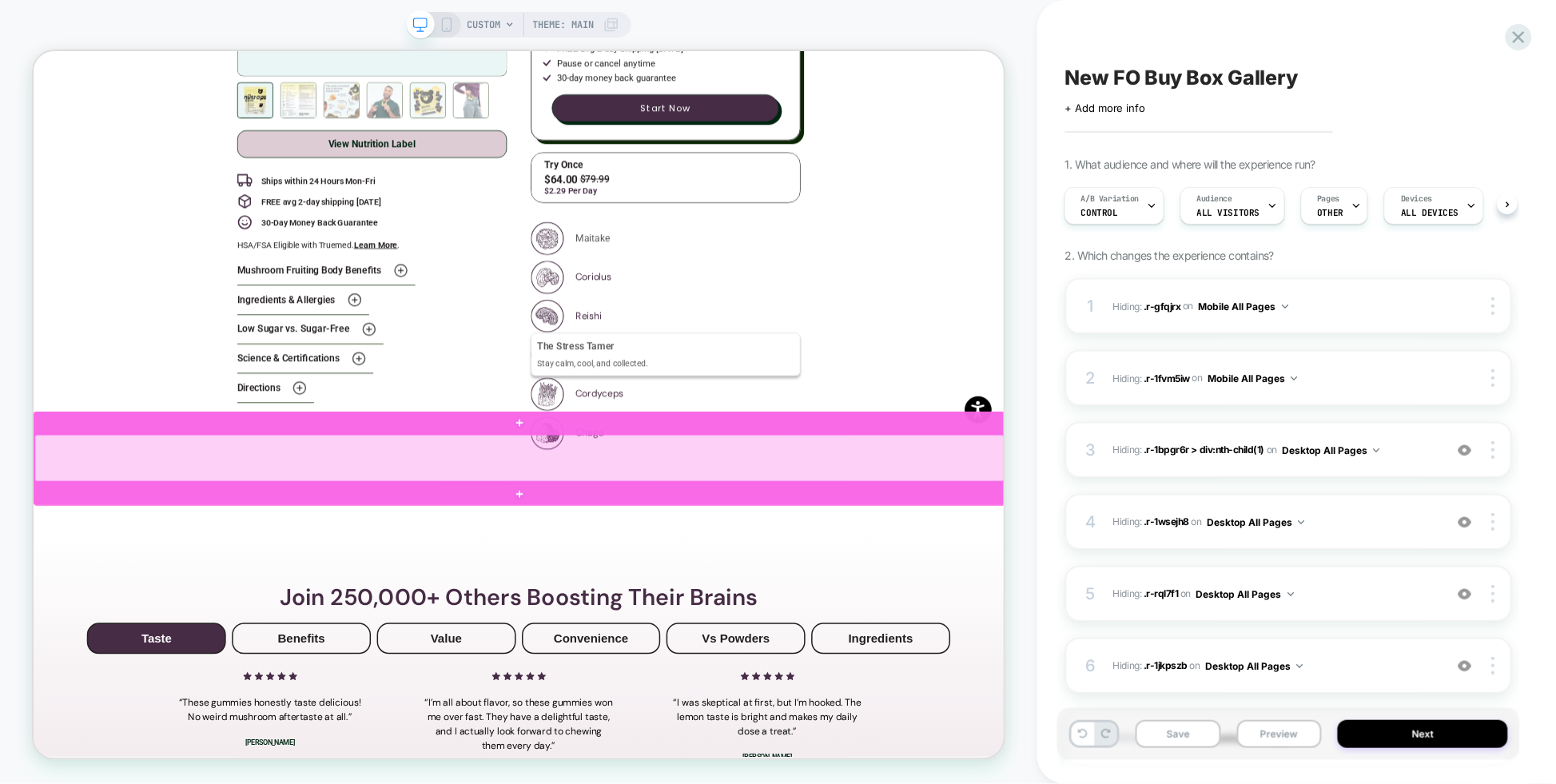
click at [627, 585] on div at bounding box center [682, 593] width 1294 height 62
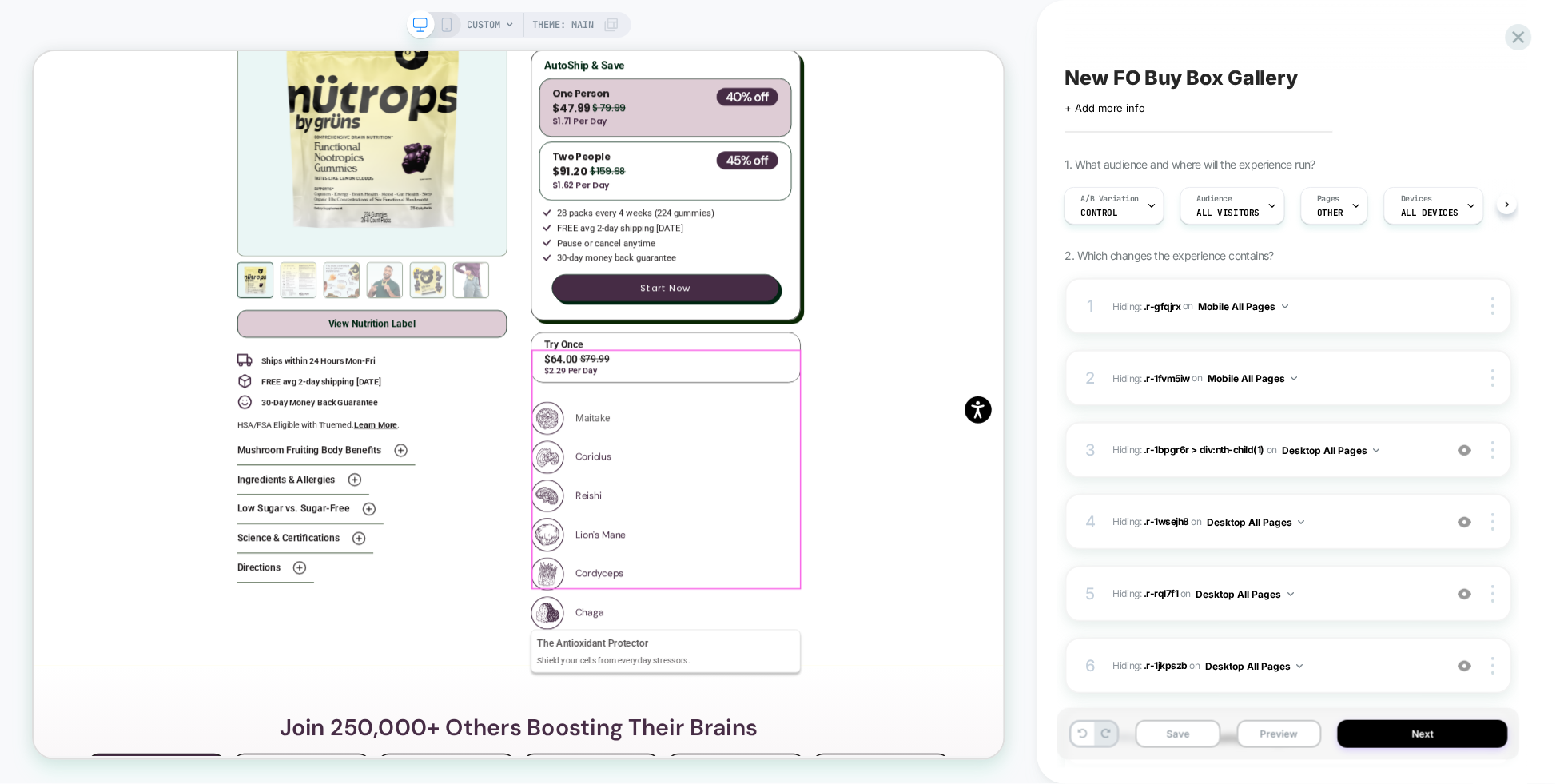
scroll to position [2641, 0]
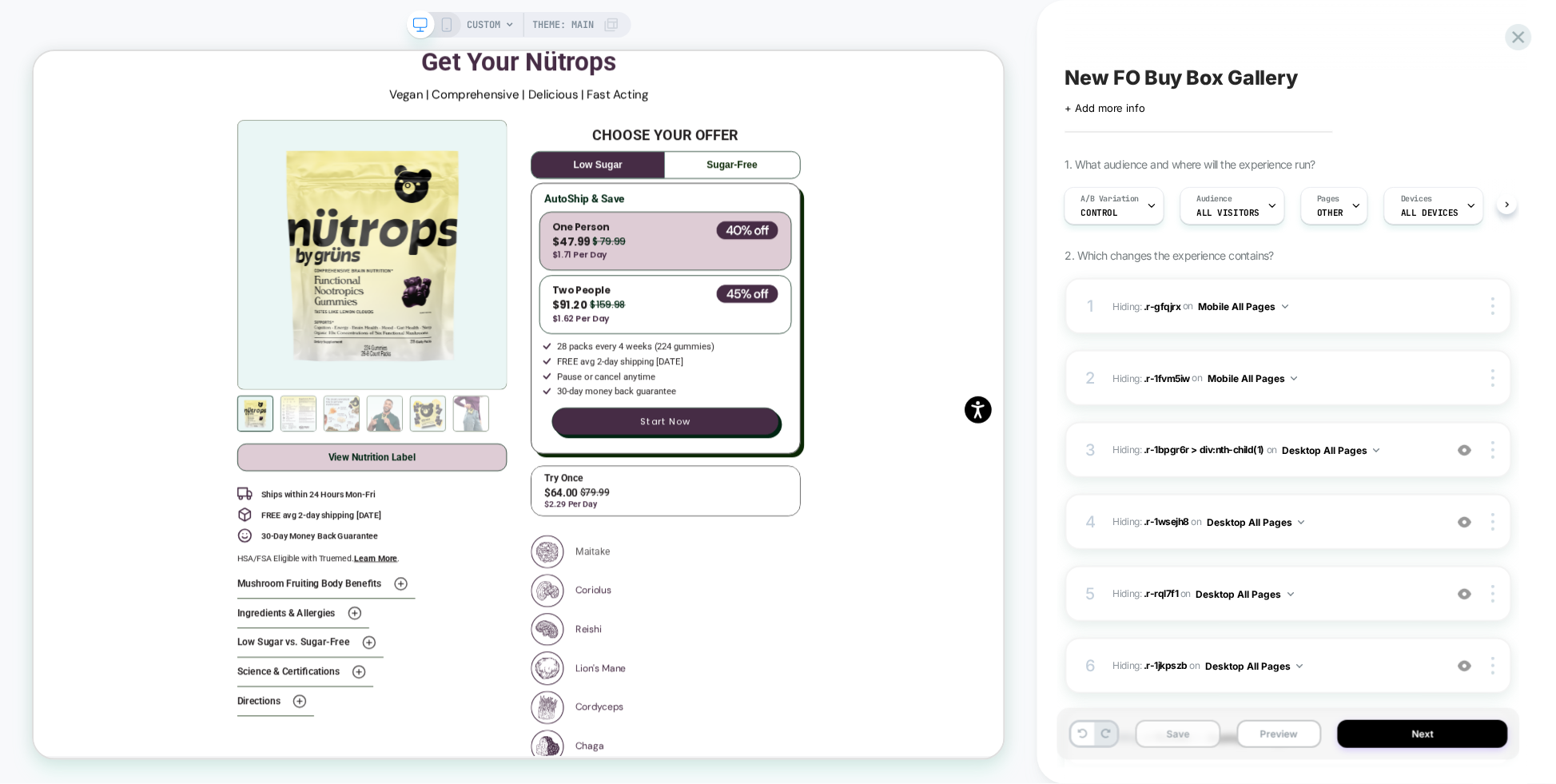
click at [1167, 731] on button "Save" at bounding box center [1178, 734] width 86 height 28
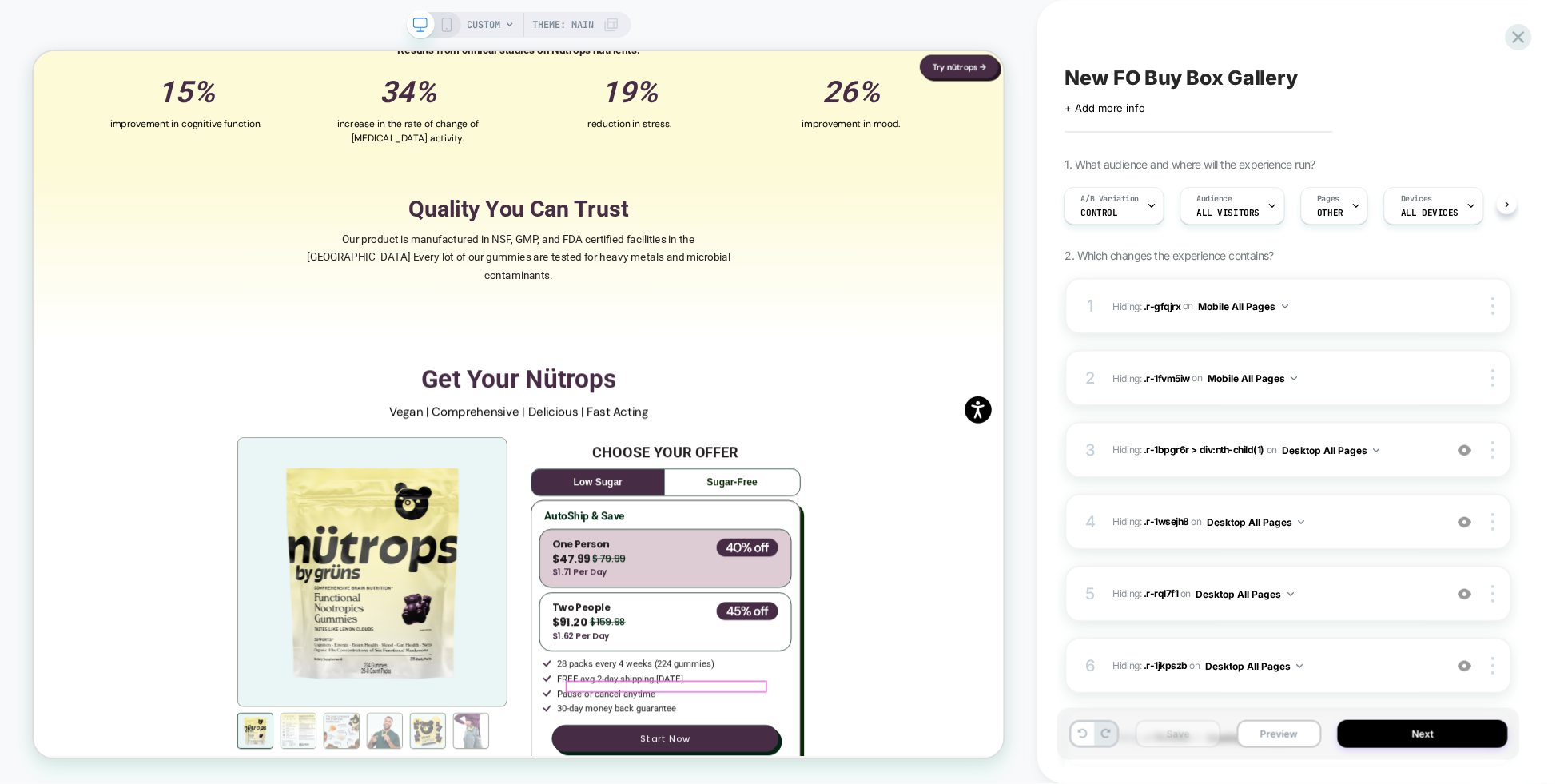
scroll to position [1758, 0]
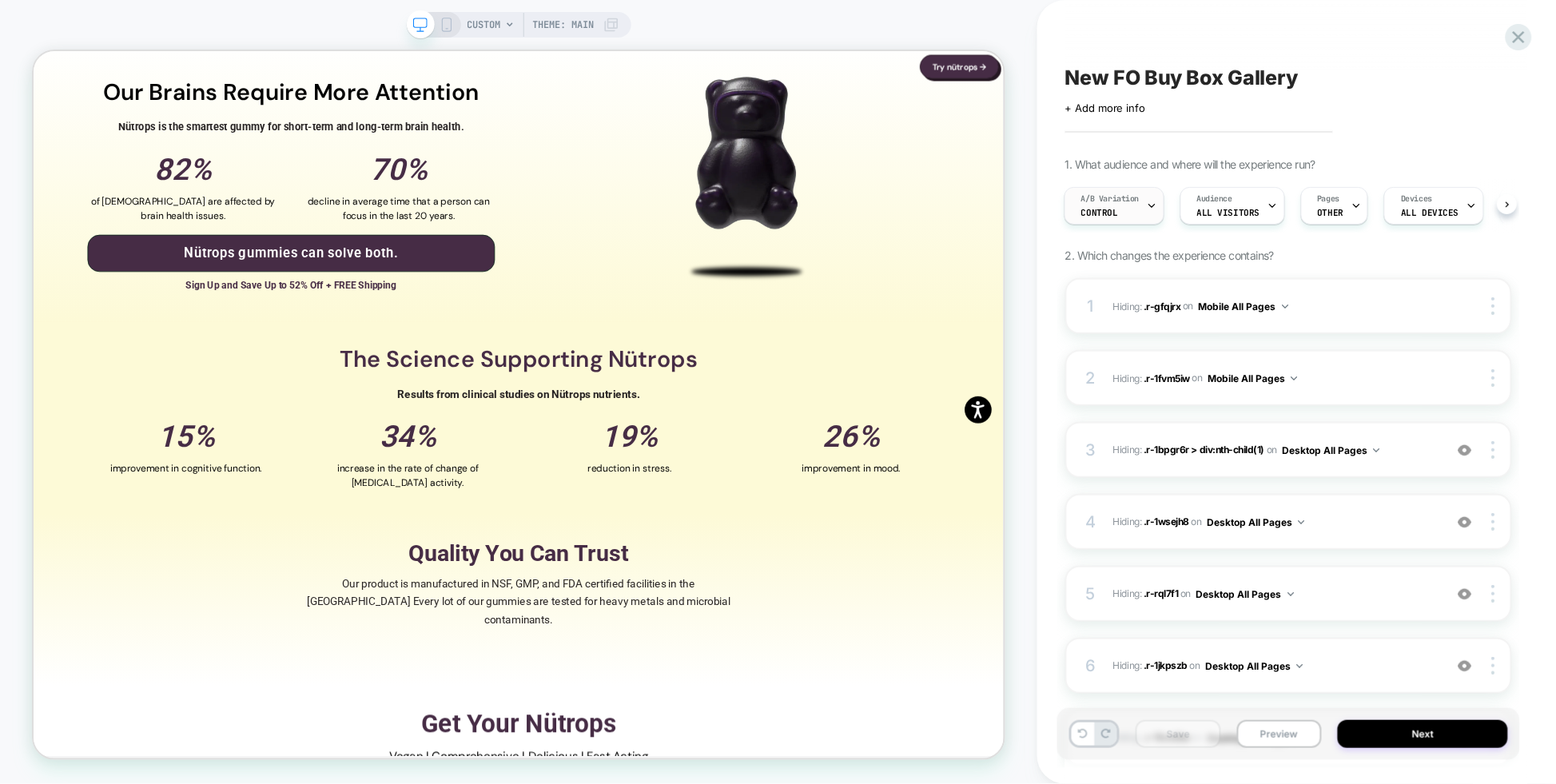
click at [1139, 190] on div "A/B Variation CONTROL" at bounding box center [1110, 206] width 90 height 36
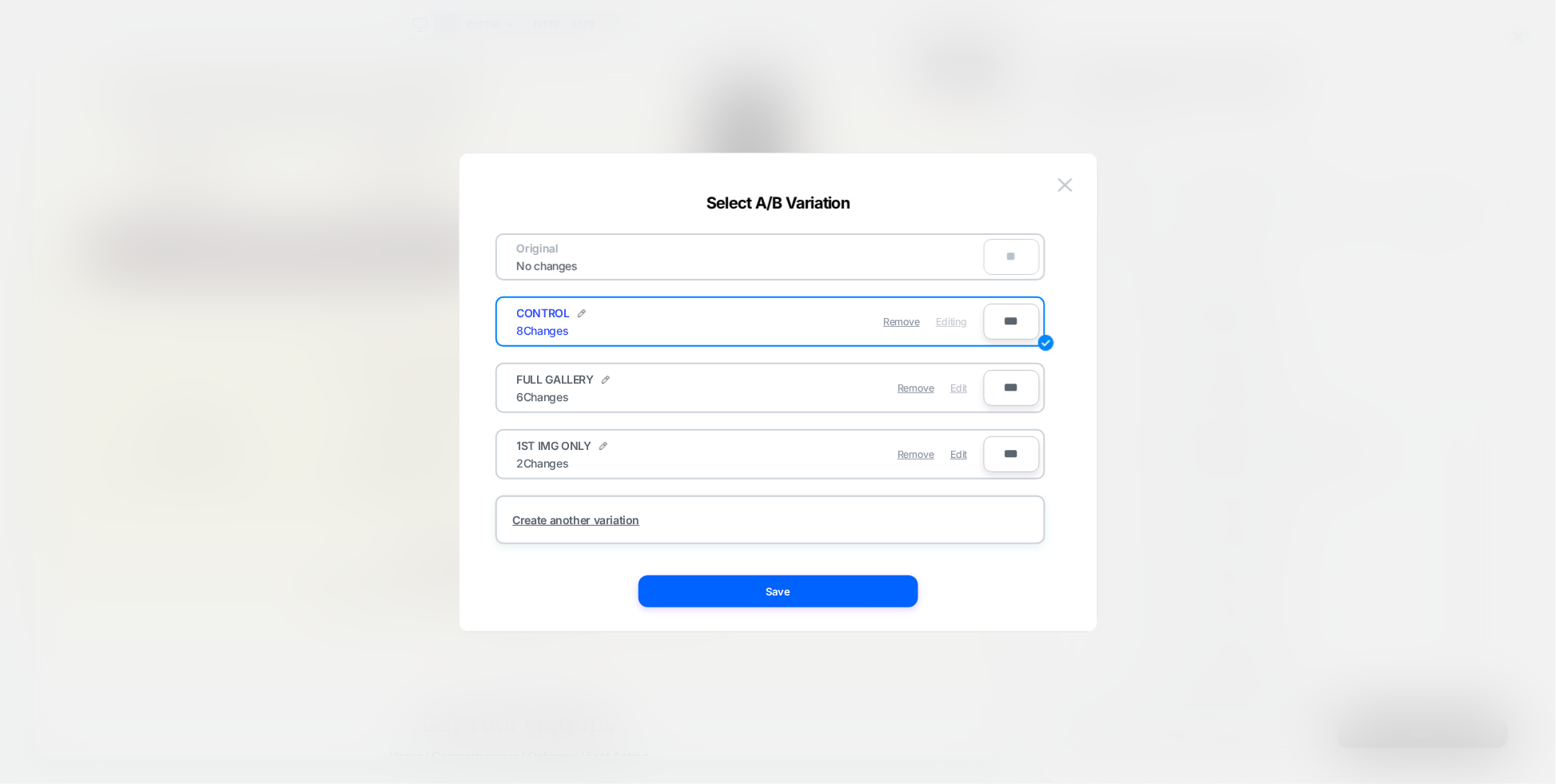
click at [962, 383] on span "Edit" at bounding box center [959, 387] width 17 height 12
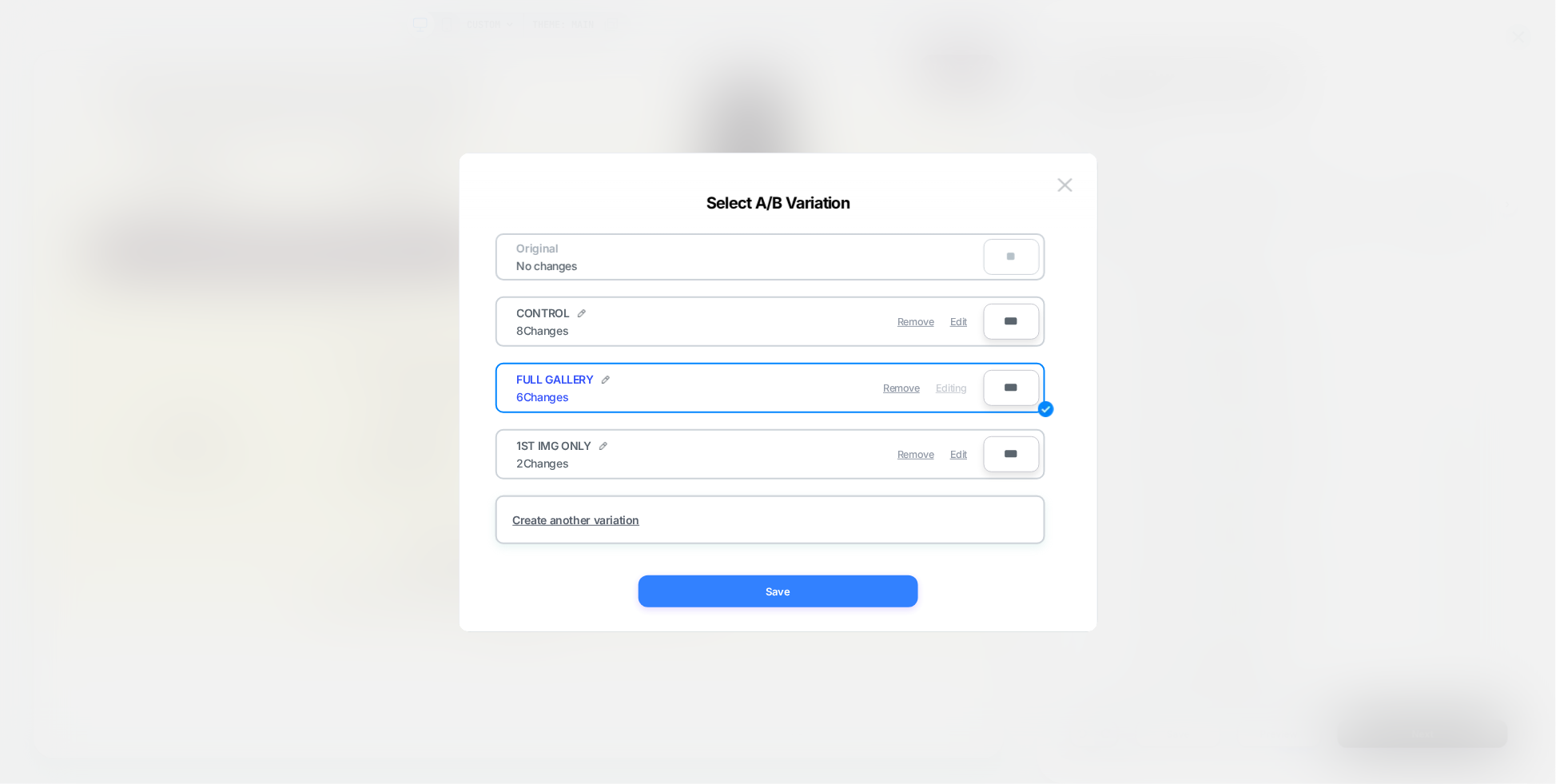
click at [778, 601] on button "Save" at bounding box center [778, 591] width 280 height 32
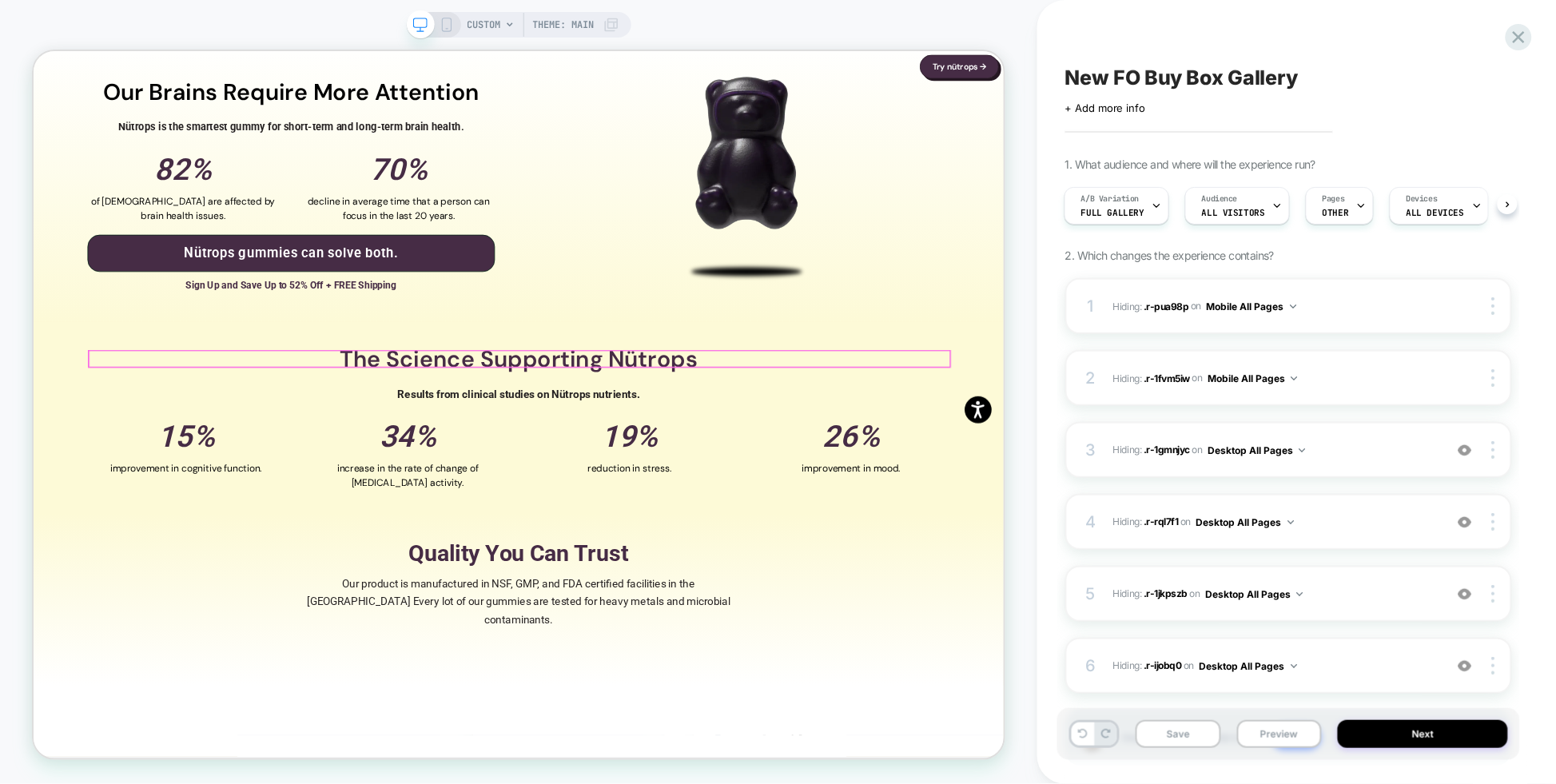
scroll to position [1996, 0]
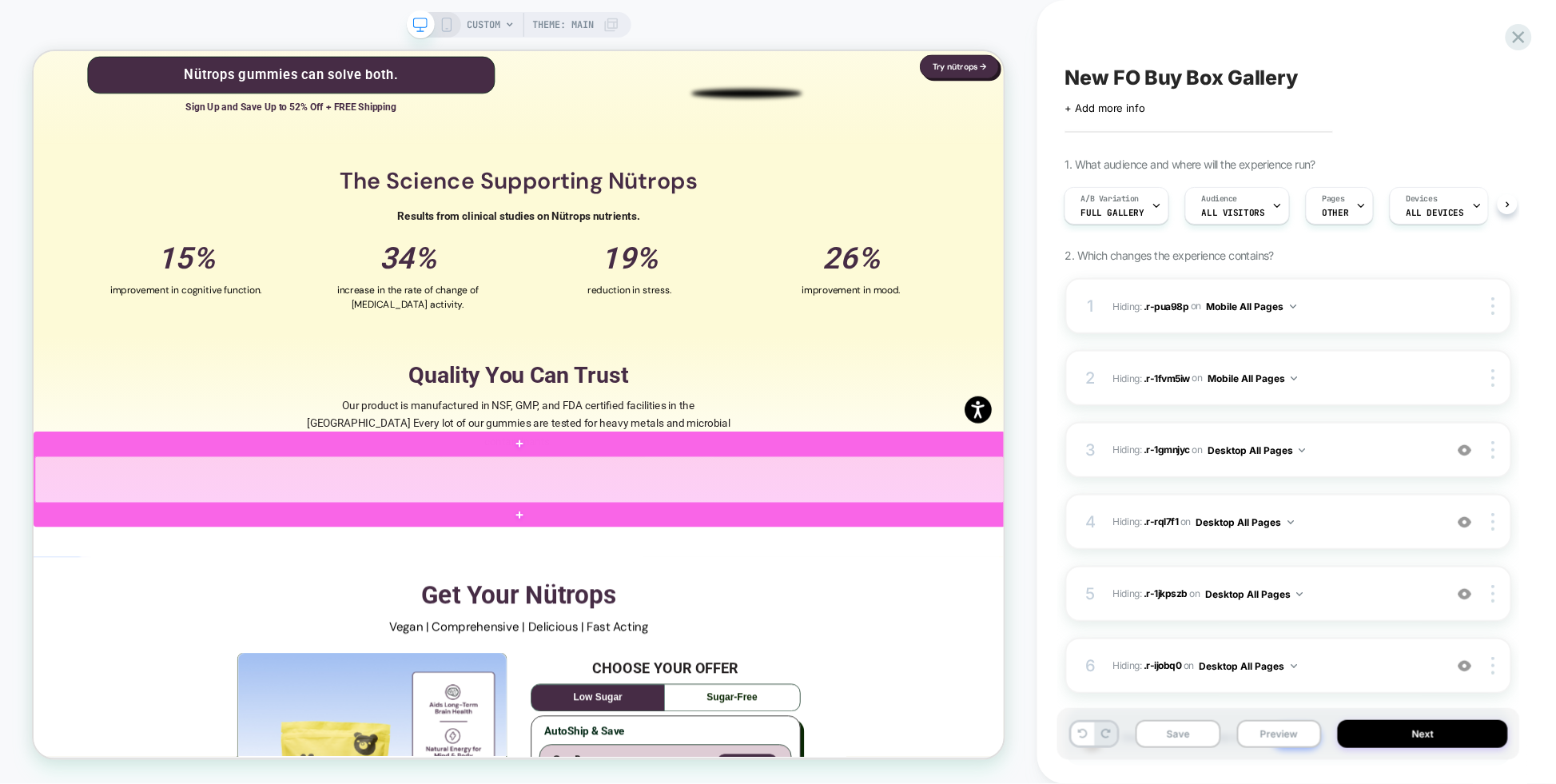
click at [759, 623] on div at bounding box center [682, 621] width 1294 height 62
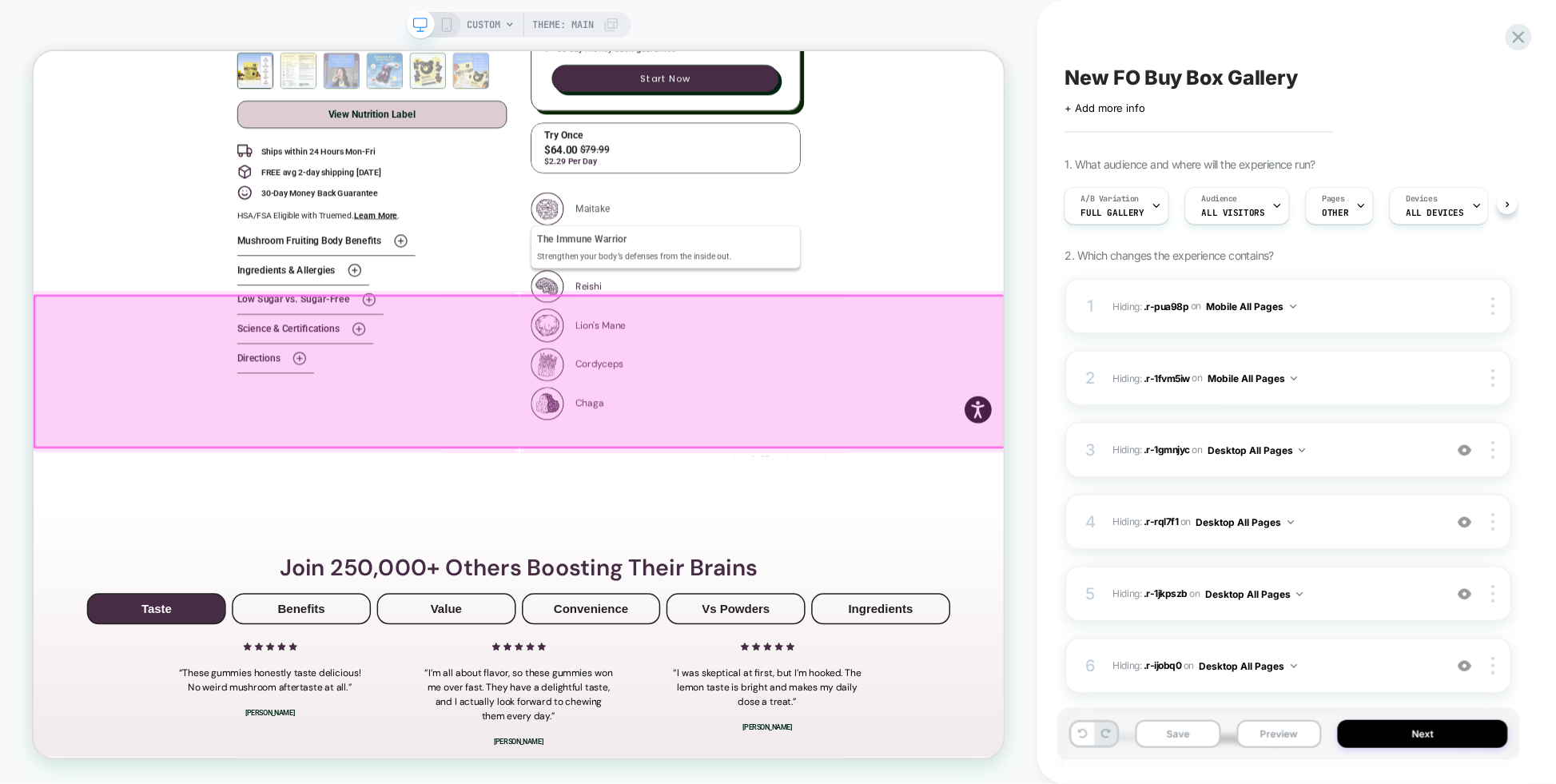
scroll to position [3098, 0]
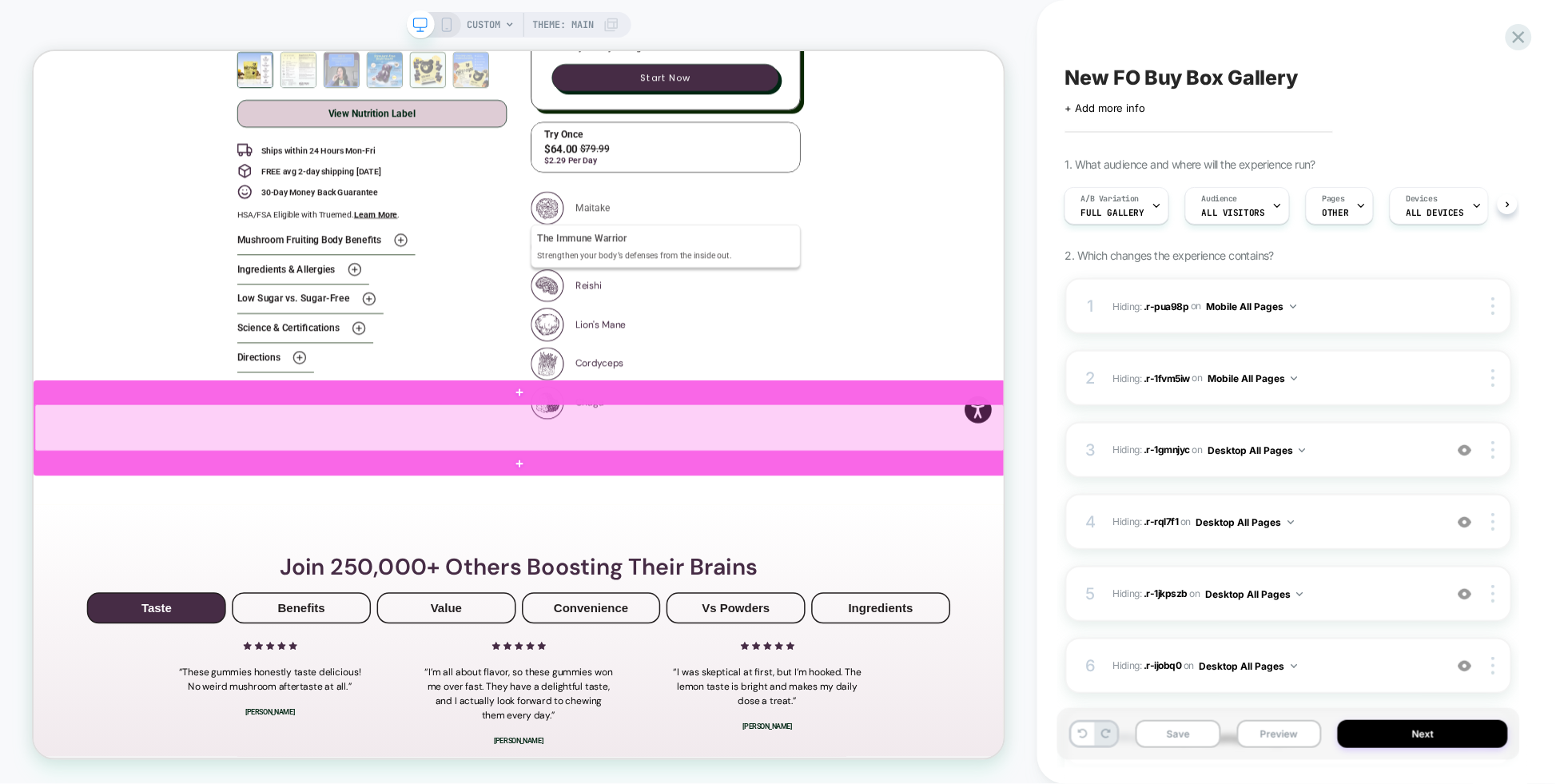
click at [758, 549] on div at bounding box center [682, 553] width 1294 height 62
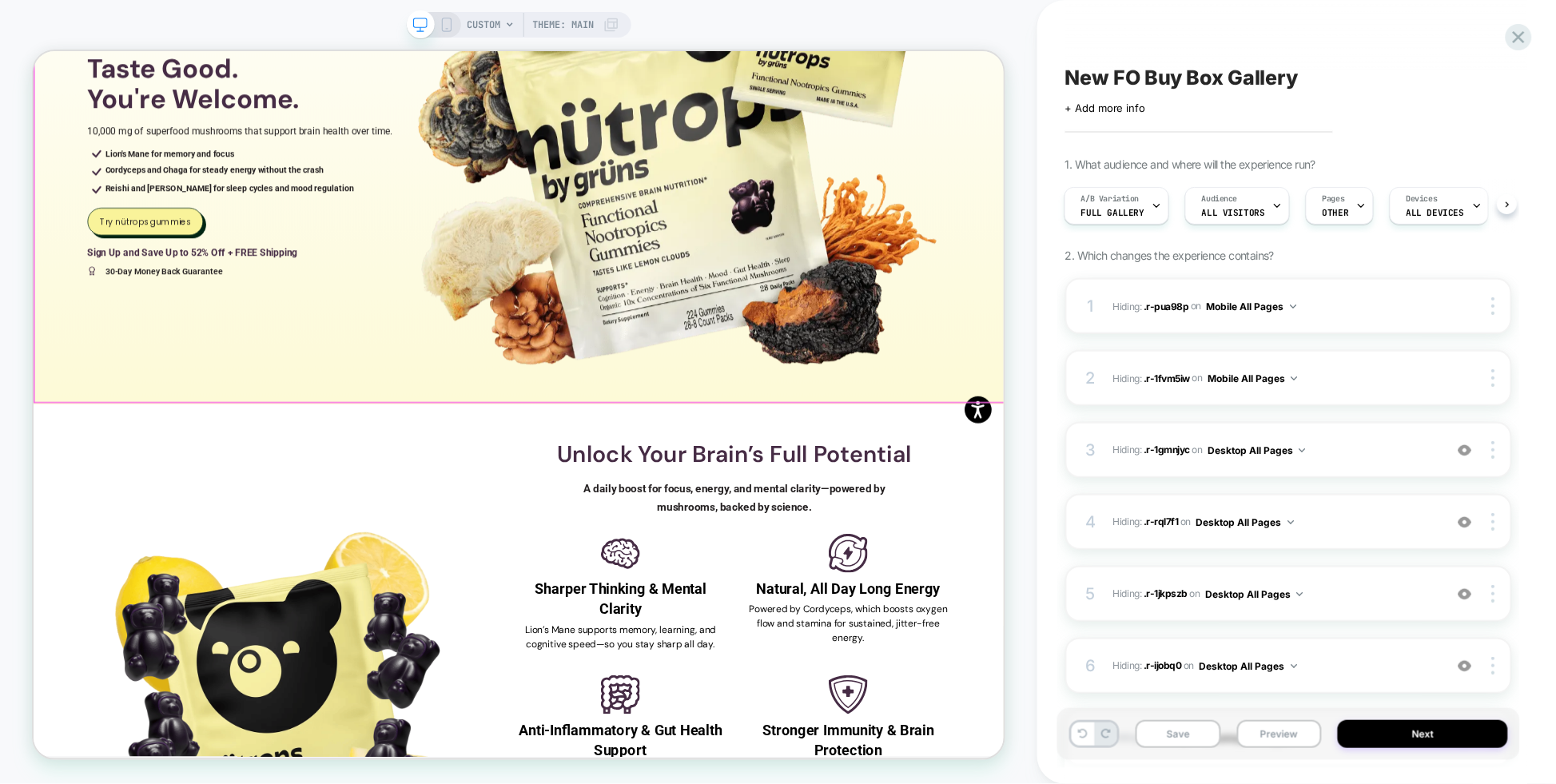
scroll to position [0, 0]
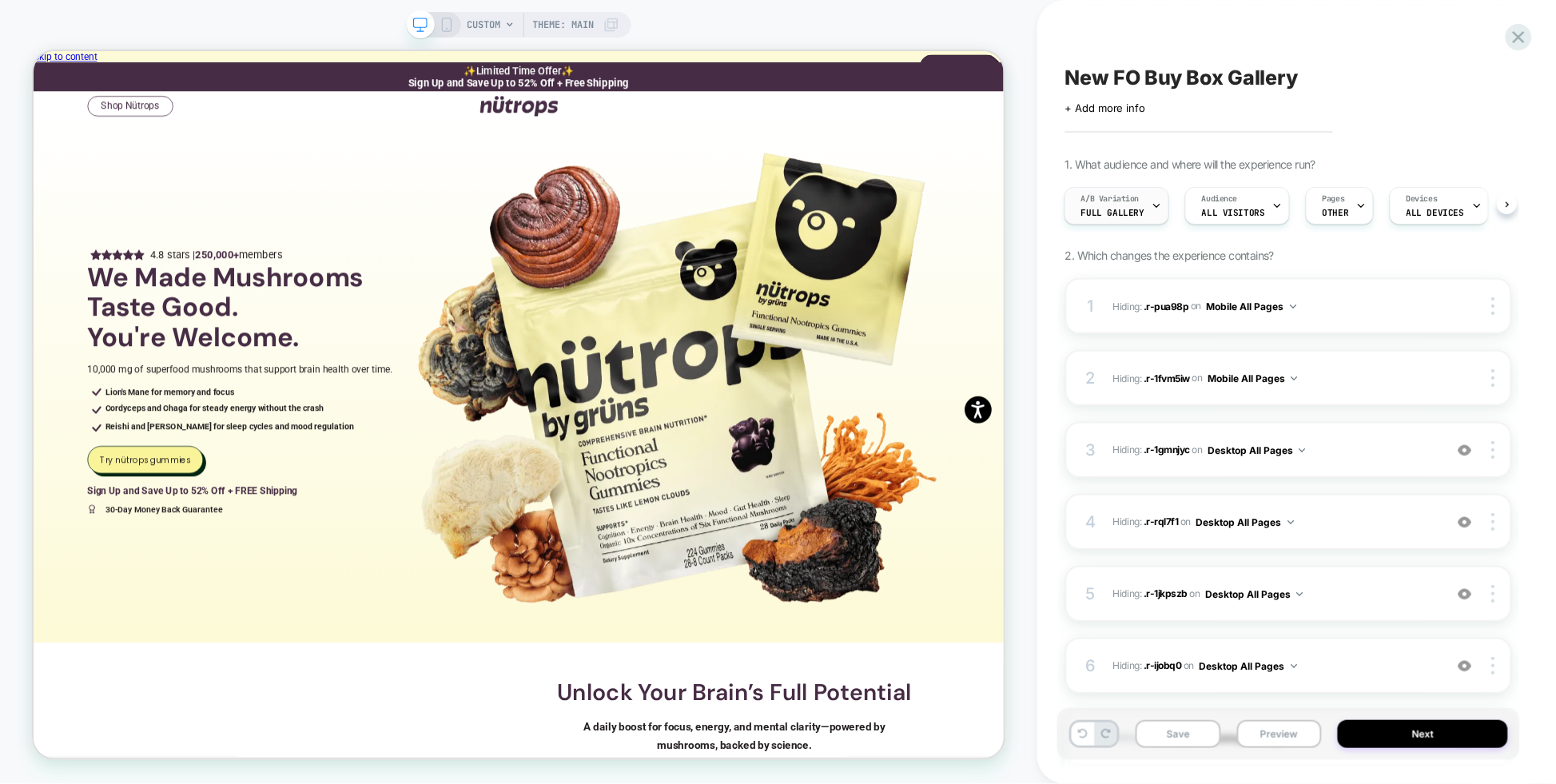
click at [1132, 199] on span "A/B Variation" at bounding box center [1110, 199] width 58 height 11
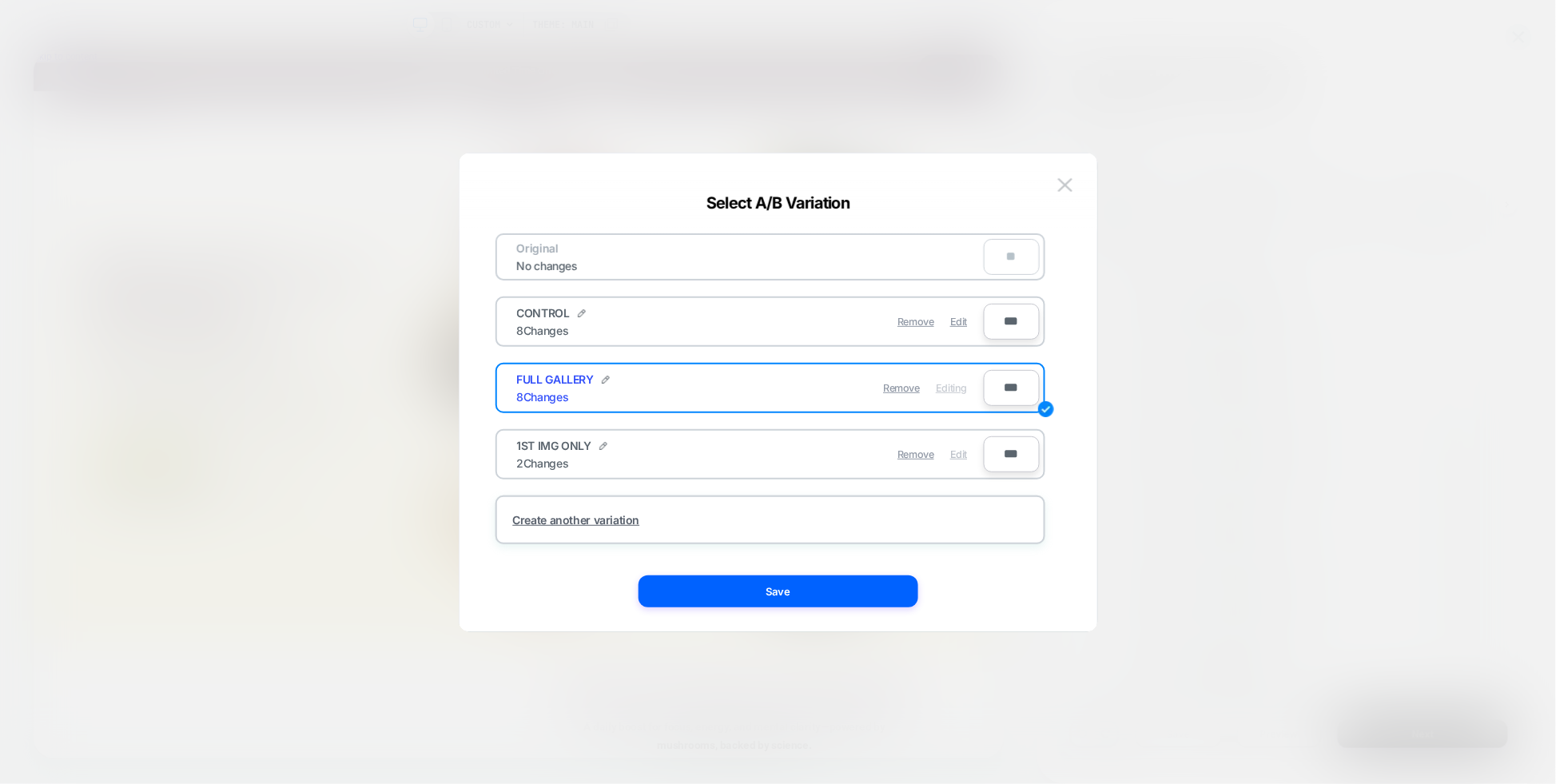
click at [957, 448] on span "Edit" at bounding box center [959, 454] width 17 height 12
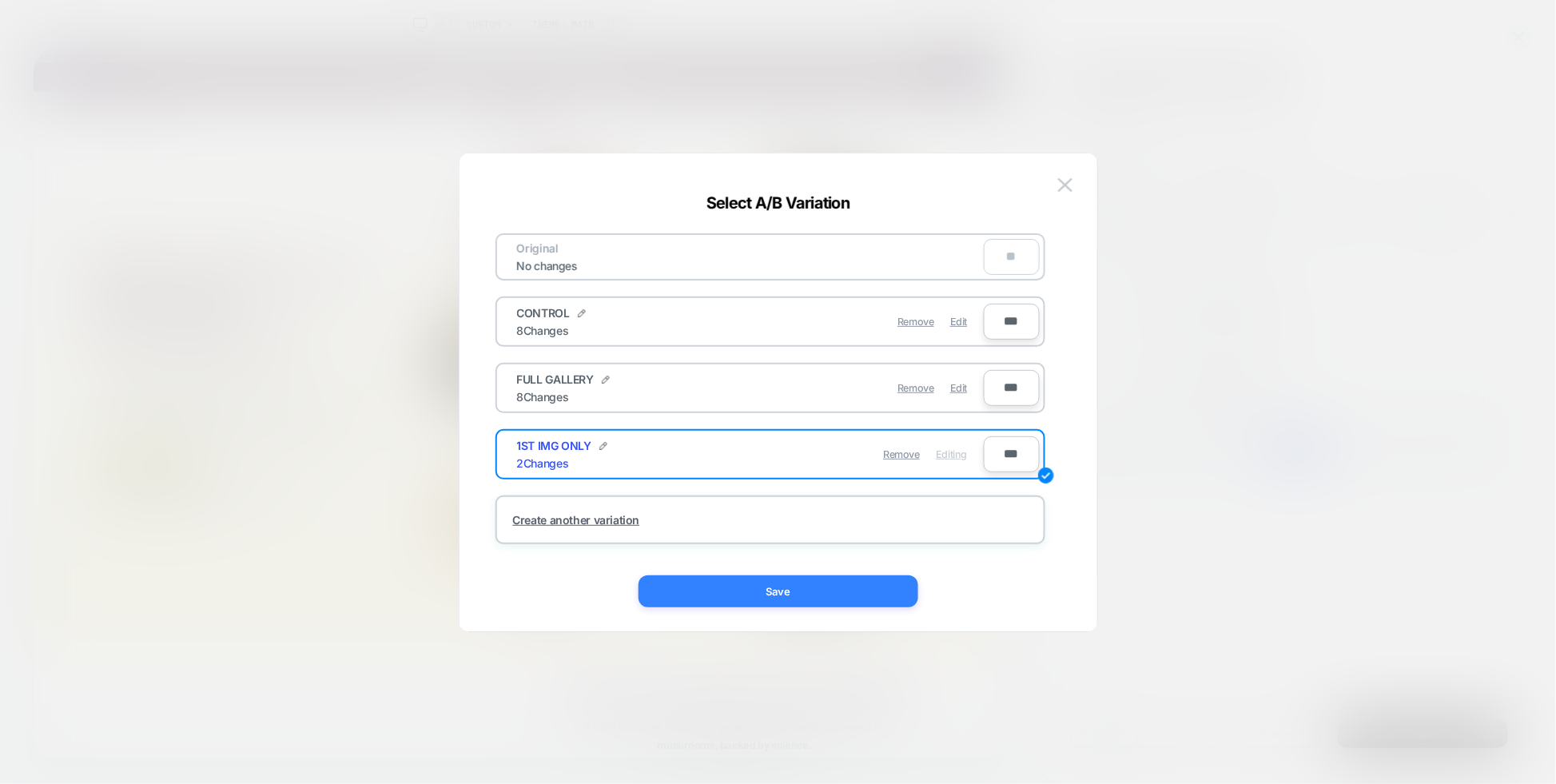
click at [829, 594] on button "Save" at bounding box center [778, 591] width 280 height 32
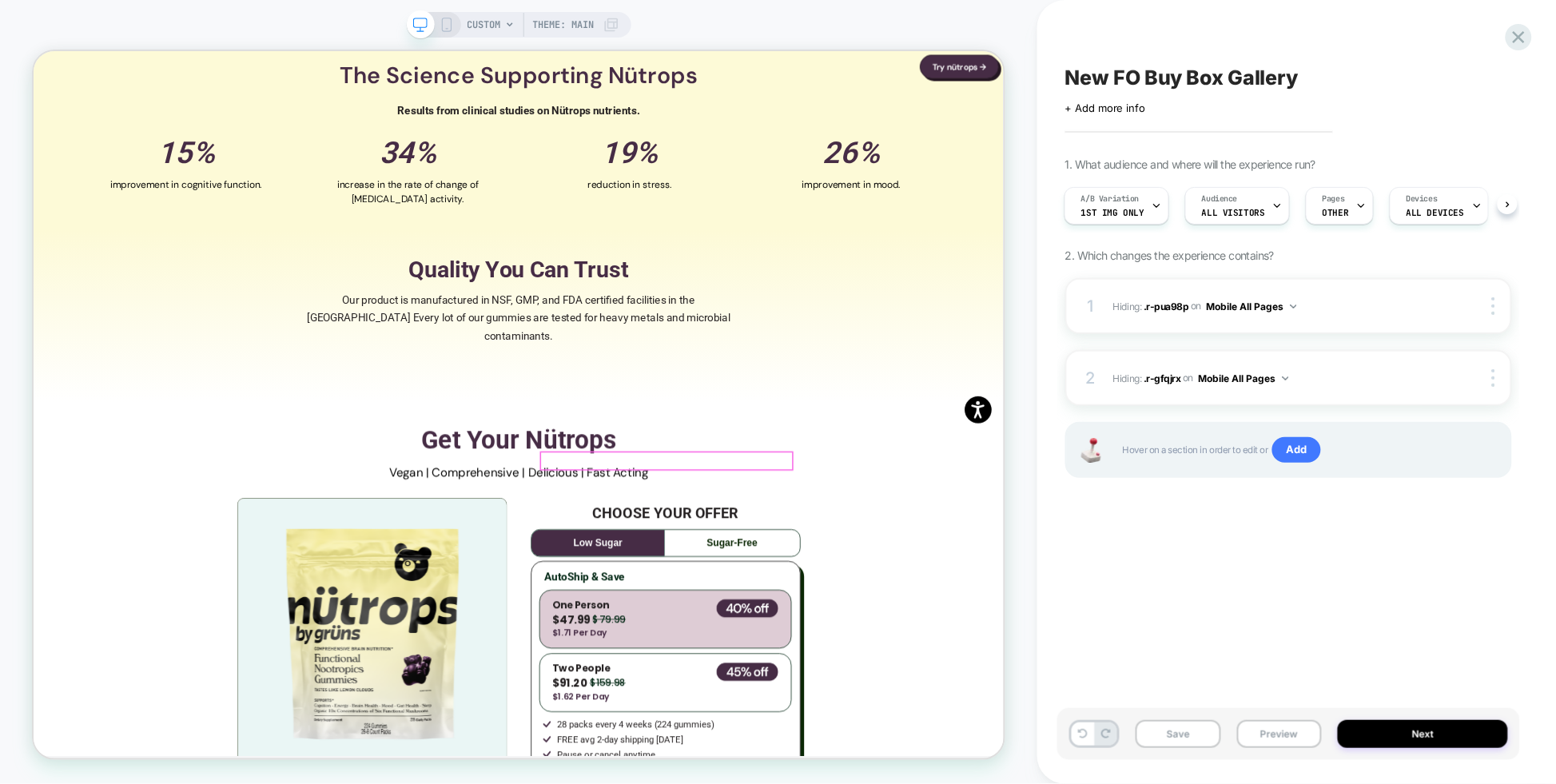
scroll to position [2120, 0]
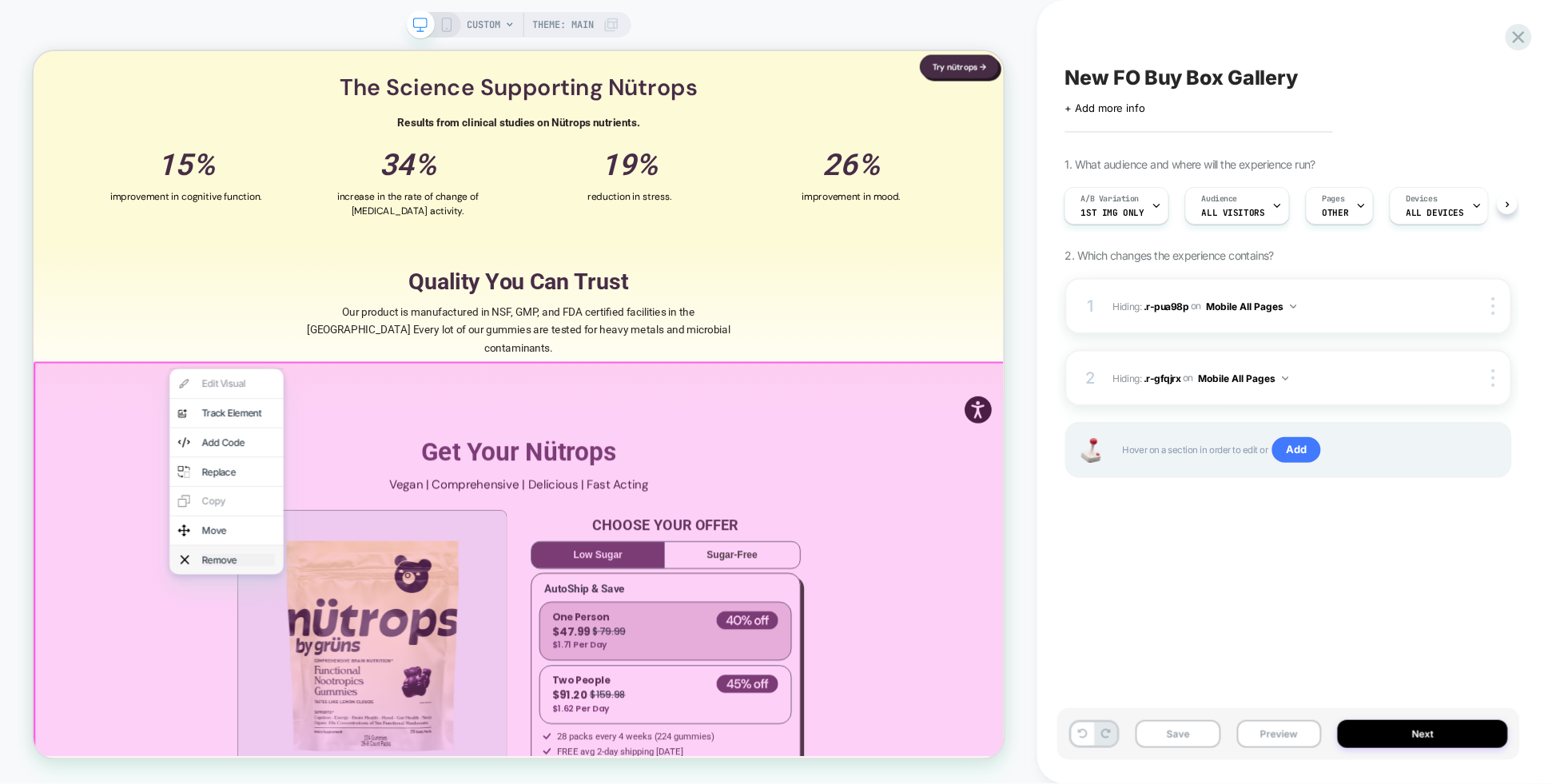
click at [280, 737] on div "Remove" at bounding box center [306, 729] width 98 height 16
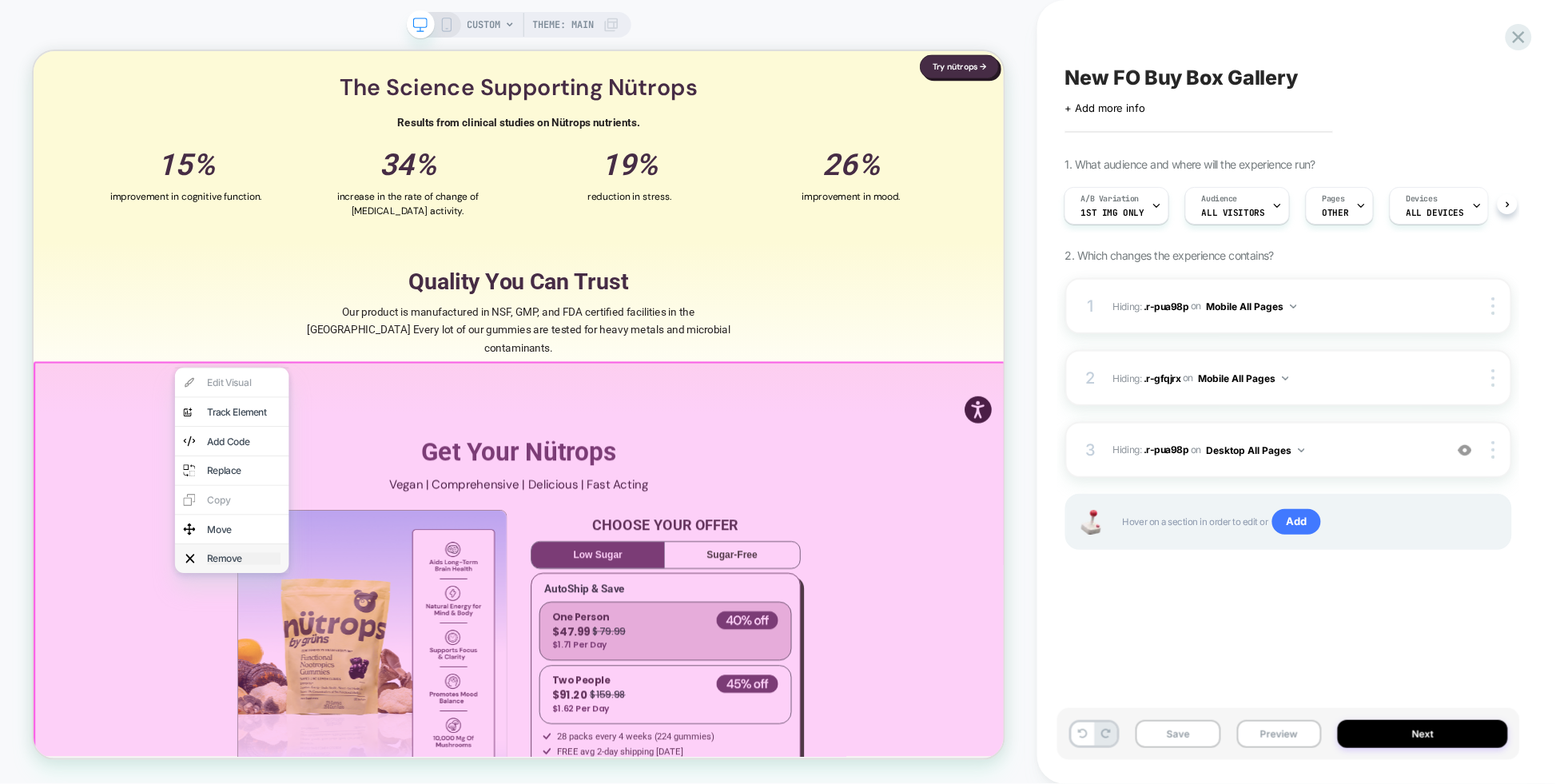
click at [291, 735] on div "Remove" at bounding box center [313, 727] width 98 height 16
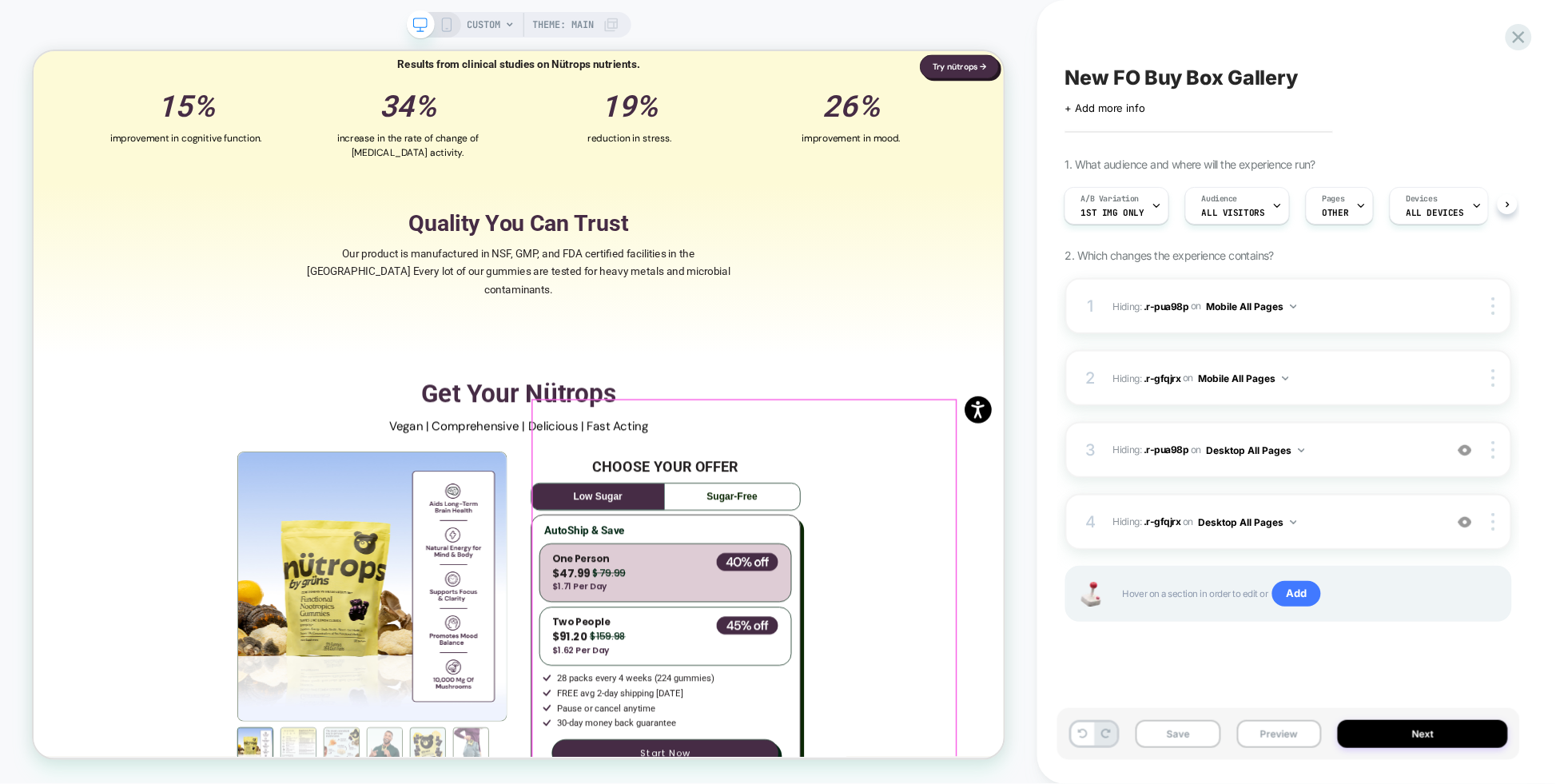
scroll to position [2344, 0]
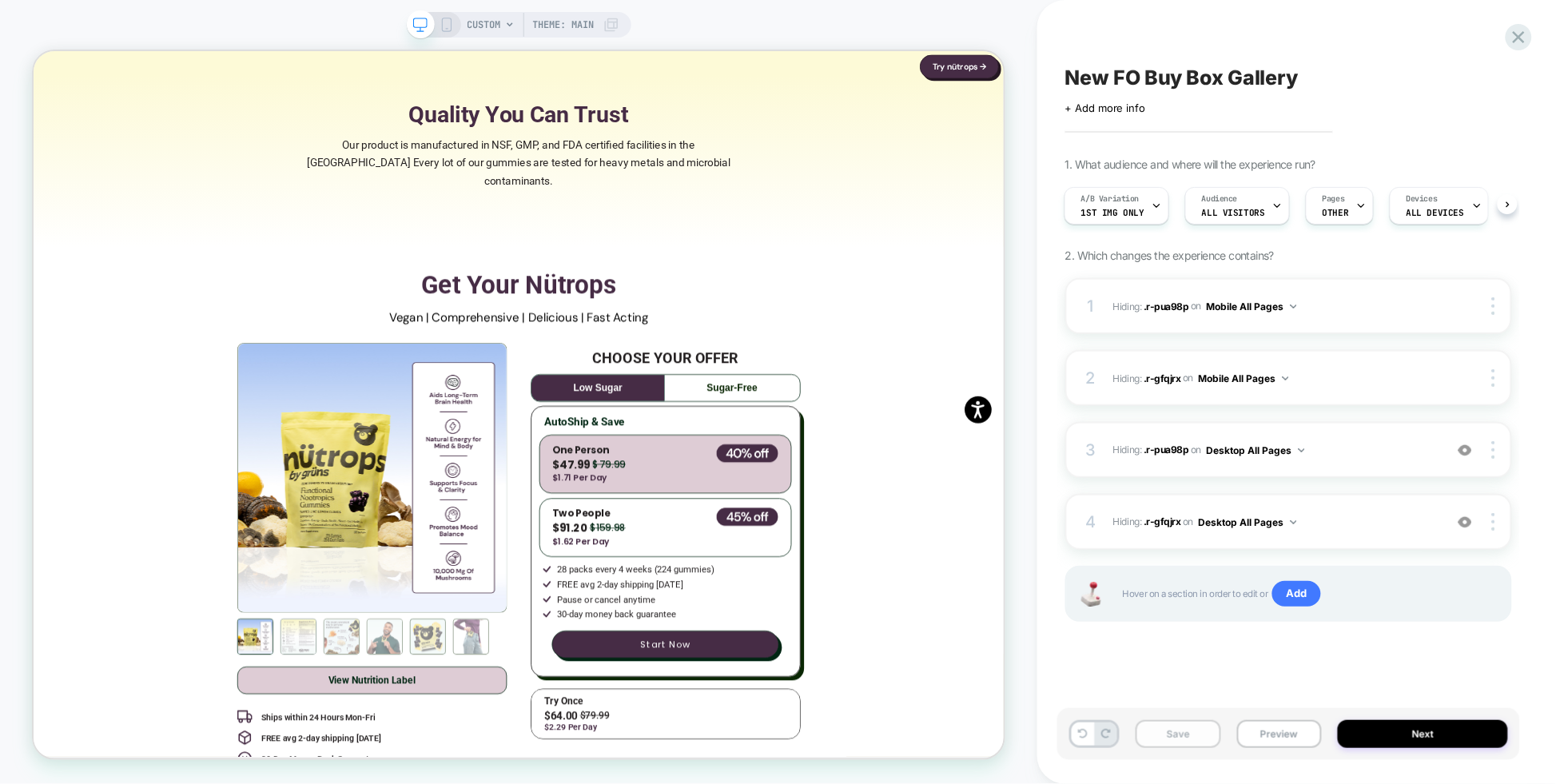
click at [1167, 733] on button "Save" at bounding box center [1178, 734] width 86 height 28
click at [1278, 733] on button "Preview" at bounding box center [1280, 734] width 86 height 28
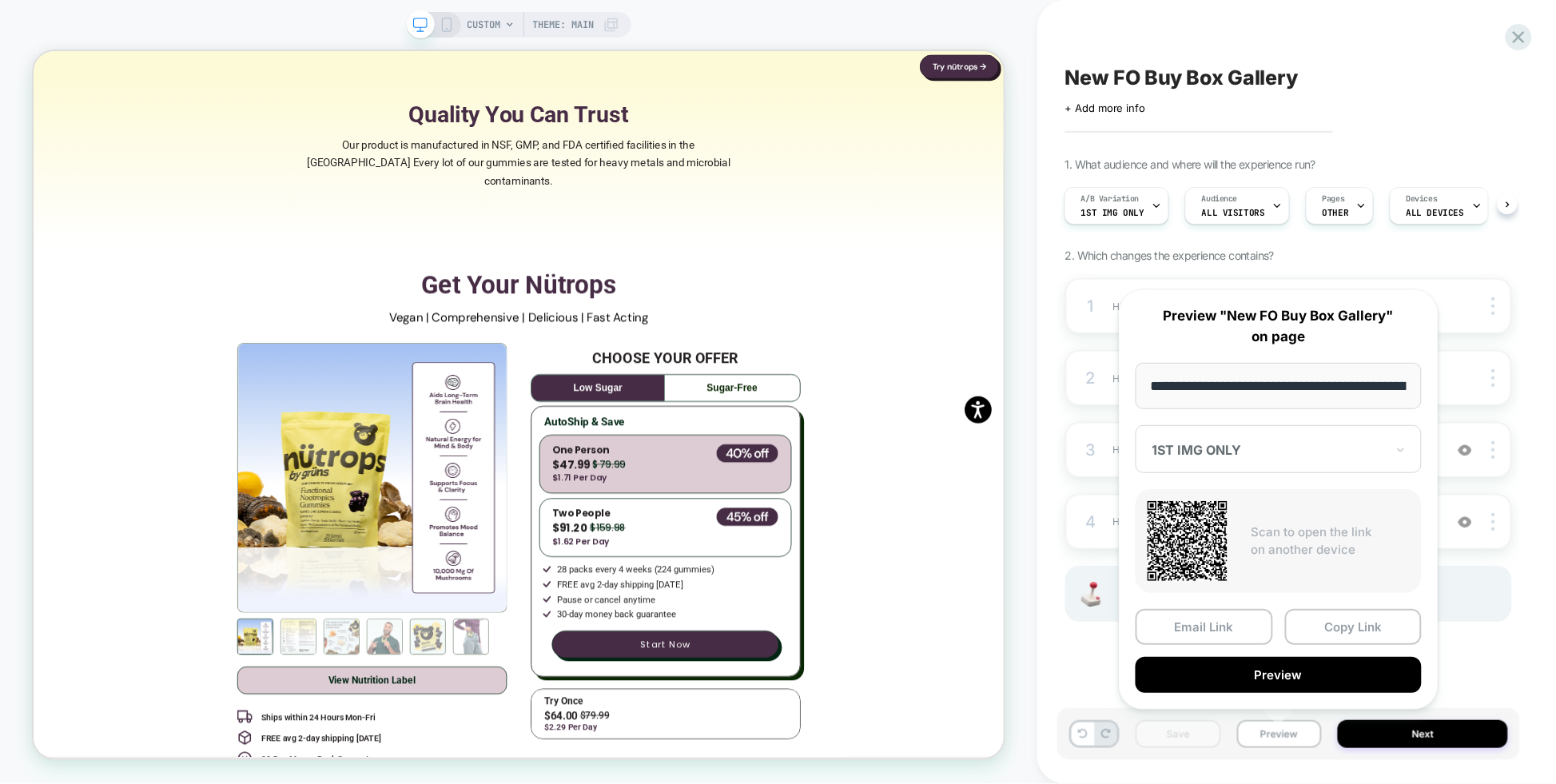
scroll to position [0, 261]
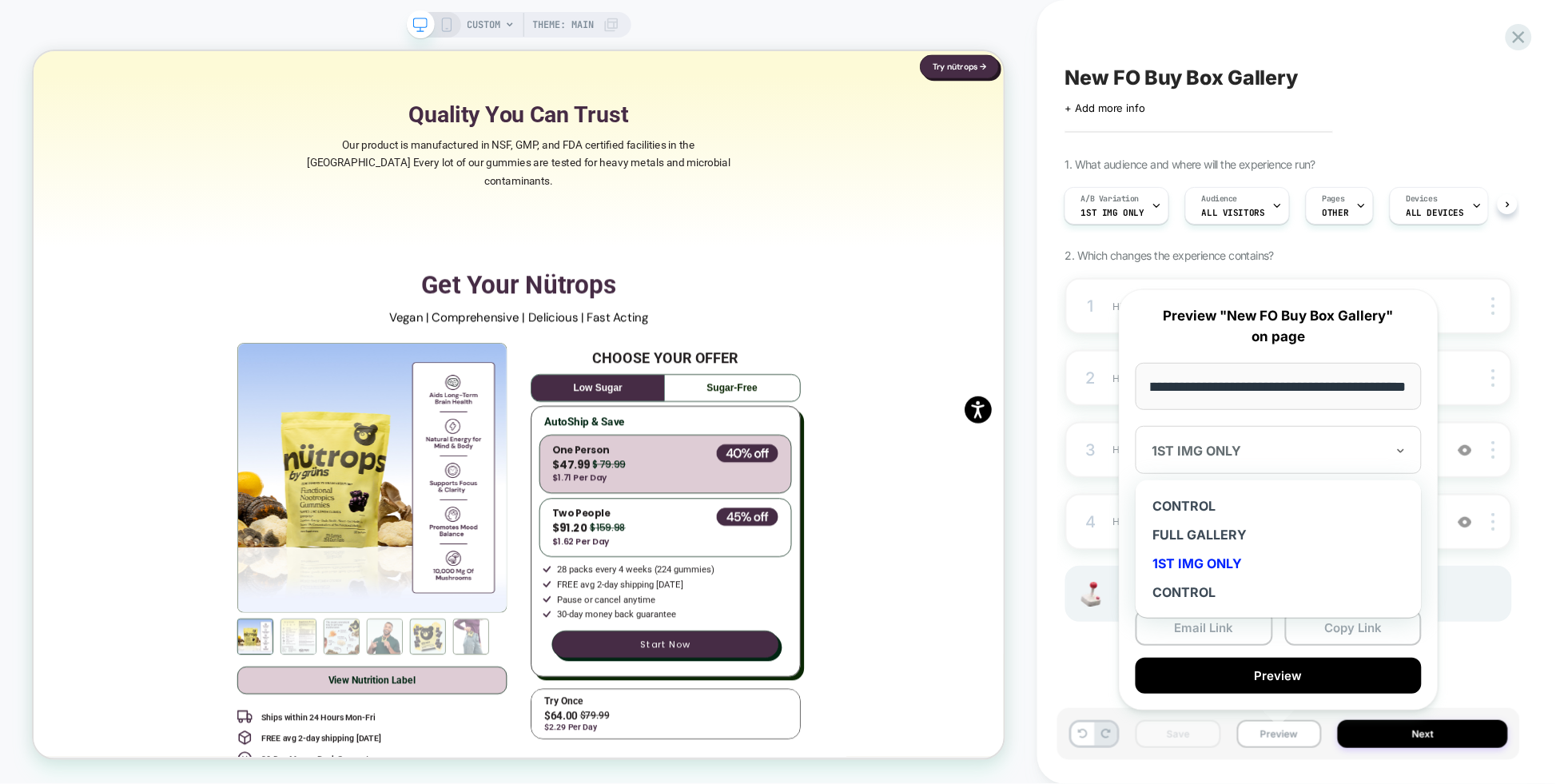
click at [1284, 455] on div at bounding box center [1269, 450] width 233 height 16
click at [1238, 510] on div "CONTROL" at bounding box center [1279, 506] width 270 height 29
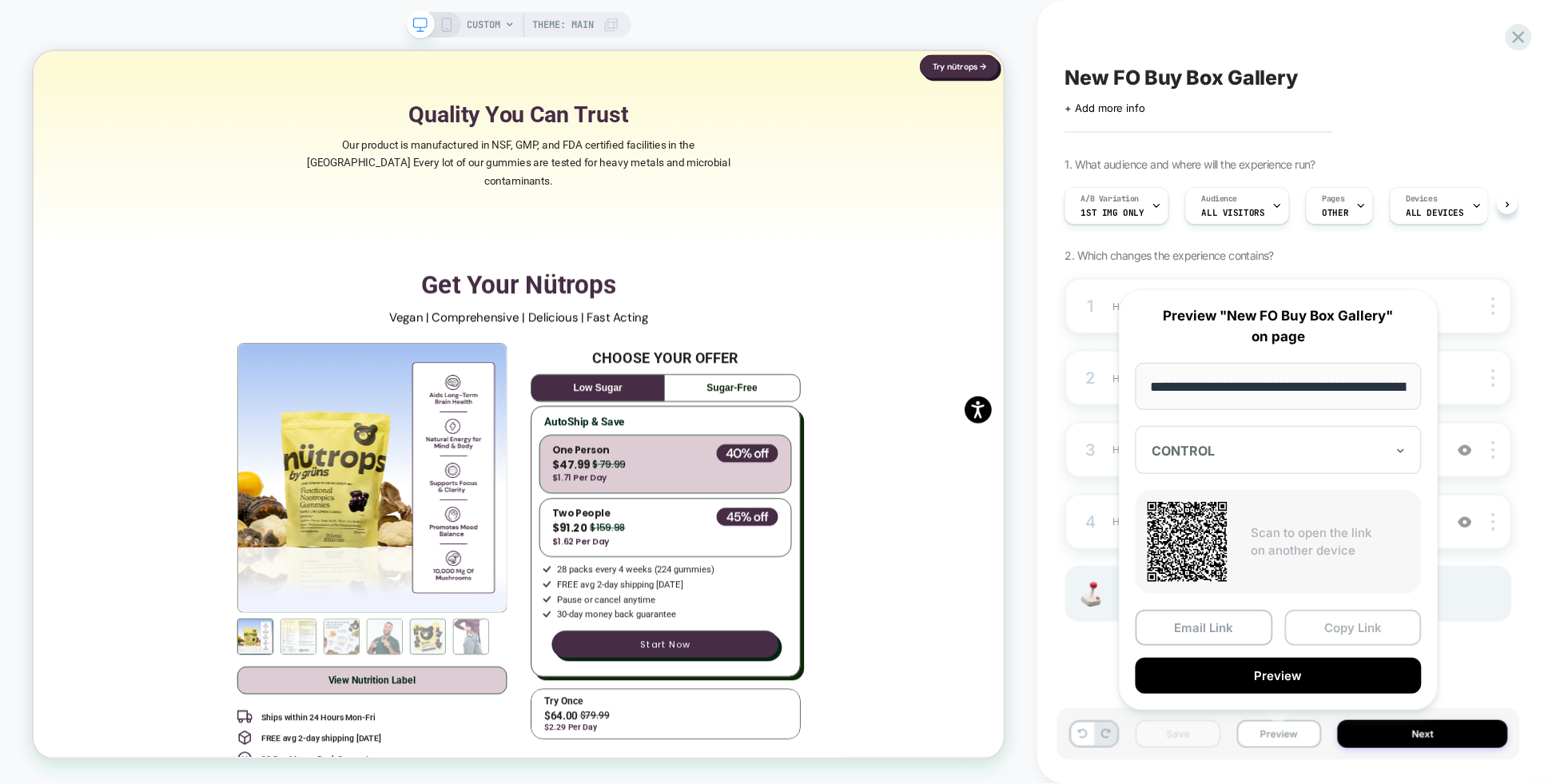
click at [1357, 627] on button "Copy Link" at bounding box center [1354, 628] width 137 height 36
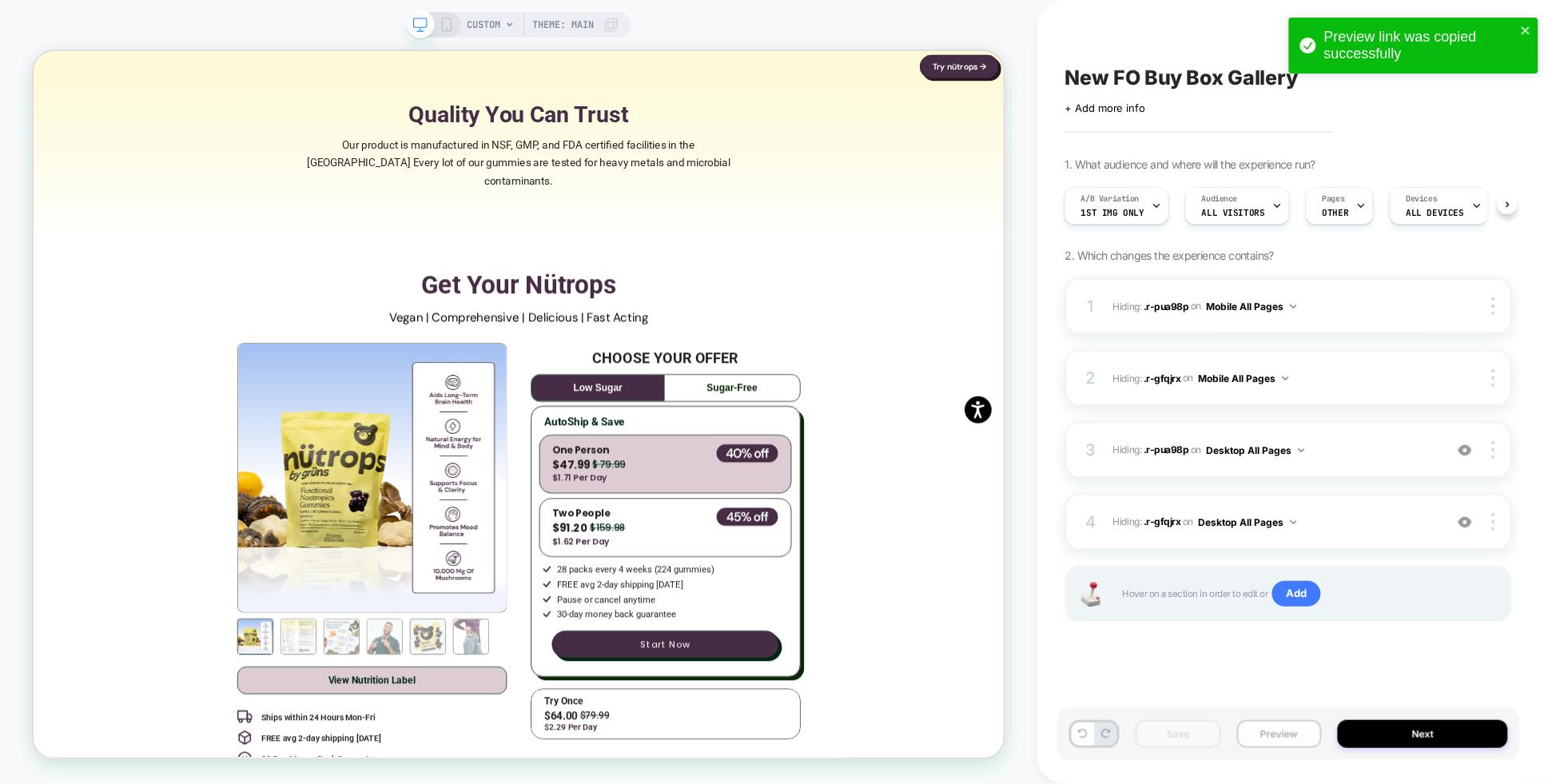
click at [1277, 733] on button "Preview" at bounding box center [1280, 734] width 86 height 28
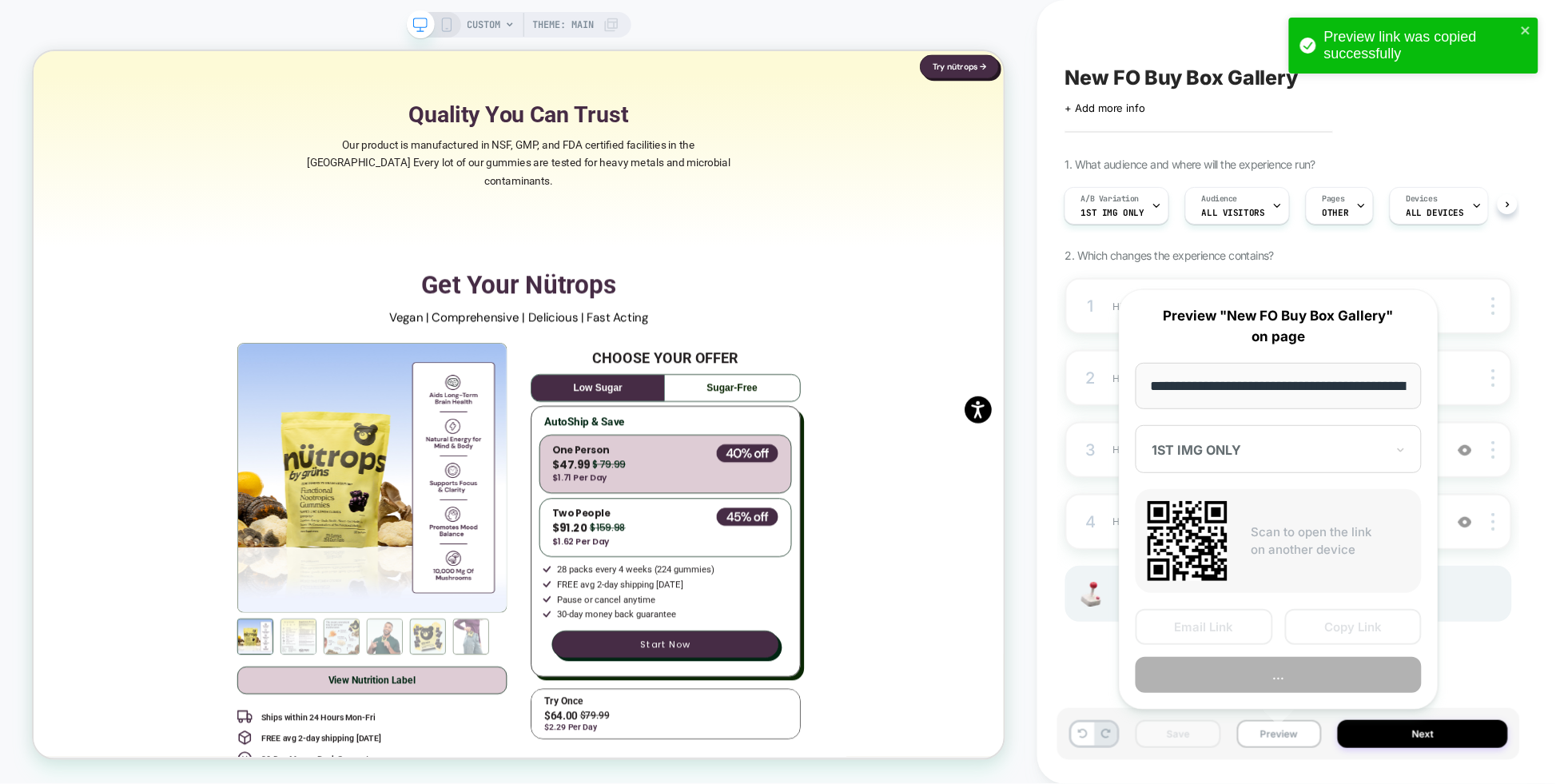
scroll to position [0, 261]
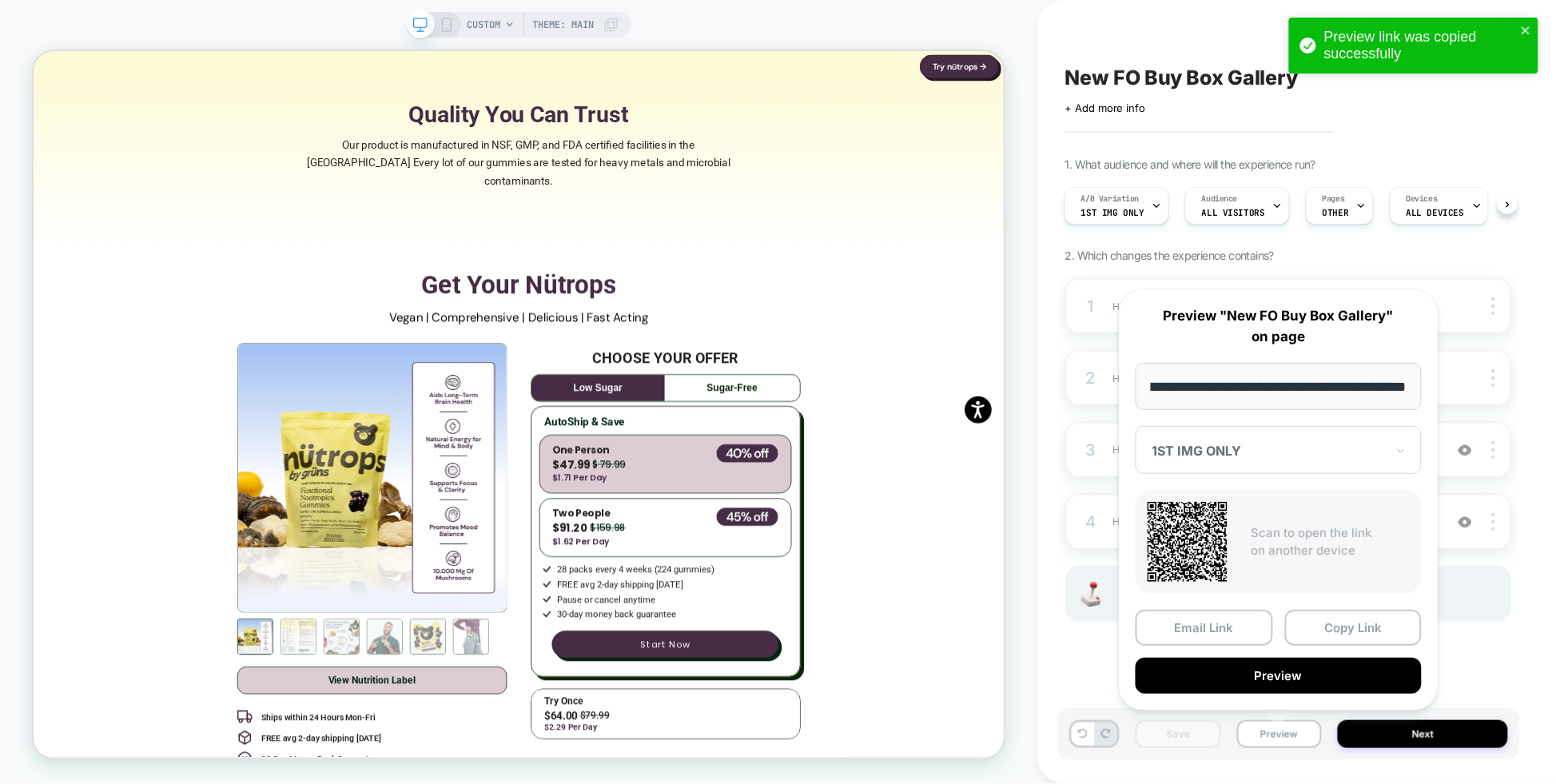
click at [1227, 446] on div at bounding box center [1269, 450] width 233 height 16
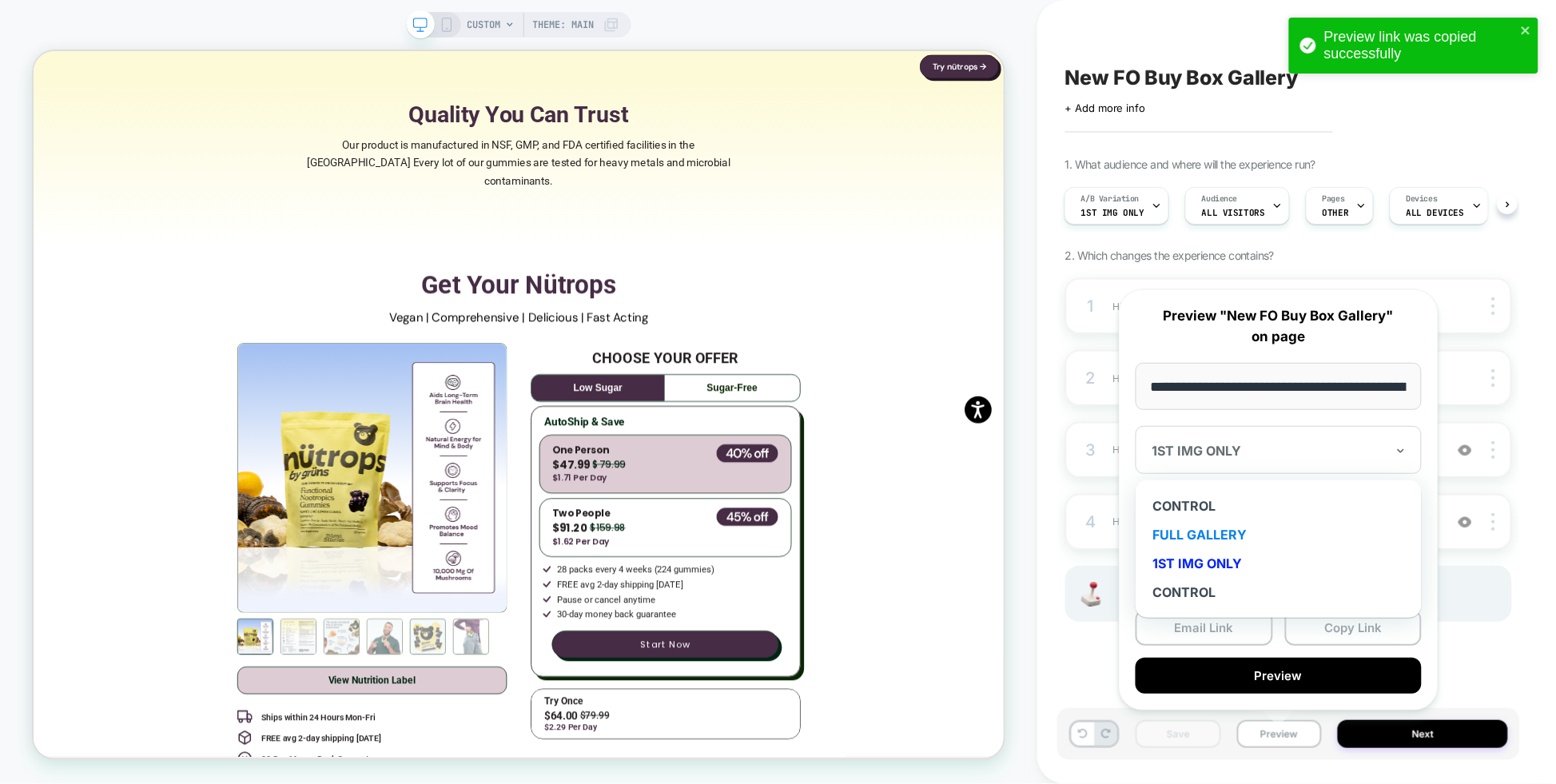
click at [1222, 536] on div "FULL GALLERY" at bounding box center [1279, 534] width 270 height 29
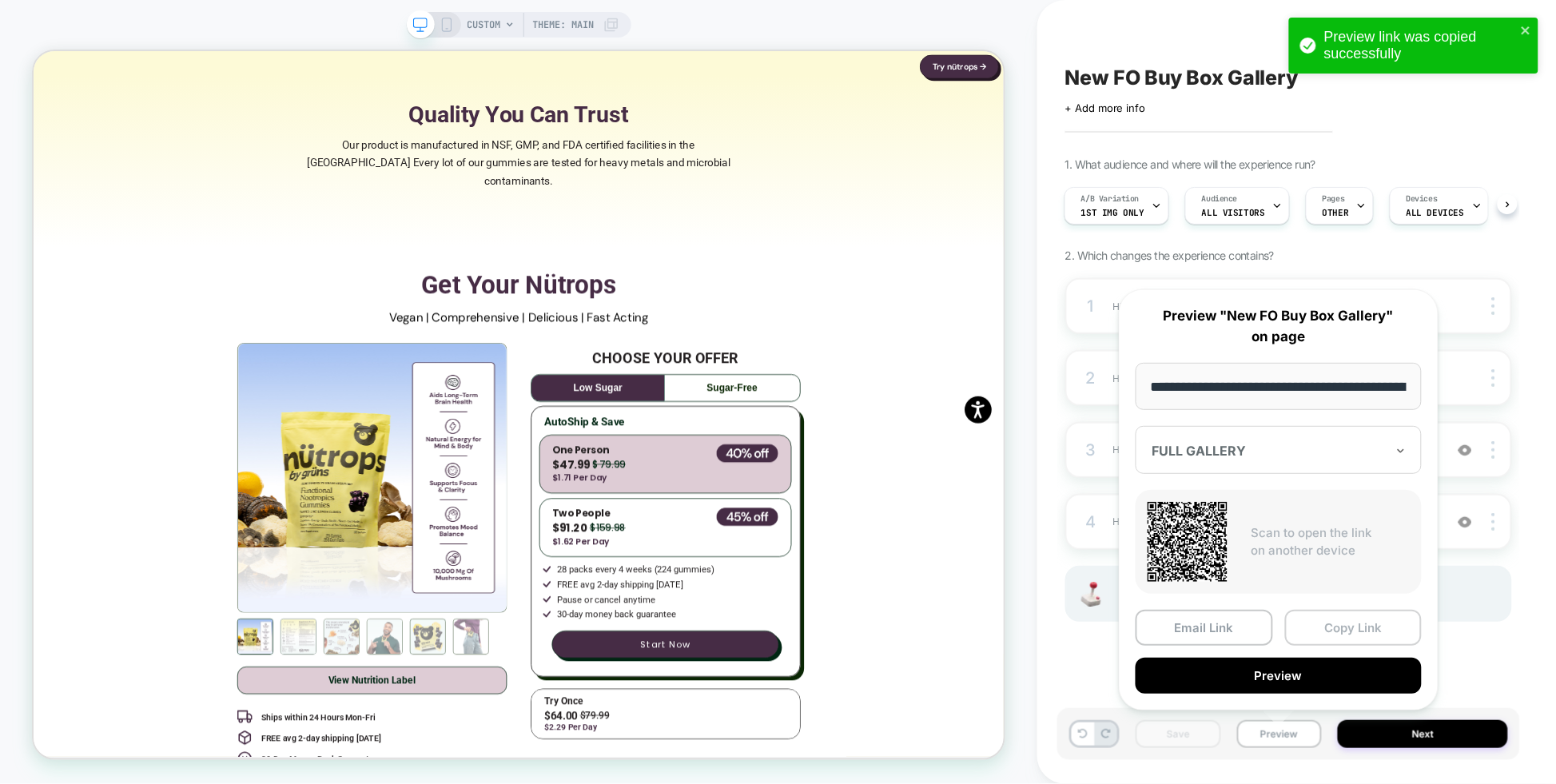
click at [1357, 633] on button "Copy Link" at bounding box center [1354, 628] width 137 height 36
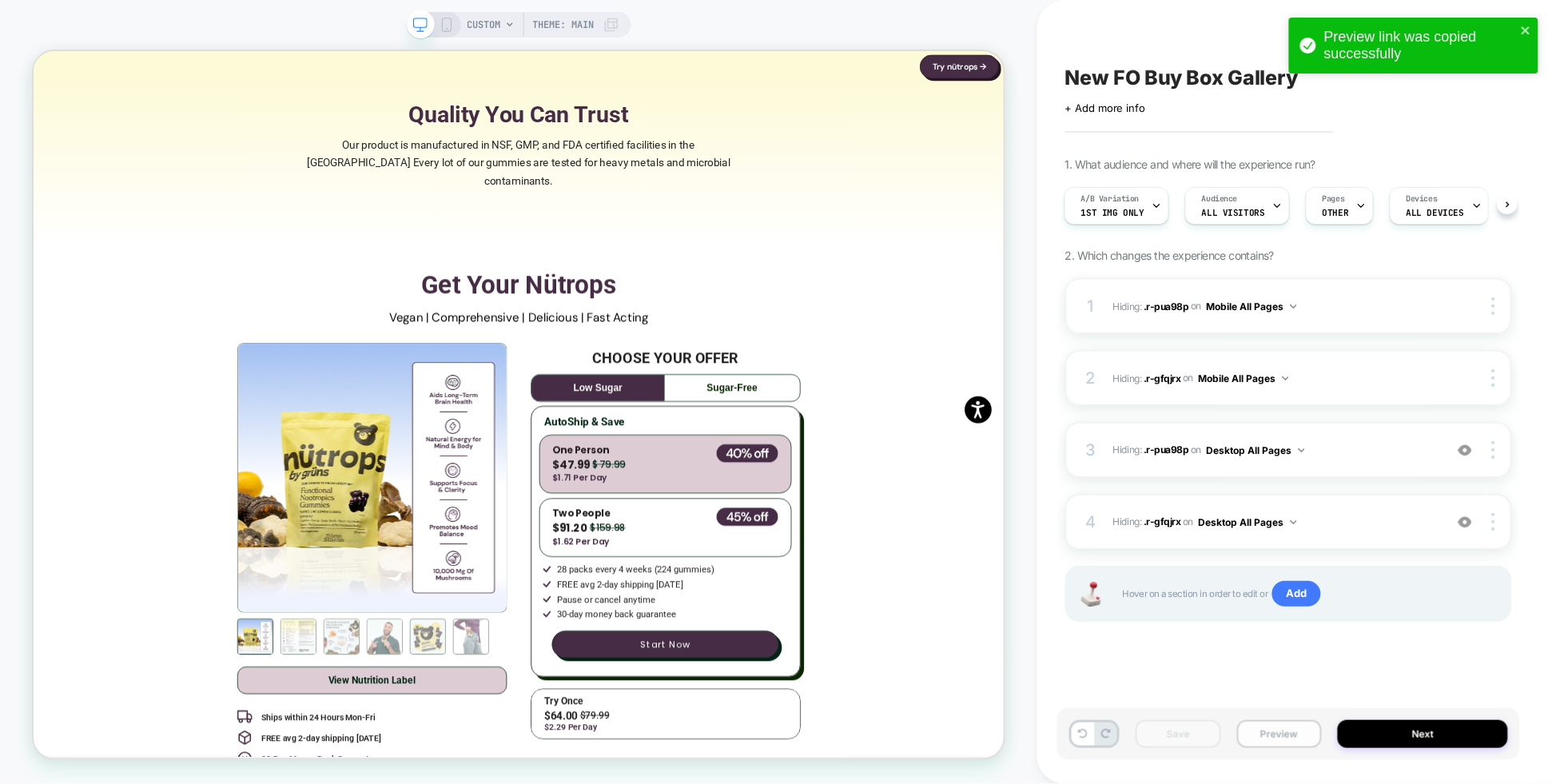
click at [1276, 739] on button "Preview" at bounding box center [1280, 734] width 86 height 28
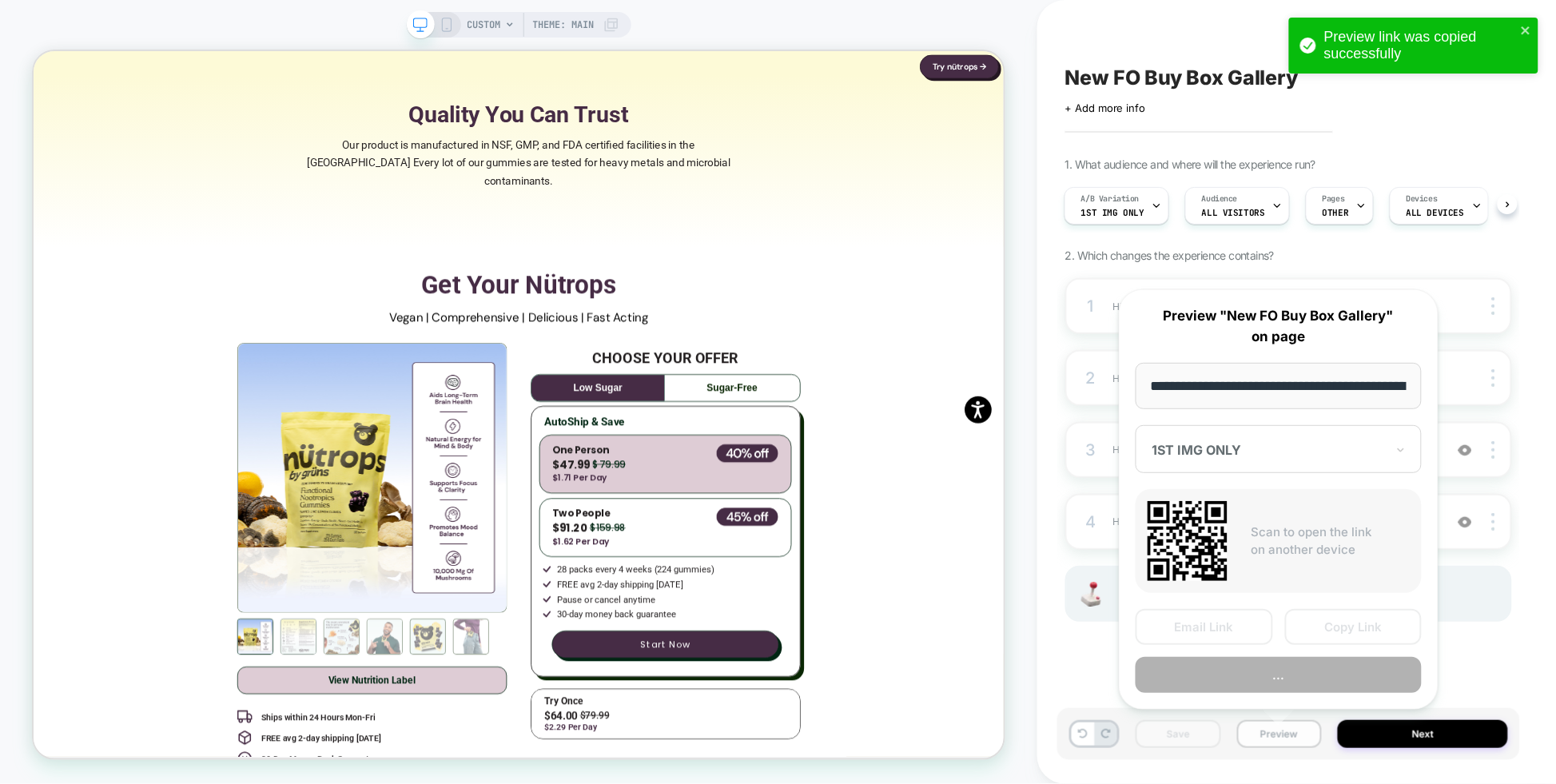
scroll to position [0, 261]
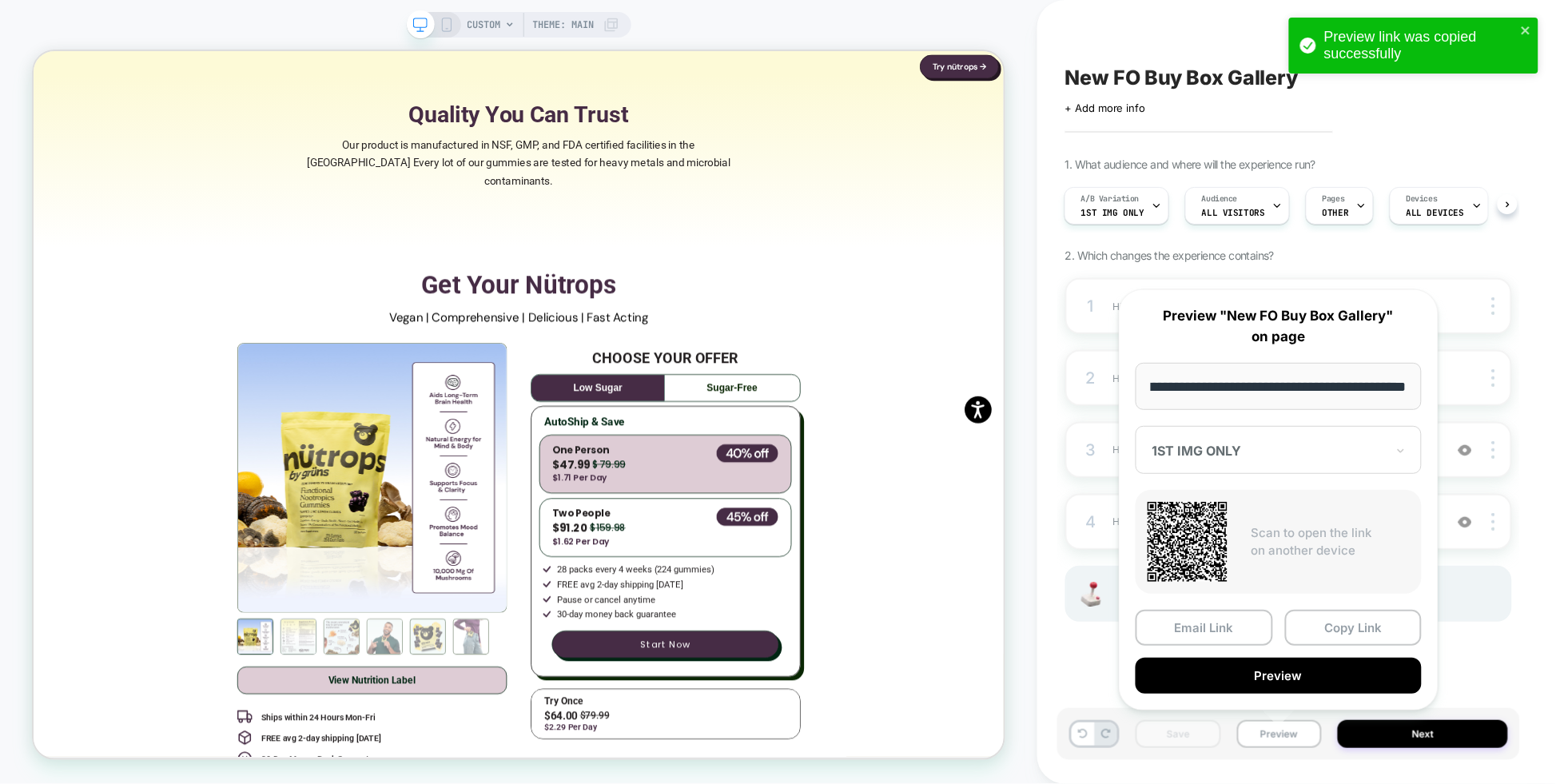
click at [1226, 445] on div at bounding box center [1269, 450] width 233 height 16
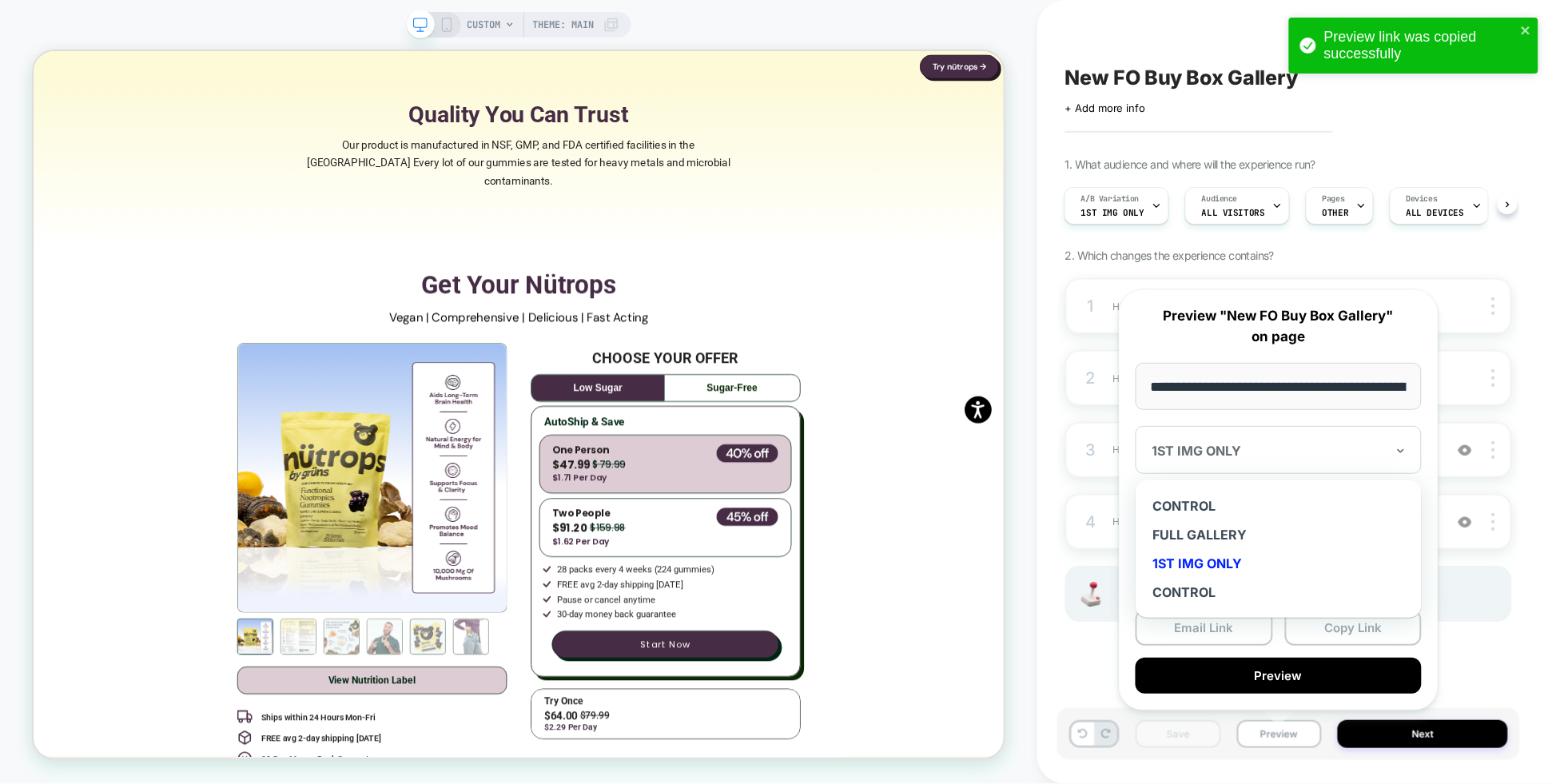
click at [1224, 566] on div "1ST IMG ONLY" at bounding box center [1279, 563] width 270 height 29
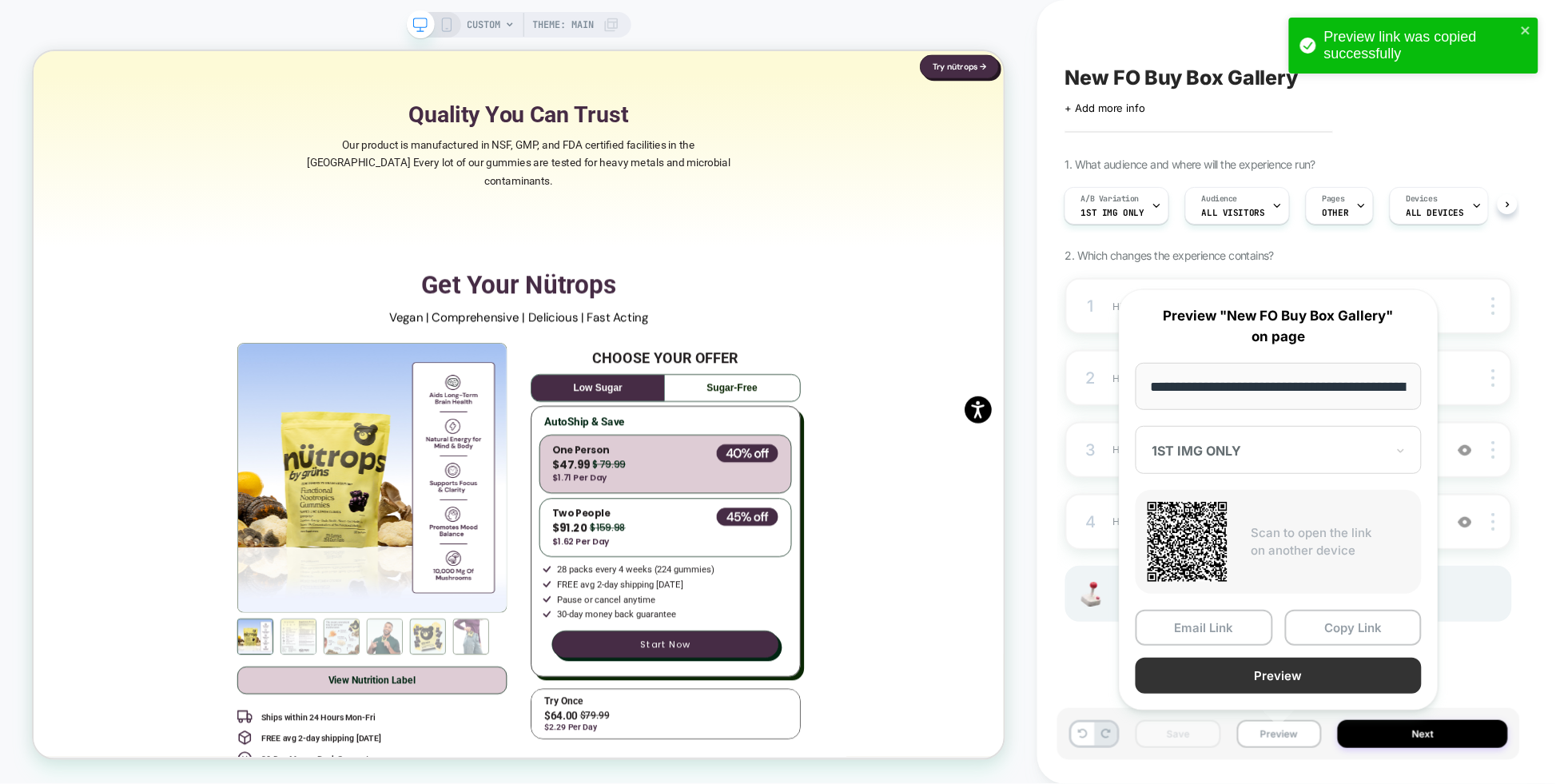
click at [1294, 683] on button "Preview" at bounding box center [1279, 676] width 286 height 36
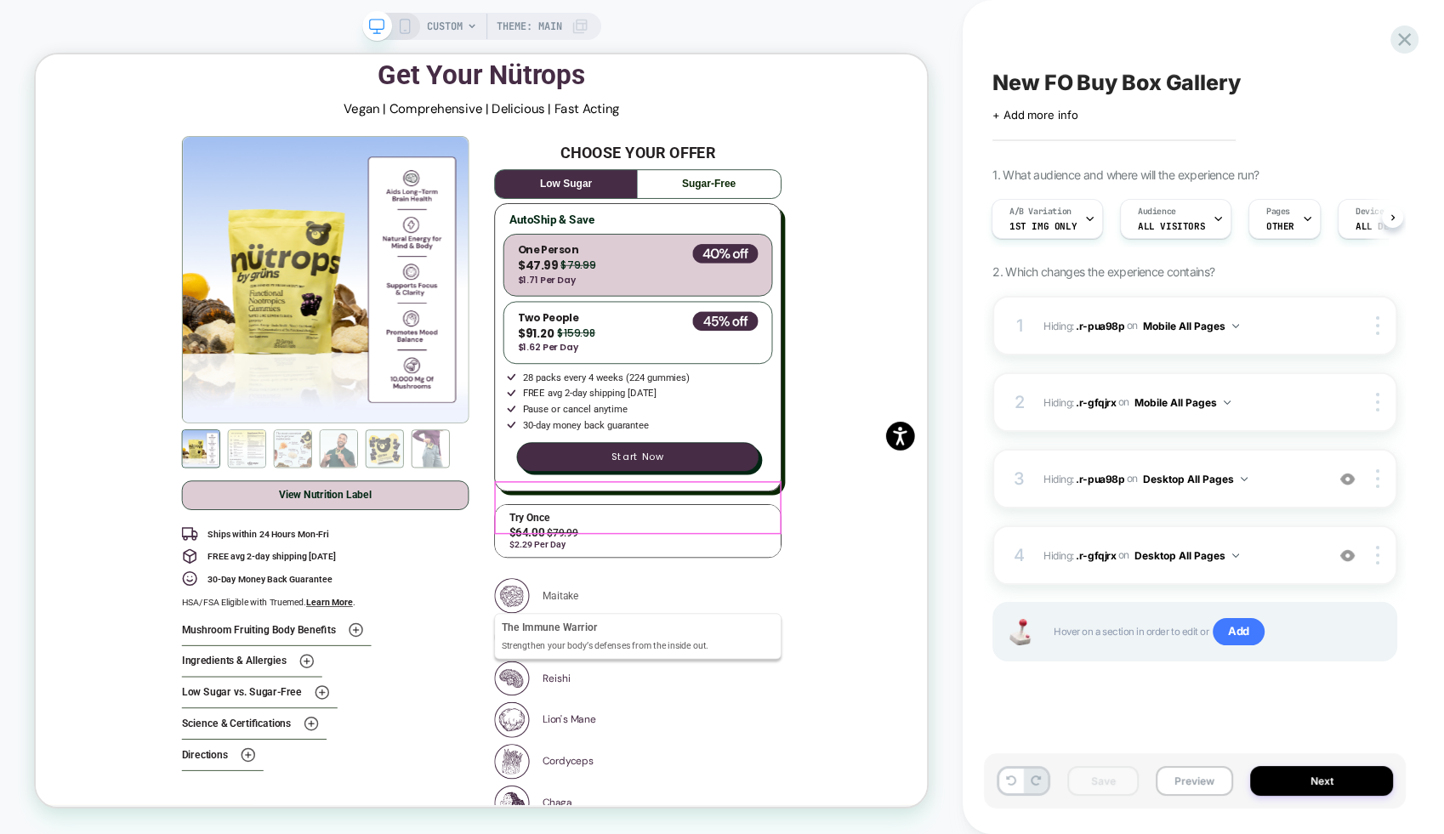
scroll to position [2537, 0]
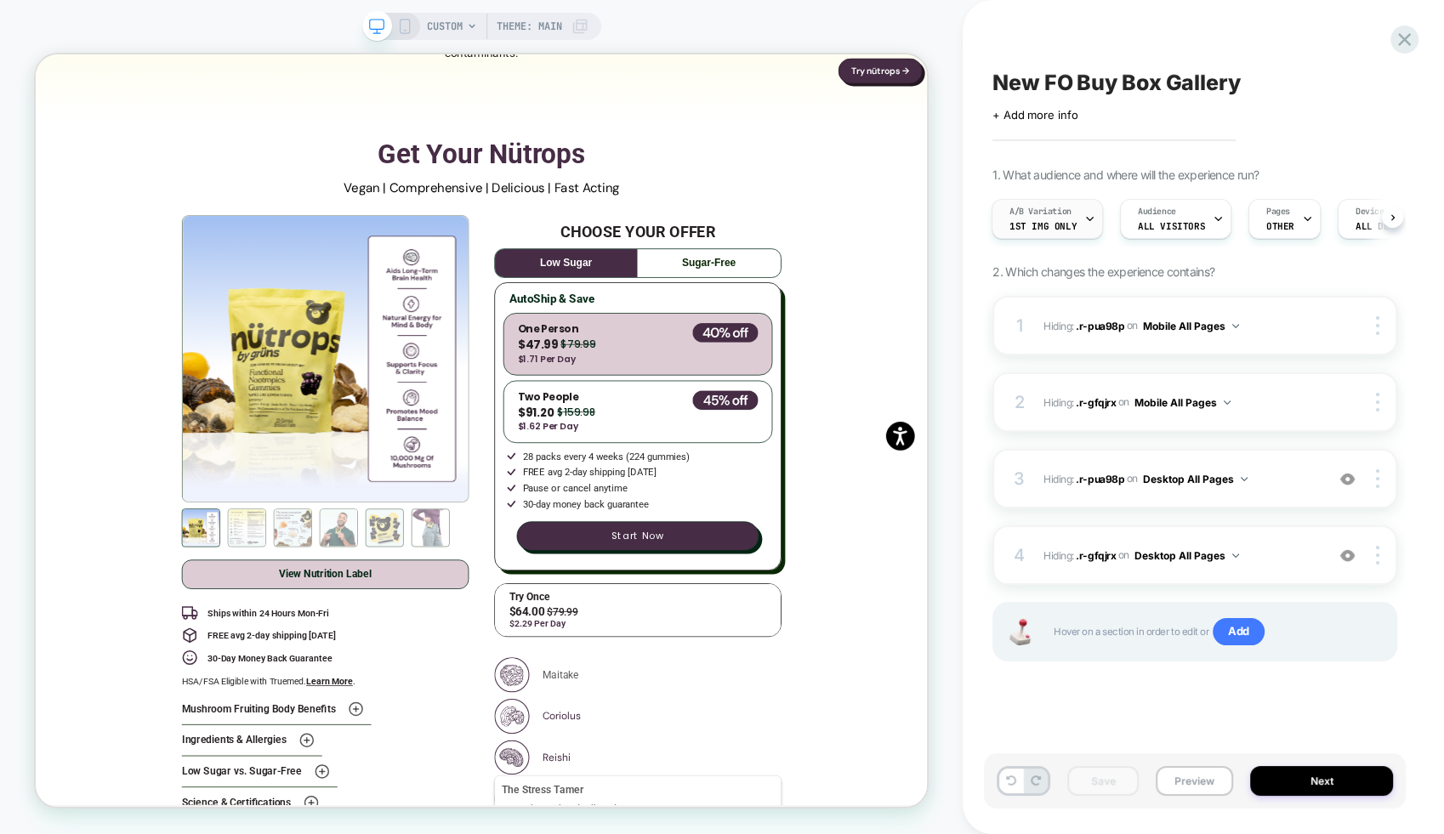
click at [1062, 227] on span "1ST IMG ONLY" at bounding box center [1042, 226] width 67 height 12
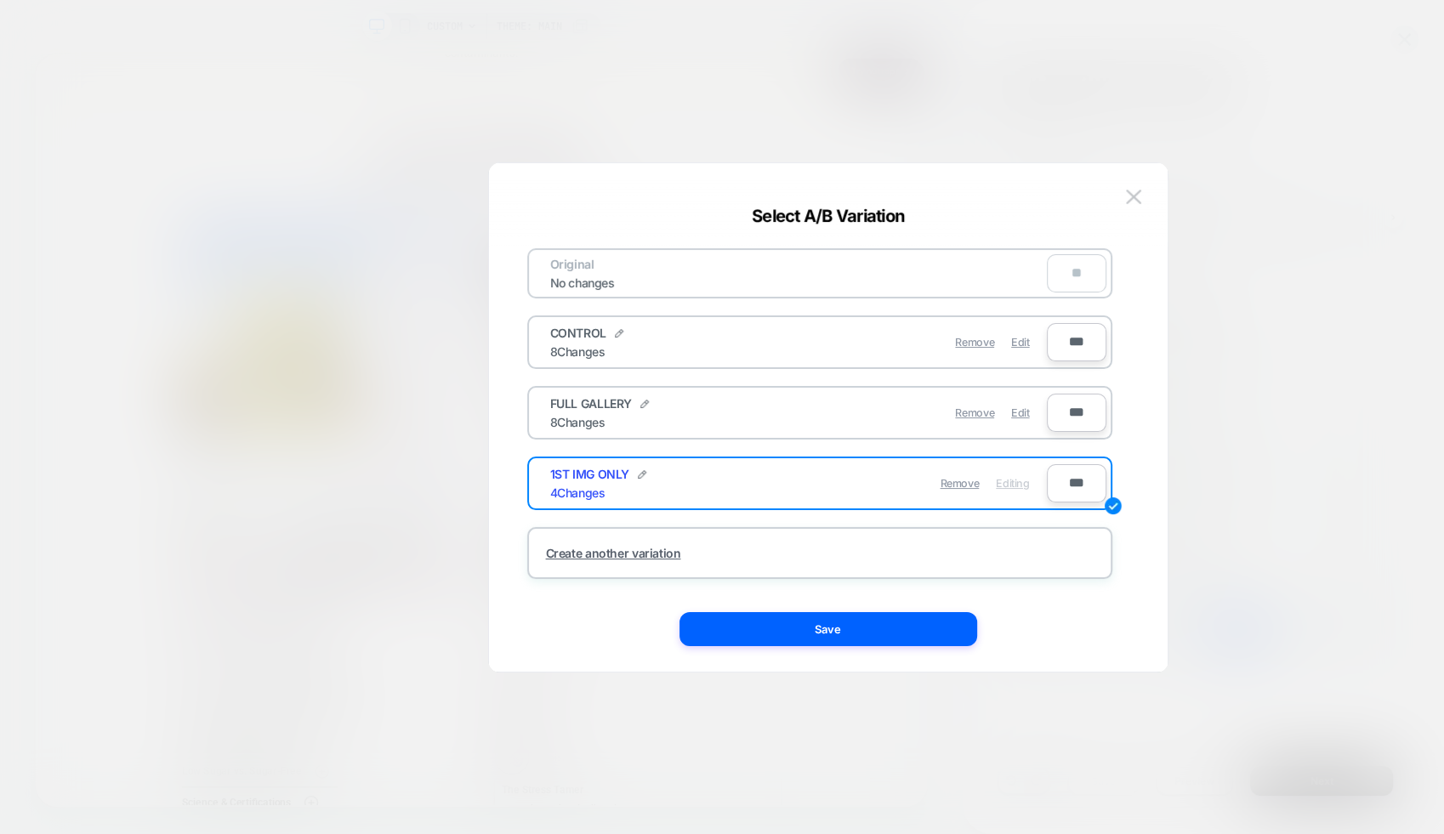
click at [744, 128] on div at bounding box center [722, 417] width 1444 height 834
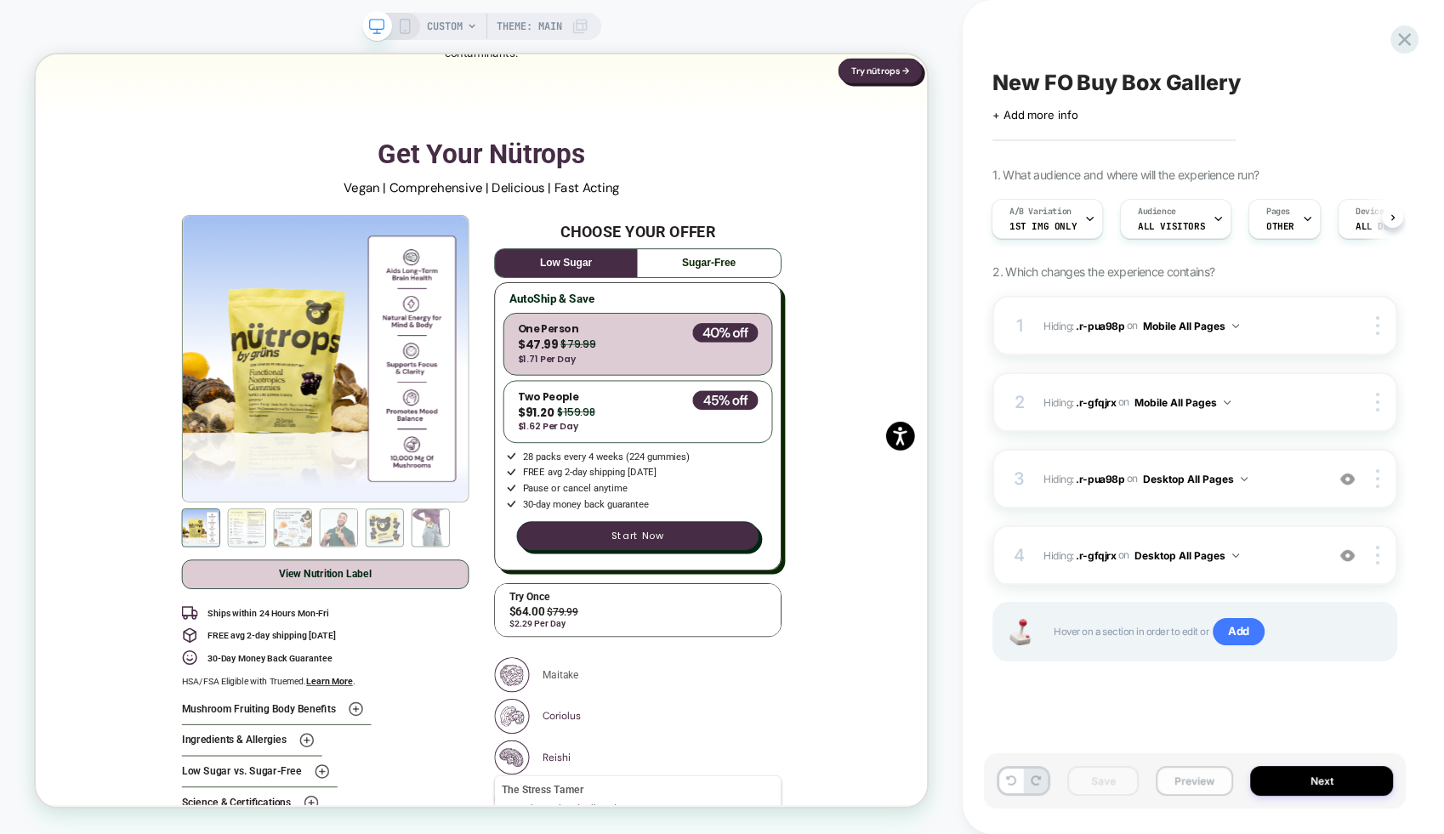
click at [1194, 791] on button "Preview" at bounding box center [1193, 781] width 77 height 30
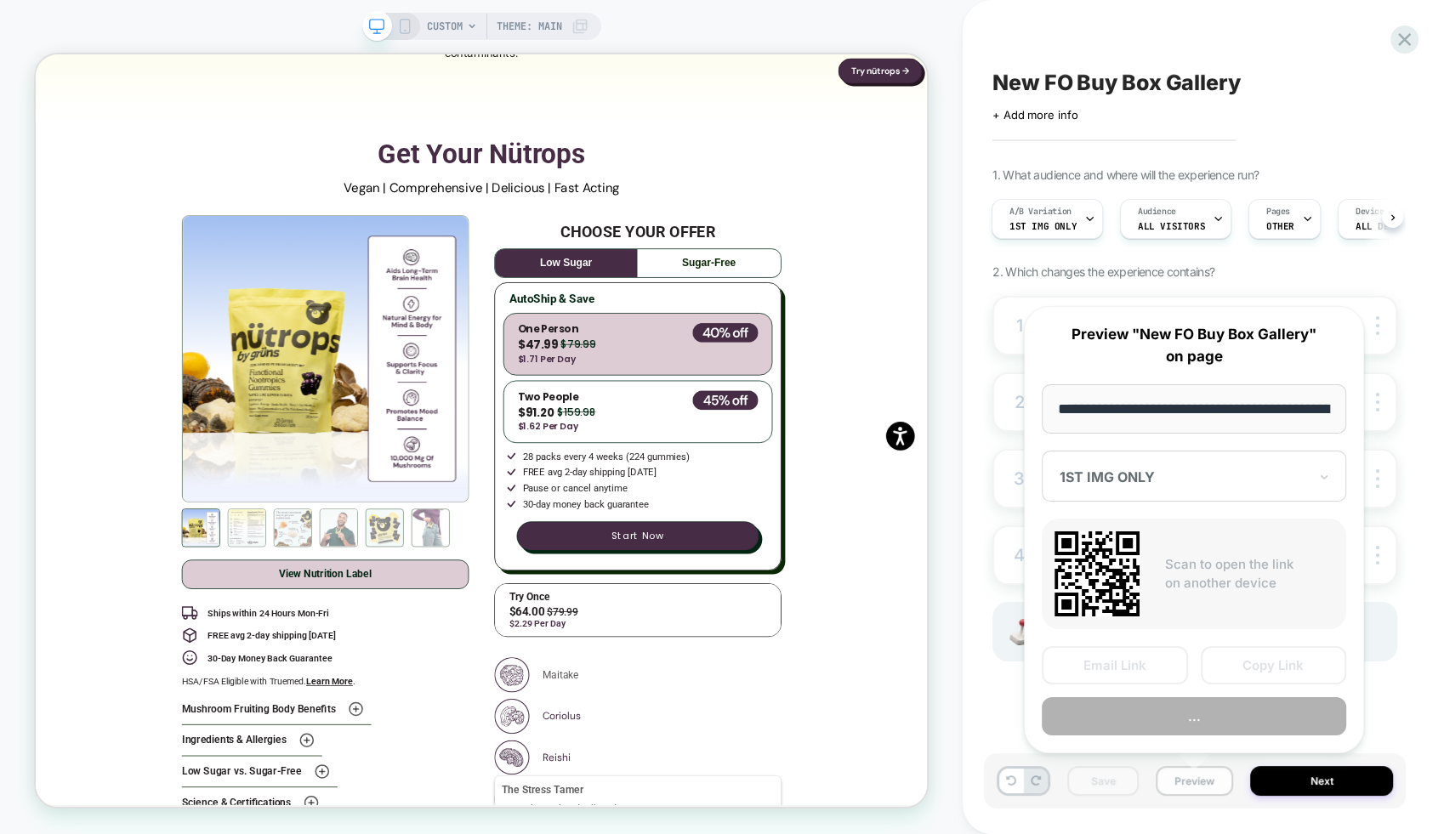
scroll to position [0, 277]
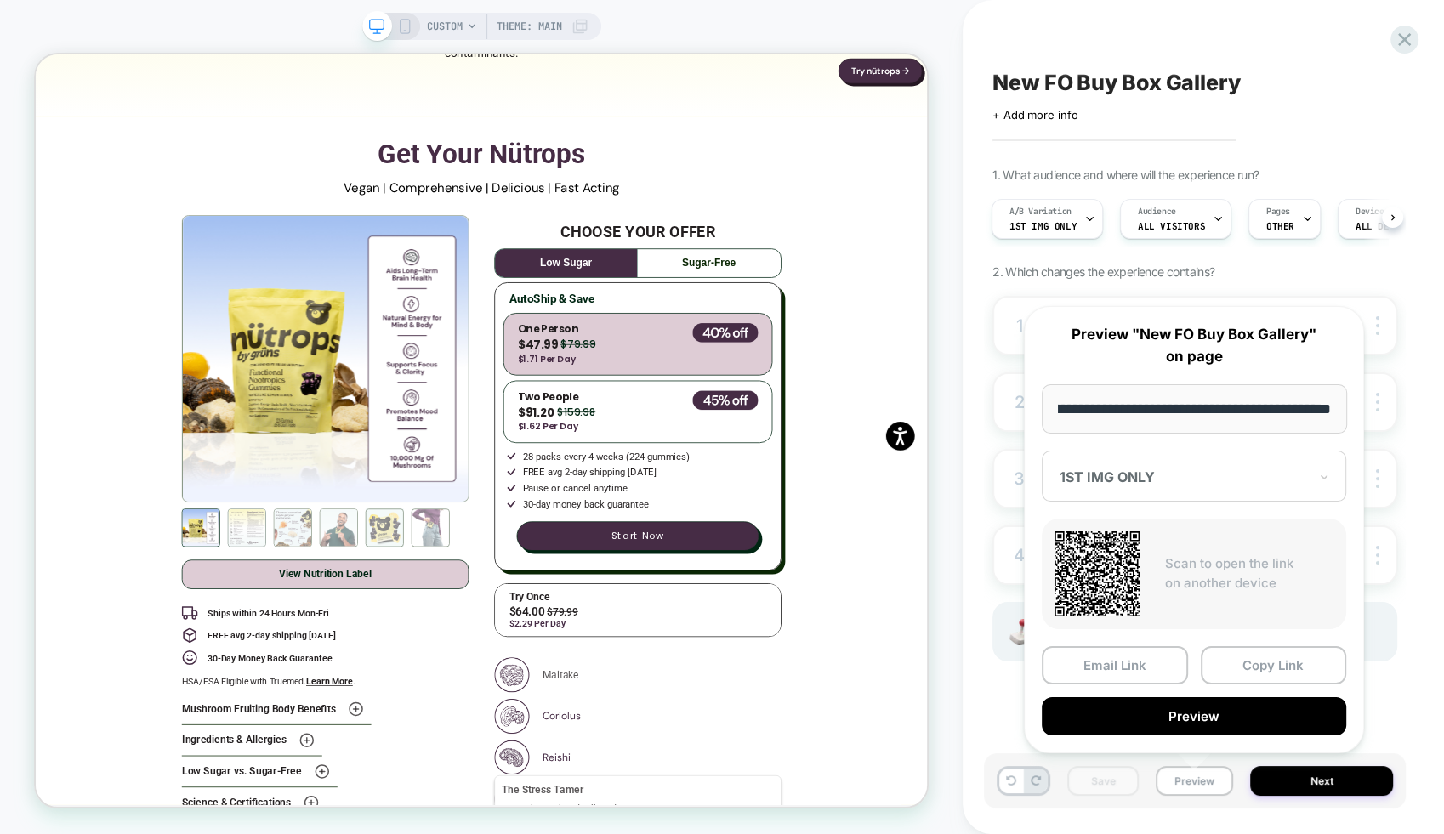
click at [1171, 480] on div at bounding box center [1183, 476] width 248 height 17
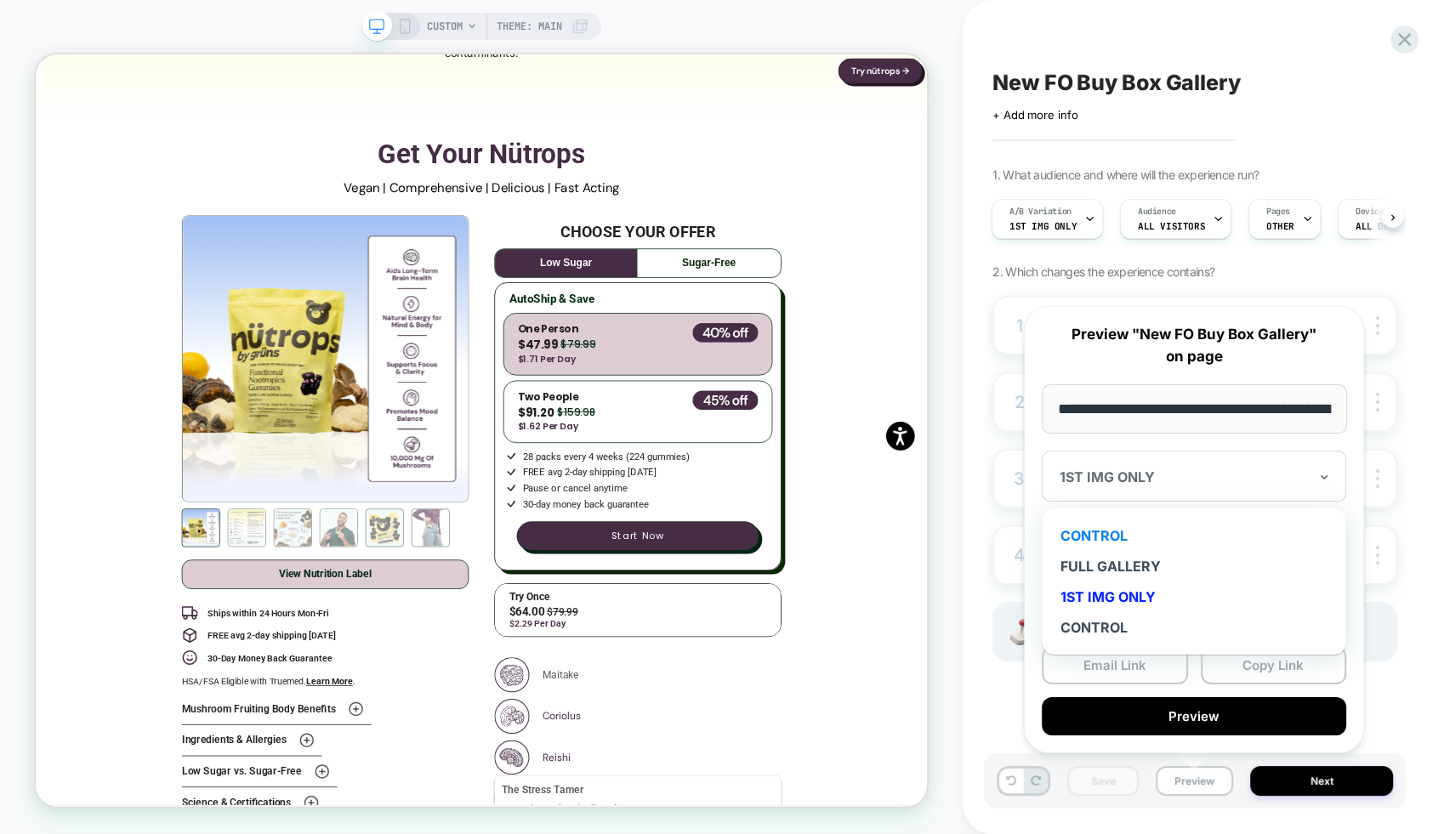
click at [1143, 536] on div "CONTROL" at bounding box center [1193, 535] width 287 height 31
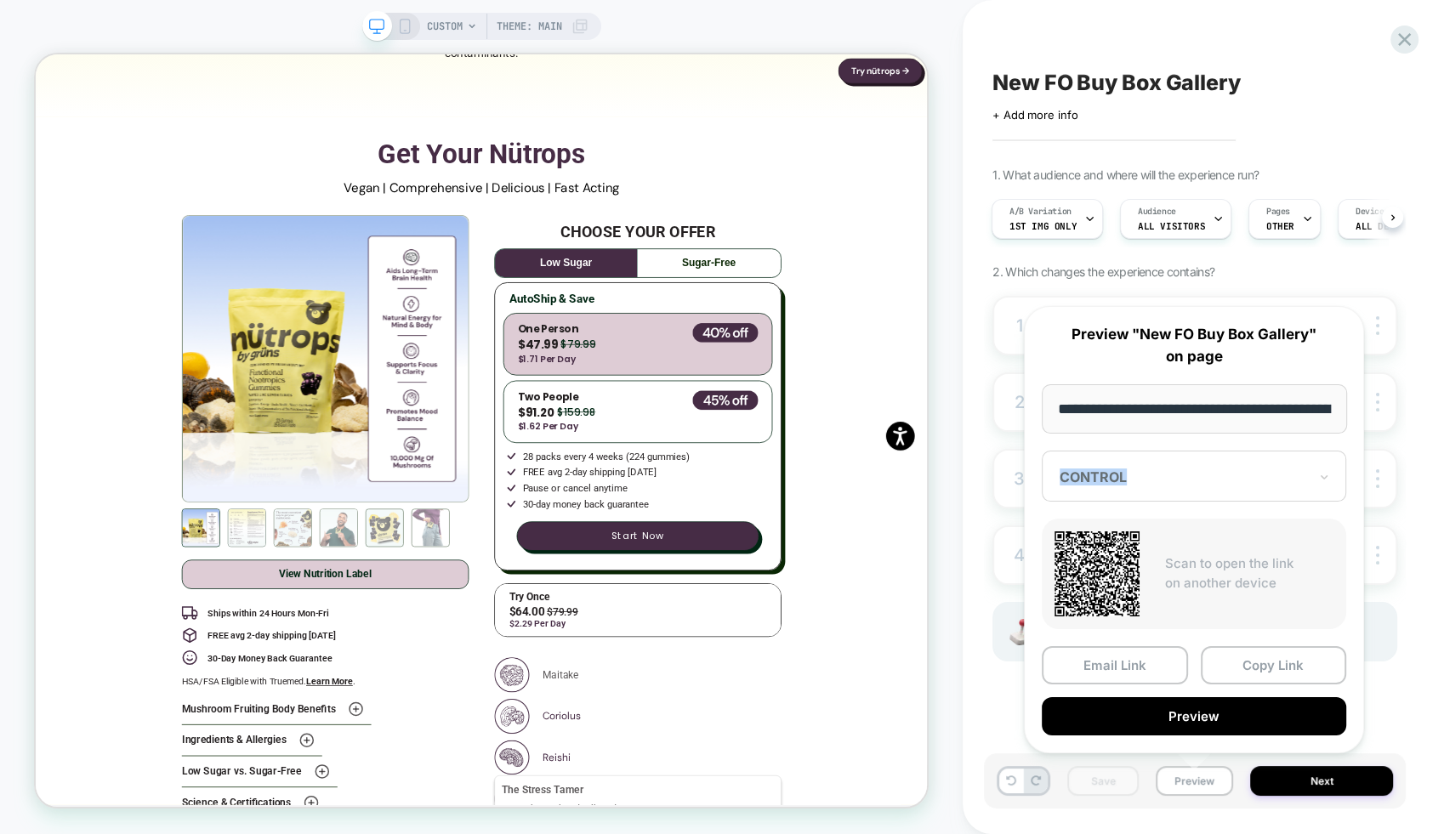
click at [1143, 536] on div "Scan to open the link on another device" at bounding box center [1193, 574] width 304 height 111
click at [1123, 490] on div "CONTROL" at bounding box center [1193, 476] width 304 height 51
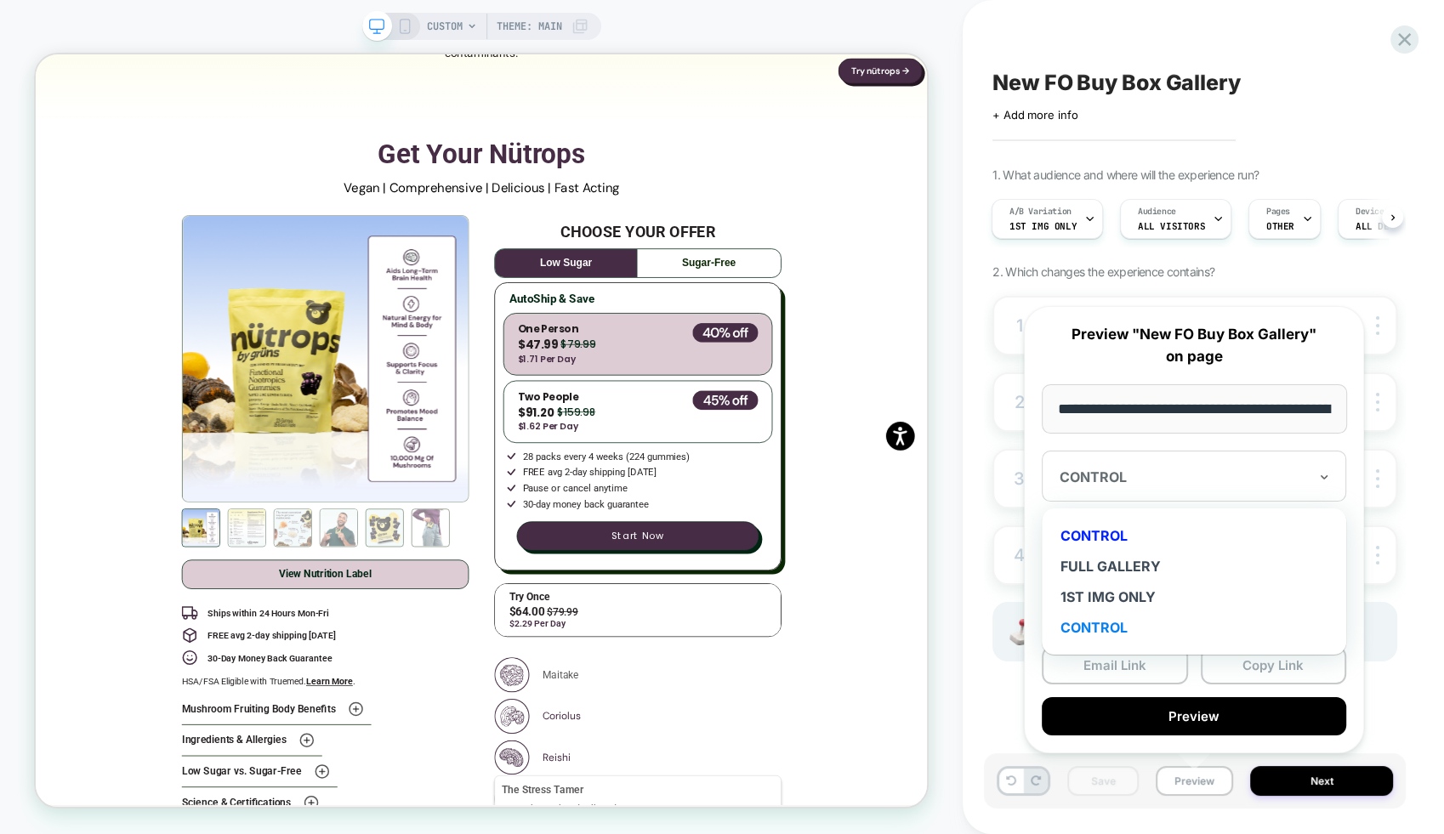
click at [1148, 633] on div "CONTROL" at bounding box center [1193, 627] width 287 height 31
click at [1155, 467] on div "CONTROL" at bounding box center [1184, 477] width 252 height 20
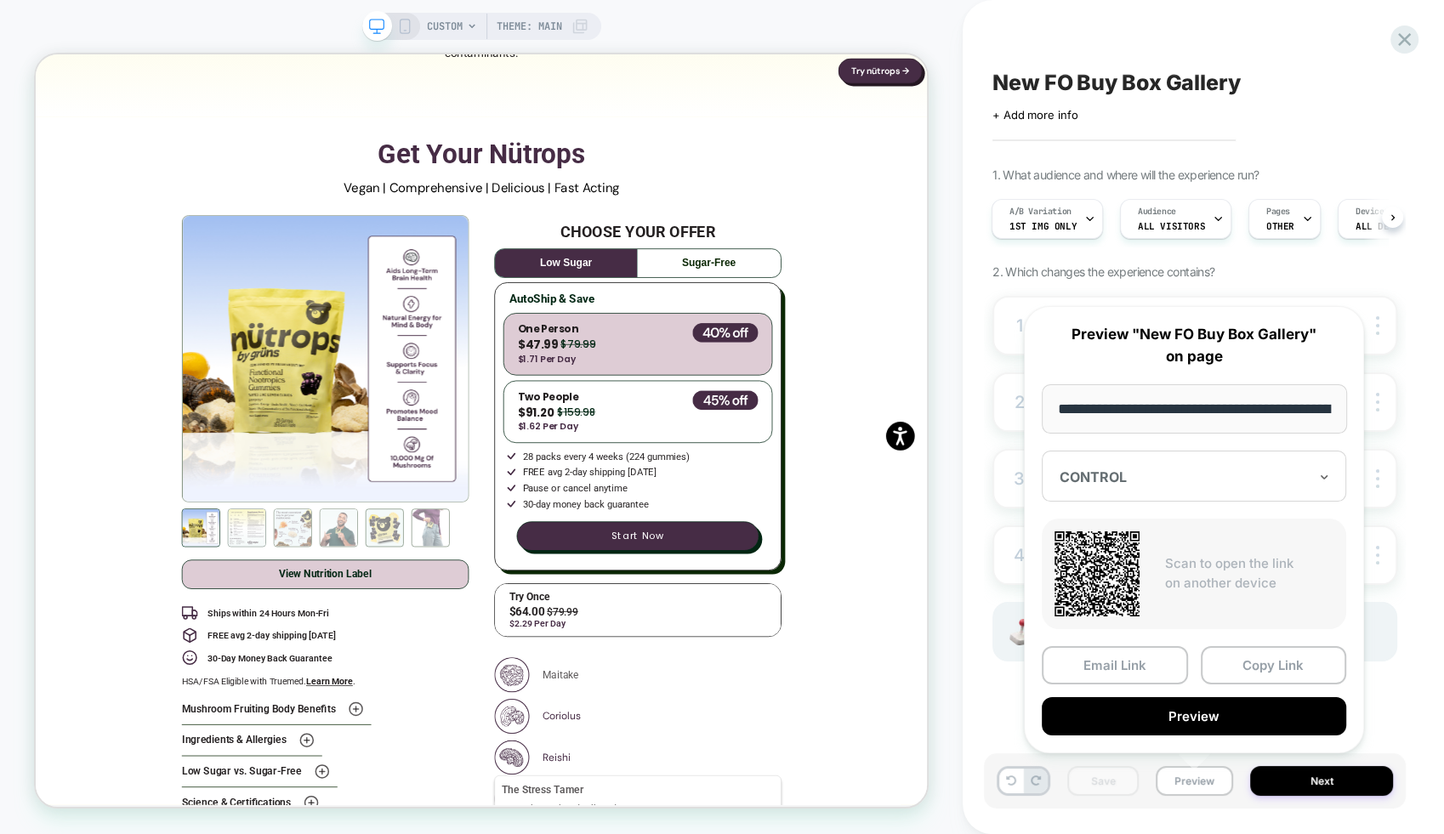
click at [985, 453] on div "New FO Buy Box Gallery Click to edit experience details + Add more info 1. What…" at bounding box center [1195, 417] width 422 height 800
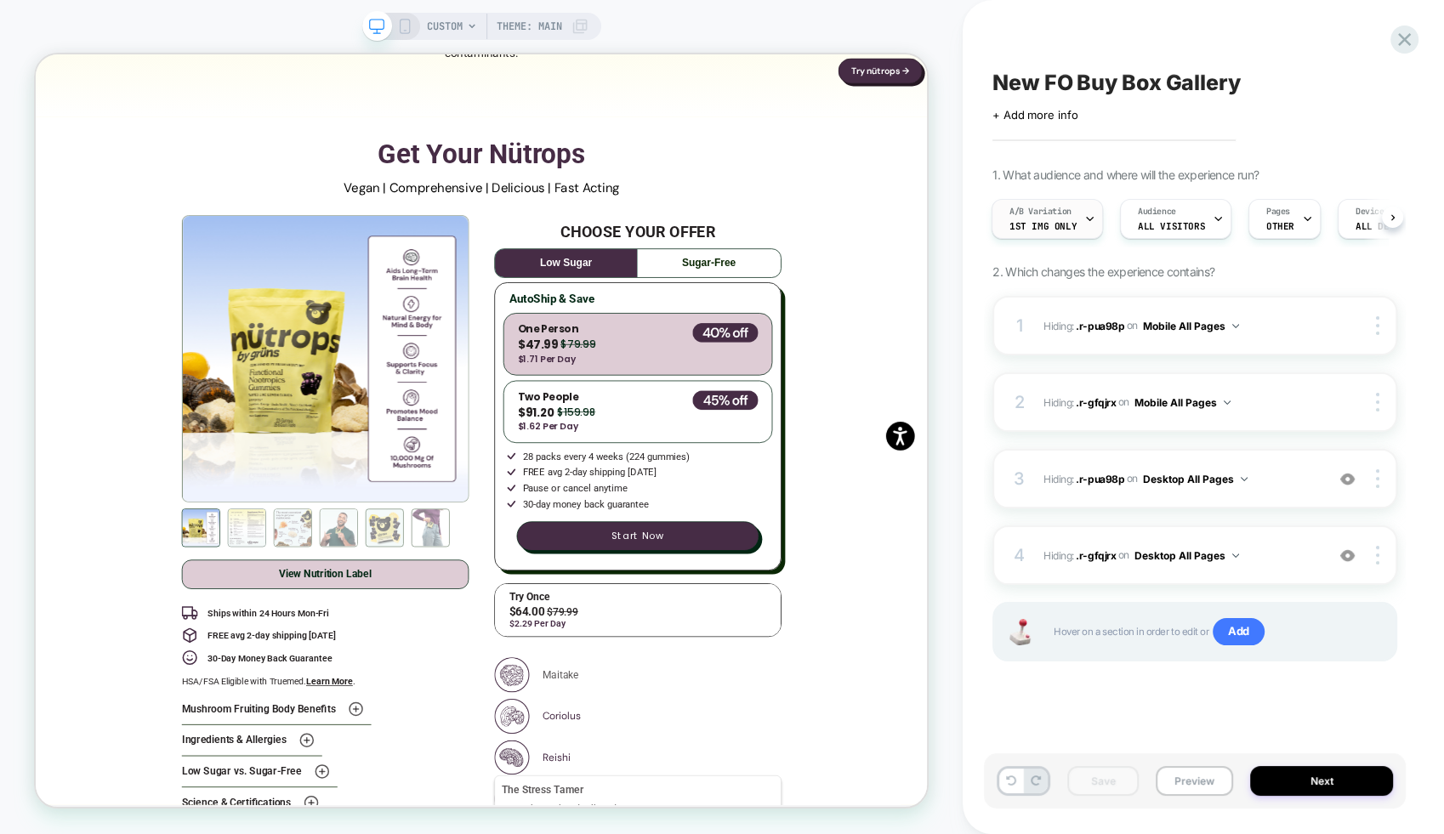
click at [1057, 211] on span "A/B Variation" at bounding box center [1040, 212] width 62 height 12
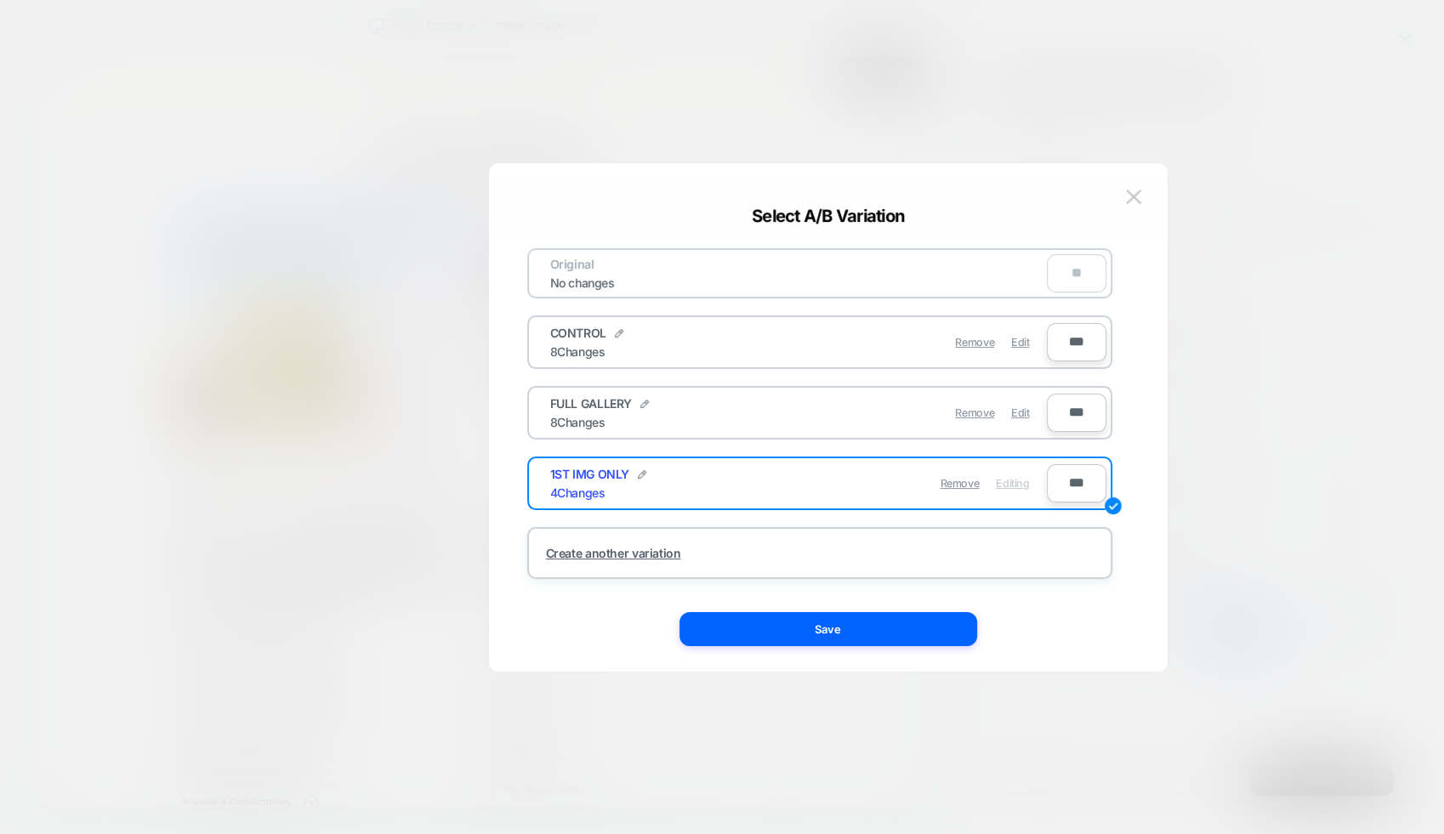
click at [611, 332] on div "CONTROL" at bounding box center [586, 333] width 73 height 14
click at [616, 333] on img at bounding box center [619, 333] width 9 height 9
click at [622, 343] on input "*******" at bounding box center [611, 342] width 123 height 33
type input "********"
click at [725, 348] on button "Save" at bounding box center [737, 342] width 60 height 25
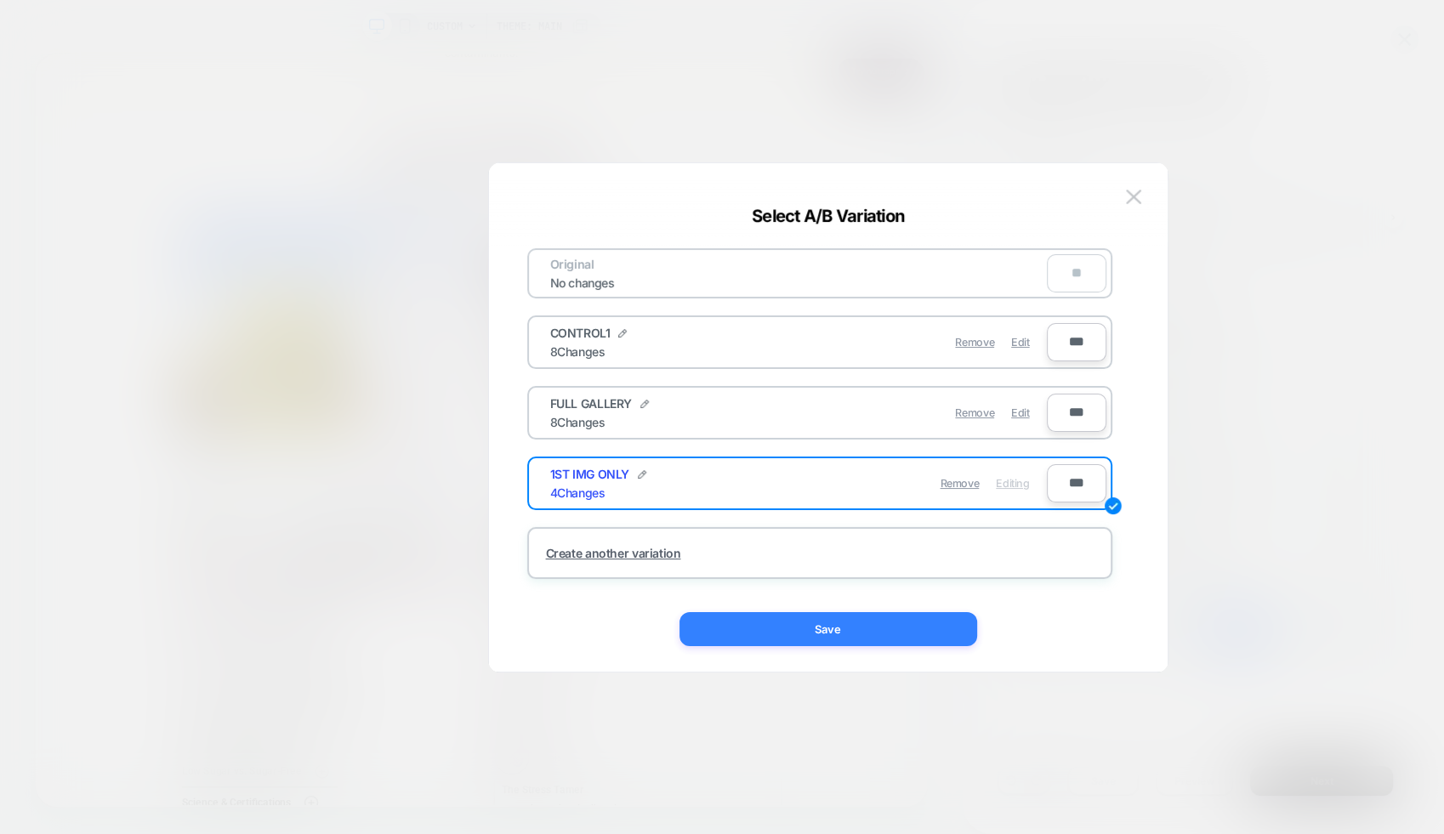
click at [822, 619] on button "Save" at bounding box center [828, 629] width 298 height 34
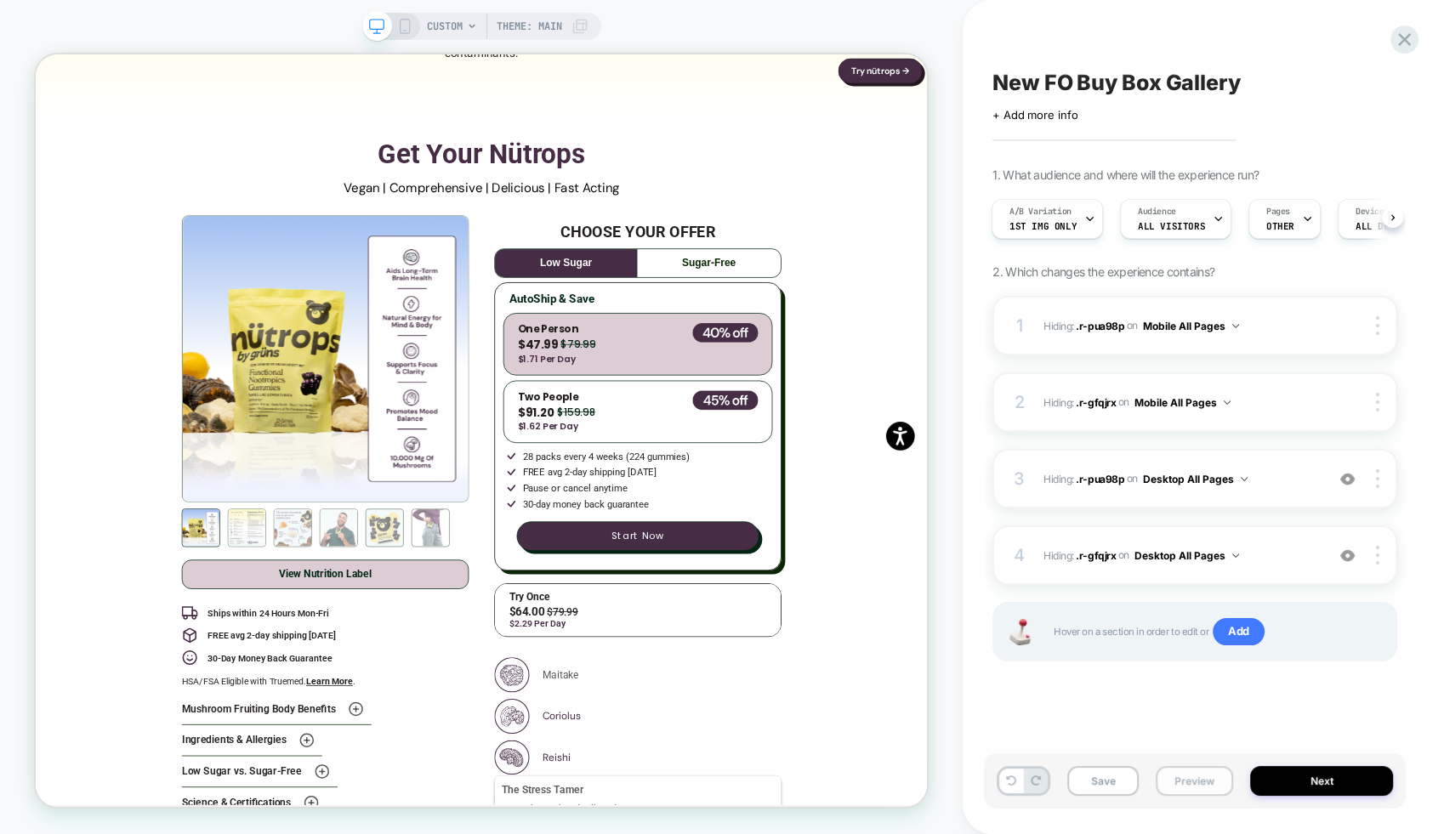
click at [1189, 786] on button "Preview" at bounding box center [1193, 781] width 77 height 30
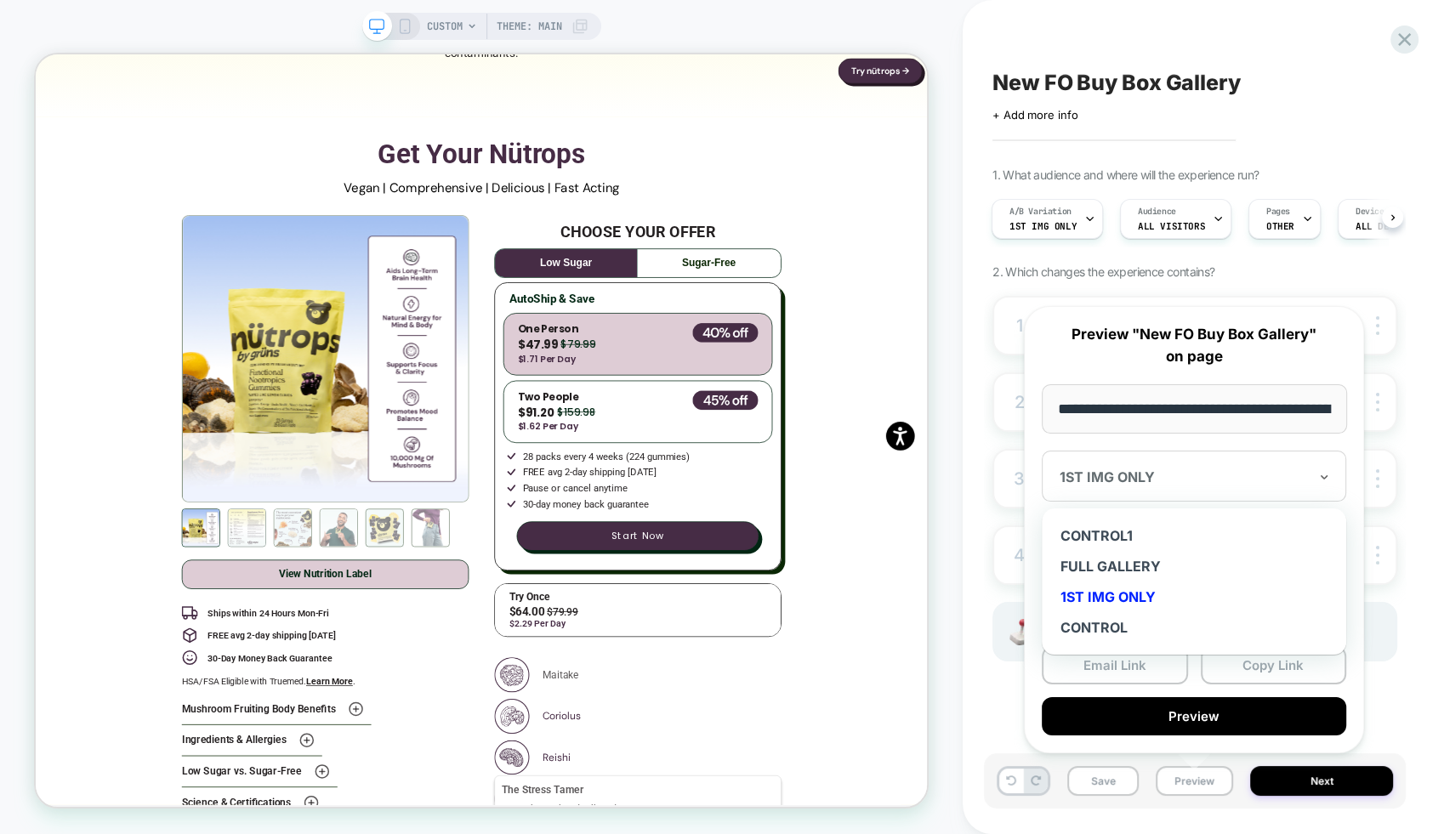
click at [1117, 476] on div at bounding box center [1183, 476] width 248 height 17
click at [1129, 542] on div "CONTROL1" at bounding box center [1193, 535] width 287 height 31
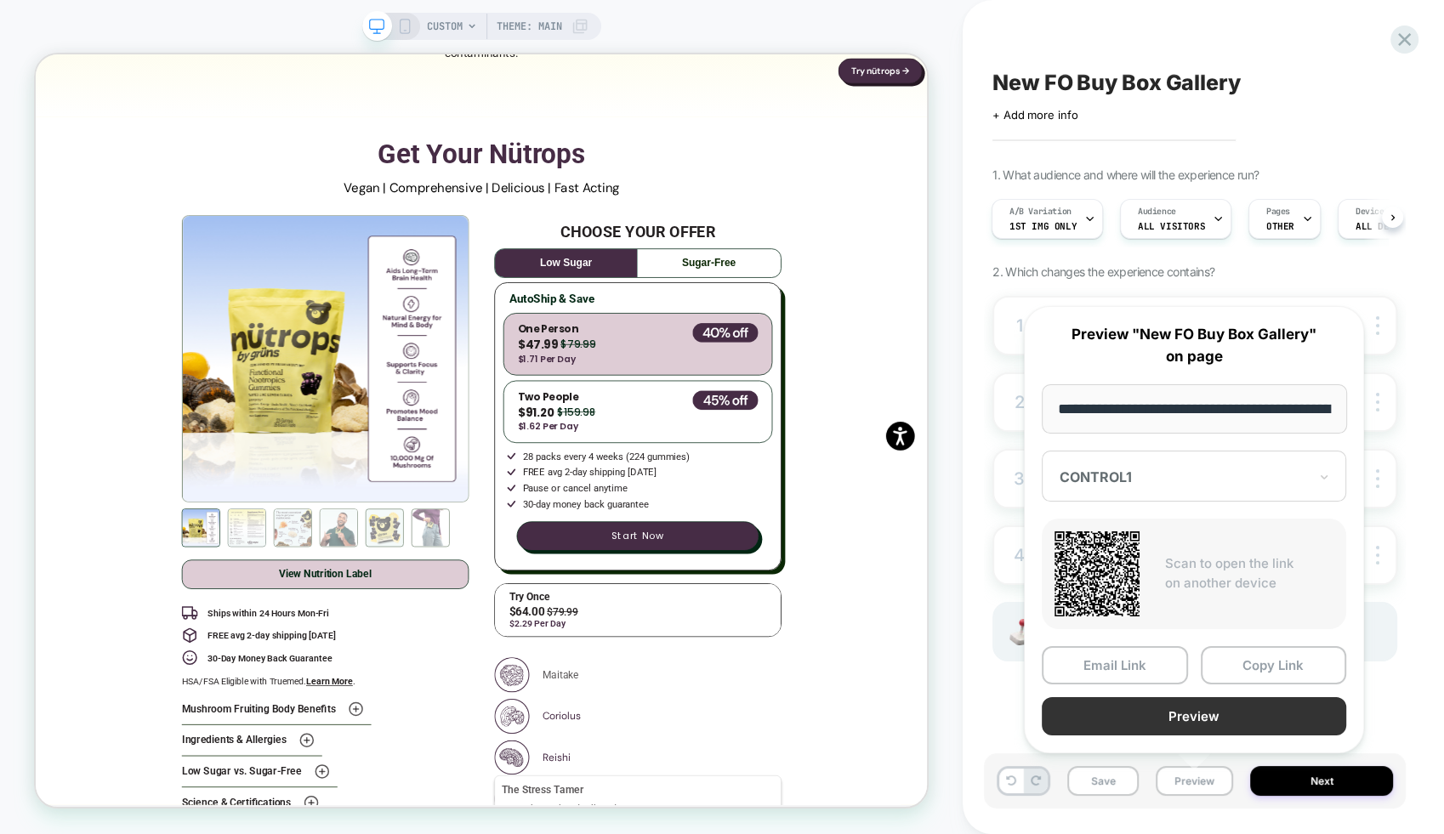
click at [1192, 712] on button "Preview" at bounding box center [1193, 716] width 304 height 38
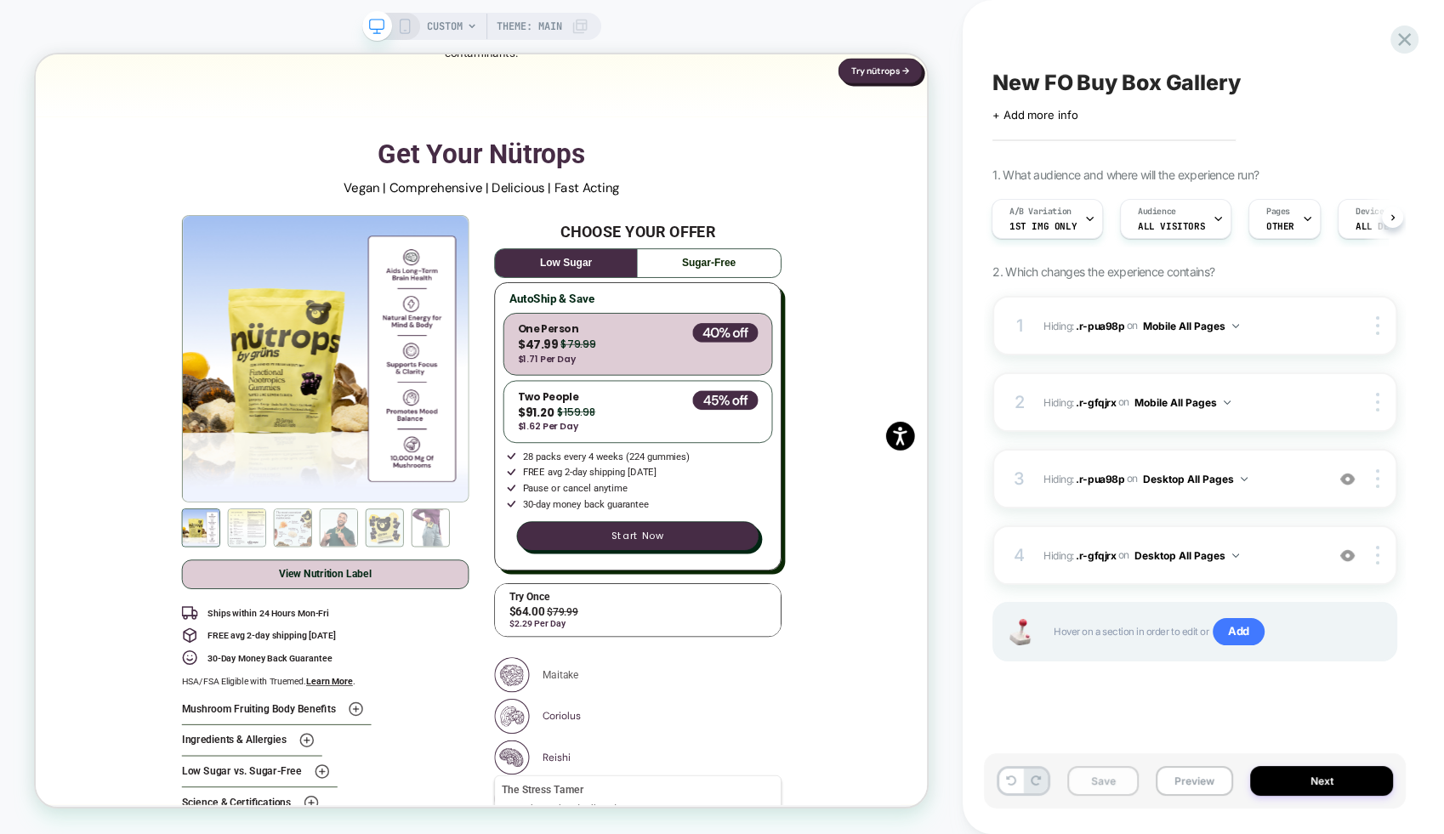
click at [1119, 784] on button "Save" at bounding box center [1102, 781] width 71 height 30
